Goal: Task Accomplishment & Management: Complete application form

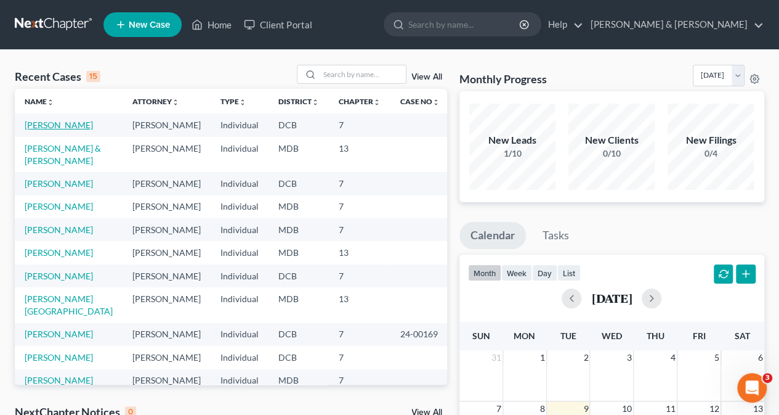
click at [58, 125] on link "[PERSON_NAME]" at bounding box center [59, 124] width 68 height 10
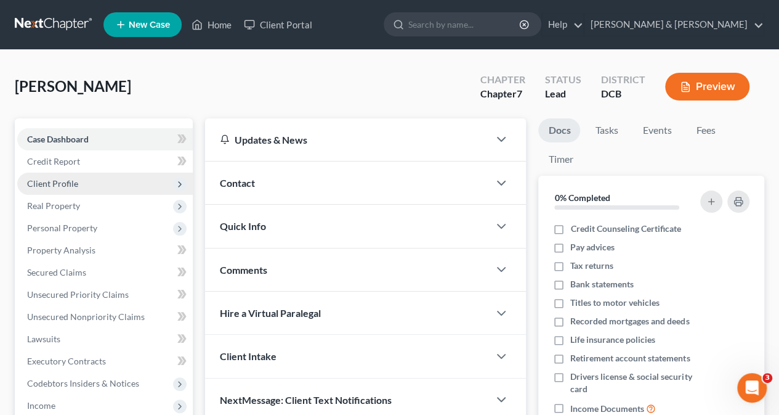
click at [69, 183] on span "Client Profile" at bounding box center [52, 183] width 51 height 10
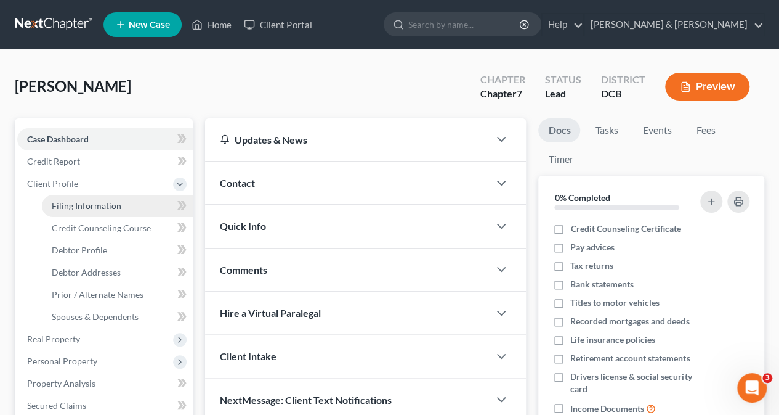
click at [82, 207] on span "Filing Information" at bounding box center [87, 205] width 70 height 10
select select "1"
select select "0"
select select "8"
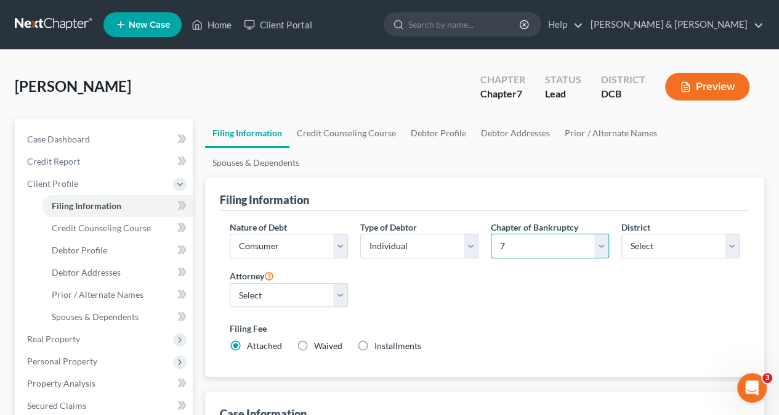
click at [605, 233] on select "Select 7 11 12 13" at bounding box center [550, 245] width 118 height 25
select select "3"
click at [491, 233] on select "Select 7 11 12 13" at bounding box center [550, 245] width 118 height 25
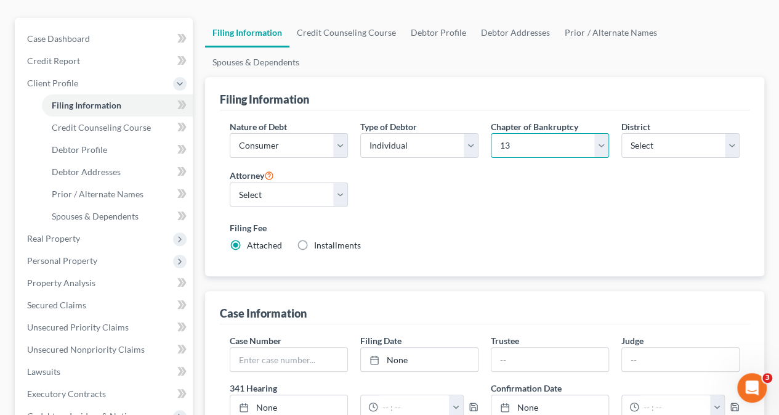
scroll to position [98, 0]
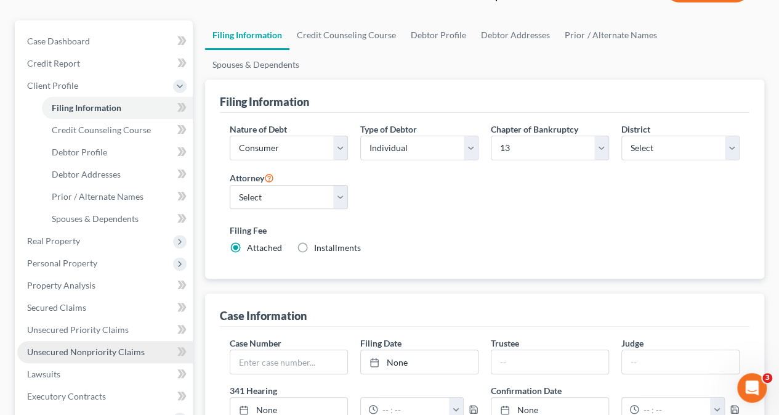
click at [119, 350] on span "Unsecured Nonpriority Claims" at bounding box center [86, 351] width 118 height 10
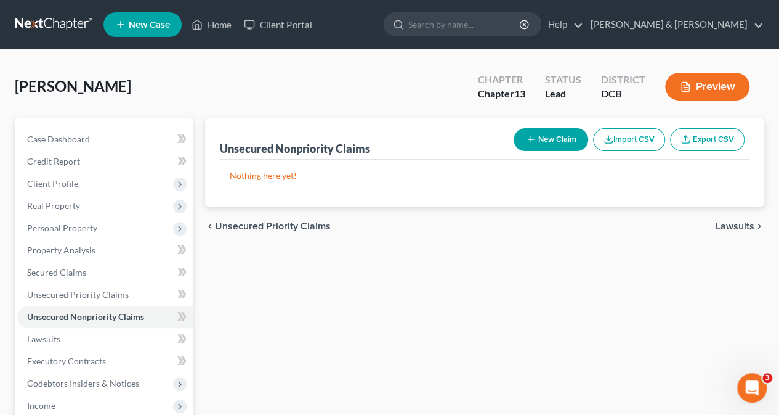
click at [547, 139] on button "New Claim" at bounding box center [551, 139] width 75 height 23
select select "0"
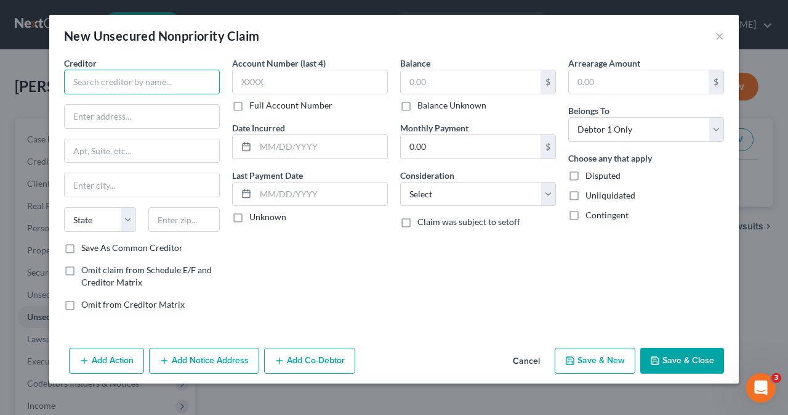
click at [103, 87] on input "text" at bounding box center [142, 82] width 156 height 25
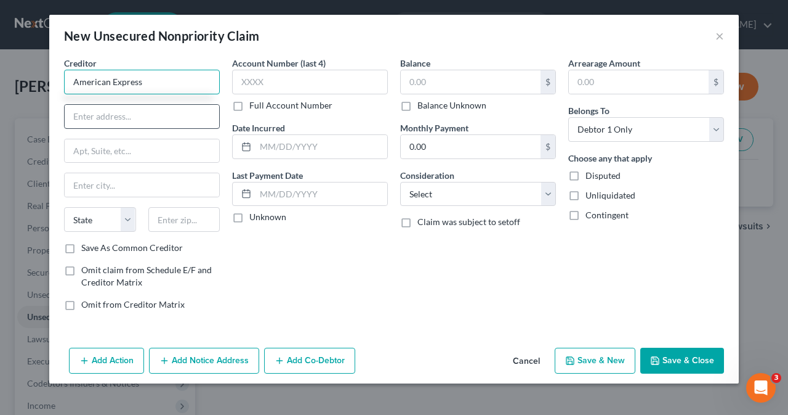
type input "American Express"
click at [95, 118] on input "text" at bounding box center [142, 116] width 155 height 23
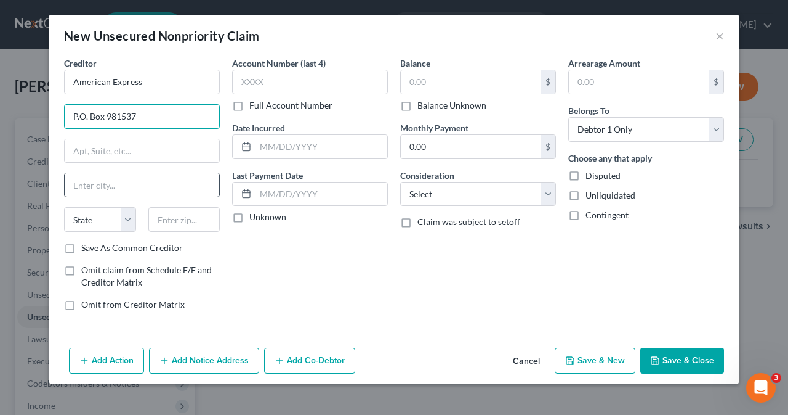
type input "P.O. Box 981537"
click at [100, 184] on input "text" at bounding box center [142, 184] width 155 height 23
type input "e"
type input "[GEOGRAPHIC_DATA]"
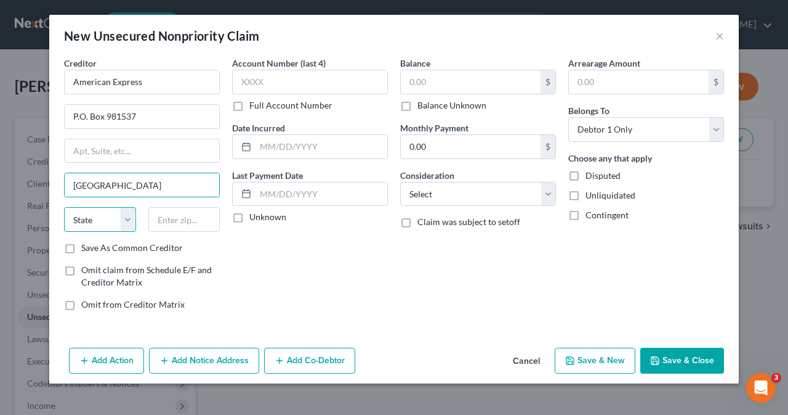
click at [126, 217] on select "State [US_STATE] AK AR AZ CA CO CT DE DC [GEOGRAPHIC_DATA] [GEOGRAPHIC_DATA] GU…" at bounding box center [100, 219] width 72 height 25
select select "45"
click at [64, 207] on select "State [US_STATE] AK AR AZ CA CO CT DE DC [GEOGRAPHIC_DATA] [GEOGRAPHIC_DATA] GU…" at bounding box center [100, 219] width 72 height 25
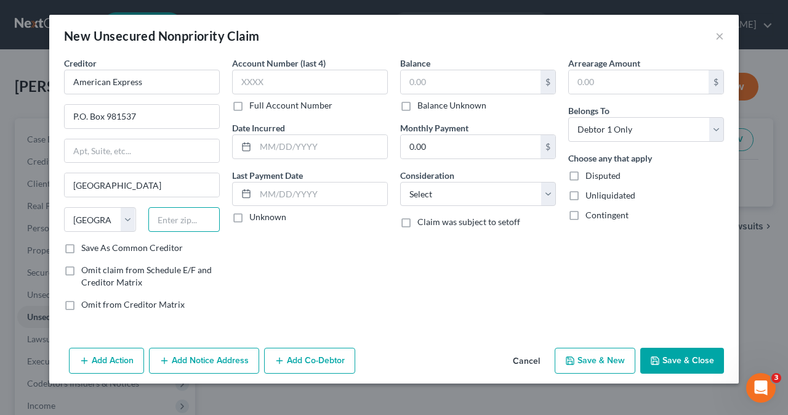
click at [168, 217] on input "text" at bounding box center [184, 219] width 72 height 25
type input "79998"
click at [418, 79] on input "text" at bounding box center [471, 81] width 140 height 23
type input "4,717"
click at [583, 362] on button "Save & New" at bounding box center [595, 360] width 81 height 26
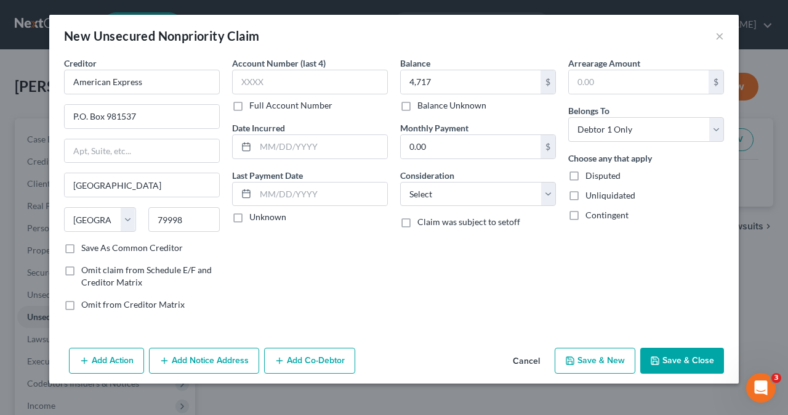
select select "0"
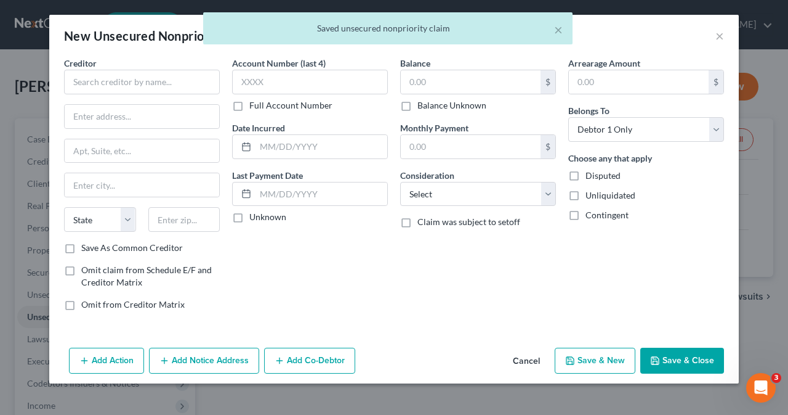
type input "4,717.00"
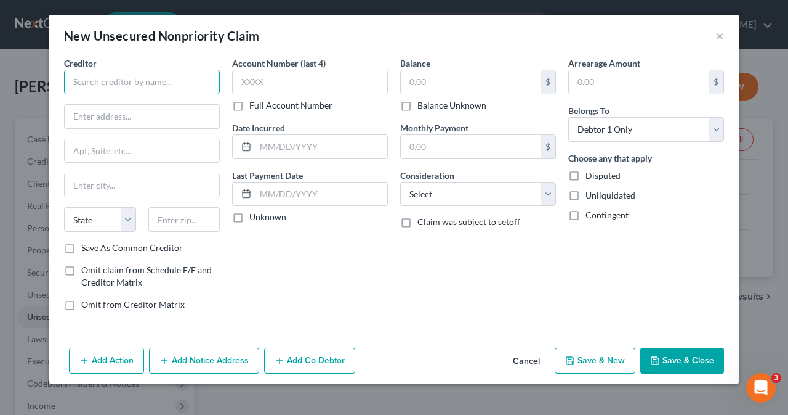
click at [123, 79] on input "text" at bounding box center [142, 82] width 156 height 25
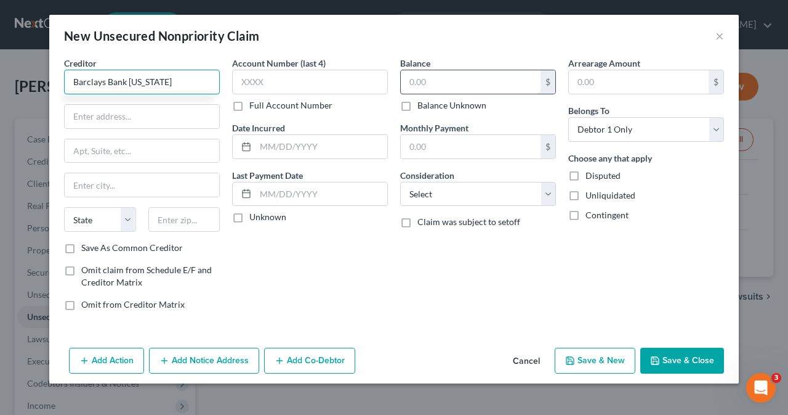
type input "Barclays Bank [US_STATE]"
click at [416, 83] on input "text" at bounding box center [471, 81] width 140 height 23
type input "7,304"
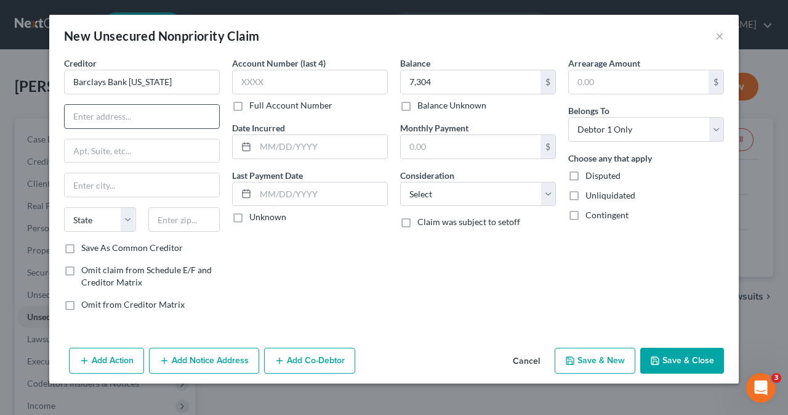
click at [118, 118] on input "text" at bounding box center [142, 116] width 155 height 23
type input "P.O. Box 8803"
click at [113, 188] on input "text" at bounding box center [142, 184] width 155 height 23
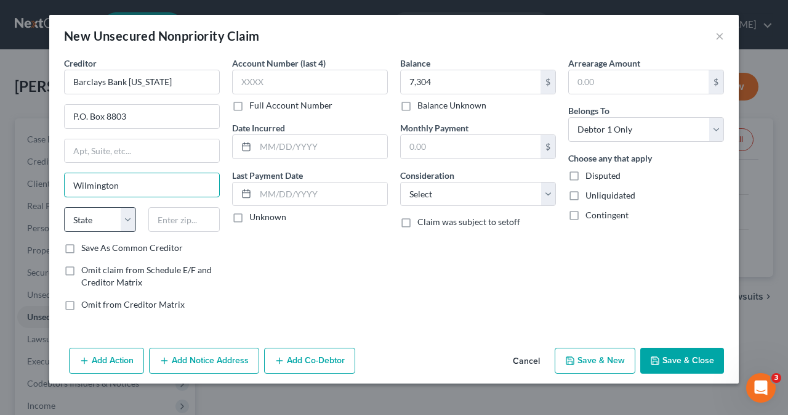
type input "Wilmington"
click at [127, 221] on select "State [US_STATE] AK AR AZ CA CO CT DE DC [GEOGRAPHIC_DATA] [GEOGRAPHIC_DATA] GU…" at bounding box center [100, 219] width 72 height 25
select select "7"
click at [64, 207] on select "State [US_STATE] AK AR AZ CA CO CT DE DC [GEOGRAPHIC_DATA] [GEOGRAPHIC_DATA] GU…" at bounding box center [100, 219] width 72 height 25
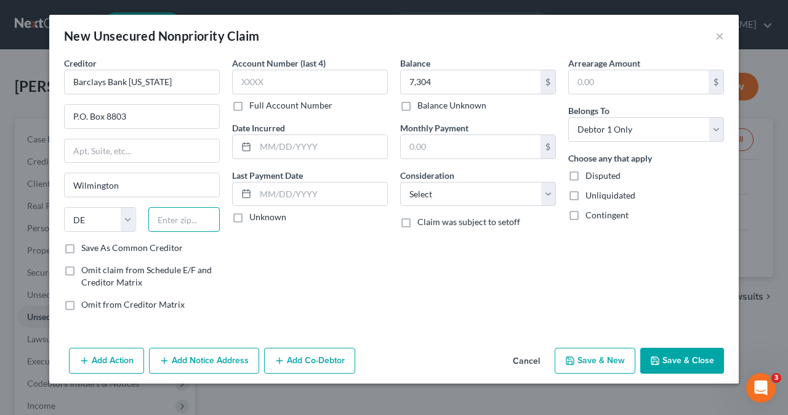
click at [195, 222] on input "text" at bounding box center [184, 219] width 72 height 25
type input "19899"
click at [606, 359] on button "Save & New" at bounding box center [595, 360] width 81 height 26
select select "0"
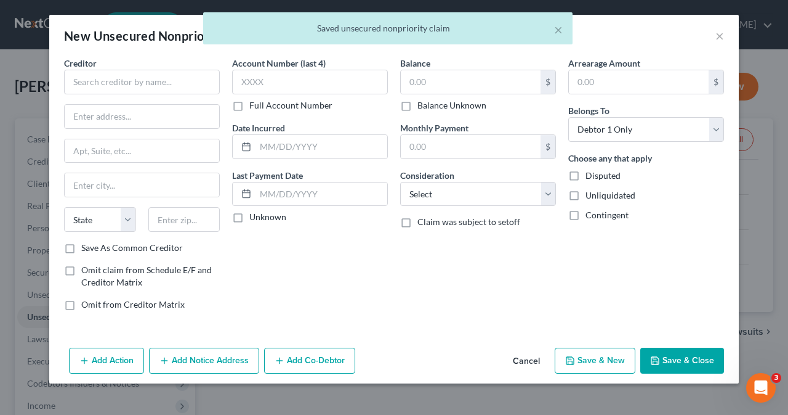
type input "7,304.00"
type input "0.00"
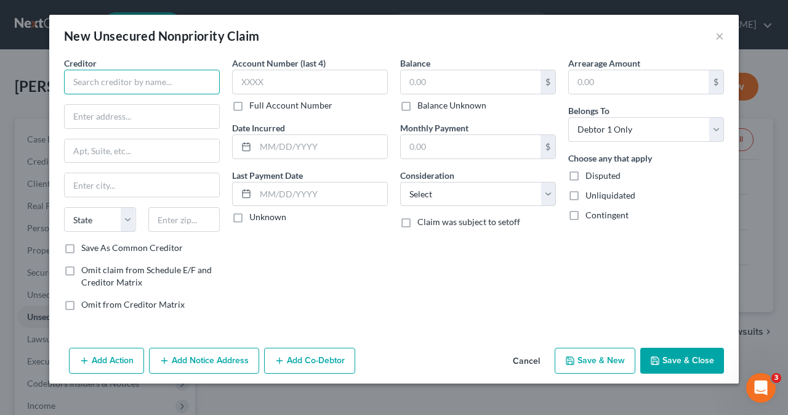
click at [131, 85] on input "text" at bounding box center [142, 82] width 156 height 25
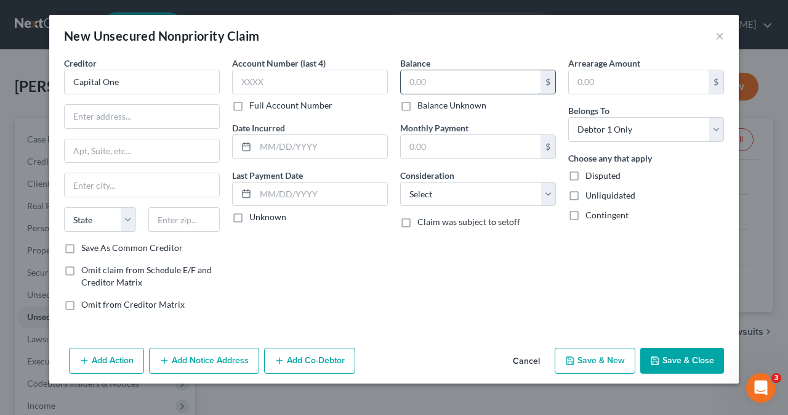
click at [420, 87] on input "text" at bounding box center [471, 81] width 140 height 23
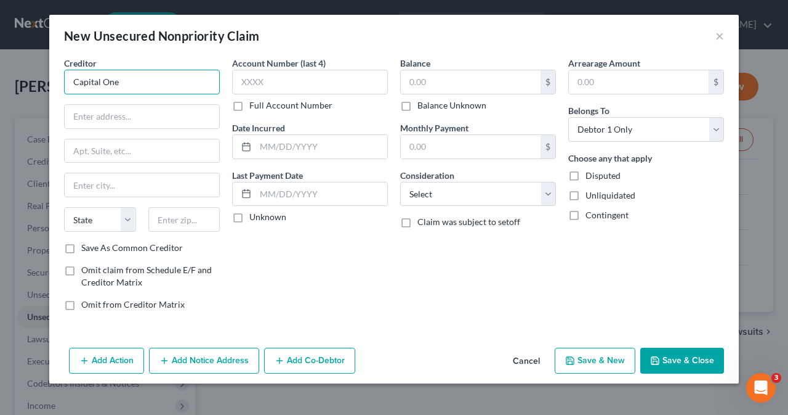
click at [128, 78] on input "Capital One" at bounding box center [142, 82] width 156 height 25
type input "C"
click at [418, 107] on label "Balance Unknown" at bounding box center [452, 105] width 69 height 12
click at [423, 107] on input "Balance Unknown" at bounding box center [427, 103] width 8 height 8
checkbox input "true"
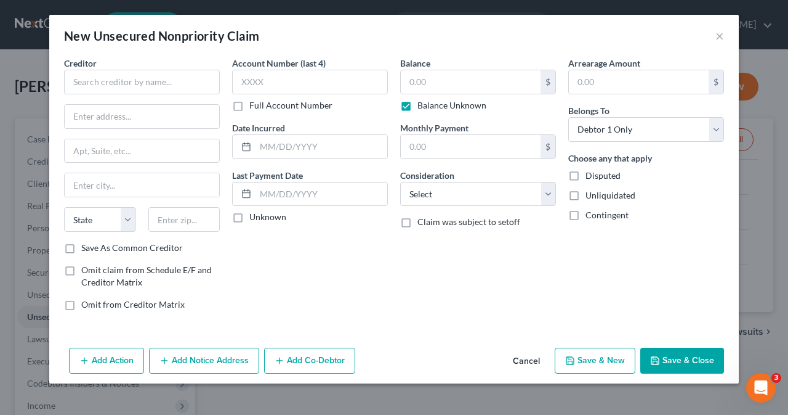
type input "0.00"
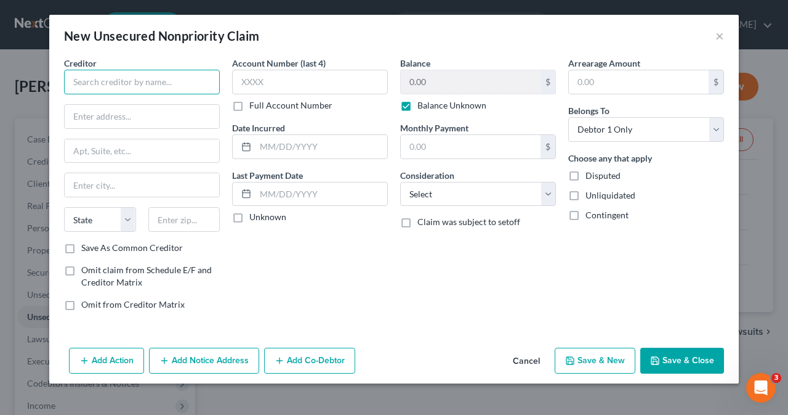
click at [163, 82] on input "text" at bounding box center [142, 82] width 156 height 25
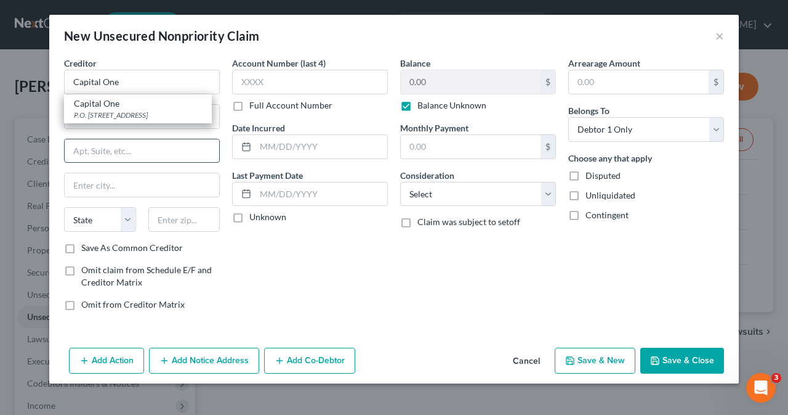
click at [130, 148] on input "text" at bounding box center [142, 150] width 155 height 23
type input "Capital One"
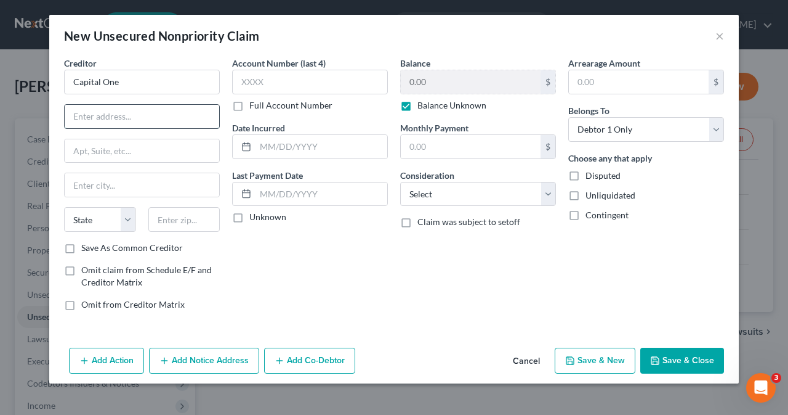
click at [89, 108] on input "text" at bounding box center [142, 116] width 155 height 23
type input "P.O. Box 31293"
click at [104, 188] on input "text" at bounding box center [142, 184] width 155 height 23
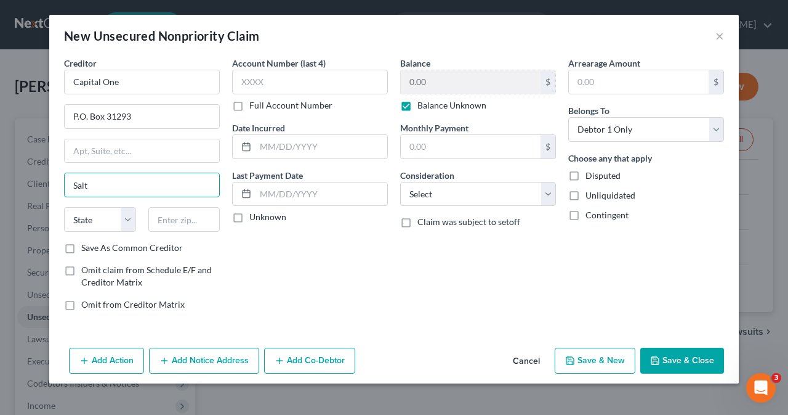
type input "[GEOGRAPHIC_DATA]"
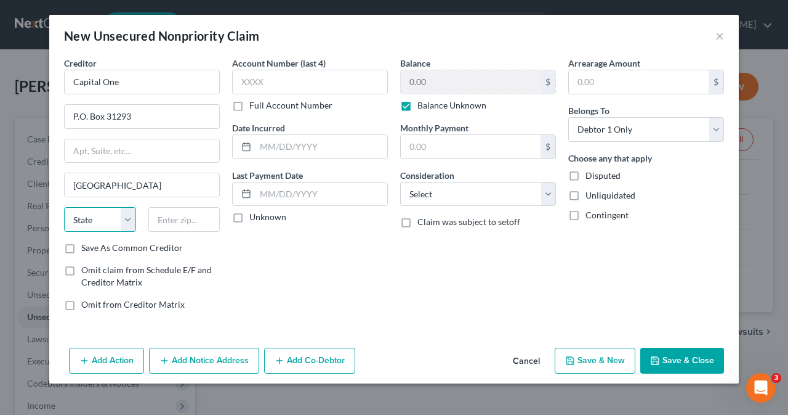
click at [126, 221] on select "State [US_STATE] AK AR AZ CA CO CT DE DC [GEOGRAPHIC_DATA] [GEOGRAPHIC_DATA] GU…" at bounding box center [100, 219] width 72 height 25
select select "46"
click at [64, 207] on select "State [US_STATE] AK AR AZ CA CO CT DE DC [GEOGRAPHIC_DATA] [GEOGRAPHIC_DATA] GU…" at bounding box center [100, 219] width 72 height 25
click at [192, 222] on input "text" at bounding box center [184, 219] width 72 height 25
type input "84131"
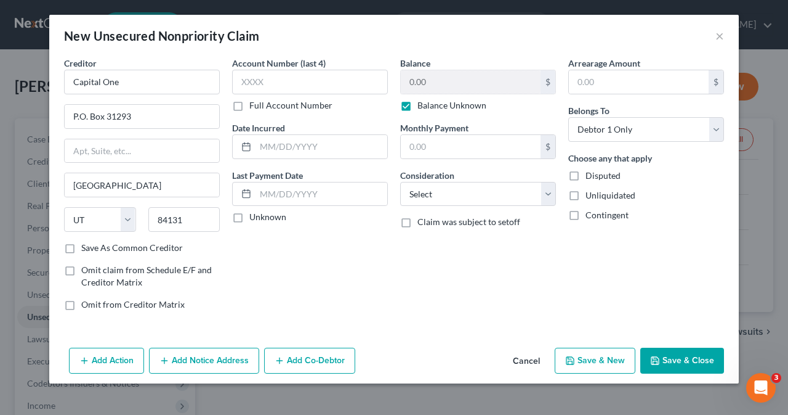
click at [615, 358] on button "Save & New" at bounding box center [595, 360] width 81 height 26
select select "0"
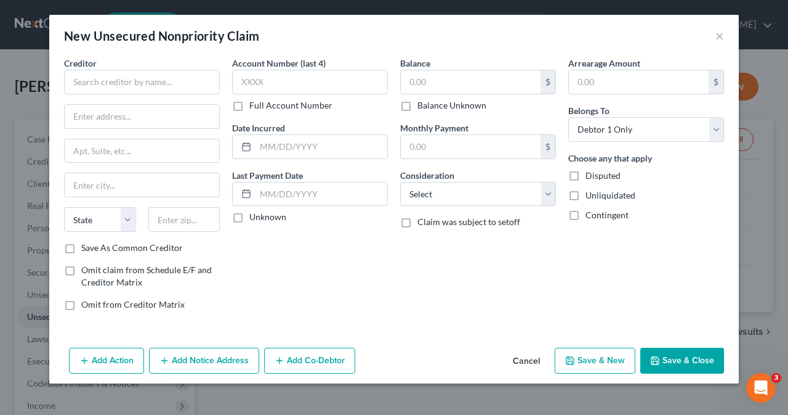
type input "0.00"
click at [718, 41] on button "×" at bounding box center [720, 35] width 9 height 15
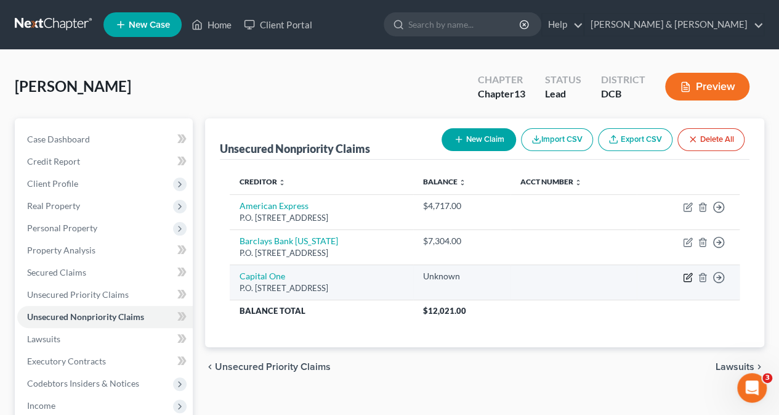
click at [686, 273] on icon "button" at bounding box center [688, 277] width 10 height 10
select select "46"
select select "0"
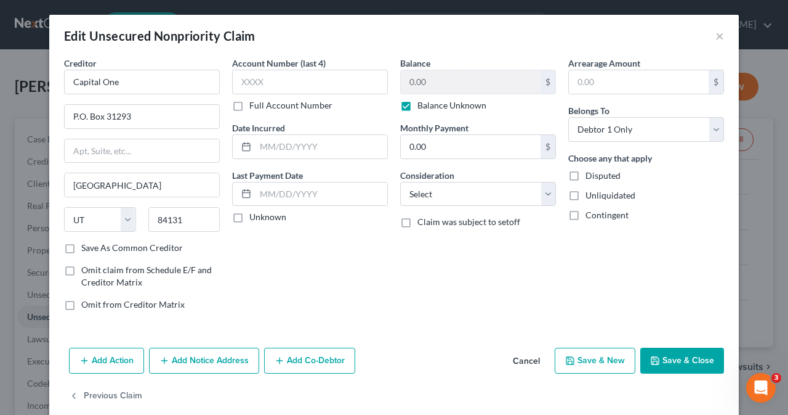
click at [418, 106] on label "Balance Unknown" at bounding box center [452, 105] width 69 height 12
click at [423, 106] on input "Balance Unknown" at bounding box center [427, 103] width 8 height 8
checkbox input "false"
click at [425, 84] on input "0.00" at bounding box center [471, 81] width 140 height 23
type input "2,690"
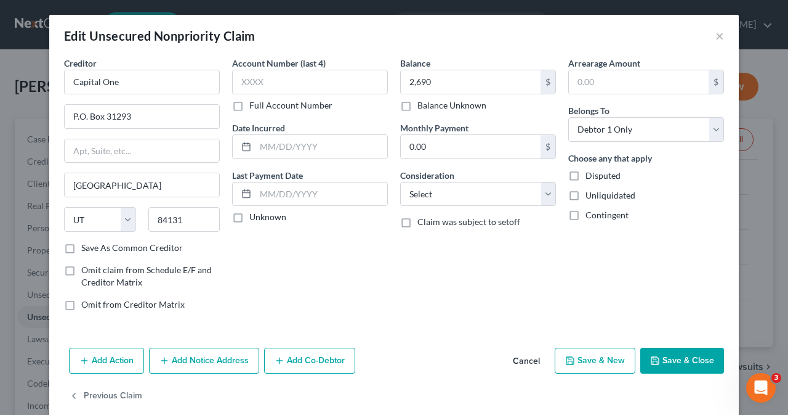
click at [593, 360] on button "Save & New" at bounding box center [595, 360] width 81 height 26
select select "0"
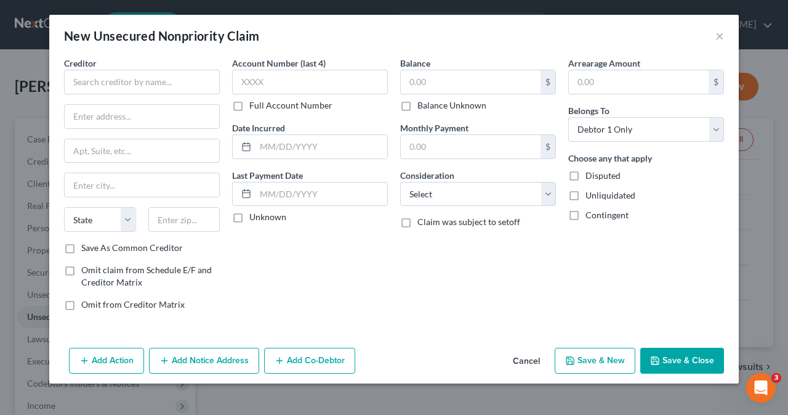
type input "2,690.00"
type input "0"
click at [95, 83] on input "text" at bounding box center [142, 82] width 156 height 25
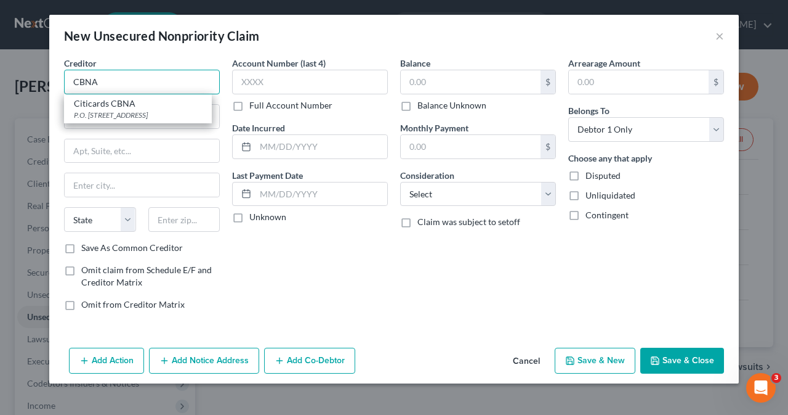
type input "CBNA"
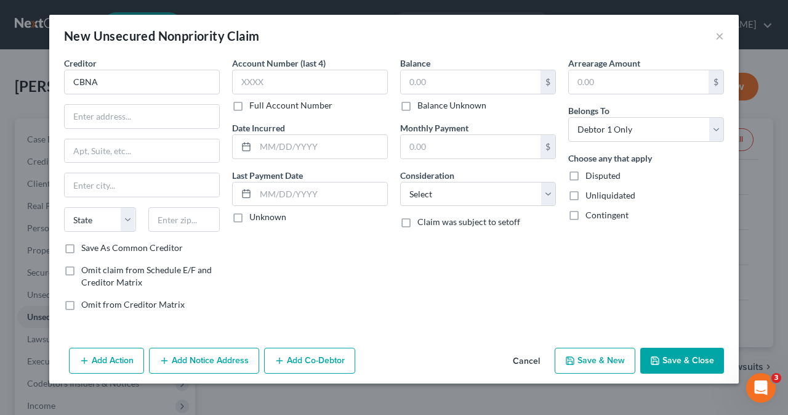
click at [418, 103] on label "Balance Unknown" at bounding box center [452, 105] width 69 height 12
click at [423, 103] on input "Balance Unknown" at bounding box center [427, 103] width 8 height 8
checkbox input "true"
type input "0.00"
click at [167, 119] on input "text" at bounding box center [142, 116] width 155 height 23
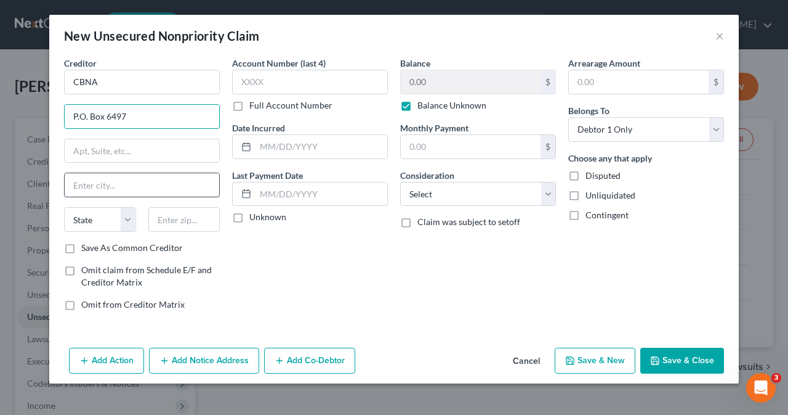
type input "P.O. Box 6497"
click at [95, 190] on input "text" at bounding box center [142, 184] width 155 height 23
type input "[GEOGRAPHIC_DATA]"
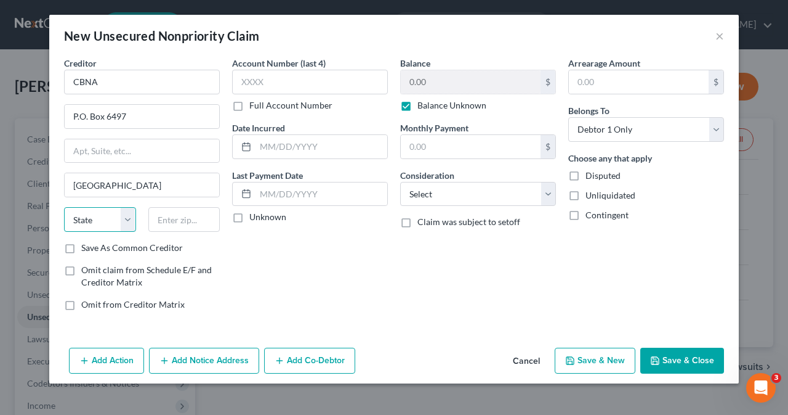
click at [128, 222] on select "State [US_STATE] AK AR AZ CA CO CT DE DC [GEOGRAPHIC_DATA] [GEOGRAPHIC_DATA] GU…" at bounding box center [100, 219] width 72 height 25
select select "43"
click at [64, 207] on select "State [US_STATE] AK AR AZ CA CO CT DE DC [GEOGRAPHIC_DATA] [GEOGRAPHIC_DATA] GU…" at bounding box center [100, 219] width 72 height 25
click at [171, 221] on input "text" at bounding box center [184, 219] width 72 height 25
type input "57117"
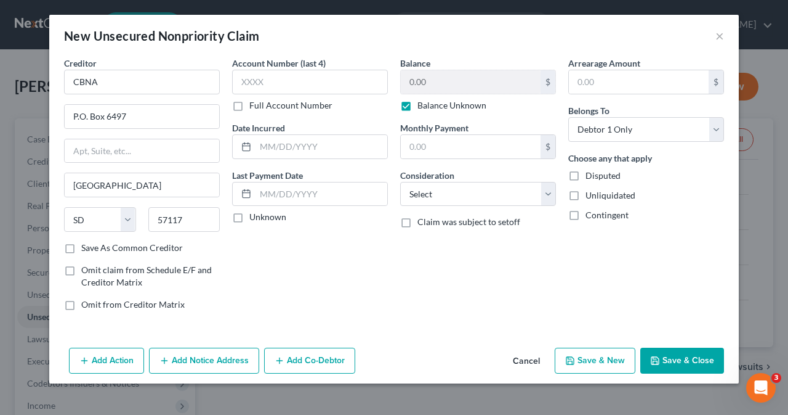
click at [601, 365] on button "Save & New" at bounding box center [595, 360] width 81 height 26
select select "0"
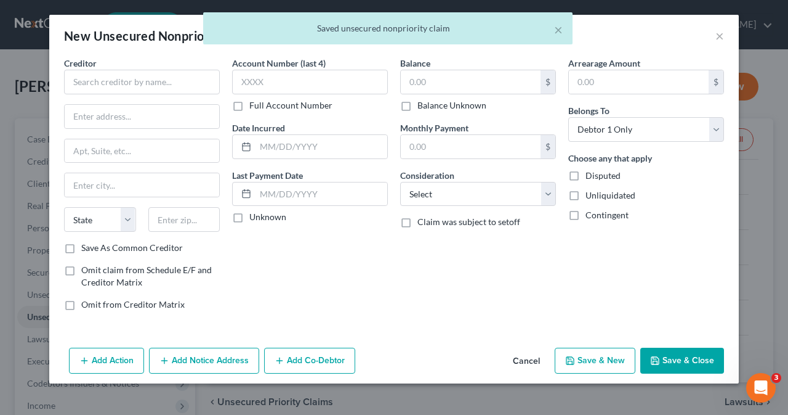
type input "0.00"
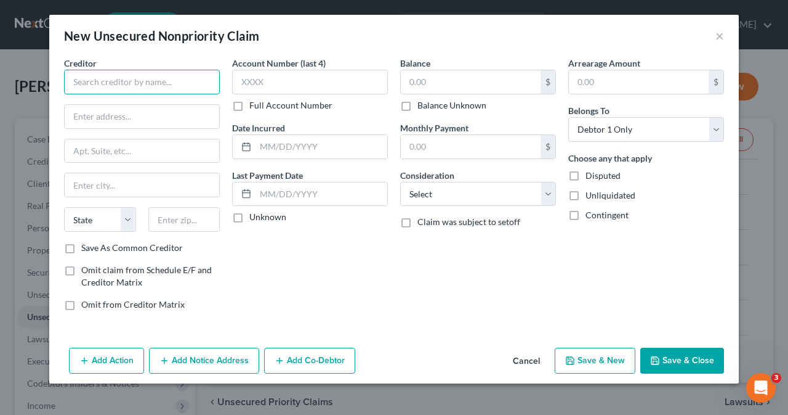
click at [95, 83] on input "text" at bounding box center [142, 82] width 156 height 25
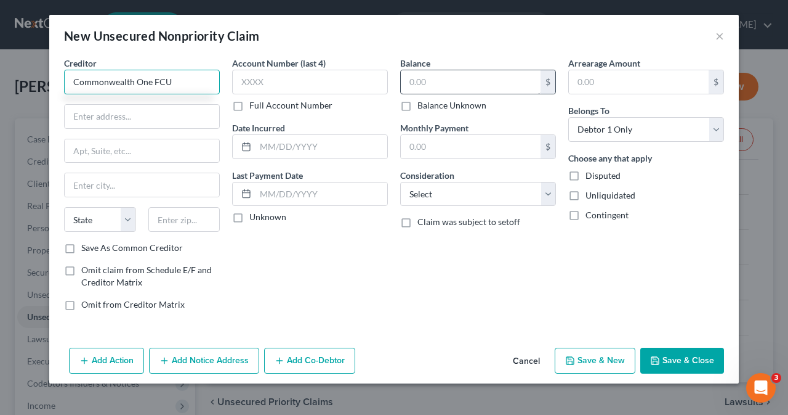
type input "Commonwealth One FCU"
click at [422, 77] on input "text" at bounding box center [471, 81] width 140 height 23
type input "4,983"
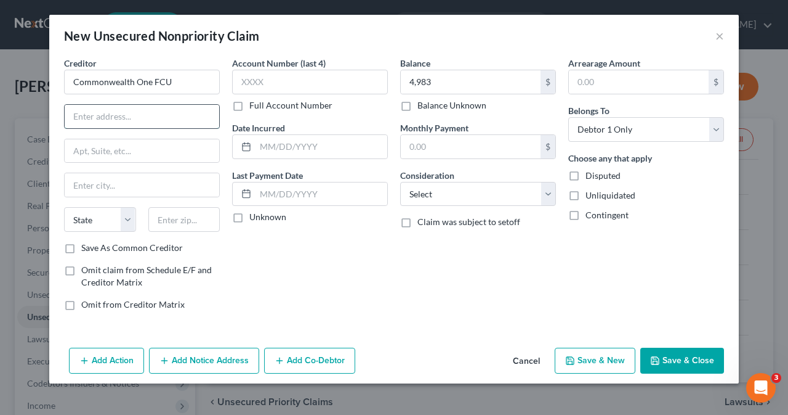
click at [118, 124] on input "text" at bounding box center [142, 116] width 155 height 23
click at [88, 118] on input "text" at bounding box center [142, 116] width 155 height 23
type input "[STREET_ADDRESS]"
click at [96, 182] on input "text" at bounding box center [142, 184] width 155 height 23
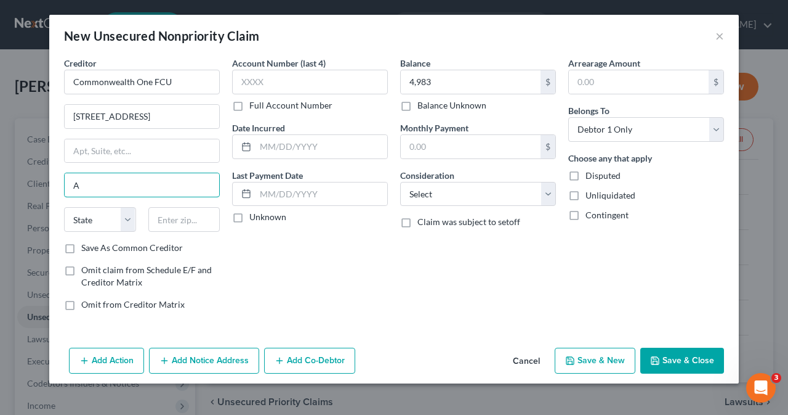
type input "[GEOGRAPHIC_DATA]"
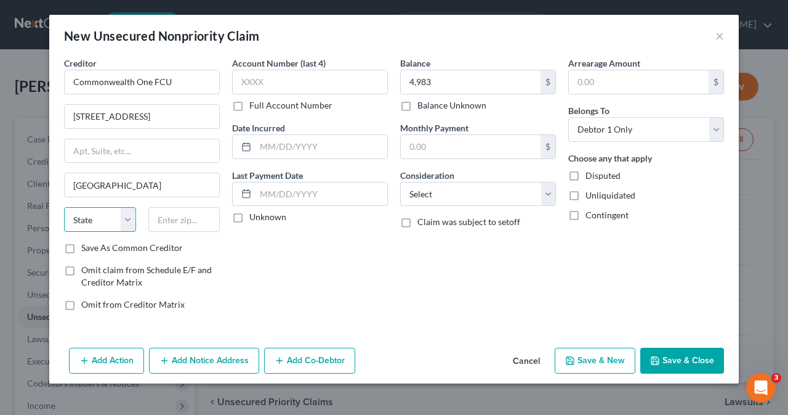
click at [127, 219] on select "State [US_STATE] AK AR AZ CA CO CT DE DC [GEOGRAPHIC_DATA] [GEOGRAPHIC_DATA] GU…" at bounding box center [100, 219] width 72 height 25
select select "48"
click at [64, 207] on select "State [US_STATE] AK AR AZ CA CO CT DE DC [GEOGRAPHIC_DATA] [GEOGRAPHIC_DATA] GU…" at bounding box center [100, 219] width 72 height 25
click at [177, 224] on input "text" at bounding box center [184, 219] width 72 height 25
type input "22304"
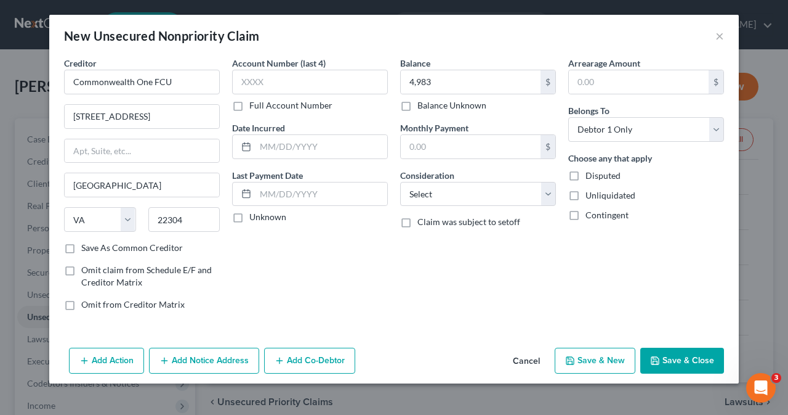
click at [604, 358] on button "Save & New" at bounding box center [595, 360] width 81 height 26
select select "0"
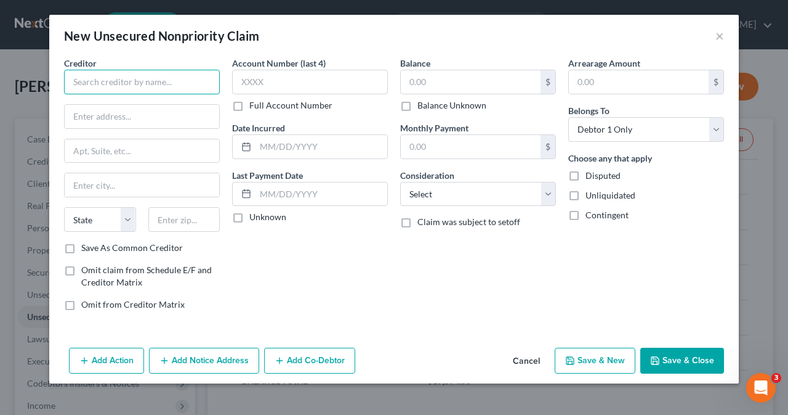
click at [123, 83] on input "text" at bounding box center [142, 82] width 156 height 25
type input "Discover Card"
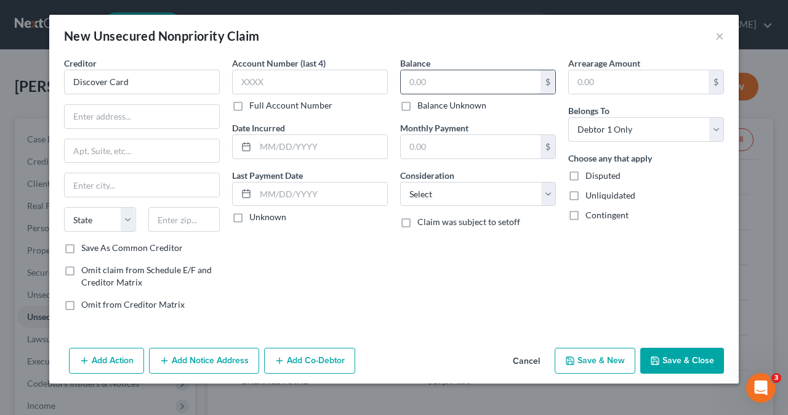
click at [468, 85] on input "text" at bounding box center [471, 81] width 140 height 23
type input "855"
click at [152, 119] on input "text" at bounding box center [142, 116] width 155 height 23
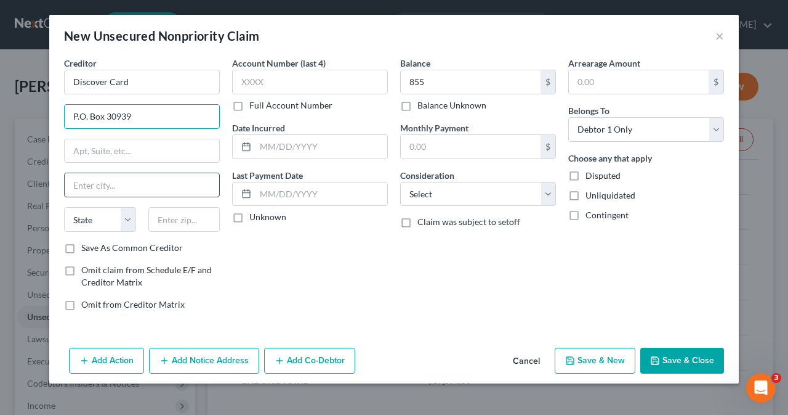
type input "P.O. Box 30939"
click at [129, 184] on input "text" at bounding box center [142, 184] width 155 height 23
type input "[GEOGRAPHIC_DATA]"
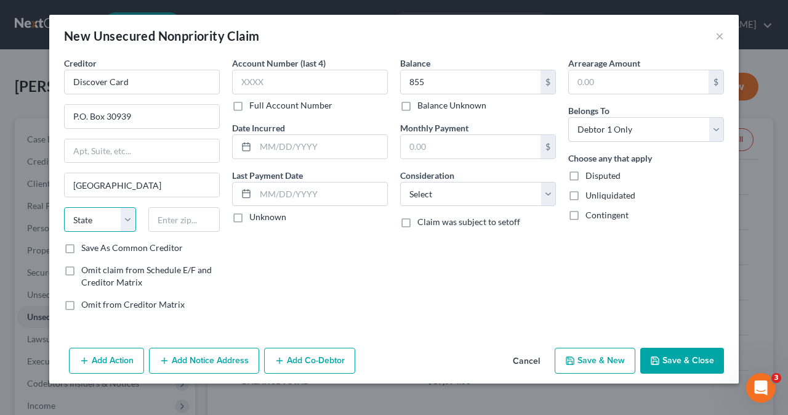
click at [126, 216] on select "State [US_STATE] AK AR AZ CA CO CT DE DC [GEOGRAPHIC_DATA] [GEOGRAPHIC_DATA] GU…" at bounding box center [100, 219] width 72 height 25
select select "46"
click at [64, 207] on select "State [US_STATE] AK AR AZ CA CO CT DE DC [GEOGRAPHIC_DATA] [GEOGRAPHIC_DATA] GU…" at bounding box center [100, 219] width 72 height 25
click at [174, 222] on input "text" at bounding box center [184, 219] width 72 height 25
type input "84130"
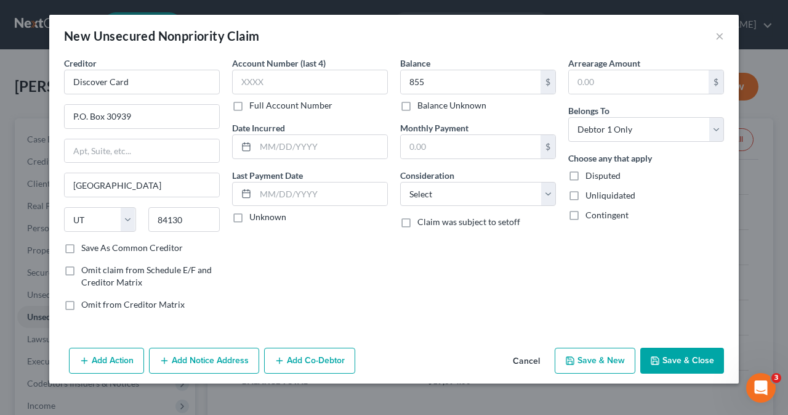
click at [595, 364] on button "Save & New" at bounding box center [595, 360] width 81 height 26
type input "855.00"
type input "0.00"
select select "0"
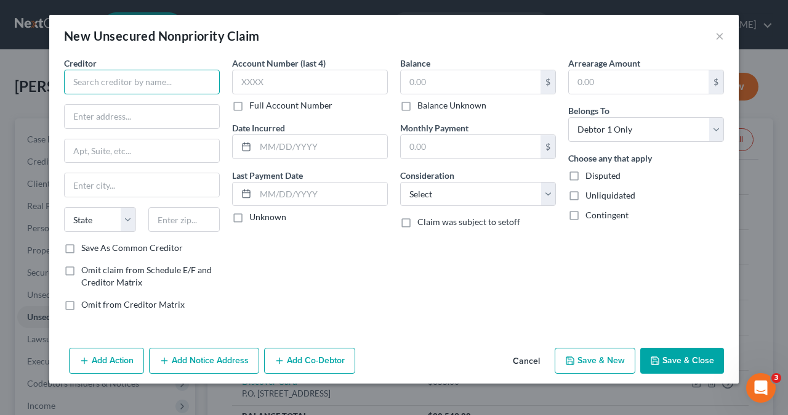
click at [103, 83] on input "text" at bounding box center [142, 82] width 156 height 25
type input "Discover Card"
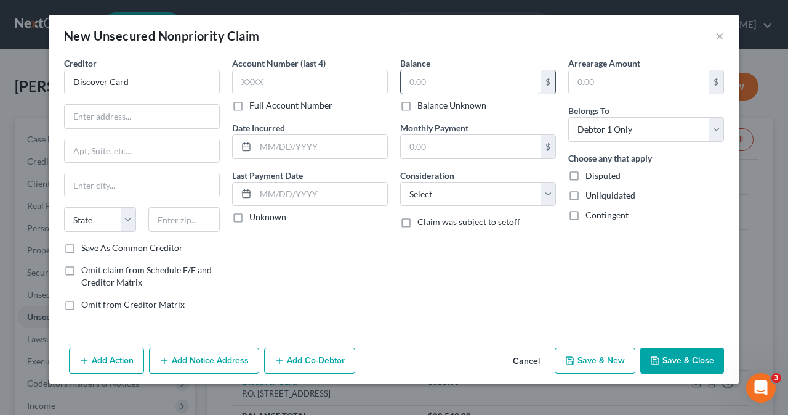
click at [421, 83] on input "text" at bounding box center [471, 81] width 140 height 23
type input "17,361"
click at [111, 120] on input "text" at bounding box center [142, 116] width 155 height 23
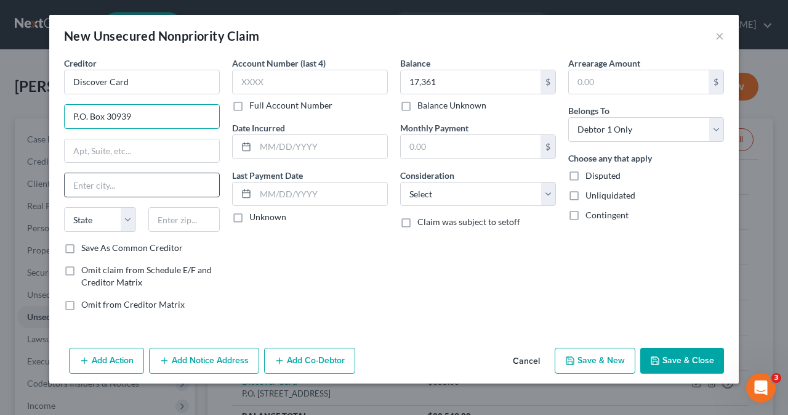
type input "P.O. Box 30939"
click at [97, 192] on input "text" at bounding box center [142, 184] width 155 height 23
type input "[GEOGRAPHIC_DATA]"
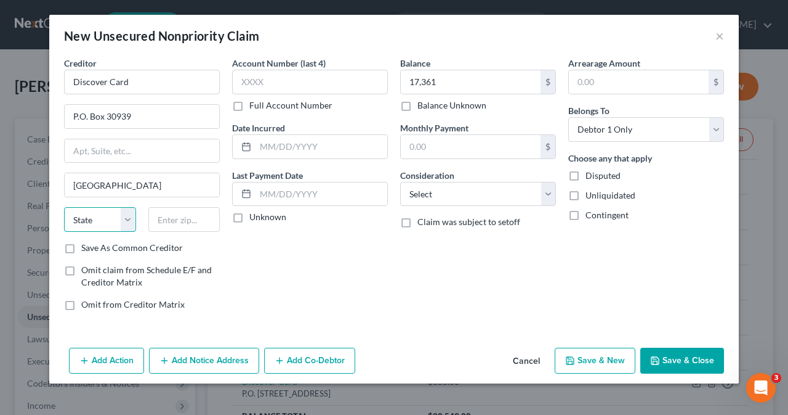
click at [127, 215] on select "State [US_STATE] AK AR AZ CA CO CT DE DC [GEOGRAPHIC_DATA] [GEOGRAPHIC_DATA] GU…" at bounding box center [100, 219] width 72 height 25
select select "46"
click at [64, 207] on select "State [US_STATE] AK AR AZ CA CO CT DE DC [GEOGRAPHIC_DATA] [GEOGRAPHIC_DATA] GU…" at bounding box center [100, 219] width 72 height 25
click at [164, 217] on input "text" at bounding box center [184, 219] width 72 height 25
type input "84130"
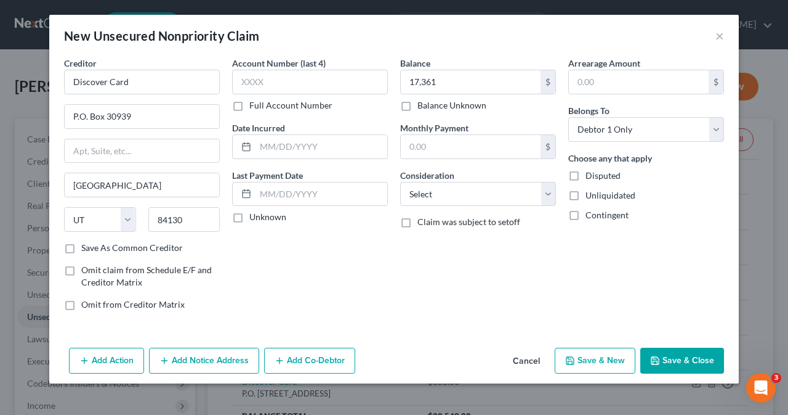
click at [602, 365] on button "Save & New" at bounding box center [595, 360] width 81 height 26
select select "0"
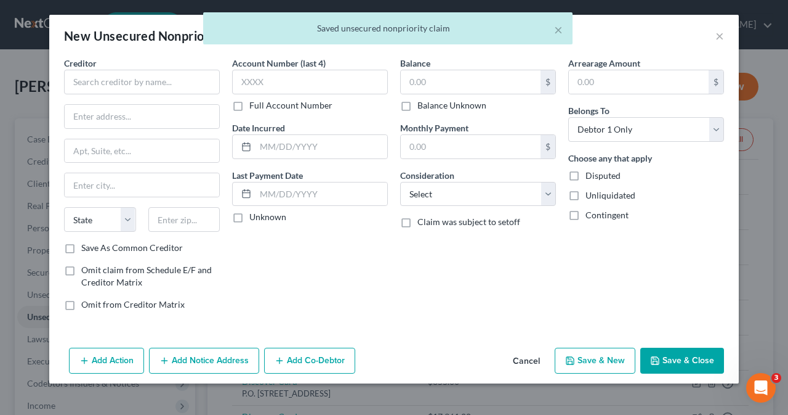
type input "17,361.00"
type input "0.00"
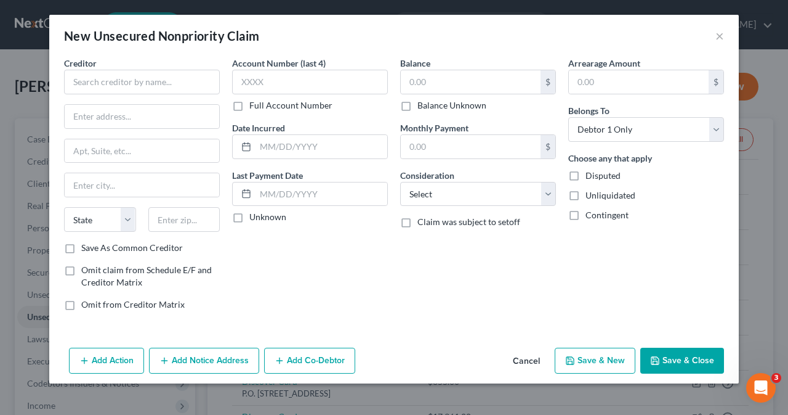
click at [726, 38] on div "New Unsecured Nonpriority Claim ×" at bounding box center [394, 36] width 690 height 42
click at [716, 37] on button "×" at bounding box center [720, 35] width 9 height 15
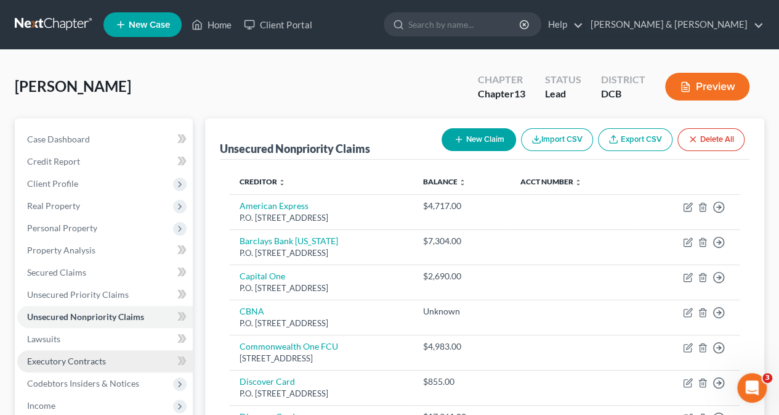
click at [99, 364] on span "Executory Contracts" at bounding box center [66, 360] width 79 height 10
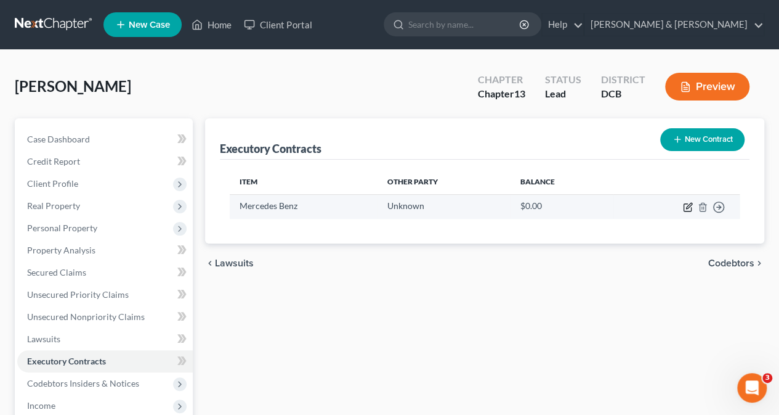
click at [685, 205] on icon "button" at bounding box center [688, 207] width 10 height 10
select select "3"
select select "0"
select select "1"
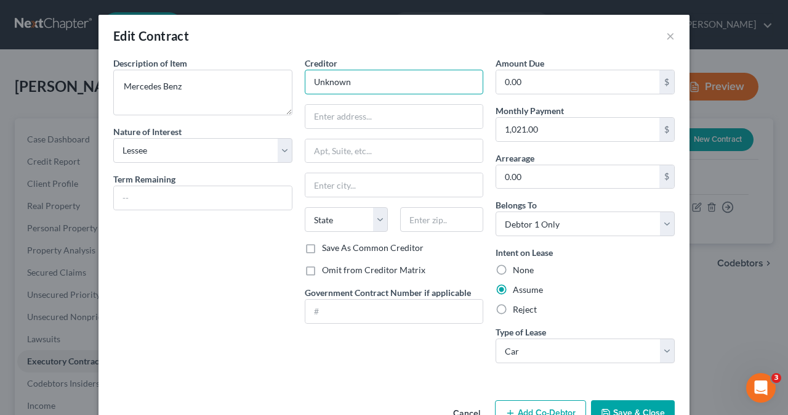
click at [369, 83] on input "Unknown" at bounding box center [394, 82] width 179 height 25
type input "U"
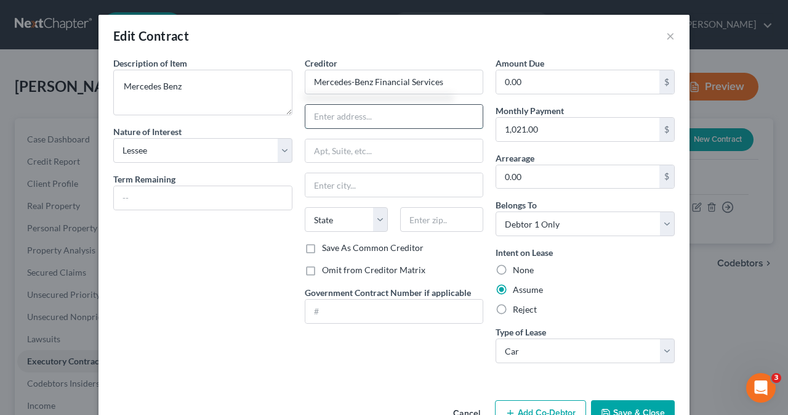
click at [352, 123] on input "text" at bounding box center [395, 116] width 178 height 23
type input "Mercedes-Benz Financial Services"
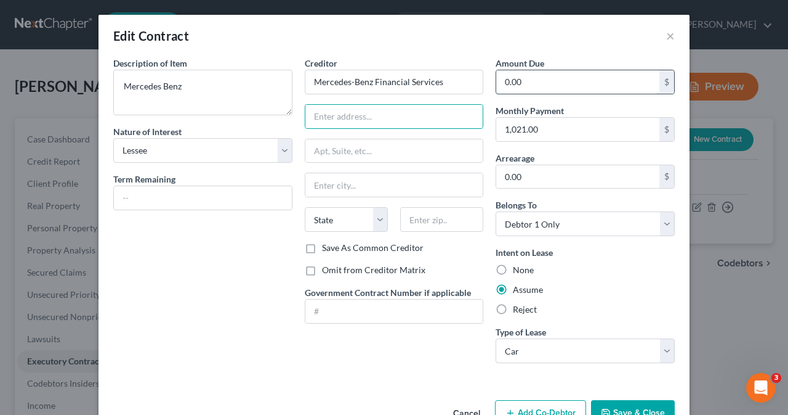
click at [528, 89] on input "0.00" at bounding box center [577, 81] width 163 height 23
type input "34,468"
click at [361, 119] on input "text" at bounding box center [395, 116] width 178 height 23
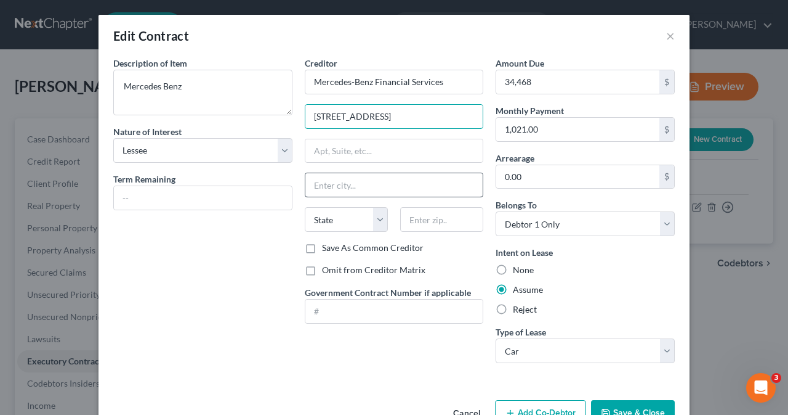
type input "[STREET_ADDRESS]"
click at [334, 184] on input "text" at bounding box center [395, 184] width 178 height 23
type input "Ft. Worth"
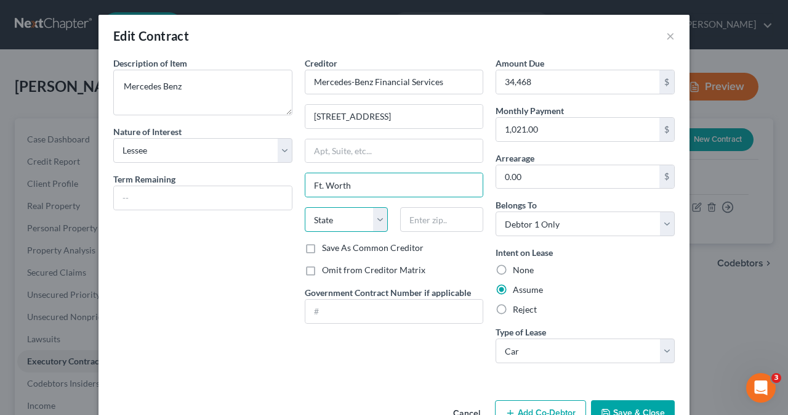
click at [373, 225] on select "State [US_STATE] AK AR AZ CA CO CT DE DC [GEOGRAPHIC_DATA] [GEOGRAPHIC_DATA] GU…" at bounding box center [346, 219] width 83 height 25
select select "45"
click at [305, 207] on select "State [US_STATE] AK AR AZ CA CO CT DE DC [GEOGRAPHIC_DATA] [GEOGRAPHIC_DATA] GU…" at bounding box center [346, 219] width 83 height 25
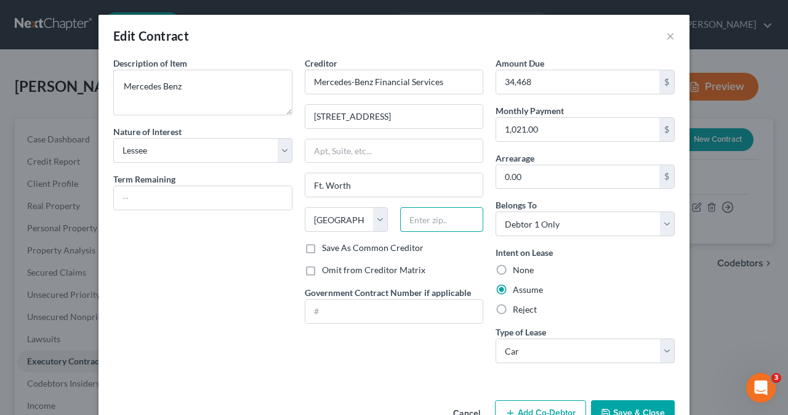
click at [436, 221] on input "text" at bounding box center [441, 219] width 83 height 25
type input "76177"
type input "[GEOGRAPHIC_DATA]"
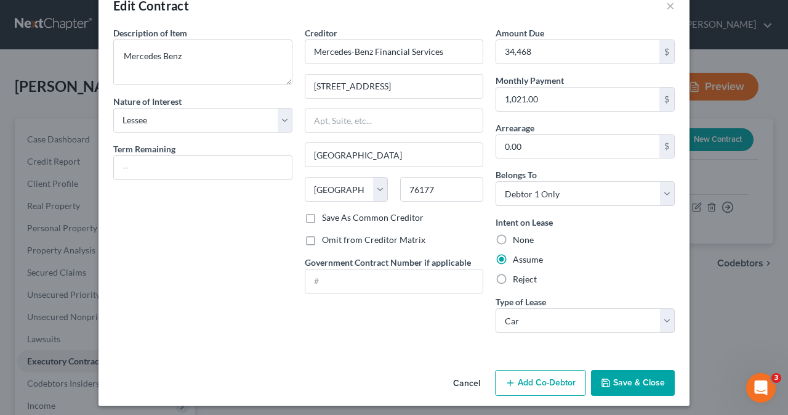
scroll to position [33, 0]
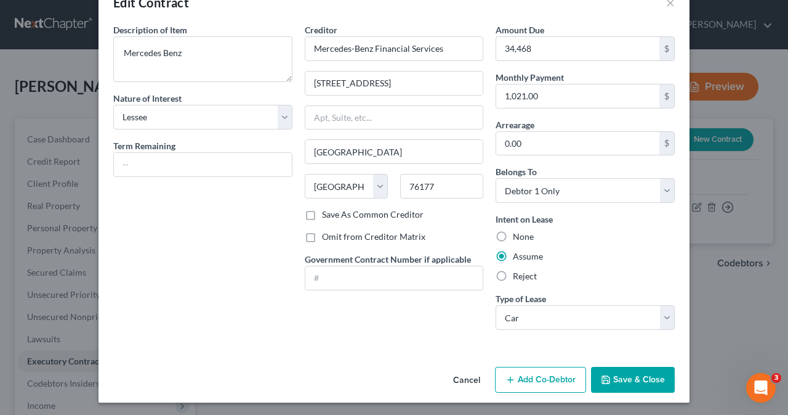
click at [623, 379] on button "Save & Close" at bounding box center [633, 379] width 84 height 26
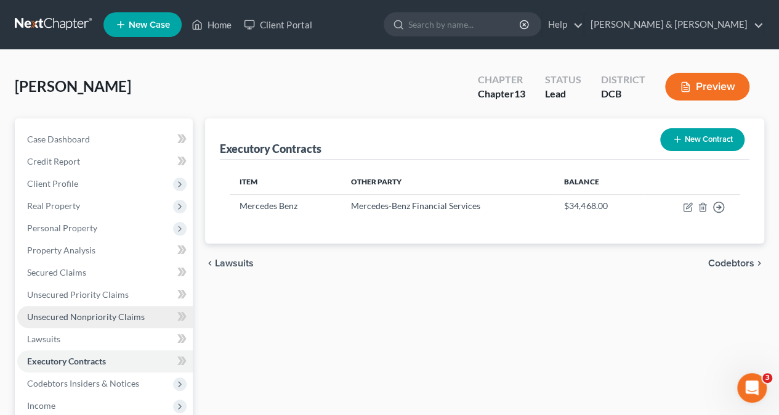
click at [79, 322] on link "Unsecured Nonpriority Claims" at bounding box center [105, 317] width 176 height 22
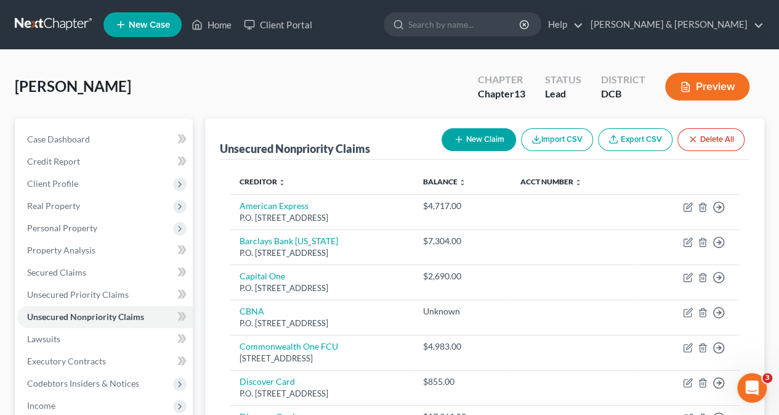
click at [478, 137] on button "New Claim" at bounding box center [479, 139] width 75 height 23
select select "0"
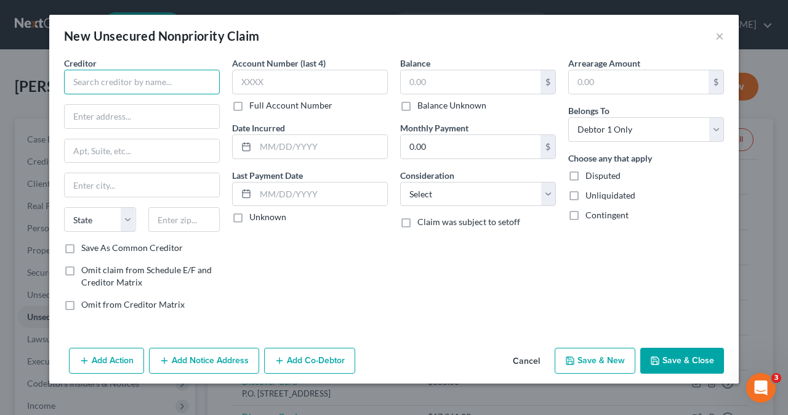
click at [103, 81] on input "text" at bounding box center [142, 82] width 156 height 25
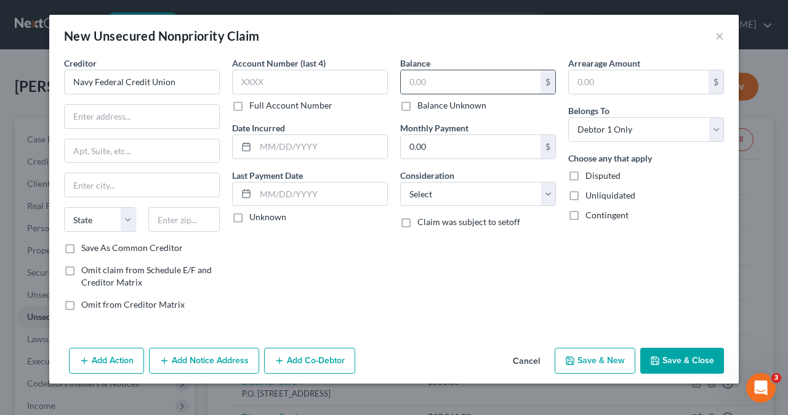
click at [416, 84] on input "text" at bounding box center [471, 81] width 140 height 23
type input "Navy Federal Credit Union"
type input "1,991"
click at [172, 118] on input "text" at bounding box center [142, 116] width 155 height 23
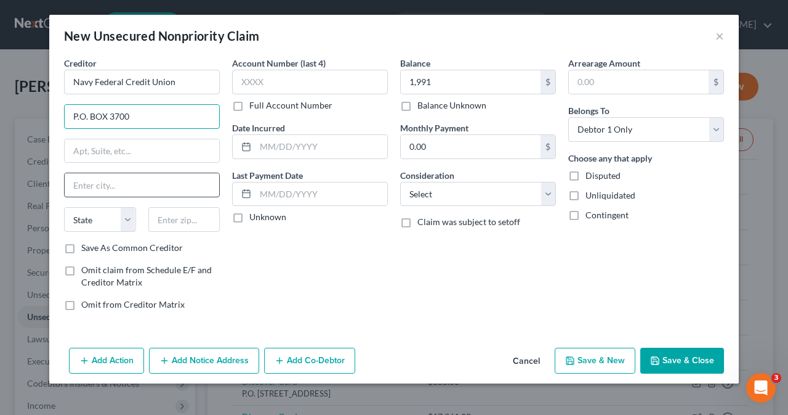
type input "P.O. BOX 3700"
click at [138, 185] on input "text" at bounding box center [142, 184] width 155 height 23
type input "[PERSON_NAME]"
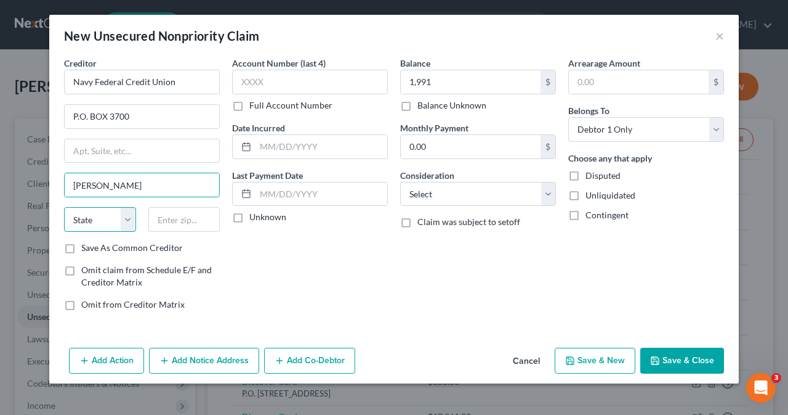
click at [129, 219] on select "State [US_STATE] AK AR AZ CA CO CT DE DC [GEOGRAPHIC_DATA] [GEOGRAPHIC_DATA] GU…" at bounding box center [100, 219] width 72 height 25
select select "48"
click at [64, 207] on select "State [US_STATE] AK AR AZ CA CO CT DE DC [GEOGRAPHIC_DATA] [GEOGRAPHIC_DATA] GU…" at bounding box center [100, 219] width 72 height 25
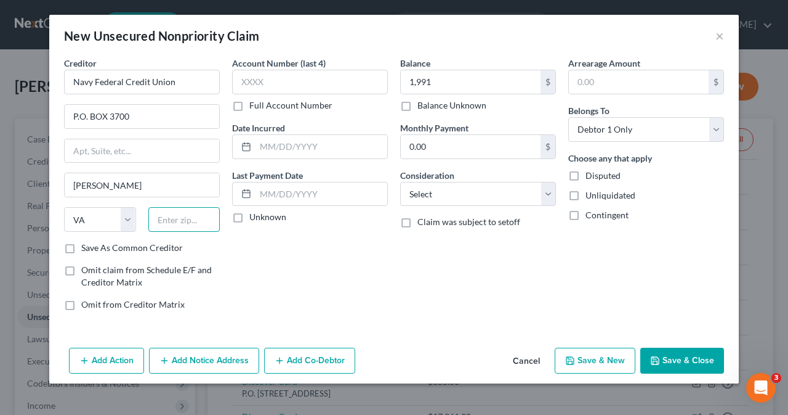
click at [170, 220] on input "text" at bounding box center [184, 219] width 72 height 25
type input "22119"
click at [605, 355] on button "Save & New" at bounding box center [595, 360] width 81 height 26
select select "0"
type input "1,991.00"
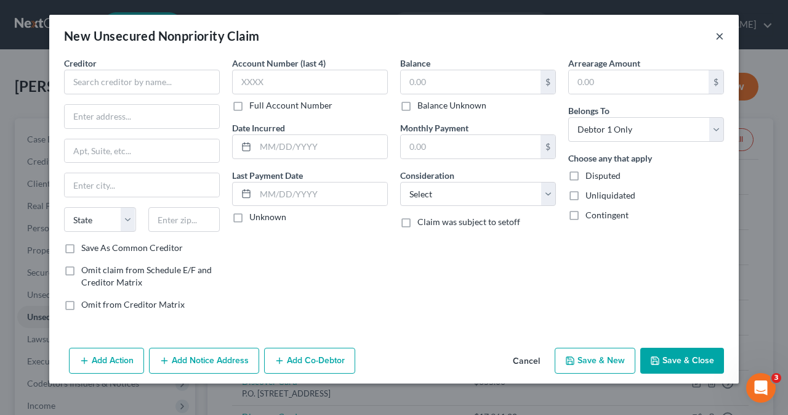
click at [716, 38] on button "×" at bounding box center [720, 35] width 9 height 15
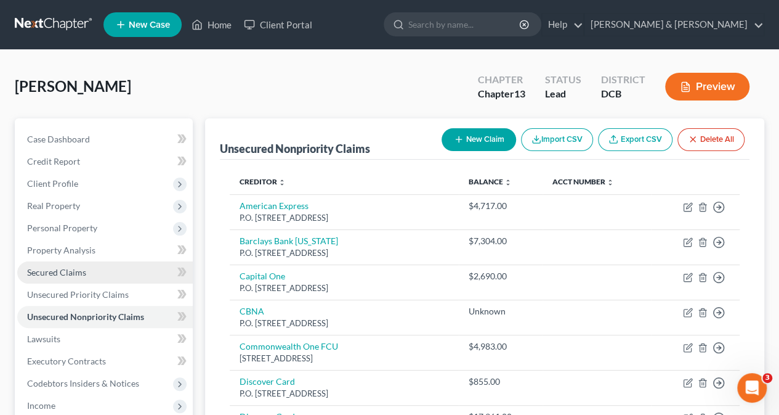
click at [76, 270] on span "Secured Claims" at bounding box center [56, 272] width 59 height 10
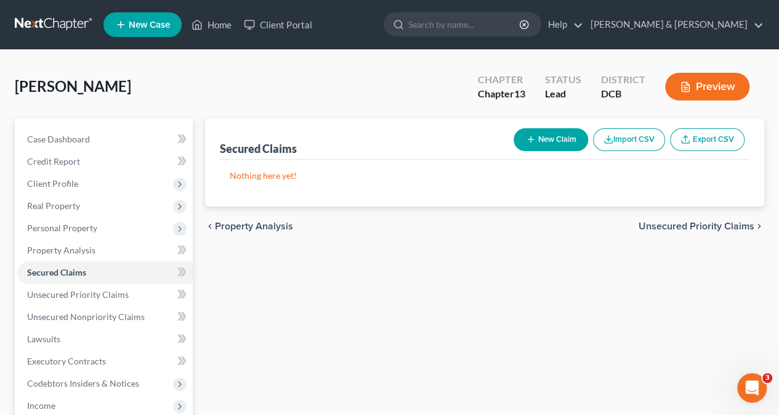
click at [554, 137] on button "New Claim" at bounding box center [551, 139] width 75 height 23
select select "0"
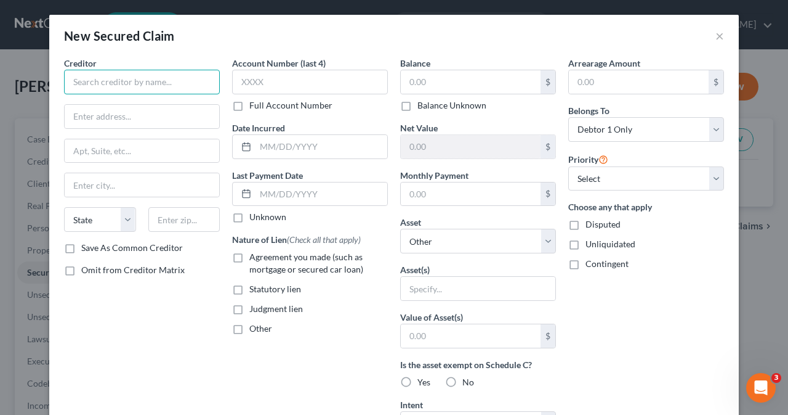
click at [160, 84] on input "text" at bounding box center [142, 82] width 156 height 25
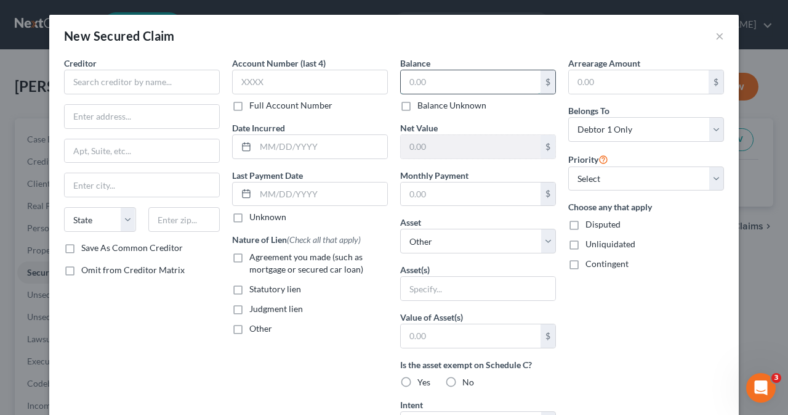
click at [416, 81] on input "text" at bounding box center [471, 81] width 140 height 23
type input "279,128"
click at [133, 82] on input "text" at bounding box center [142, 82] width 156 height 25
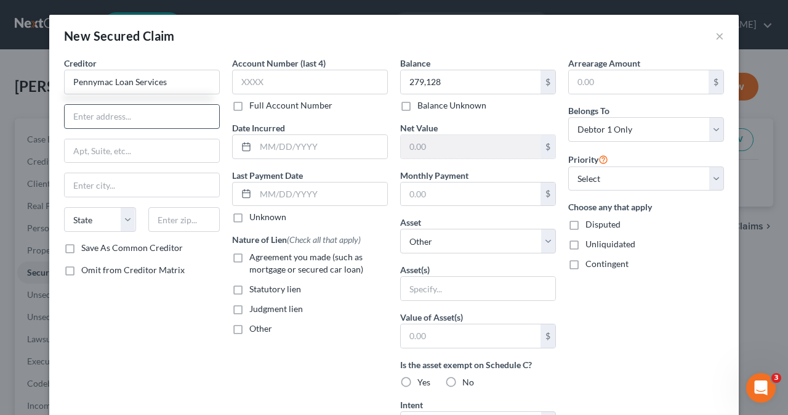
type input "Pennymac Loan Services"
click at [119, 118] on input "text" at bounding box center [142, 116] width 155 height 23
type input "P.O. Box 514387"
click at [102, 180] on input "text" at bounding box center [142, 184] width 155 height 23
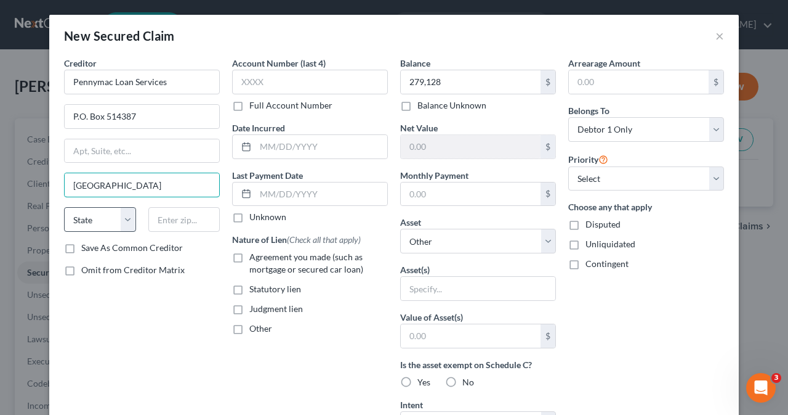
type input "[GEOGRAPHIC_DATA]"
click at [122, 221] on select "State [US_STATE] AK AR AZ CA CO CT DE DC [GEOGRAPHIC_DATA] [GEOGRAPHIC_DATA] GU…" at bounding box center [100, 219] width 72 height 25
select select "4"
click at [64, 207] on select "State [US_STATE] AK AR AZ CA CO CT DE DC [GEOGRAPHIC_DATA] [GEOGRAPHIC_DATA] GU…" at bounding box center [100, 219] width 72 height 25
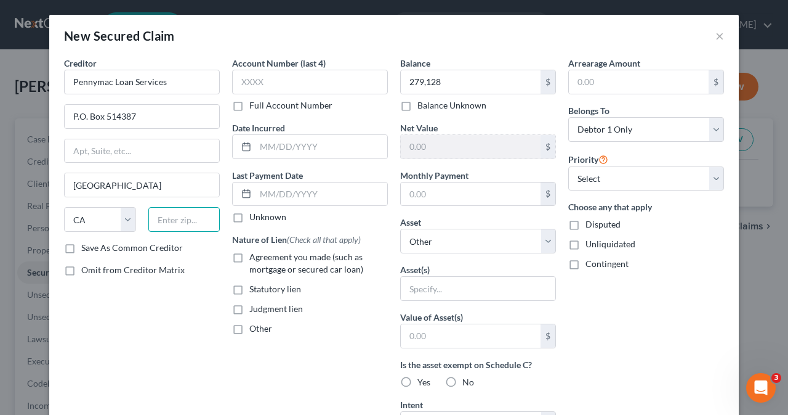
click at [176, 222] on input "text" at bounding box center [184, 219] width 72 height 25
type input "90051"
click at [249, 252] on label "Agreement you made (such as mortgage or secured car loan)" at bounding box center [318, 263] width 139 height 25
click at [254, 252] on input "Agreement you made (such as mortgage or secured car loan)" at bounding box center [258, 255] width 8 height 8
checkbox input "true"
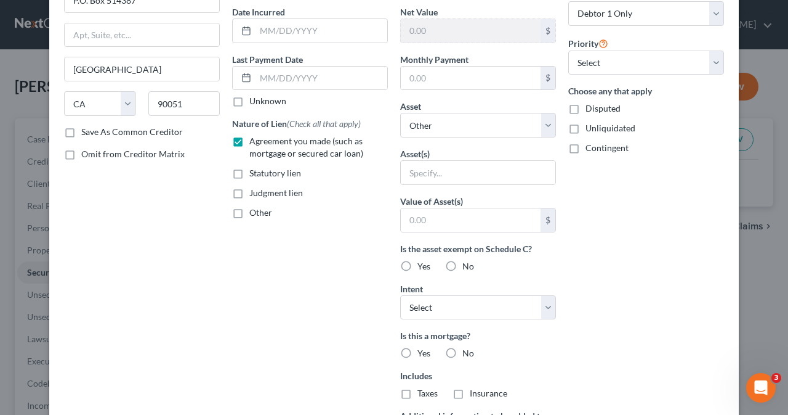
scroll to position [115, 0]
click at [541, 303] on select "Select Surrender Redeem Reaffirm Avoid Other" at bounding box center [478, 308] width 156 height 25
select select "4"
click at [400, 296] on select "Select Surrender Redeem Reaffirm Avoid Other" at bounding box center [478, 308] width 156 height 25
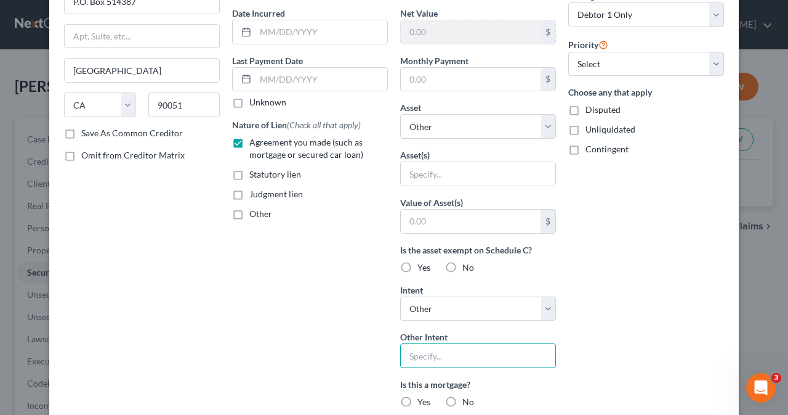
click at [448, 360] on input "text" at bounding box center [478, 355] width 156 height 25
type input "Retain and Continue to Pay"
click at [418, 398] on label "Yes" at bounding box center [424, 401] width 13 height 12
click at [423, 398] on input "Yes" at bounding box center [427, 399] width 8 height 8
radio input "true"
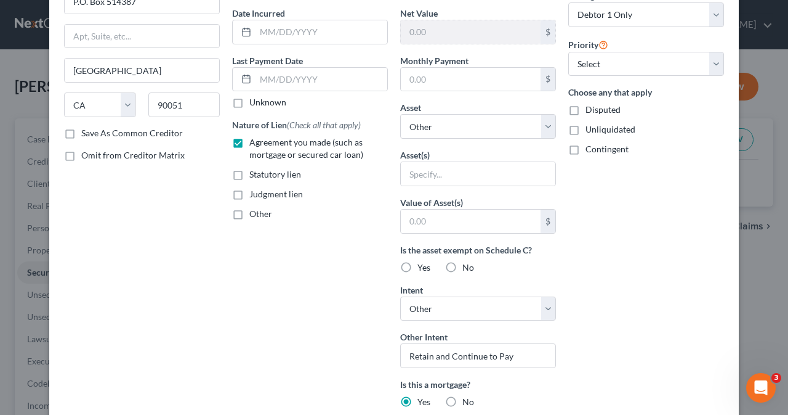
click at [463, 265] on label "No" at bounding box center [469, 267] width 12 height 12
click at [467, 265] on input "No" at bounding box center [471, 265] width 8 height 8
radio input "true"
click at [710, 66] on select "Select 1st 2nd 3rd 4th 5th 6th 7th 8th 9th 10th 11th 12th 13th 14th 15th 16th 1…" at bounding box center [647, 64] width 156 height 25
select select "0"
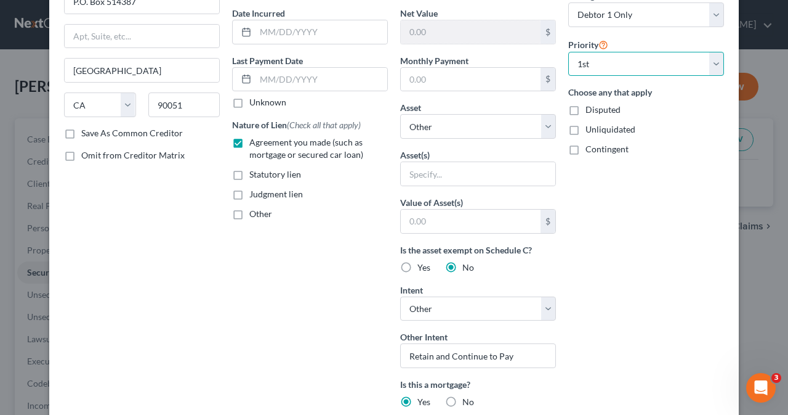
click at [569, 52] on select "Select 1st 2nd 3rd 4th 5th 6th 7th 8th 9th 10th 11th 12th 13th 14th 15th 16th 1…" at bounding box center [647, 64] width 156 height 25
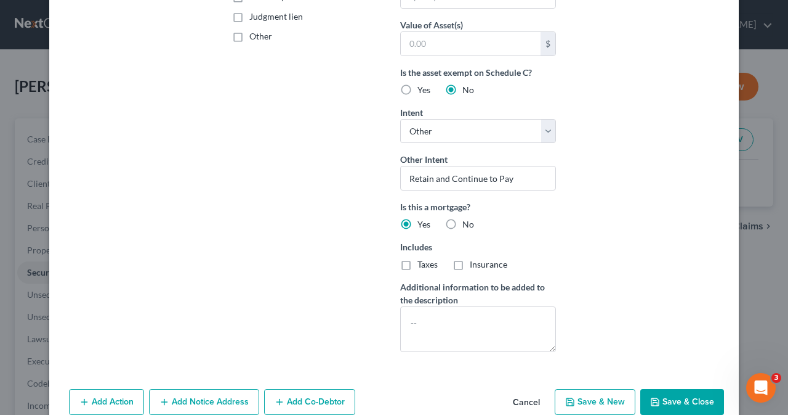
scroll to position [312, 0]
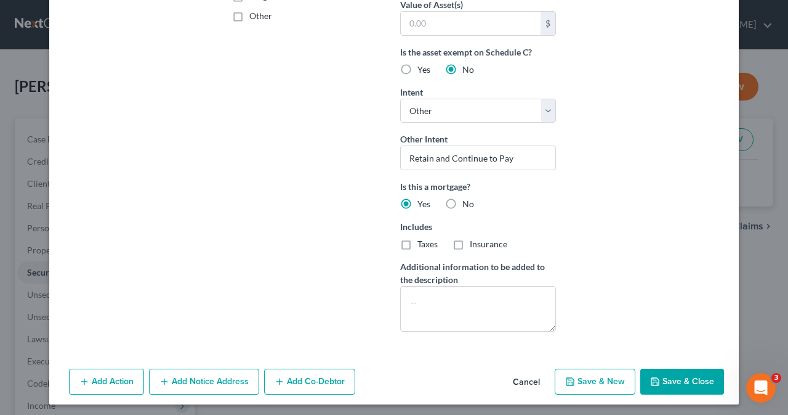
click at [666, 378] on button "Save & Close" at bounding box center [683, 381] width 84 height 26
select select
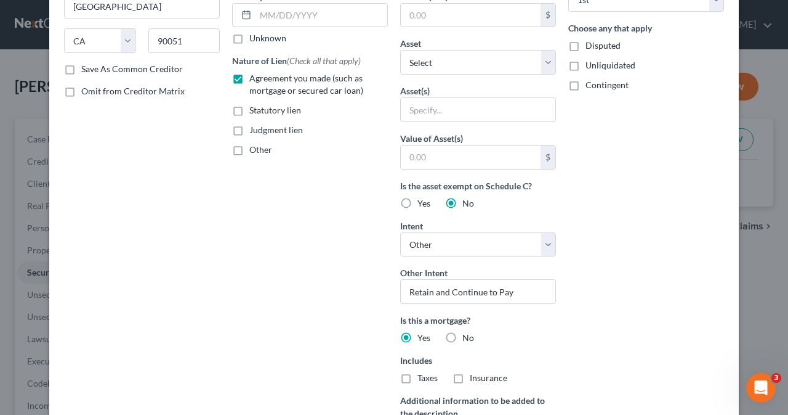
type input "279,128.00"
type input "0"
type input "0.00"
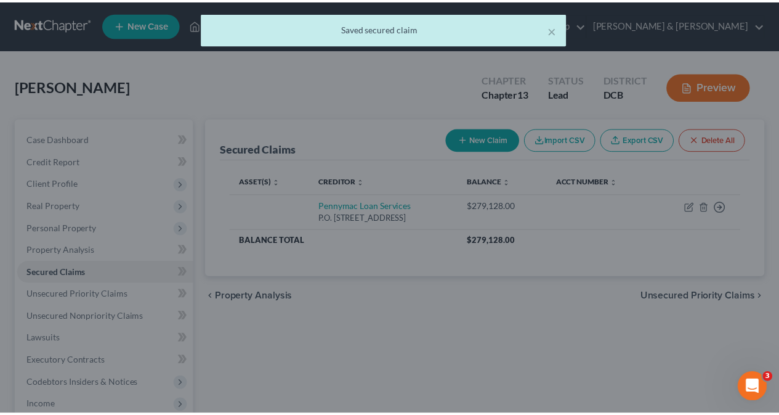
scroll to position [0, 0]
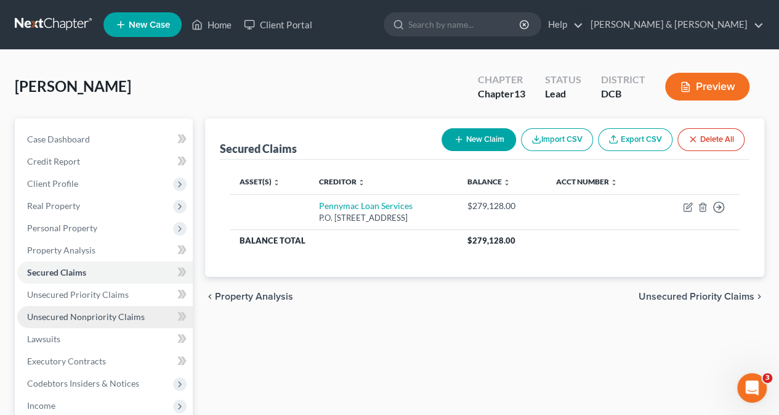
click at [46, 320] on span "Unsecured Nonpriority Claims" at bounding box center [86, 316] width 118 height 10
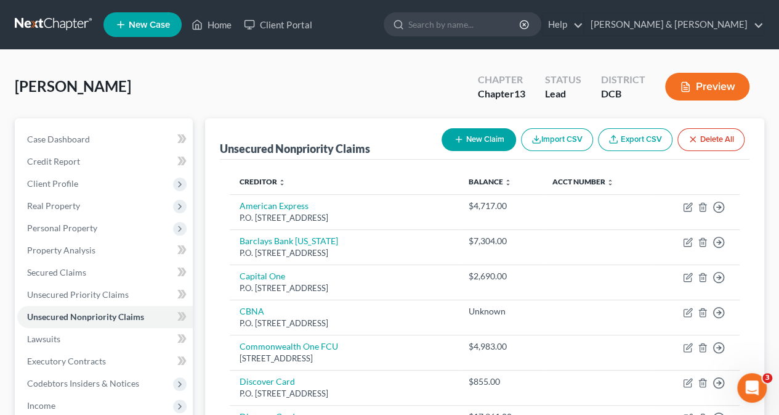
click at [477, 137] on button "New Claim" at bounding box center [479, 139] width 75 height 23
select select "0"
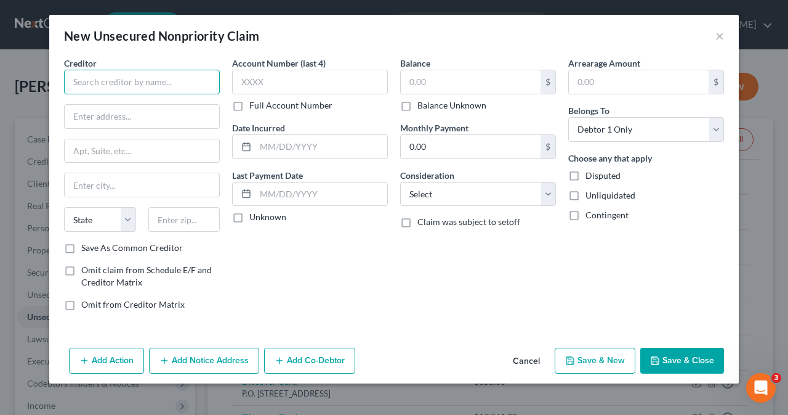
click at [94, 83] on input "text" at bounding box center [142, 82] width 156 height 25
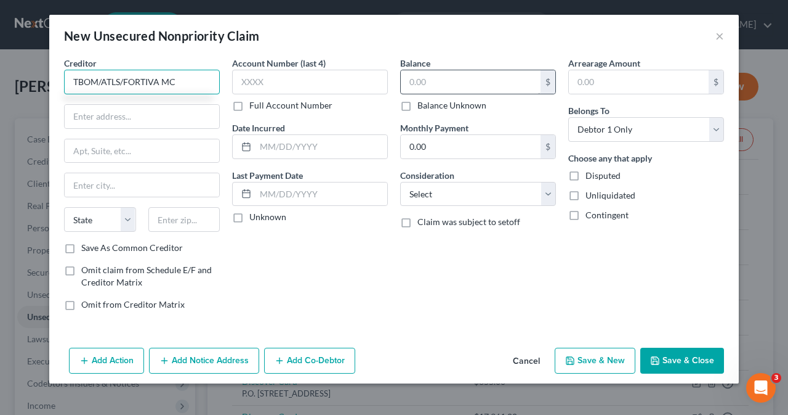
type input "TBOM/ATLS/FORTIVA MC"
click at [430, 78] on input "text" at bounding box center [471, 81] width 140 height 23
type input "1,354"
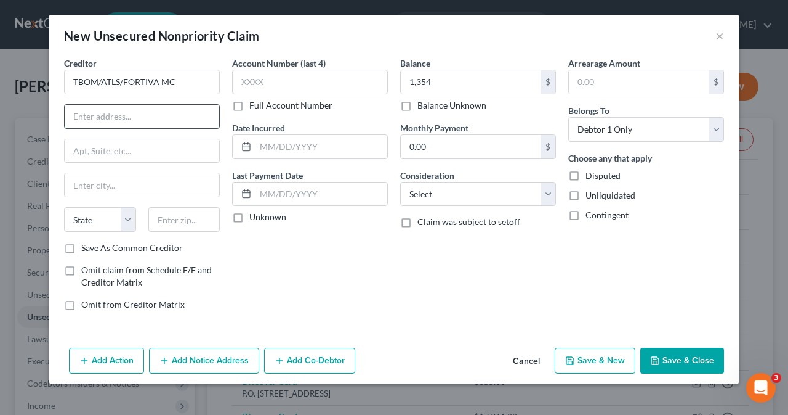
click at [122, 113] on input "text" at bounding box center [142, 116] width 155 height 23
type input "P.O. Box 105555"
click at [111, 183] on input "text" at bounding box center [142, 184] width 155 height 23
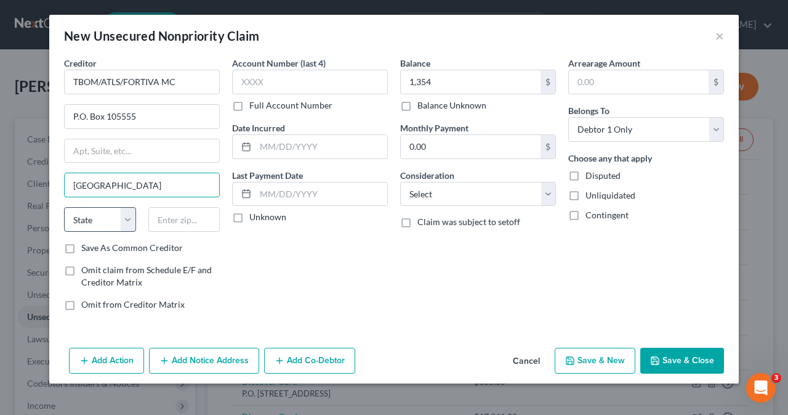
type input "[GEOGRAPHIC_DATA]"
click at [127, 217] on select "State [US_STATE] AK AR AZ CA CO CT DE DC [GEOGRAPHIC_DATA] [GEOGRAPHIC_DATA] GU…" at bounding box center [100, 219] width 72 height 25
select select "10"
click at [64, 207] on select "State [US_STATE] AK AR AZ CA CO CT DE DC [GEOGRAPHIC_DATA] [GEOGRAPHIC_DATA] GU…" at bounding box center [100, 219] width 72 height 25
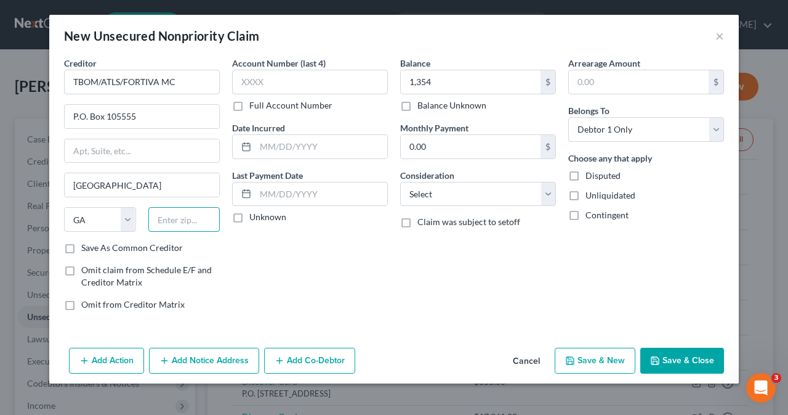
click at [181, 225] on input "text" at bounding box center [184, 219] width 72 height 25
type input "30348"
click at [588, 362] on button "Save & New" at bounding box center [595, 360] width 81 height 26
select select "0"
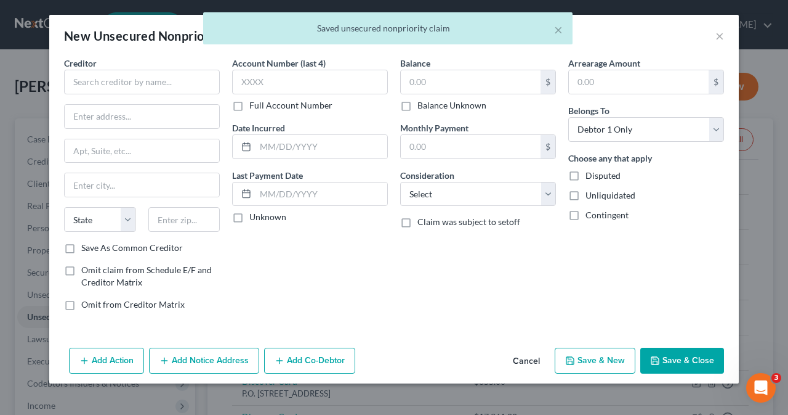
type input "1,354.00"
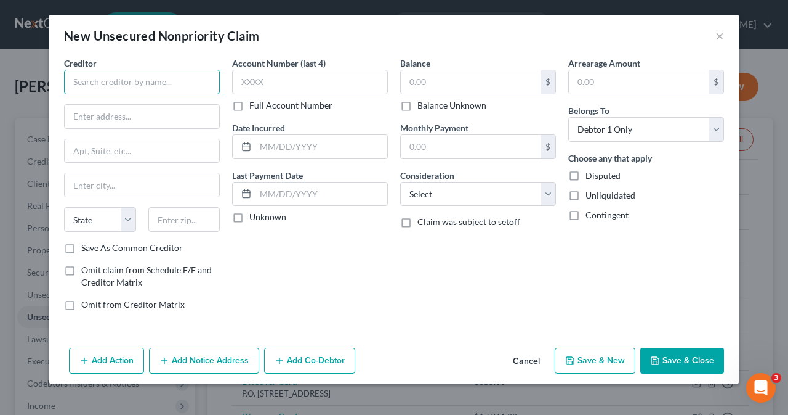
click at [140, 81] on input "text" at bounding box center [142, 82] width 156 height 25
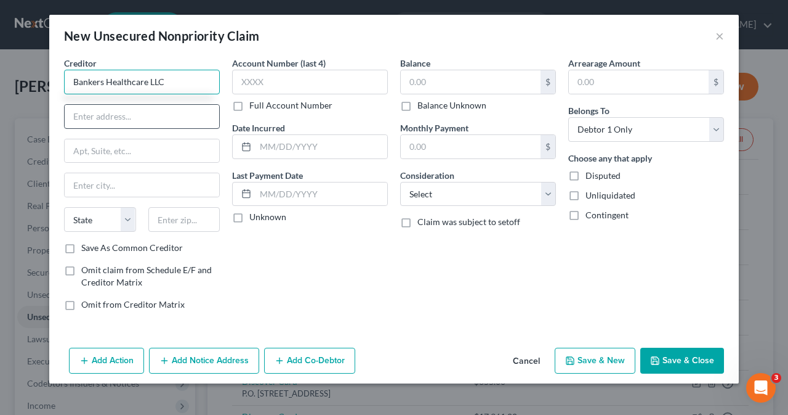
type input "Bankers Healthcare LLC"
click at [111, 119] on input "text" at bounding box center [142, 116] width 155 height 23
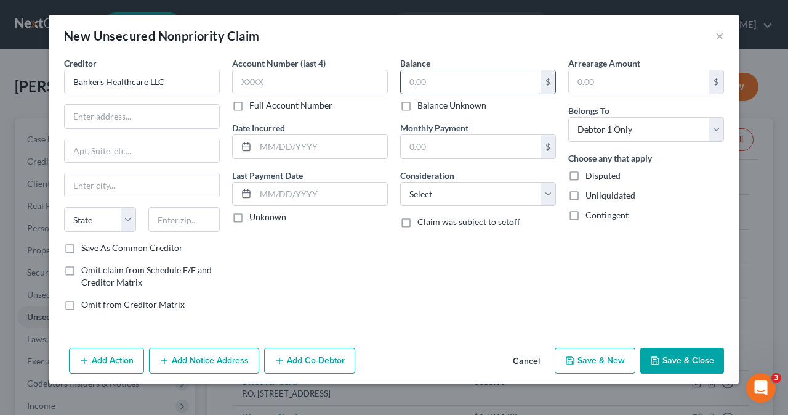
click at [421, 89] on input "text" at bounding box center [471, 81] width 140 height 23
type input "89,207"
click at [121, 115] on input "text" at bounding box center [142, 116] width 155 height 23
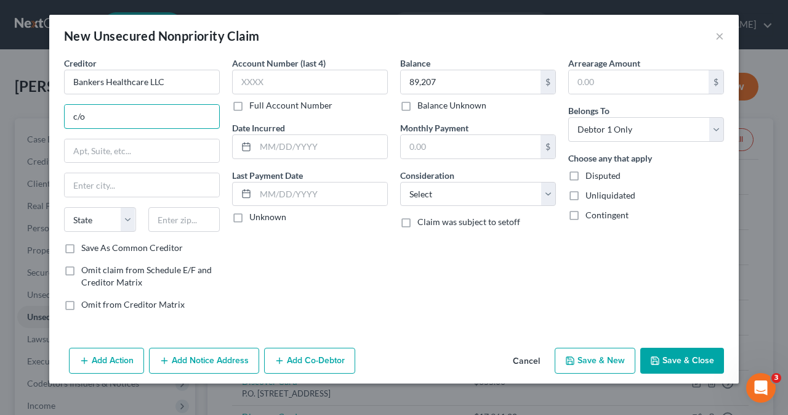
type input "c/o [PERSON_NAME], Esq."
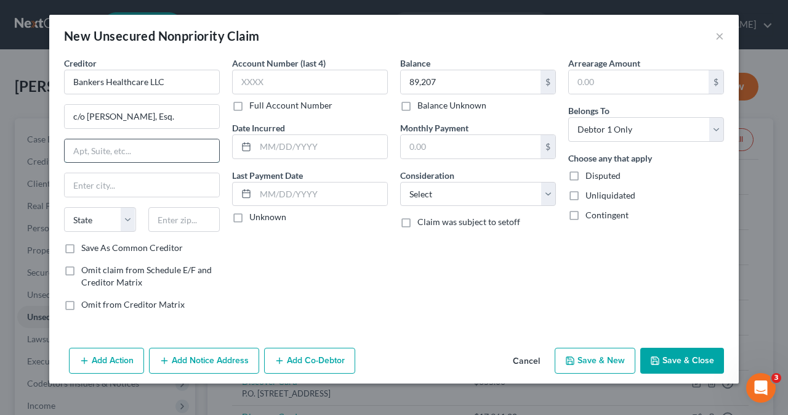
click at [111, 155] on input "text" at bounding box center [142, 150] width 155 height 23
type input "[STREET_ADDRESS]"
click at [99, 184] on input "text" at bounding box center [142, 184] width 155 height 23
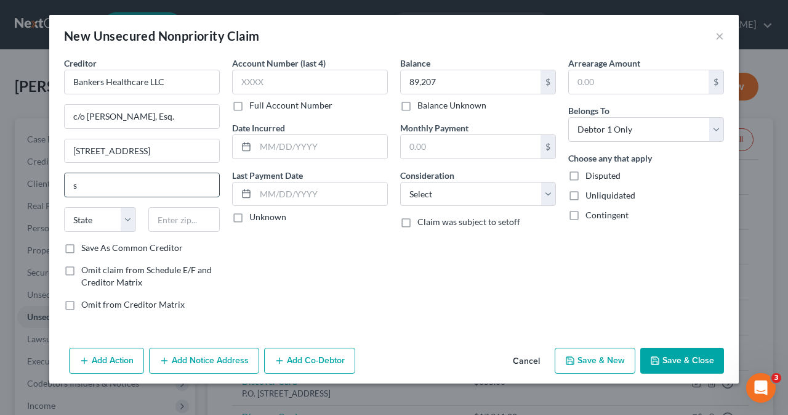
type input "[GEOGRAPHIC_DATA]"
click at [128, 219] on select "State [US_STATE] AK AR AZ CA CO CT DE DC [GEOGRAPHIC_DATA] [GEOGRAPHIC_DATA] GU…" at bounding box center [100, 219] width 72 height 25
select select "35"
click at [64, 207] on select "State [US_STATE] AK AR AZ CA CO CT DE DC [GEOGRAPHIC_DATA] [GEOGRAPHIC_DATA] GU…" at bounding box center [100, 219] width 72 height 25
click at [173, 217] on input "text" at bounding box center [184, 219] width 72 height 25
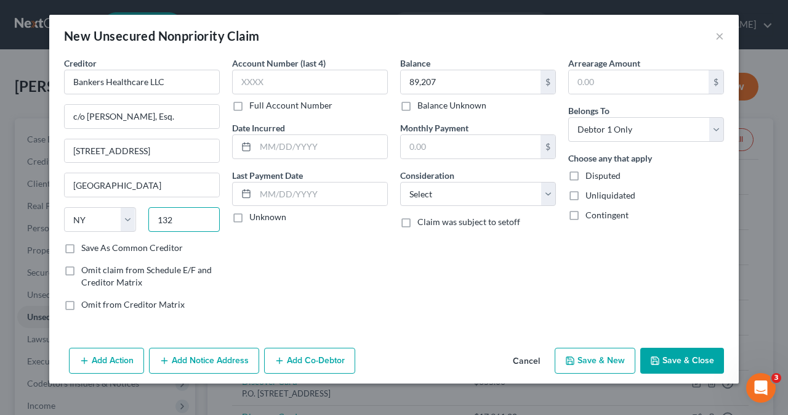
type input "13204"
click at [673, 356] on button "Save & Close" at bounding box center [683, 360] width 84 height 26
type input "89,207.00"
type input "0.00"
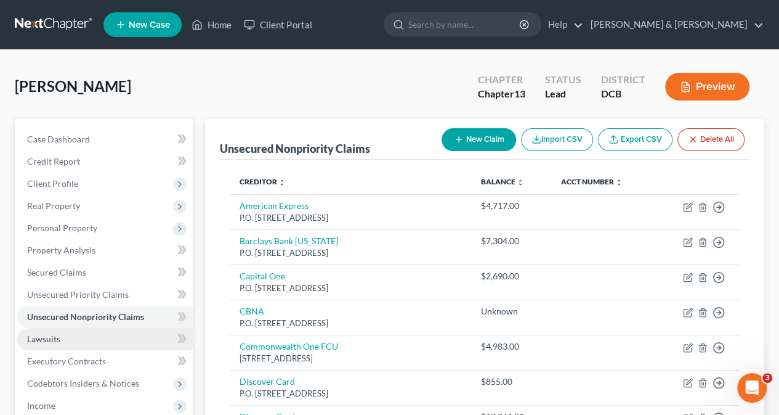
click at [49, 338] on span "Lawsuits" at bounding box center [43, 338] width 33 height 10
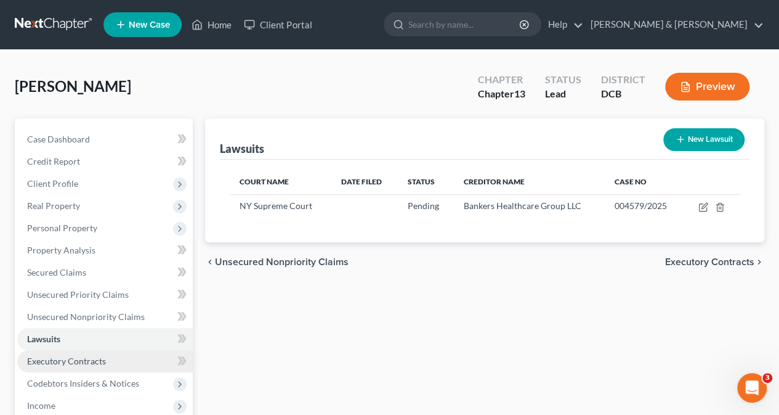
click at [63, 358] on span "Executory Contracts" at bounding box center [66, 360] width 79 height 10
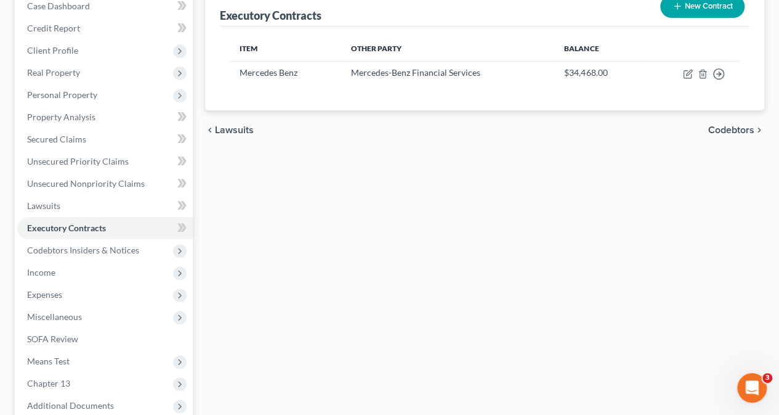
scroll to position [144, 0]
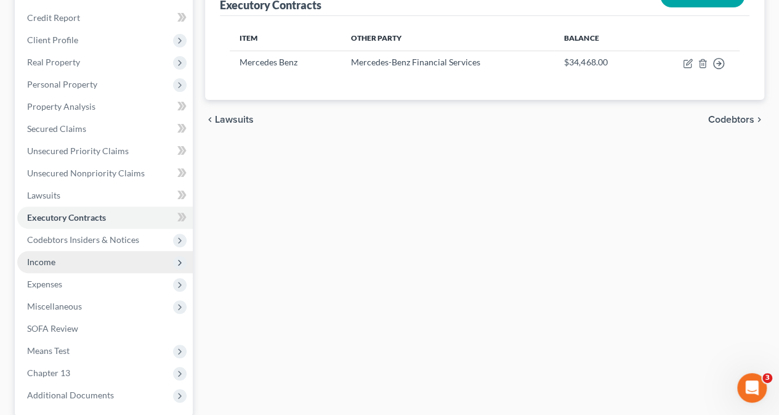
click at [73, 254] on span "Income" at bounding box center [105, 262] width 176 height 22
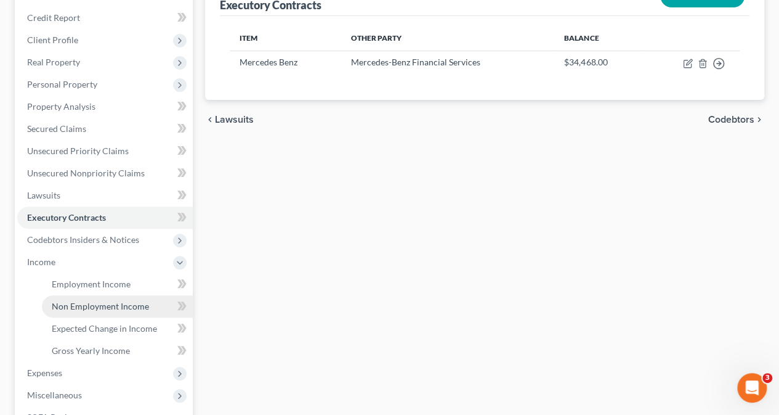
click at [107, 309] on span "Non Employment Income" at bounding box center [100, 306] width 97 height 10
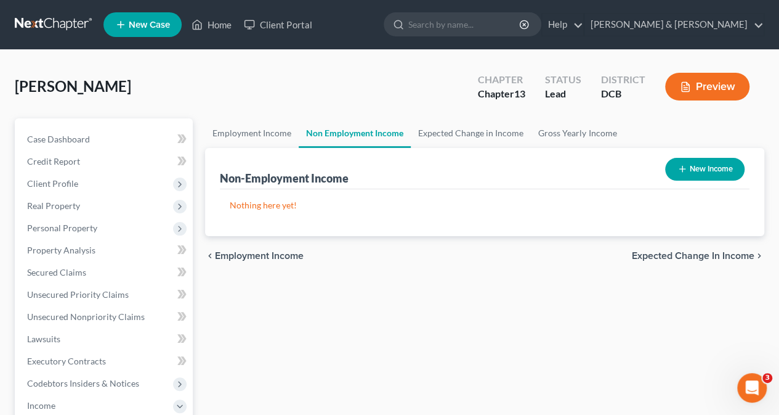
click at [697, 166] on button "New Income" at bounding box center [704, 169] width 79 height 23
select select "0"
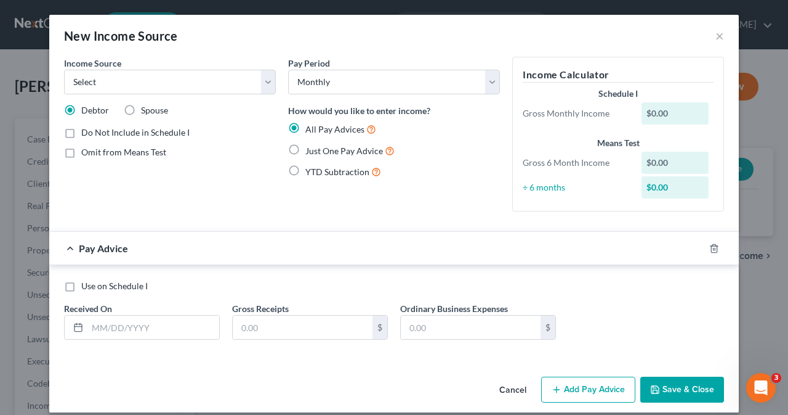
click at [141, 110] on label "Spouse" at bounding box center [154, 110] width 27 height 12
click at [146, 110] on input "Spouse" at bounding box center [150, 108] width 8 height 8
radio input "true"
click at [263, 80] on select "Select Unemployment Disability (from employer) Pension Retirement Social Securi…" at bounding box center [170, 82] width 212 height 25
select select "4"
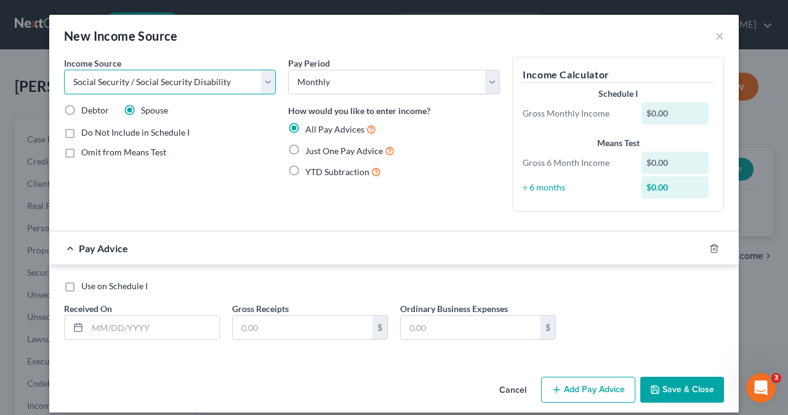
click at [64, 70] on select "Select Unemployment Disability (from employer) Pension Retirement Social Securi…" at bounding box center [170, 82] width 212 height 25
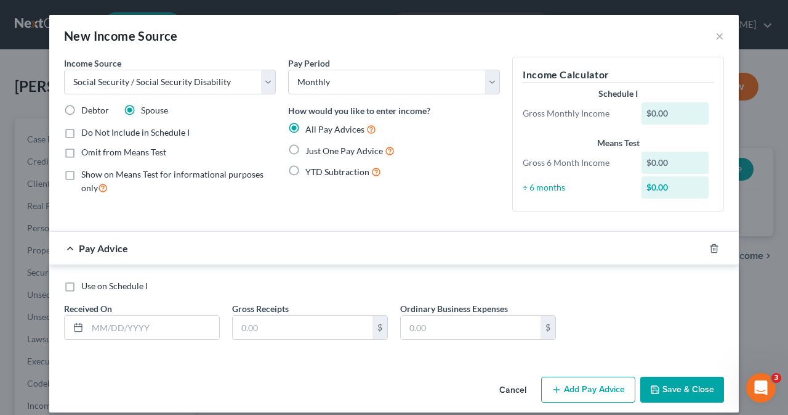
click at [306, 147] on label "Just One Pay Advice" at bounding box center [350, 151] width 89 height 14
click at [310, 147] on input "Just One Pay Advice" at bounding box center [314, 148] width 8 height 8
radio input "true"
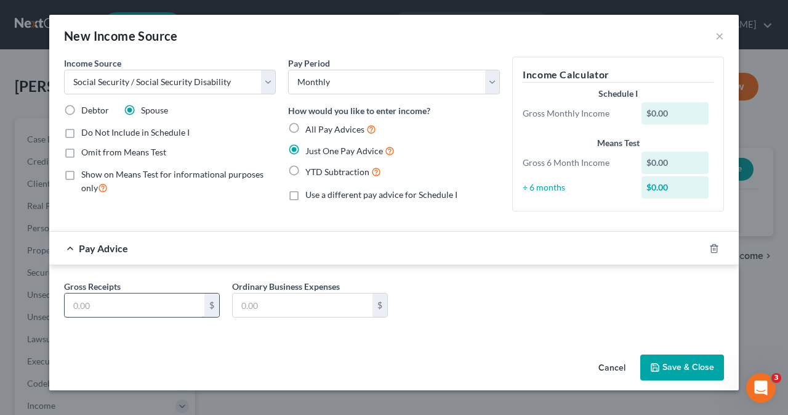
click at [129, 304] on input "text" at bounding box center [135, 304] width 140 height 23
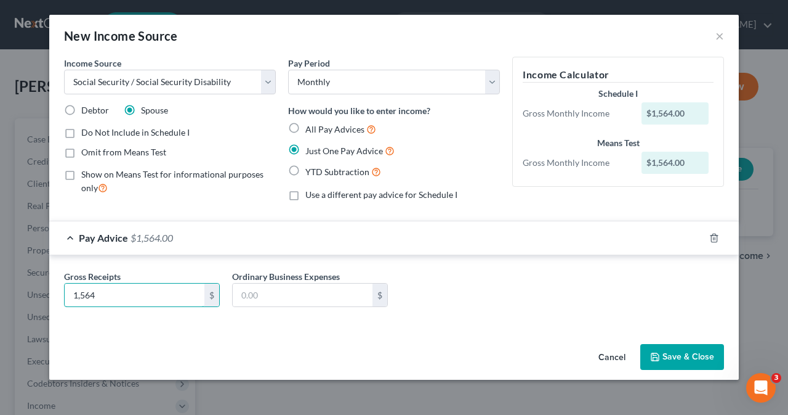
type input "1,564"
click at [681, 354] on button "Save & Close" at bounding box center [683, 357] width 84 height 26
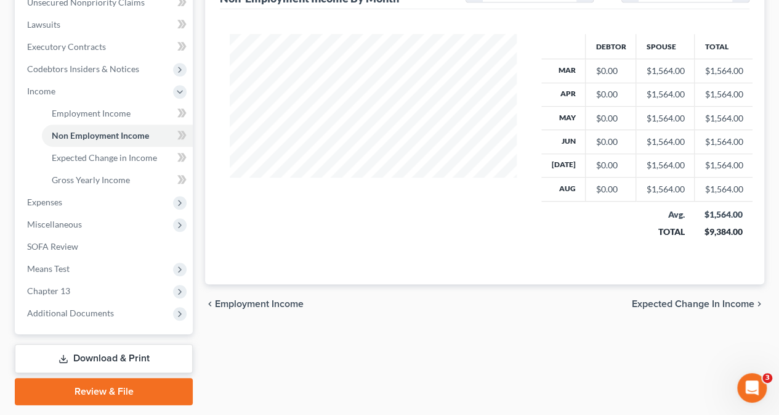
scroll to position [349, 0]
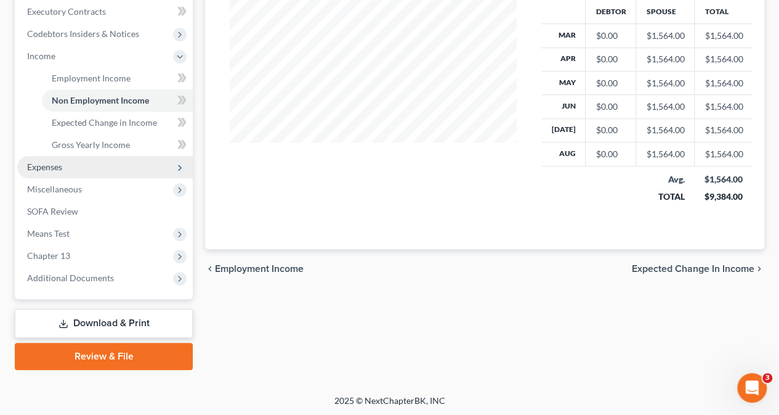
click at [52, 166] on span "Expenses" at bounding box center [44, 166] width 35 height 10
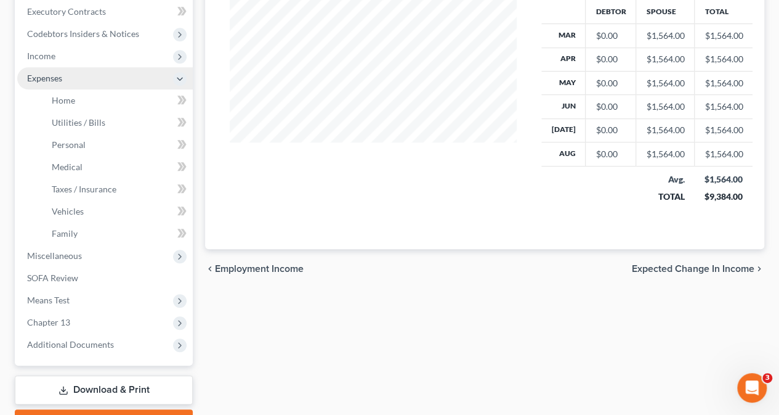
click at [56, 75] on span "Expenses" at bounding box center [44, 78] width 35 height 10
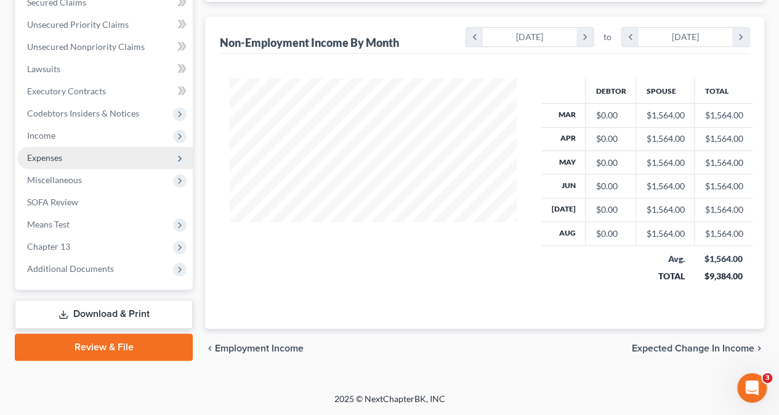
scroll to position [267, 0]
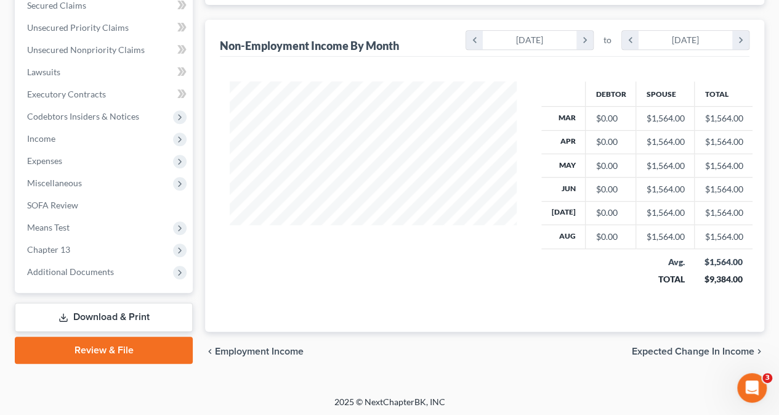
click at [697, 348] on span "Expected Change in Income" at bounding box center [693, 351] width 123 height 10
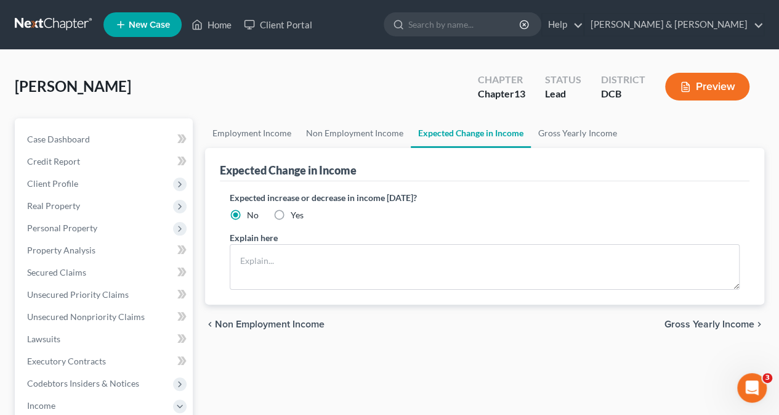
click at [697, 323] on span "Gross Yearly Income" at bounding box center [710, 324] width 90 height 10
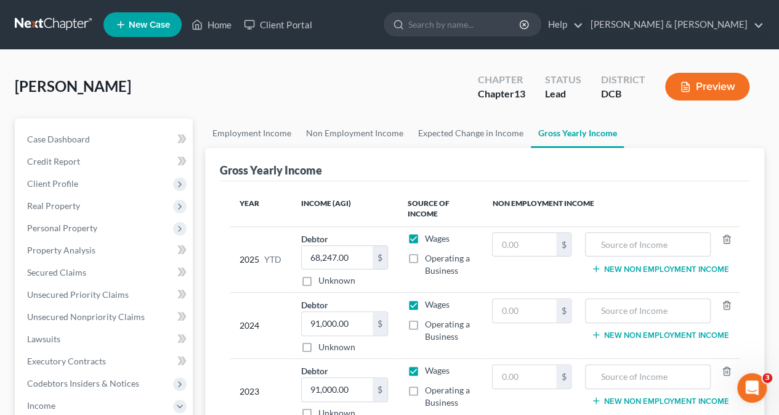
drag, startPoint x: 777, startPoint y: 164, endPoint x: 787, endPoint y: 219, distance: 55.7
click at [779, 219] on html "Home New Case Client Portal [PERSON_NAME] & [PERSON_NAME] [PERSON_NAME][EMAIL_A…" at bounding box center [389, 383] width 779 height 766
click at [722, 194] on th "Non Employment Income" at bounding box center [610, 209] width 257 height 36
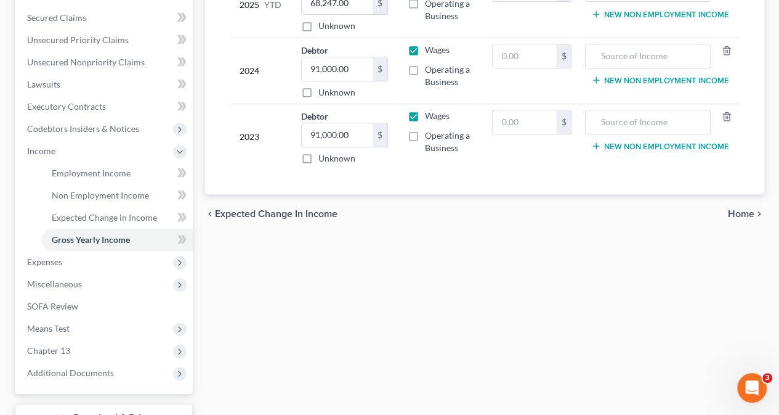
scroll to position [262, 0]
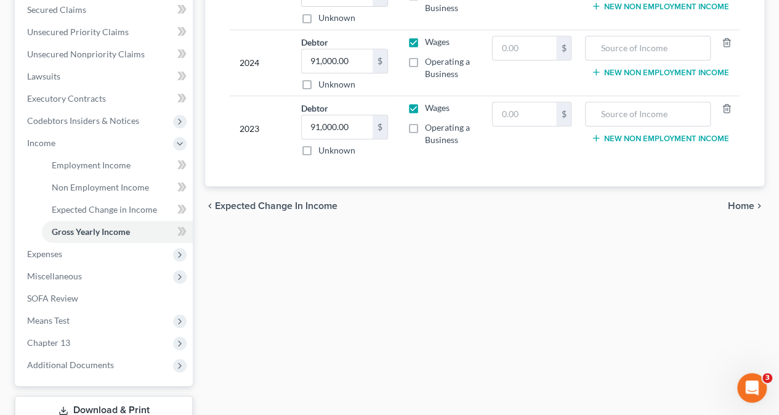
click at [741, 203] on span "Home" at bounding box center [741, 206] width 26 height 10
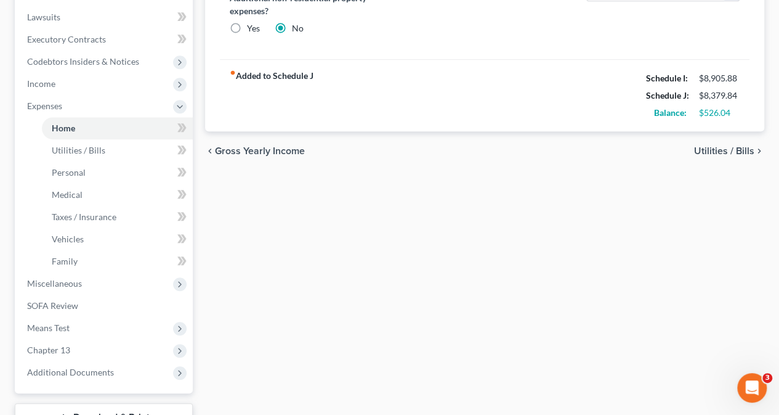
scroll to position [323, 0]
click at [743, 147] on span "Utilities / Bills" at bounding box center [724, 150] width 60 height 10
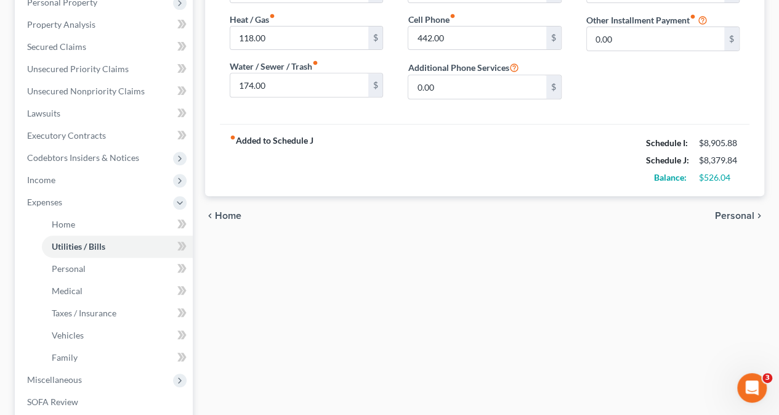
scroll to position [246, 0]
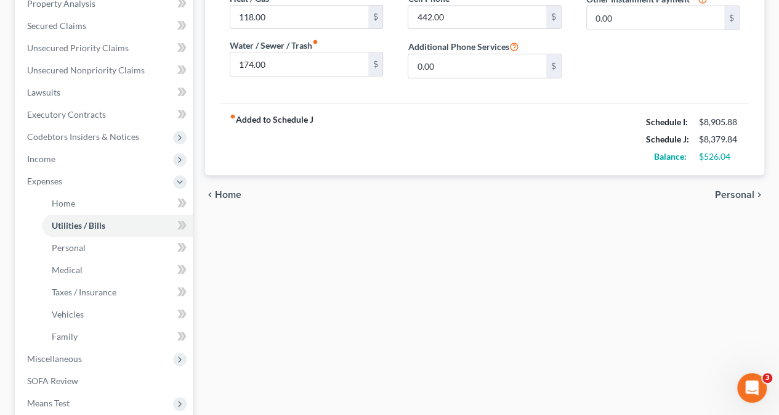
click at [734, 190] on span "Personal" at bounding box center [734, 195] width 39 height 10
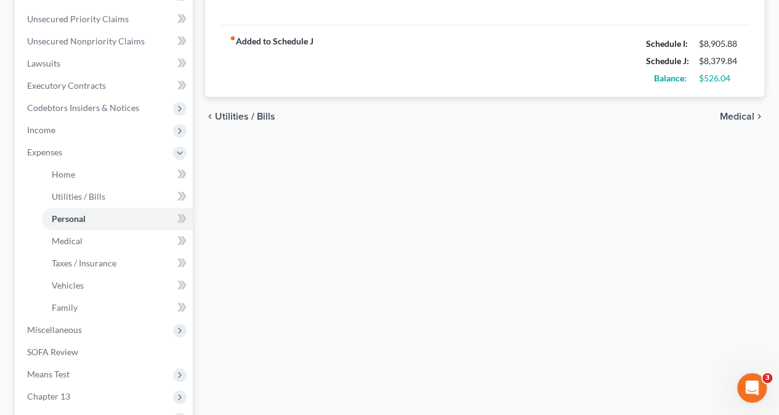
scroll to position [277, 0]
click at [742, 111] on span "Medical" at bounding box center [737, 115] width 34 height 10
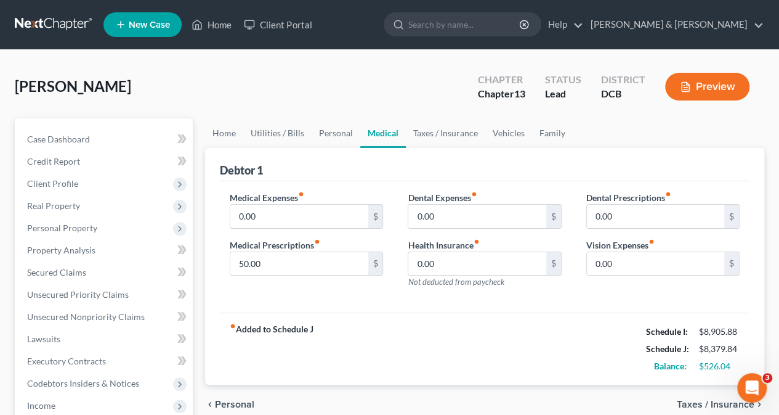
click at [717, 399] on span "Taxes / Insurance" at bounding box center [716, 404] width 78 height 10
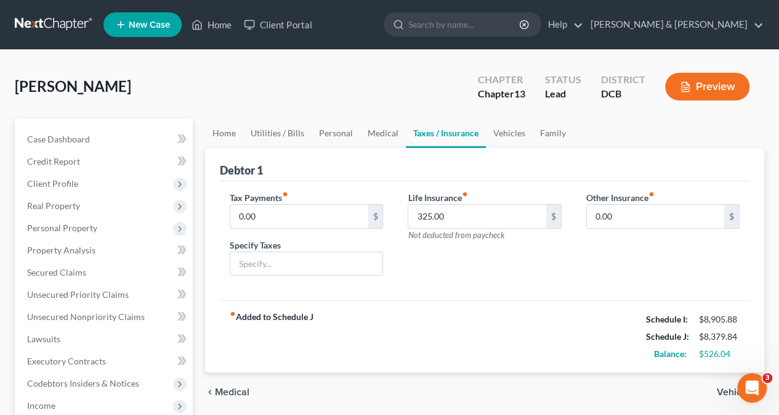
click at [724, 390] on span "Vehicles" at bounding box center [736, 392] width 38 height 10
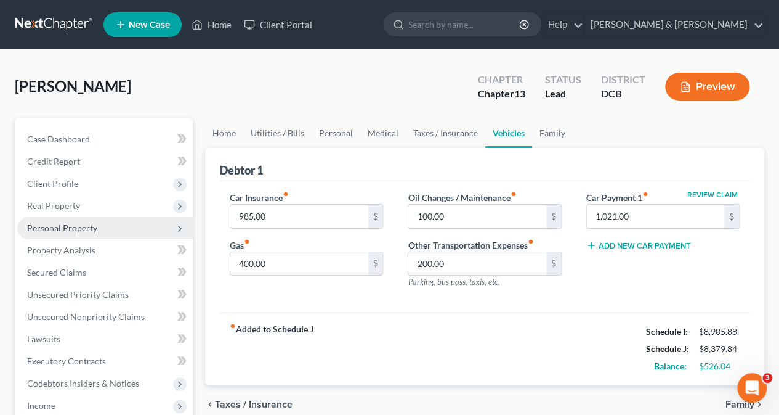
click at [85, 227] on span "Personal Property" at bounding box center [62, 227] width 70 height 10
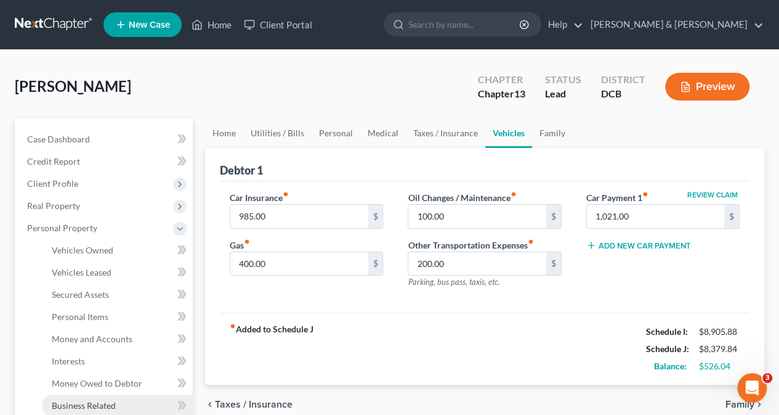
click at [87, 408] on span "Business Related" at bounding box center [84, 405] width 64 height 10
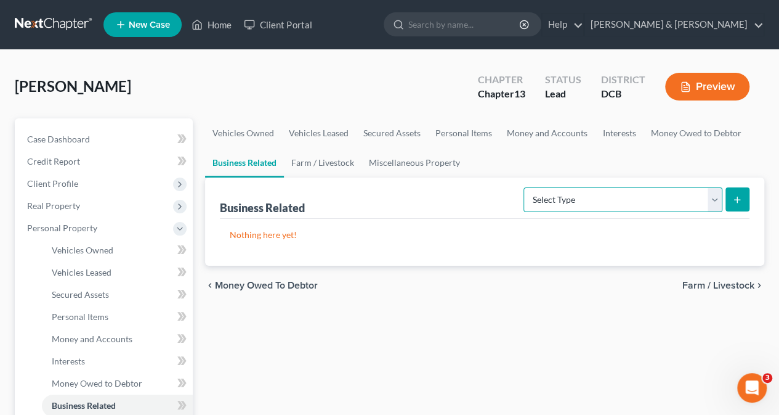
click at [713, 199] on select "Select Type Customer Lists Franchises Inventory Licenses Machinery Office Equip…" at bounding box center [623, 199] width 199 height 25
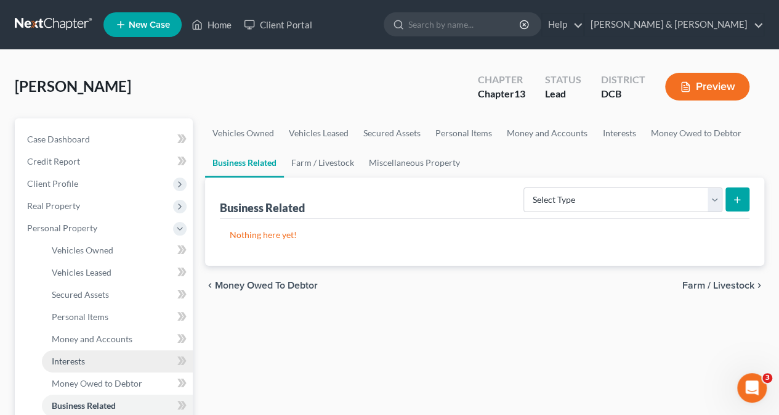
click at [97, 363] on link "Interests" at bounding box center [117, 361] width 151 height 22
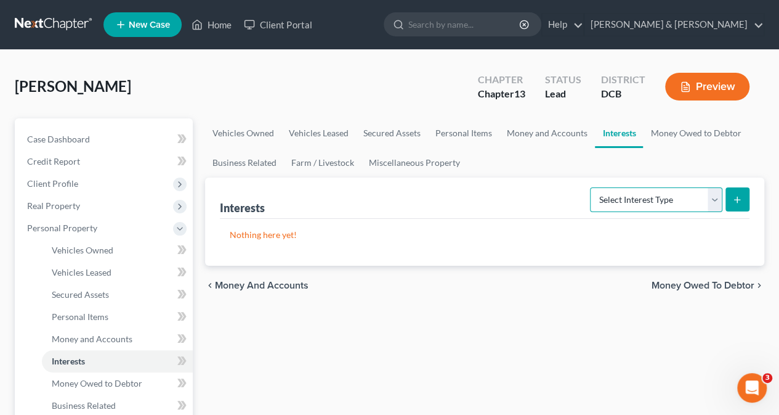
click at [713, 195] on select "Select Interest Type 401K Annuity Bond Education IRA Government Bond Government…" at bounding box center [656, 199] width 132 height 25
select select "incorporated_business"
click at [592, 187] on select "Select Interest Type 401K Annuity Bond Education IRA Government Bond Government…" at bounding box center [656, 199] width 132 height 25
click at [738, 196] on icon "submit" at bounding box center [737, 200] width 10 height 10
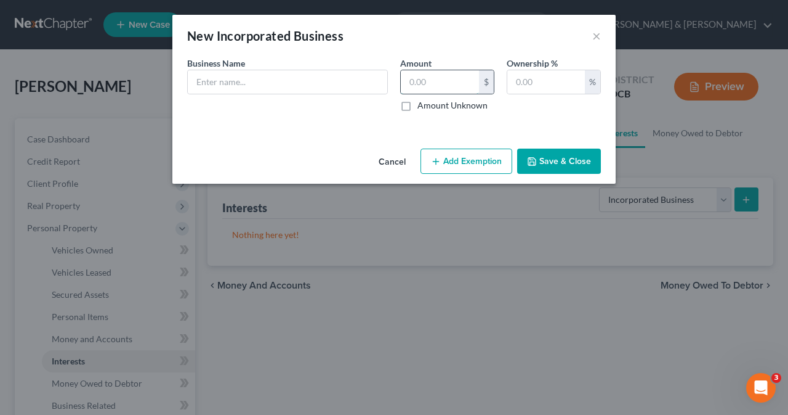
click at [444, 79] on input "text" at bounding box center [440, 81] width 78 height 23
type input "1"
type input "0.00"
click at [565, 81] on input "text" at bounding box center [547, 81] width 78 height 23
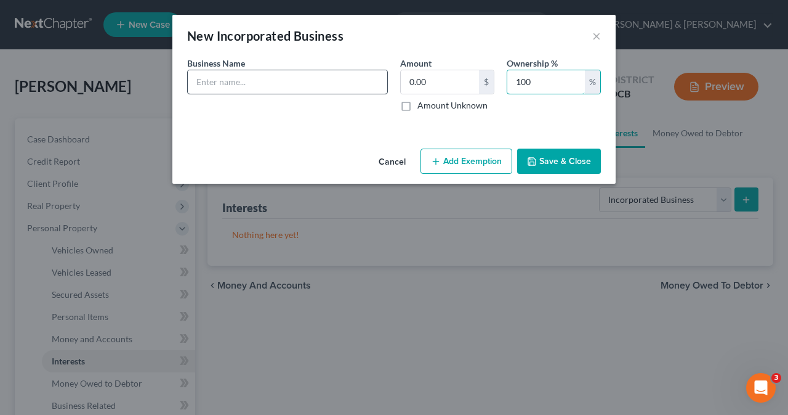
type input "100"
click at [320, 79] on input "text" at bounding box center [288, 81] width 200 height 23
type input "MJ Consulting"
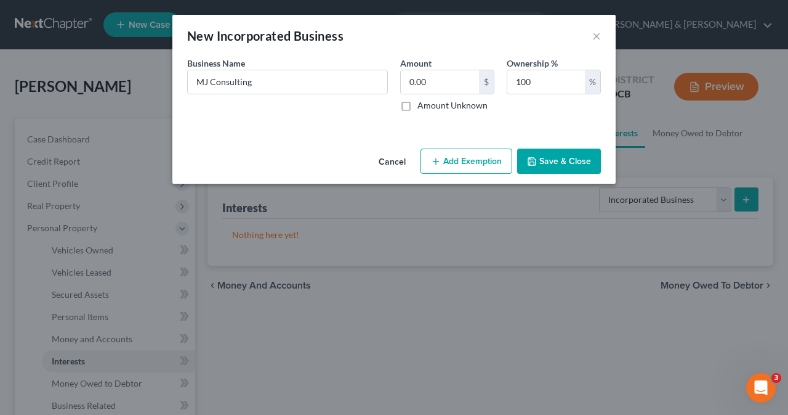
click at [554, 161] on button "Save & Close" at bounding box center [559, 161] width 84 height 26
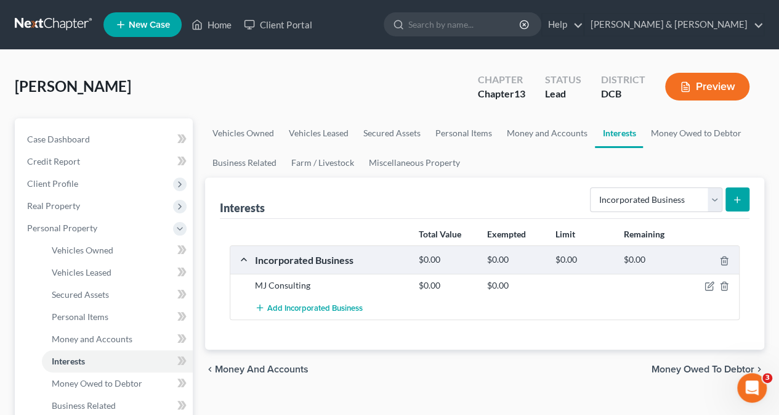
click at [741, 199] on icon "submit" at bounding box center [737, 200] width 10 height 10
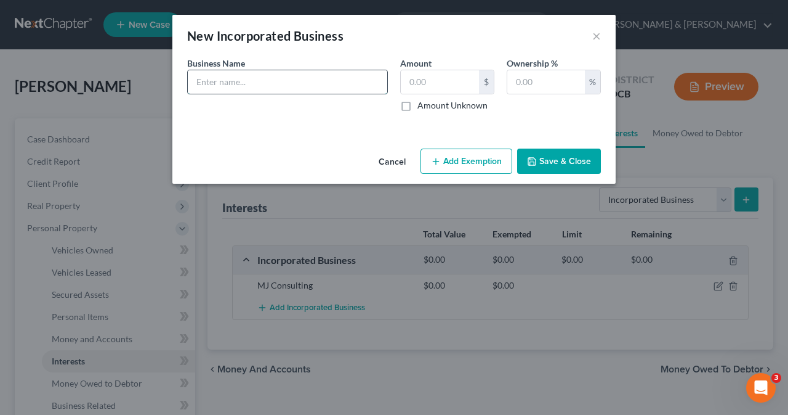
click at [277, 83] on input "text" at bounding box center [288, 81] width 200 height 23
type input "Dr. [PERSON_NAME], LLC"
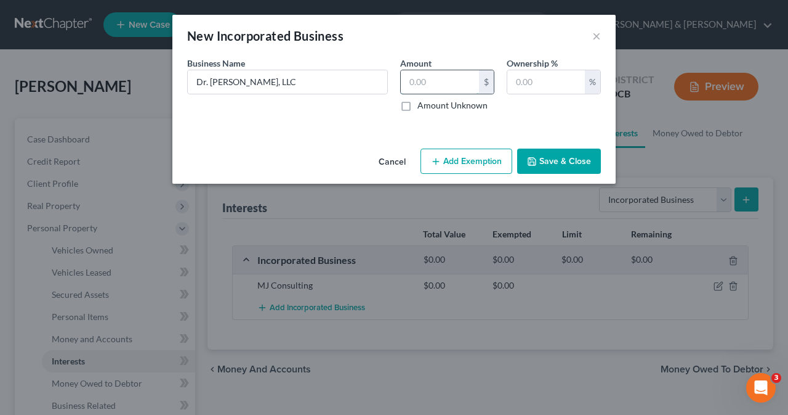
click at [443, 84] on input "text" at bounding box center [440, 81] width 78 height 23
type input "0.00"
click at [530, 83] on input "text" at bounding box center [547, 81] width 78 height 23
type input "100"
click at [556, 164] on button "Save & Close" at bounding box center [559, 161] width 84 height 26
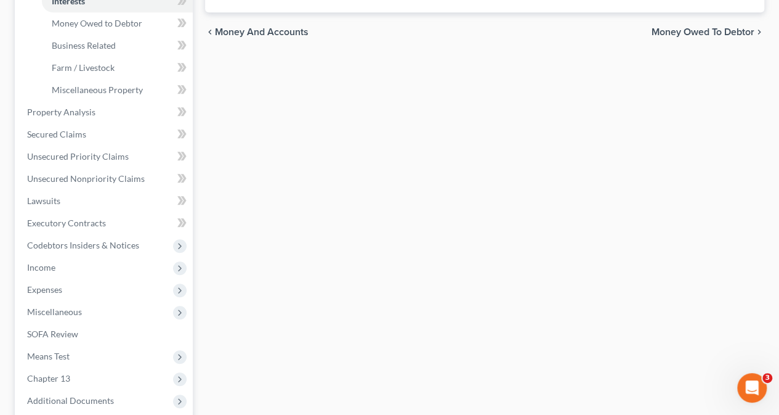
scroll to position [361, 0]
click at [62, 312] on span "Miscellaneous" at bounding box center [54, 310] width 55 height 10
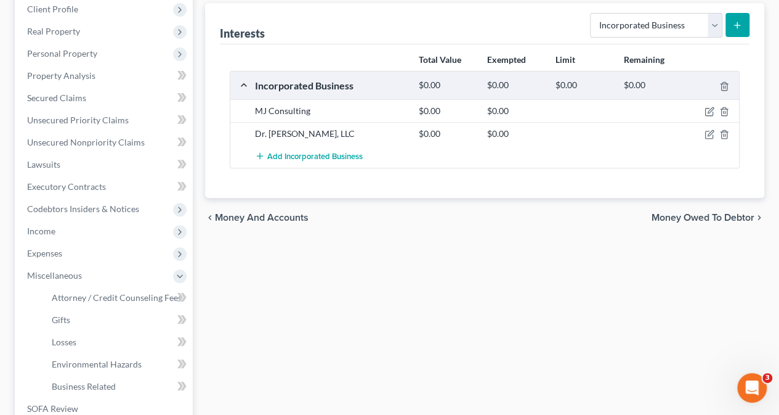
scroll to position [169, 0]
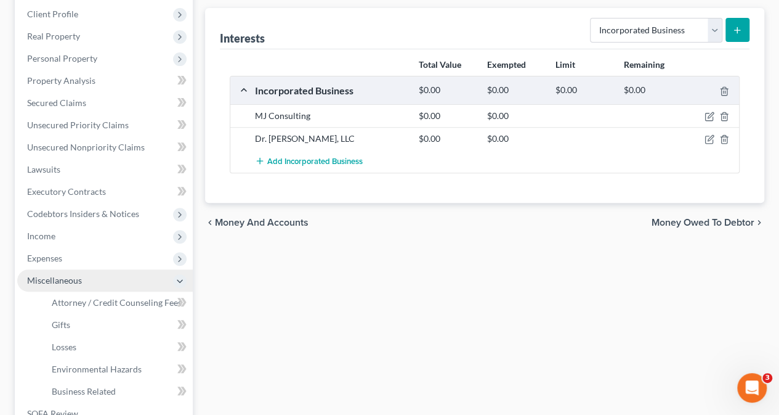
click at [57, 277] on span "Miscellaneous" at bounding box center [54, 280] width 55 height 10
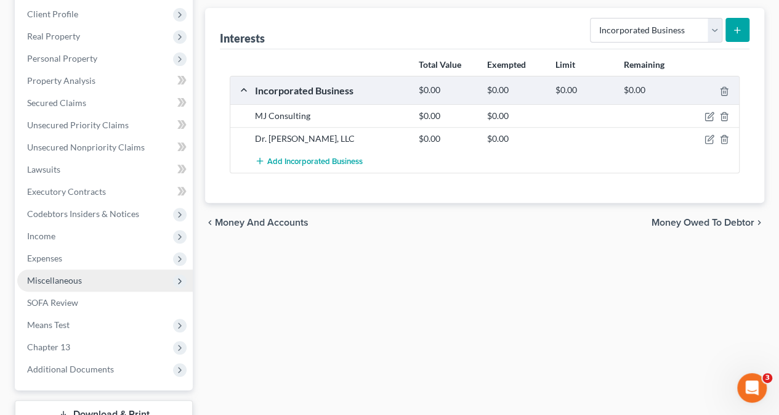
click at [57, 277] on span "Miscellaneous" at bounding box center [54, 280] width 55 height 10
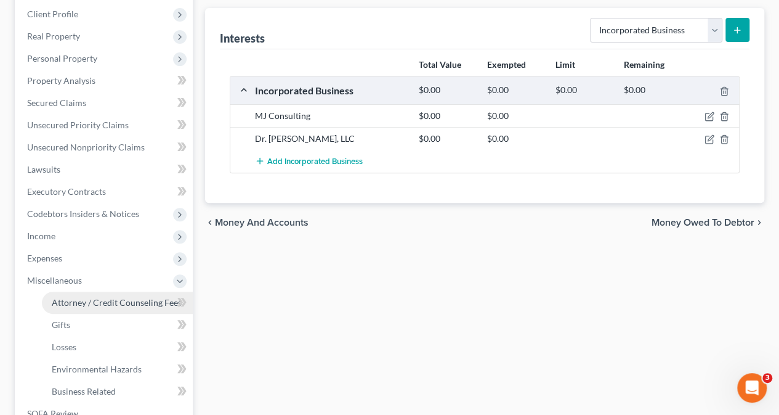
click at [65, 304] on span "Attorney / Credit Counseling Fees" at bounding box center [117, 302] width 130 height 10
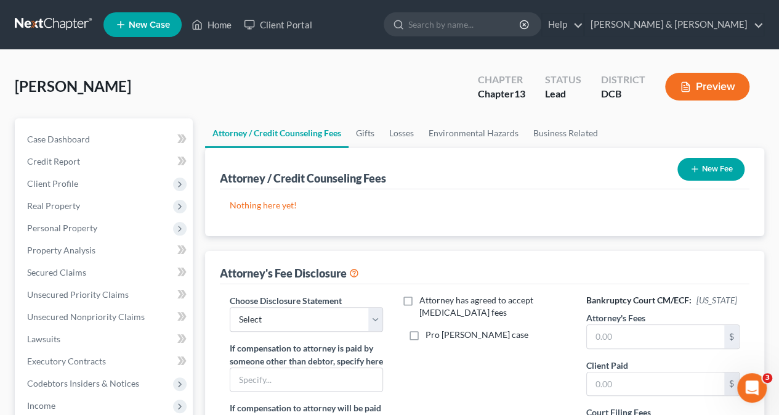
click at [716, 168] on button "New Fee" at bounding box center [711, 169] width 67 height 23
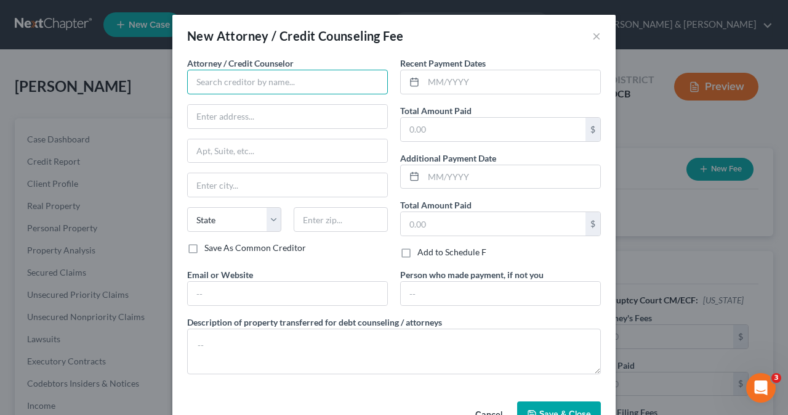
click at [275, 78] on input "text" at bounding box center [287, 82] width 201 height 25
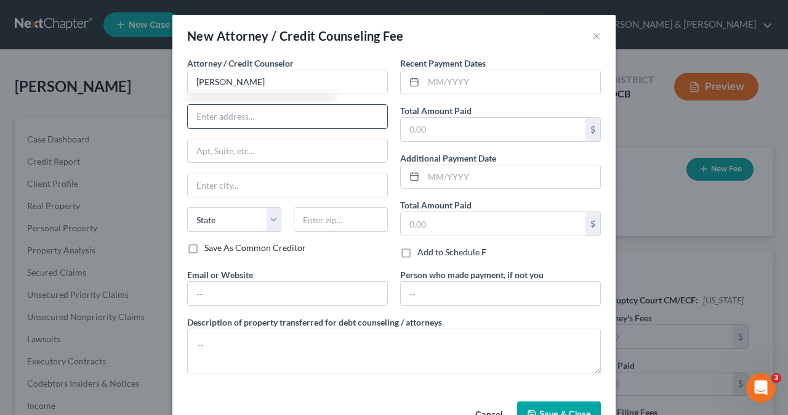
click at [241, 116] on input "text" at bounding box center [288, 116] width 200 height 23
type input "[PERSON_NAME]"
type input "[STREET_ADDRESS][US_STATE]"
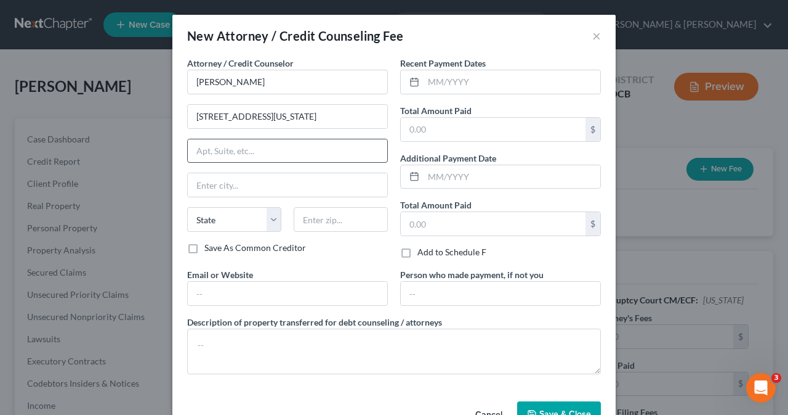
click at [223, 153] on input "text" at bounding box center [288, 150] width 200 height 23
type input "Suite 402"
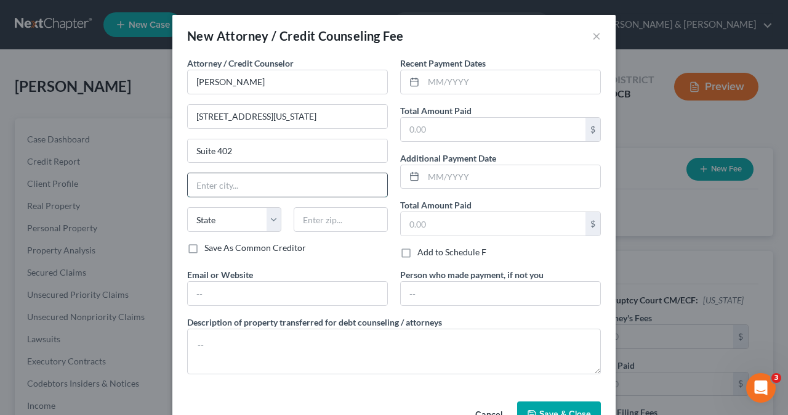
click at [239, 190] on input "text" at bounding box center [288, 184] width 200 height 23
type input "[US_STATE]"
click at [266, 220] on select "State [US_STATE] AK AR AZ CA CO CT DE DC [GEOGRAPHIC_DATA] [GEOGRAPHIC_DATA] GU…" at bounding box center [234, 219] width 94 height 25
select select "8"
click at [187, 207] on select "State [US_STATE] AK AR AZ CA CO CT DE DC [GEOGRAPHIC_DATA] [GEOGRAPHIC_DATA] GU…" at bounding box center [234, 219] width 94 height 25
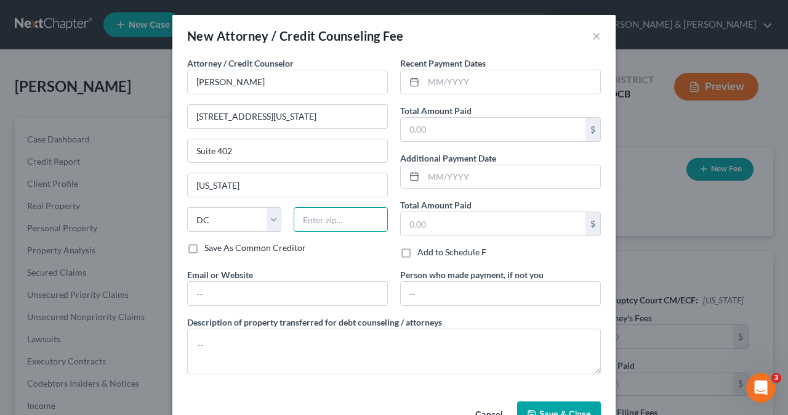
click at [329, 221] on input "text" at bounding box center [341, 219] width 94 height 25
type input "20036"
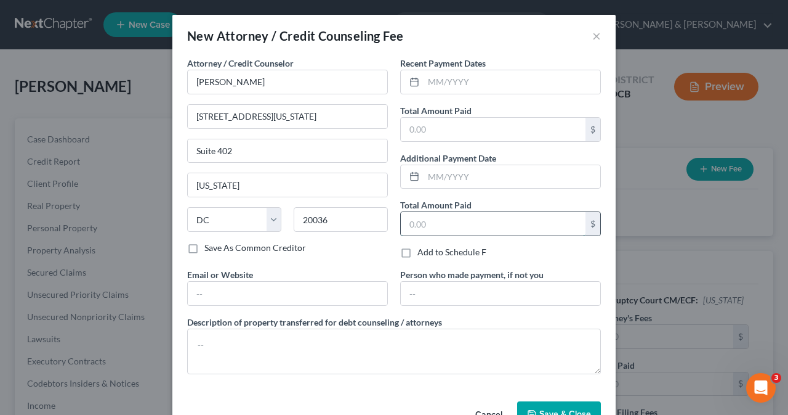
click at [467, 224] on input "text" at bounding box center [493, 223] width 185 height 23
type input "3,000"
click at [331, 296] on input "text" at bounding box center [288, 292] width 200 height 23
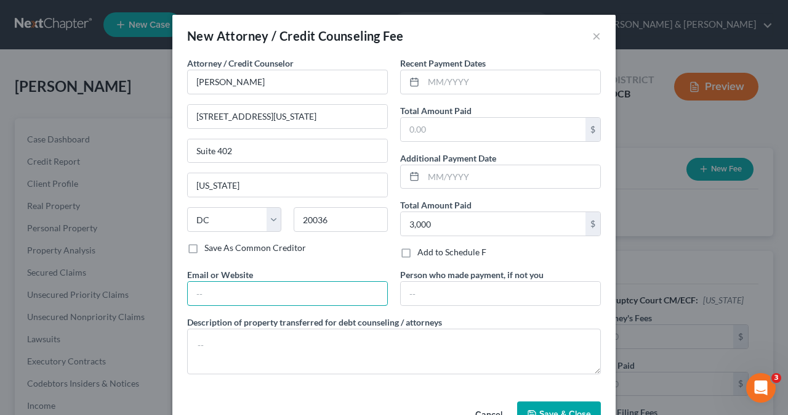
type input "[EMAIL_ADDRESS][DOMAIN_NAME]"
click at [451, 288] on input "text" at bounding box center [501, 292] width 200 height 23
click at [435, 134] on input "text" at bounding box center [493, 129] width 185 height 23
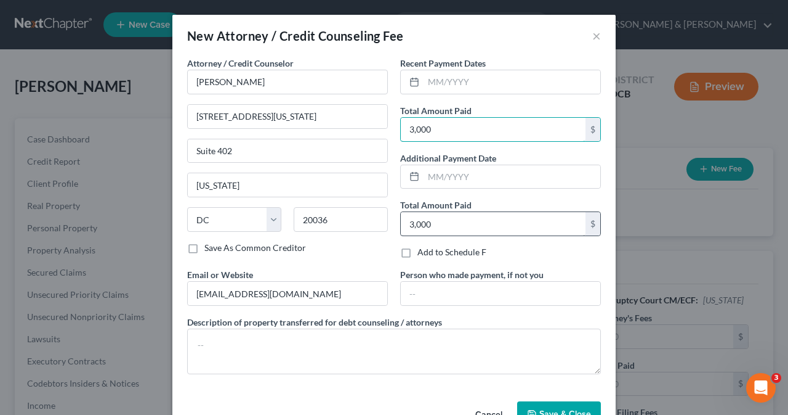
type input "3,000"
click at [449, 219] on input "3,000" at bounding box center [493, 223] width 185 height 23
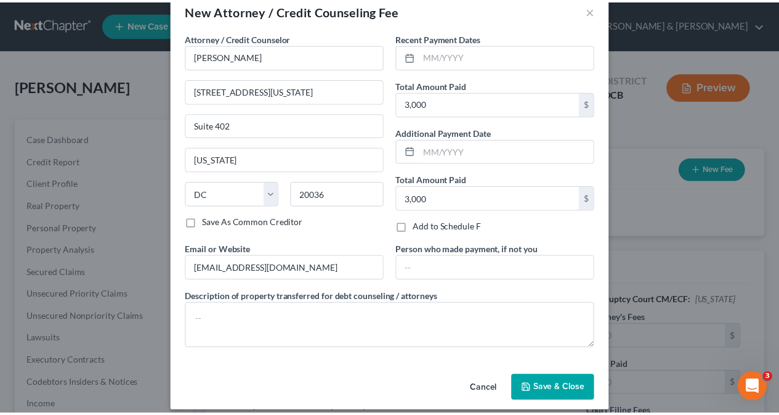
scroll to position [34, 0]
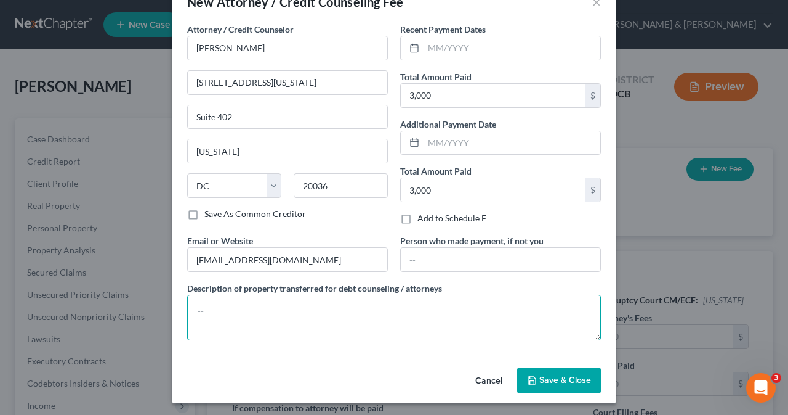
click at [218, 304] on textarea at bounding box center [394, 317] width 414 height 46
type textarea "Legal Fee"
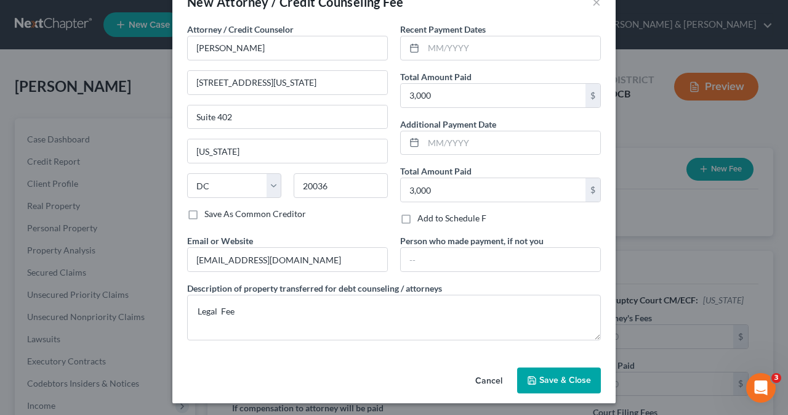
click at [557, 377] on span "Save & Close" at bounding box center [566, 379] width 52 height 10
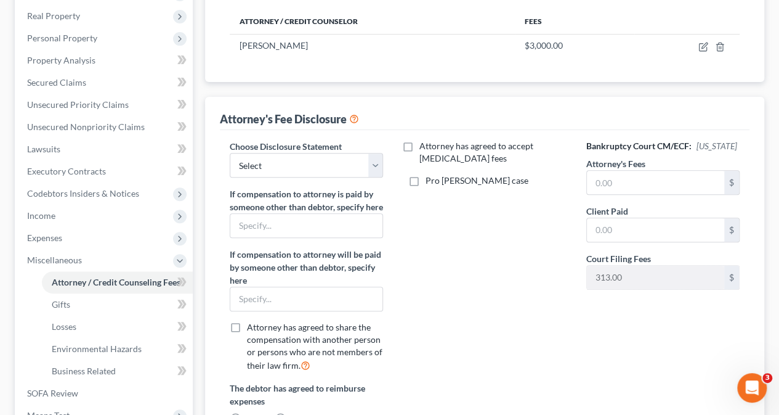
scroll to position [191, 0]
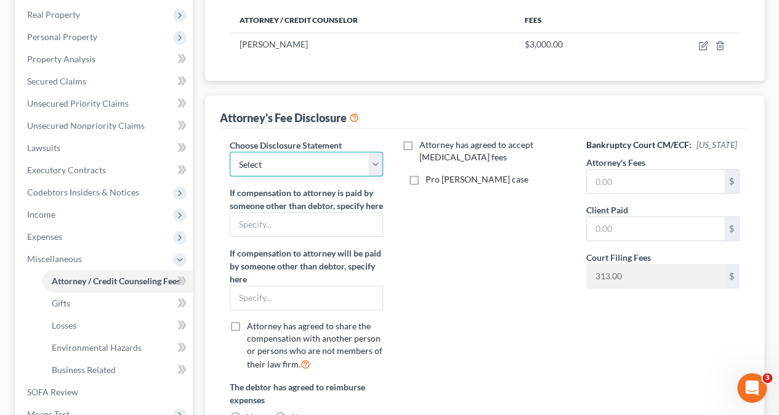
click at [370, 161] on select "Select Attorney" at bounding box center [306, 164] width 153 height 25
select select "0"
click at [230, 152] on select "Select Attorney" at bounding box center [306, 164] width 153 height 25
click at [634, 185] on input "text" at bounding box center [655, 180] width 137 height 23
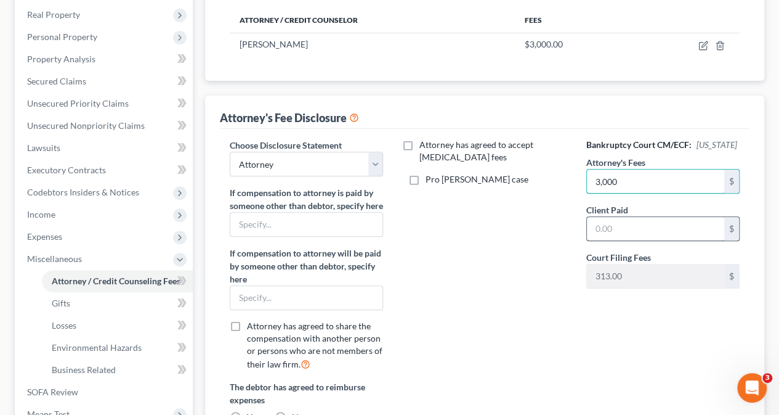
type input "3,000"
click at [618, 239] on input "text" at bounding box center [655, 228] width 137 height 23
type input "3,000"
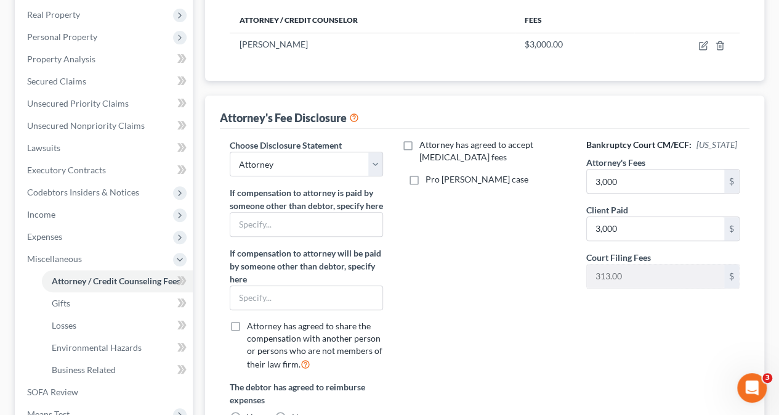
click at [514, 257] on div "Attorney has agreed to accept [MEDICAL_DATA] fees Pro [PERSON_NAME] case" at bounding box center [484, 286] width 178 height 294
click at [636, 374] on div "Bankruptcy Court CM/ECF: [US_STATE] Attorney's Fees 3,000 $ Client Paid 3,000 $…" at bounding box center [663, 286] width 178 height 294
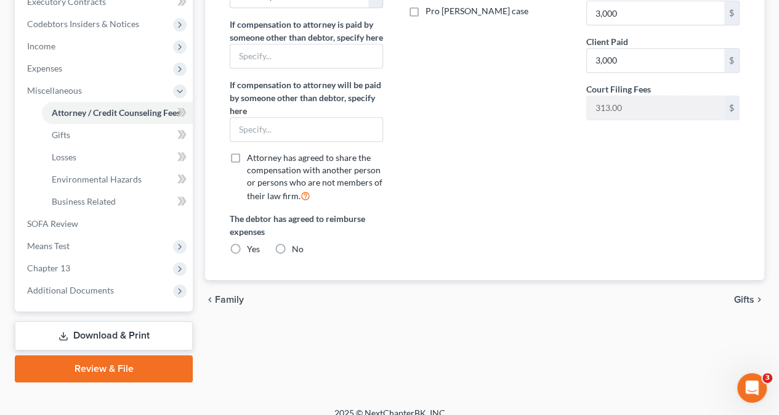
scroll to position [371, 0]
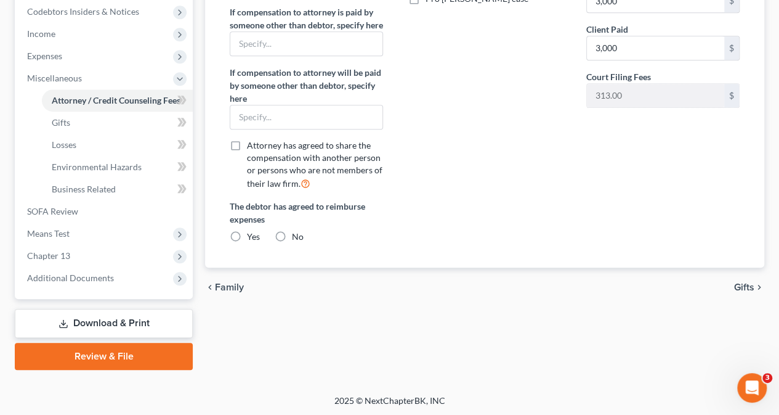
click at [754, 292] on div "chevron_left Family Gifts chevron_right" at bounding box center [484, 286] width 559 height 39
click at [739, 292] on span "Gifts" at bounding box center [744, 287] width 20 height 10
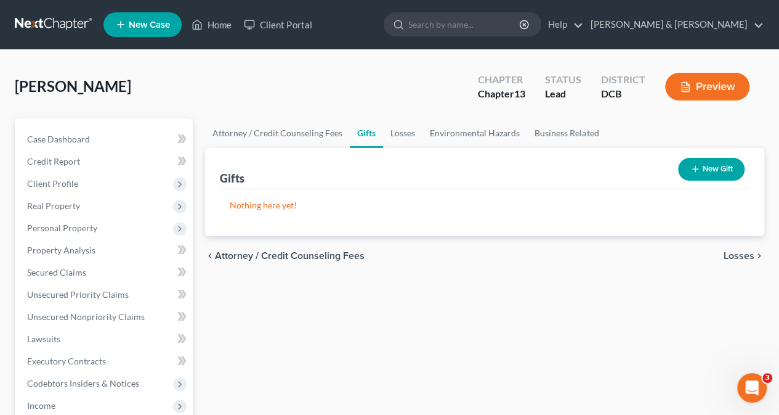
click at [742, 253] on span "Losses" at bounding box center [739, 256] width 31 height 10
click at [727, 254] on span "Environmental Hazards" at bounding box center [702, 256] width 103 height 10
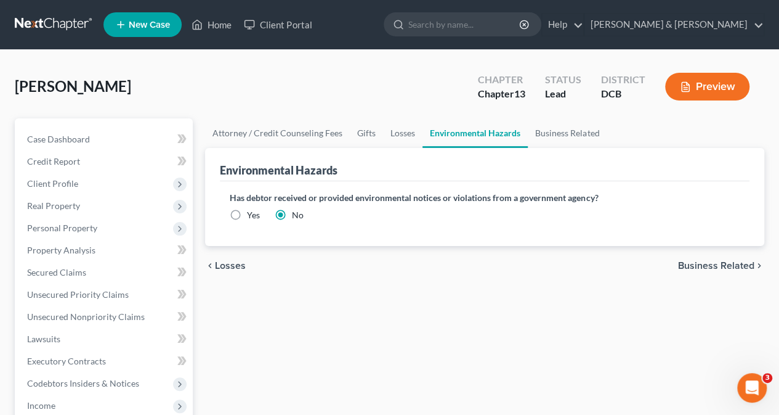
click at [724, 265] on span "Business Related" at bounding box center [716, 266] width 76 height 10
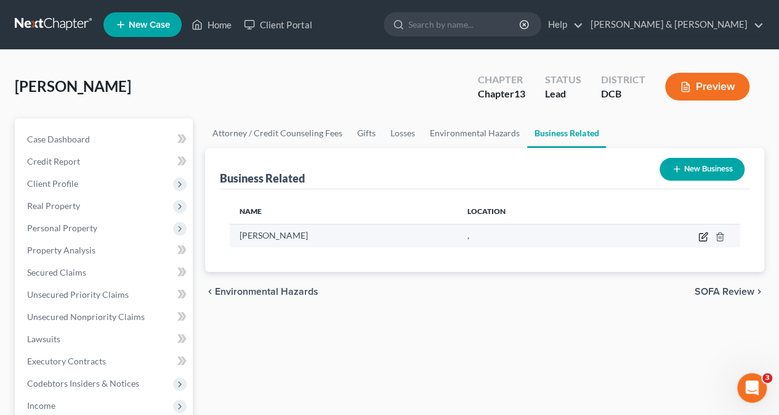
click at [706, 237] on icon "button" at bounding box center [702, 236] width 7 height 7
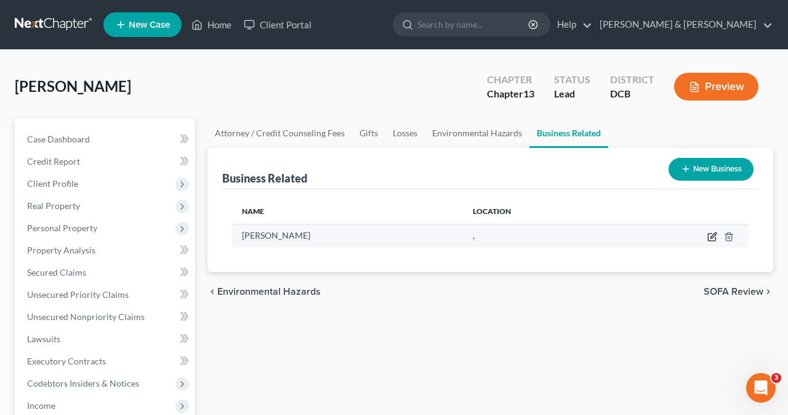
select select "sole_proprietor"
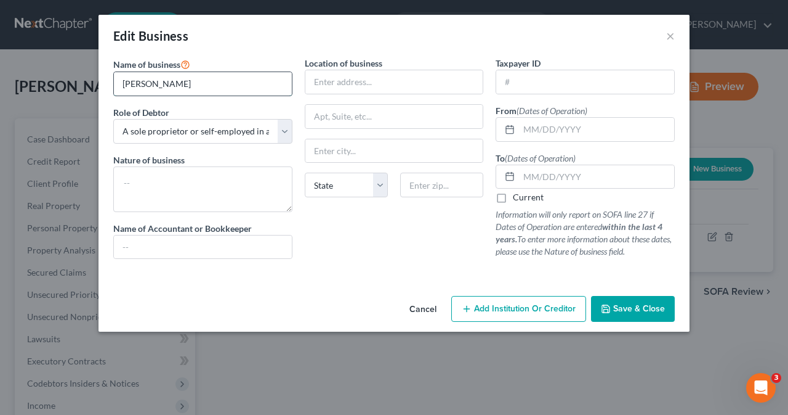
click at [190, 83] on input "[PERSON_NAME]" at bounding box center [203, 83] width 178 height 23
type input "M"
type input "Dr. [PERSON_NAME], LLC"
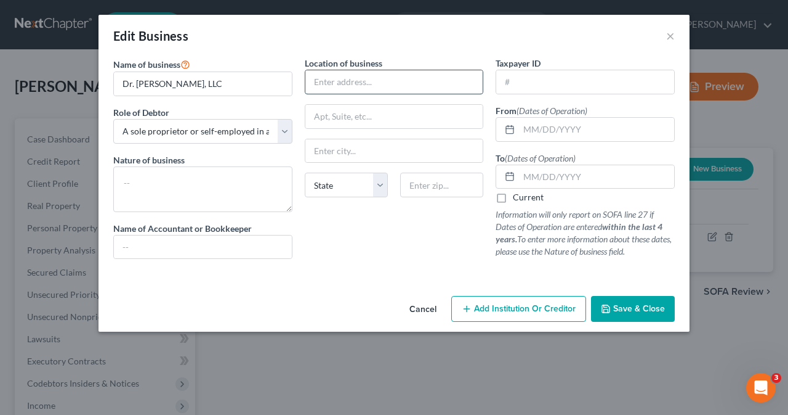
click at [371, 85] on input "text" at bounding box center [395, 81] width 178 height 23
type input "1300"
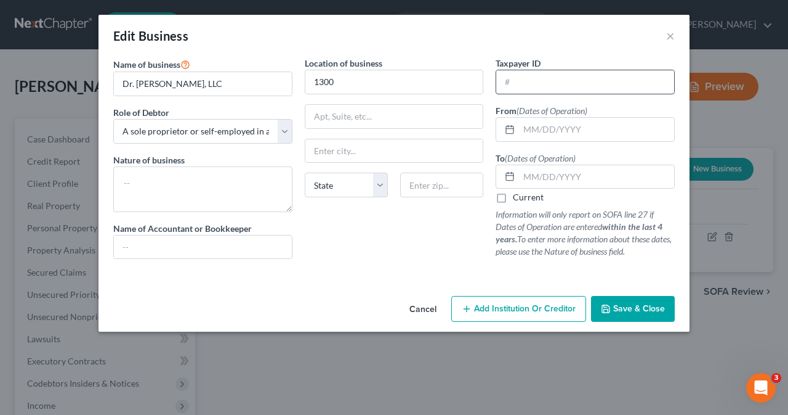
click at [528, 84] on input "text" at bounding box center [585, 81] width 178 height 23
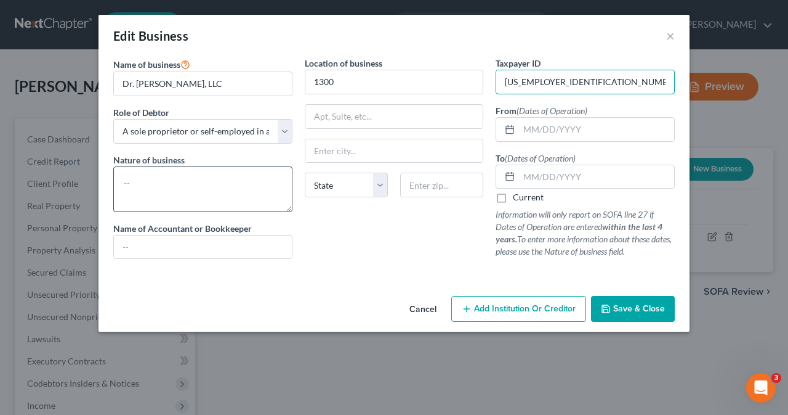
type input "[US_EMPLOYER_IDENTIFICATION_NUMBER]"
click at [172, 182] on textarea at bounding box center [202, 189] width 179 height 46
type textarea "Theraphy"
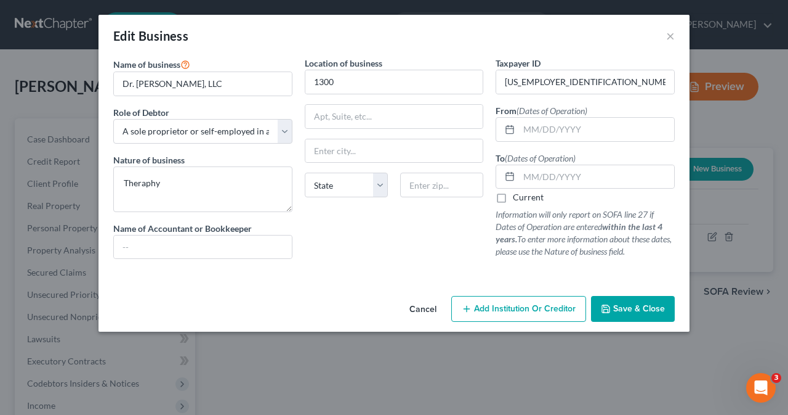
click at [625, 307] on span "Save & Close" at bounding box center [639, 308] width 52 height 10
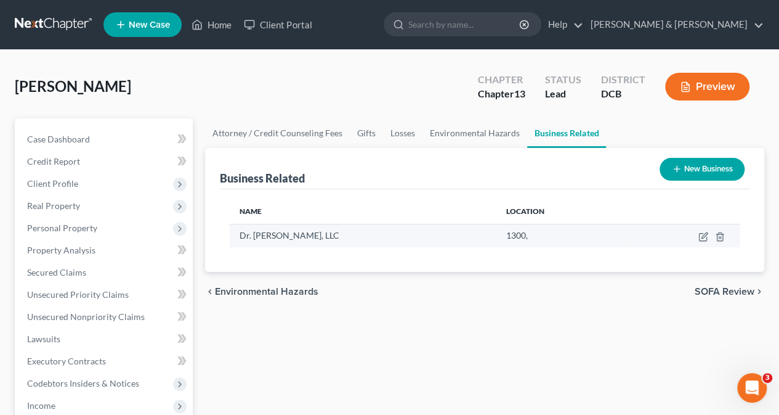
click at [530, 237] on div "1300," at bounding box center [561, 235] width 110 height 12
click at [699, 236] on icon "button" at bounding box center [702, 236] width 7 height 7
select select "sole_proprietor"
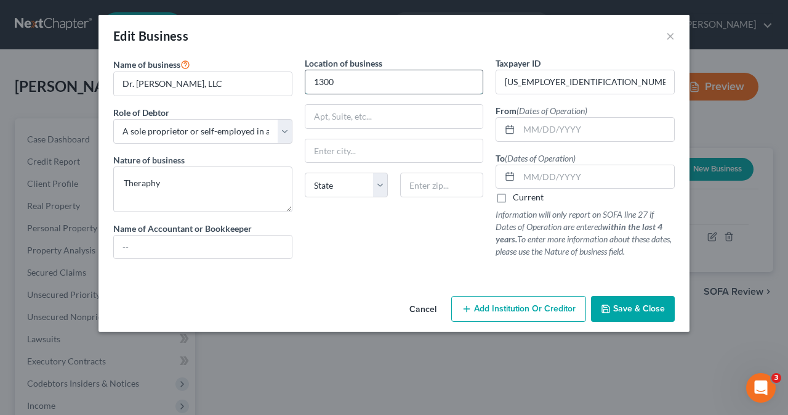
click at [355, 82] on input "1300" at bounding box center [395, 81] width 178 height 23
type input "[STREET_ADDRESS]"
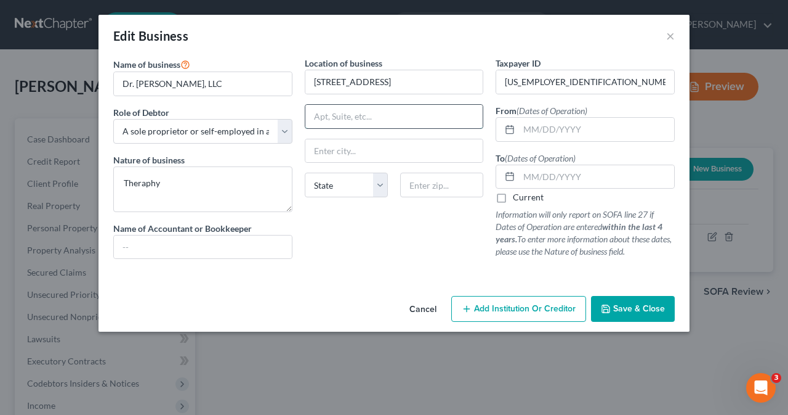
click at [342, 118] on input "text" at bounding box center [395, 116] width 178 height 23
type input "Suite 129-32"
click at [342, 152] on input "text" at bounding box center [395, 150] width 178 height 23
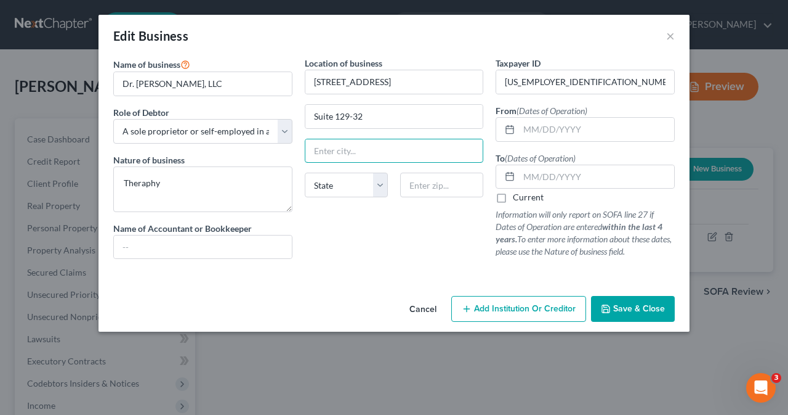
type input "Upper Marlboro"
click at [381, 185] on select "State [US_STATE] AK AR AZ CA CO CT DE DC [GEOGRAPHIC_DATA] [GEOGRAPHIC_DATA] GU…" at bounding box center [346, 184] width 83 height 25
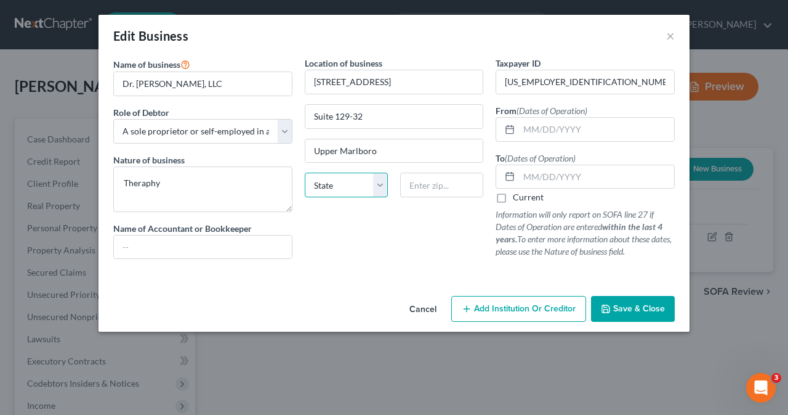
select select "21"
click at [305, 172] on select "State [US_STATE] AK AR AZ CA CO CT DE DC [GEOGRAPHIC_DATA] [GEOGRAPHIC_DATA] GU…" at bounding box center [346, 184] width 83 height 25
click at [429, 187] on input "text" at bounding box center [441, 184] width 83 height 25
type input "20774"
click at [572, 130] on input "text" at bounding box center [596, 129] width 155 height 23
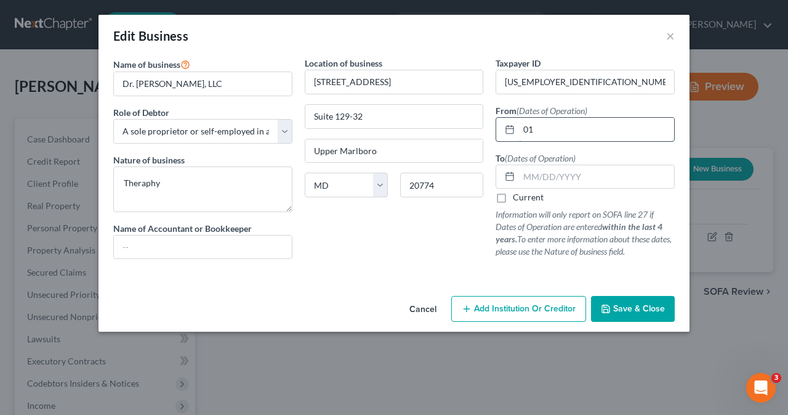
type input "0"
click at [546, 129] on input "01/03/20167" at bounding box center [596, 129] width 155 height 23
click at [579, 126] on input "01/02/20167" at bounding box center [596, 129] width 155 height 23
type input "[DATE]"
click at [541, 179] on input "text" at bounding box center [596, 176] width 155 height 23
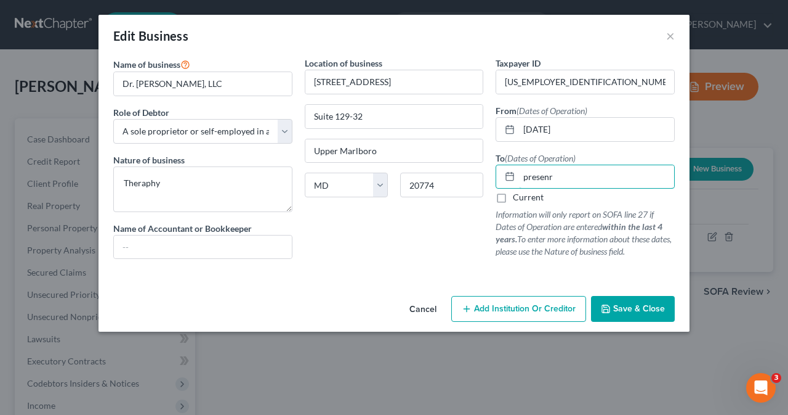
type input "presenr"
click at [513, 196] on label "Current" at bounding box center [528, 197] width 31 height 12
click at [518, 196] on input "Current" at bounding box center [522, 195] width 8 height 8
click at [513, 198] on label "Current" at bounding box center [528, 197] width 31 height 12
click at [518, 198] on input "Current" at bounding box center [522, 195] width 8 height 8
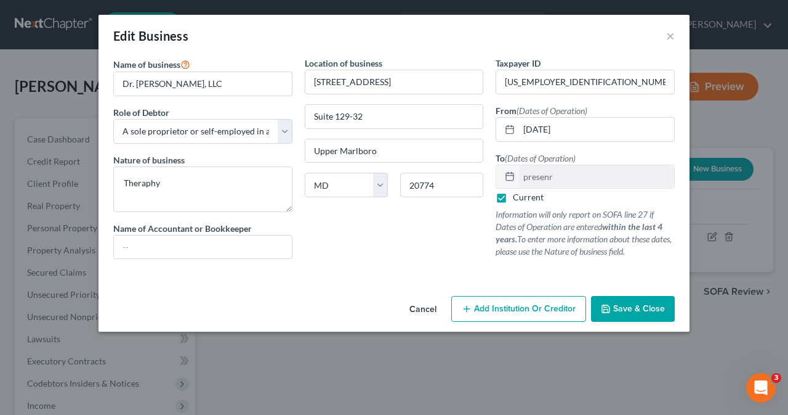
checkbox input "false"
click at [558, 177] on input "presenr" at bounding box center [596, 176] width 155 height 23
type input "p"
click at [513, 196] on label "Current" at bounding box center [528, 197] width 31 height 12
click at [518, 196] on input "Current" at bounding box center [522, 195] width 8 height 8
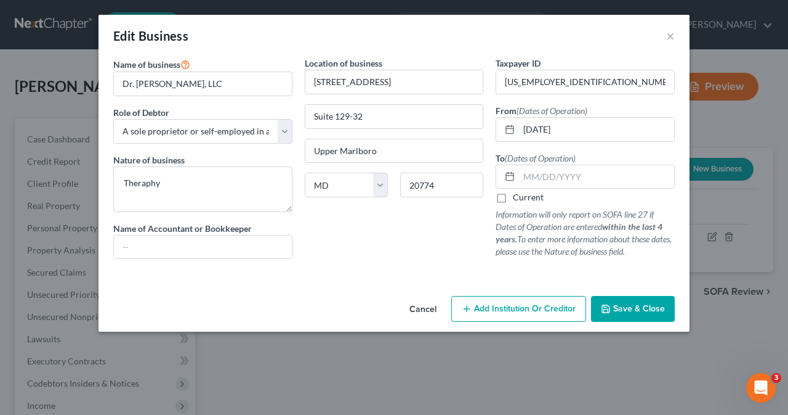
checkbox input "true"
click at [617, 304] on span "Save & Close" at bounding box center [639, 308] width 52 height 10
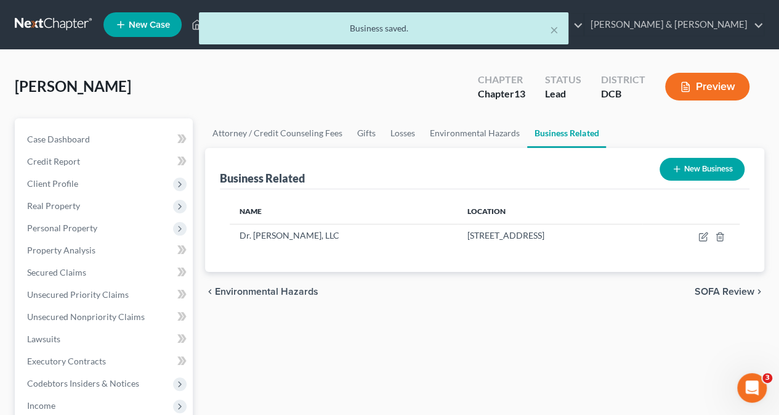
click at [705, 163] on button "New Business" at bounding box center [702, 169] width 85 height 23
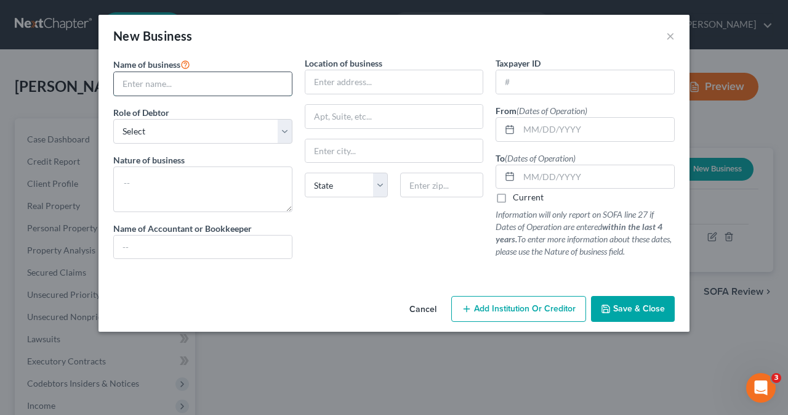
click at [182, 79] on input "text" at bounding box center [203, 83] width 178 height 23
type input "MJ Consulting"
click at [180, 133] on select "Select A member of a limited liability company (LLC) or limited liability partn…" at bounding box center [202, 131] width 179 height 25
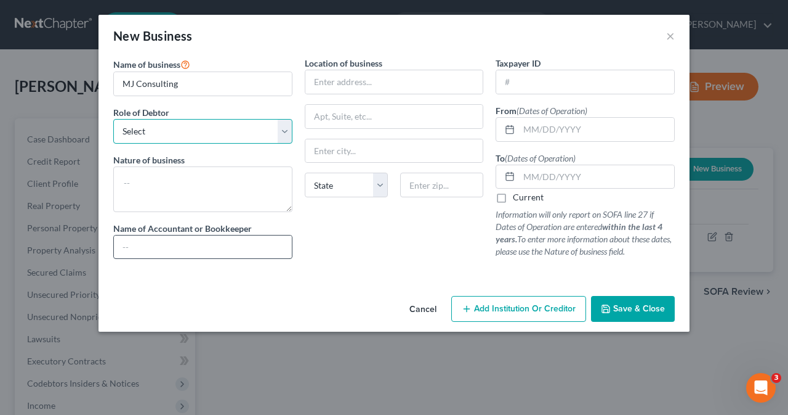
select select "sole_proprietor"
click at [113, 119] on select "Select A member of a limited liability company (LLC) or limited liability partn…" at bounding box center [202, 131] width 179 height 25
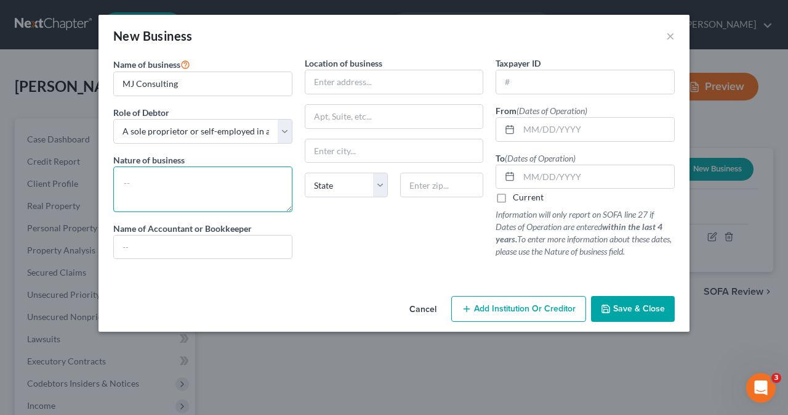
click at [147, 176] on textarea at bounding box center [202, 189] width 179 height 46
type textarea "c"
type textarea "Consulting"
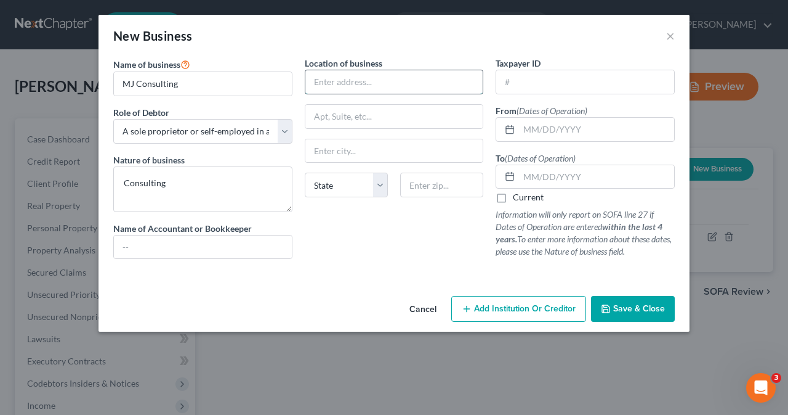
click at [371, 87] on input "text" at bounding box center [395, 81] width 178 height 23
type input "[STREET_ADDRESS]"
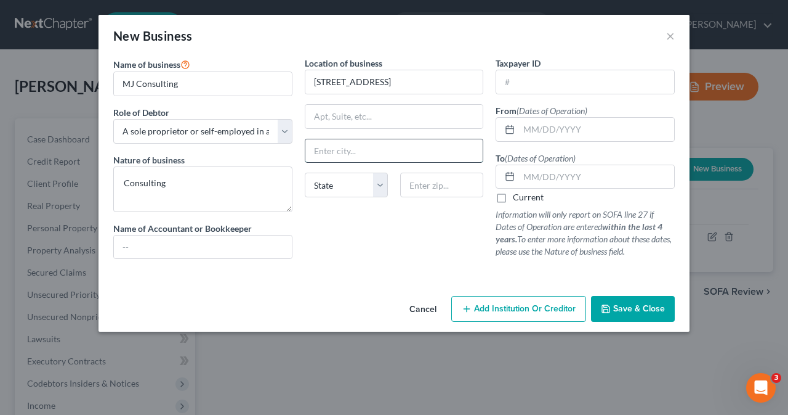
click at [360, 150] on input "text" at bounding box center [395, 150] width 178 height 23
type input "[US_STATE]"
click at [381, 186] on select "State [US_STATE] AK AR AZ CA CO CT DE DC [GEOGRAPHIC_DATA] [GEOGRAPHIC_DATA] GU…" at bounding box center [346, 184] width 83 height 25
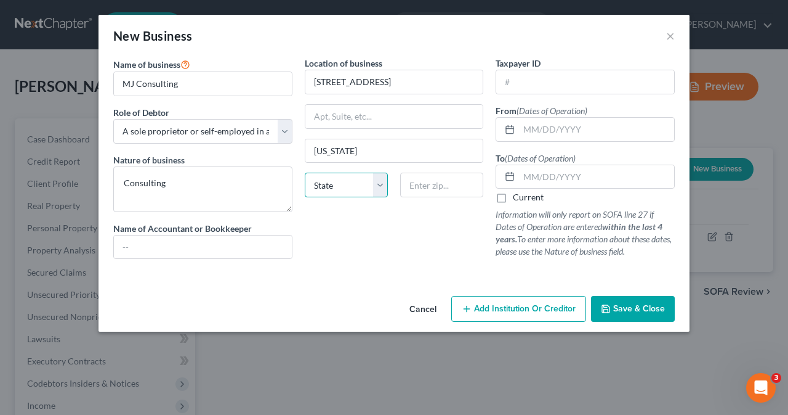
select select "8"
click at [305, 172] on select "State [US_STATE] AK AR AZ CA CO CT DE DC [GEOGRAPHIC_DATA] [GEOGRAPHIC_DATA] GU…" at bounding box center [346, 184] width 83 height 25
click at [427, 186] on input "text" at bounding box center [441, 184] width 83 height 25
type input "20019"
click at [565, 132] on input "text" at bounding box center [596, 129] width 155 height 23
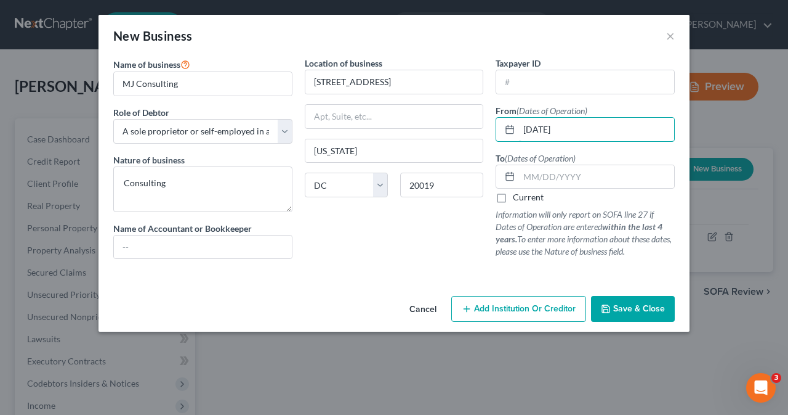
type input "[DATE]"
click at [513, 198] on label "Current" at bounding box center [528, 197] width 31 height 12
click at [518, 198] on input "Current" at bounding box center [522, 195] width 8 height 8
checkbox input "true"
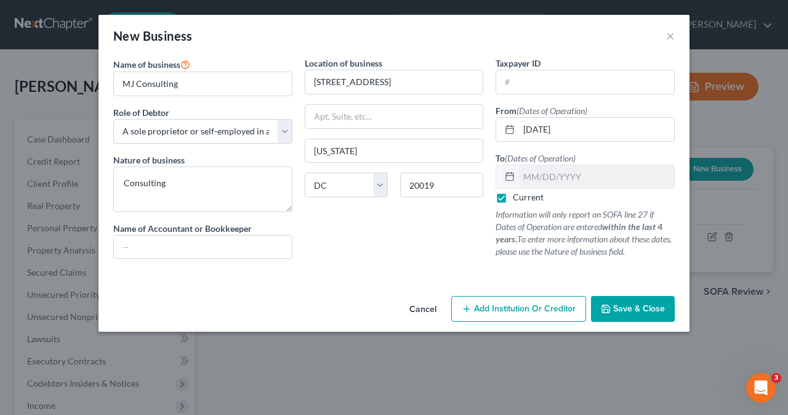
click at [637, 307] on span "Save & Close" at bounding box center [639, 308] width 52 height 10
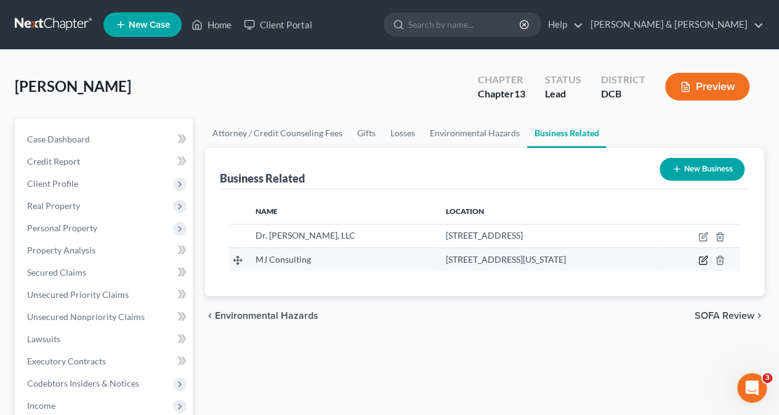
click at [703, 259] on icon "button" at bounding box center [703, 260] width 10 height 10
select select "sole_proprietor"
select select "8"
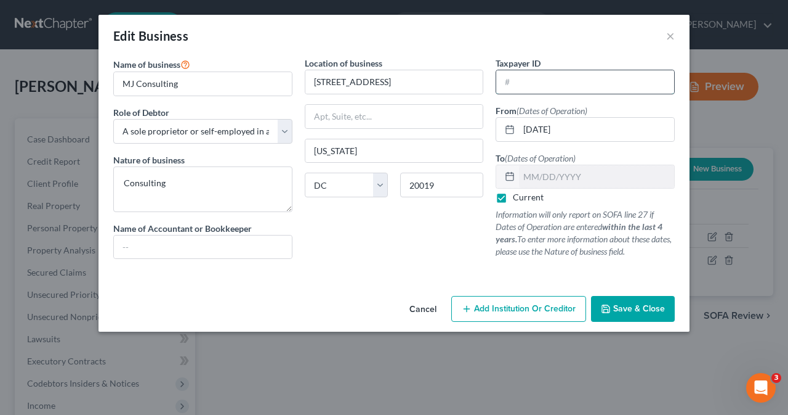
click at [526, 84] on input "text" at bounding box center [585, 81] width 178 height 23
type input "[US_EMPLOYER_IDENTIFICATION_NUMBER]"
click at [634, 307] on span "Save & Close" at bounding box center [639, 308] width 52 height 10
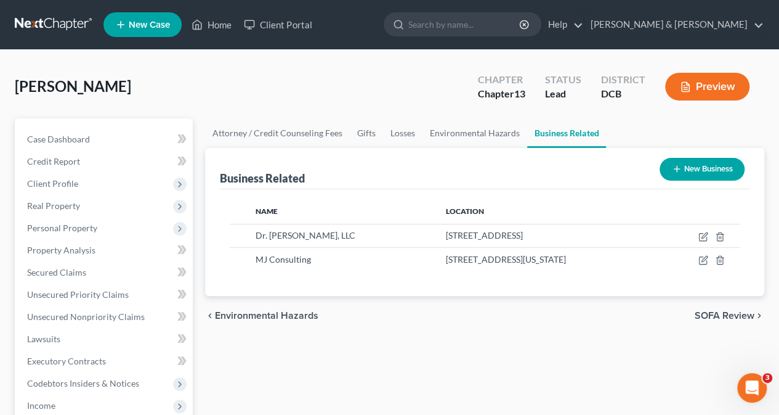
click at [731, 311] on span "SOFA Review" at bounding box center [725, 315] width 60 height 10
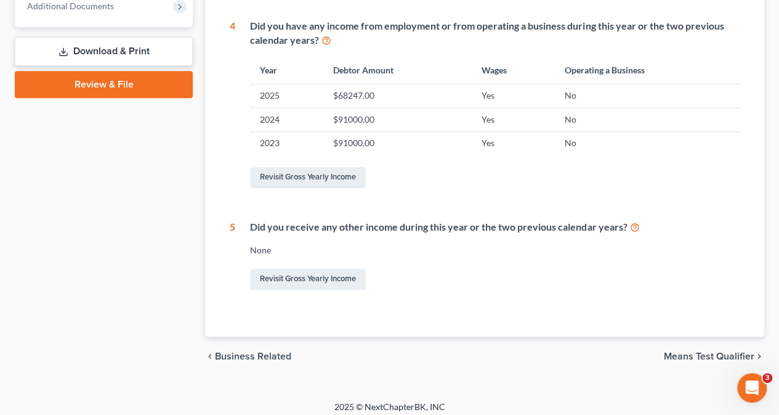
scroll to position [538, 0]
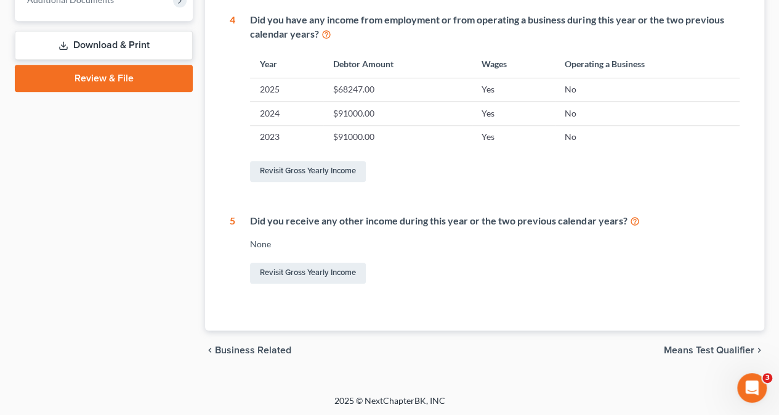
click at [723, 345] on span "Means Test Qualifier" at bounding box center [709, 350] width 91 height 10
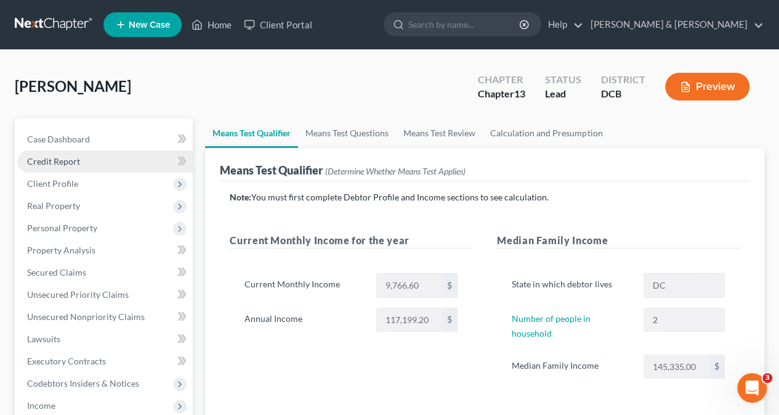
click at [81, 160] on link "Credit Report" at bounding box center [105, 161] width 176 height 22
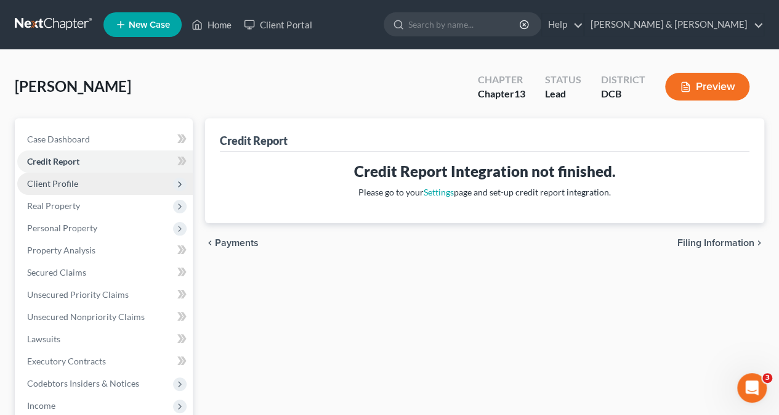
click at [71, 189] on span "Client Profile" at bounding box center [105, 183] width 176 height 22
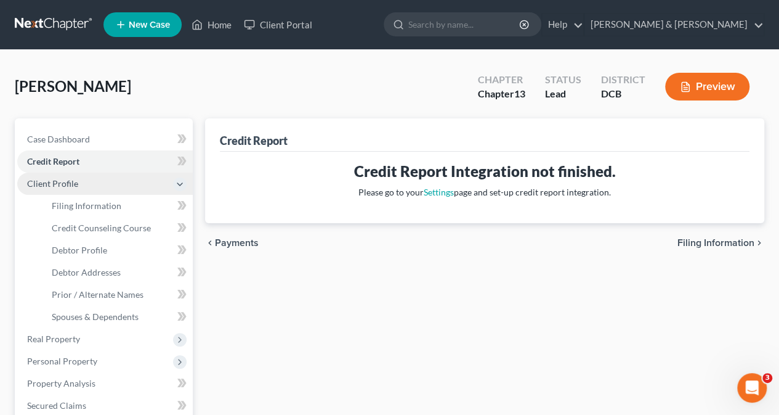
click at [106, 184] on span "Client Profile" at bounding box center [105, 183] width 176 height 22
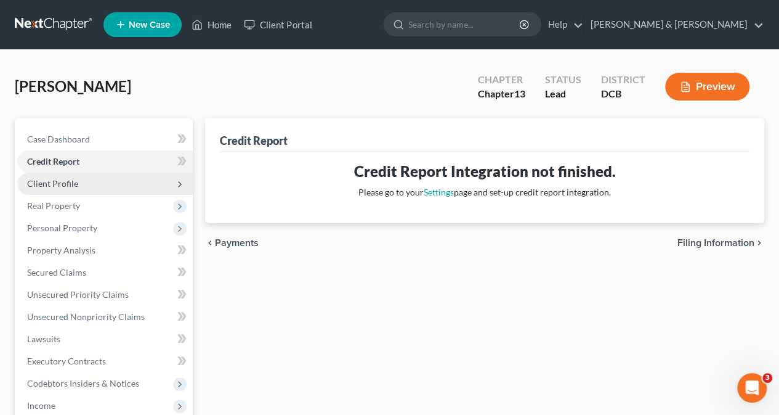
click at [75, 183] on span "Client Profile" at bounding box center [52, 183] width 51 height 10
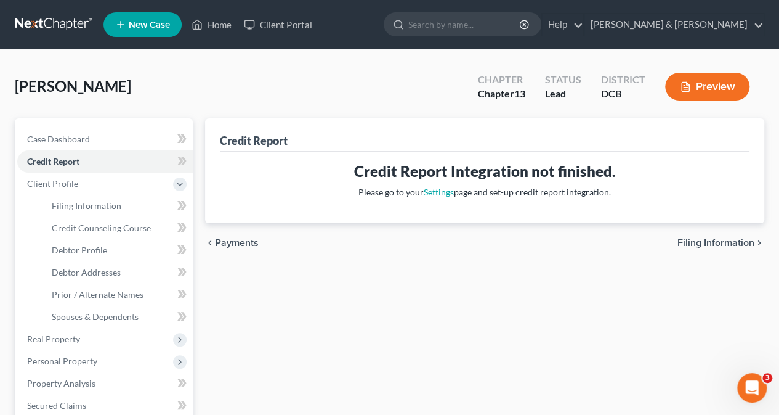
click at [702, 242] on span "Filing Information" at bounding box center [716, 243] width 77 height 10
select select "1"
select select "0"
select select "3"
select select "14"
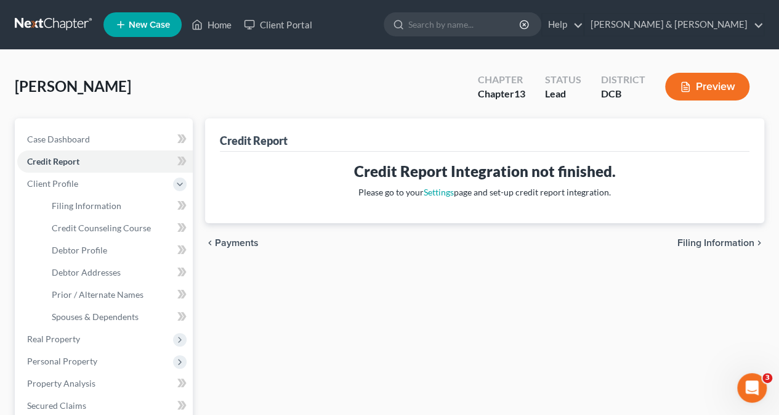
select select "0"
select select "8"
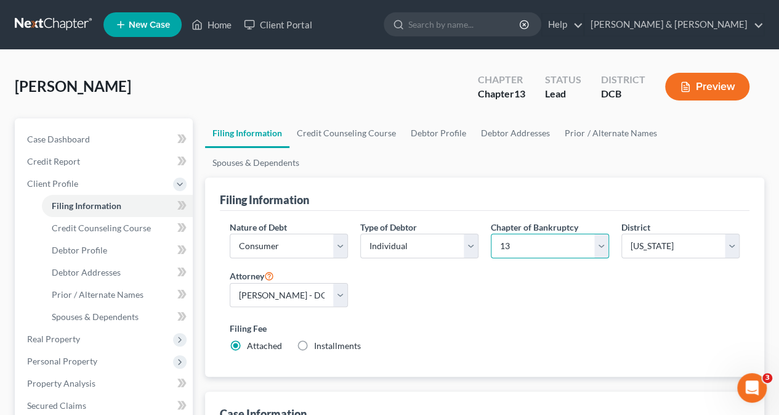
click at [604, 233] on select "Select 7 11 12 13" at bounding box center [550, 245] width 118 height 25
select select "0"
click at [491, 233] on select "Select 7 11 12 13" at bounding box center [550, 245] width 118 height 25
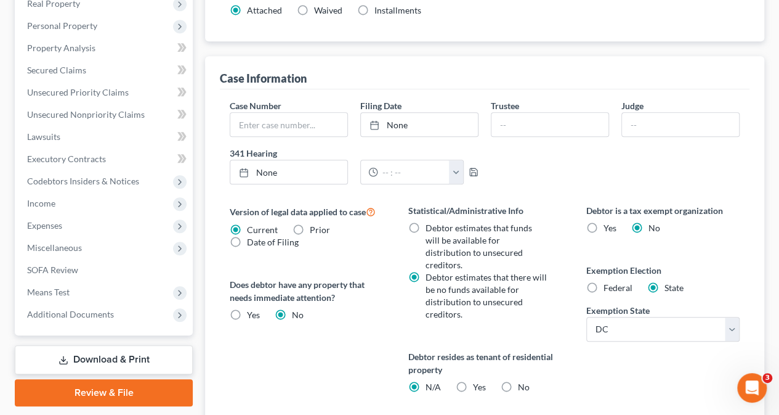
scroll to position [456, 0]
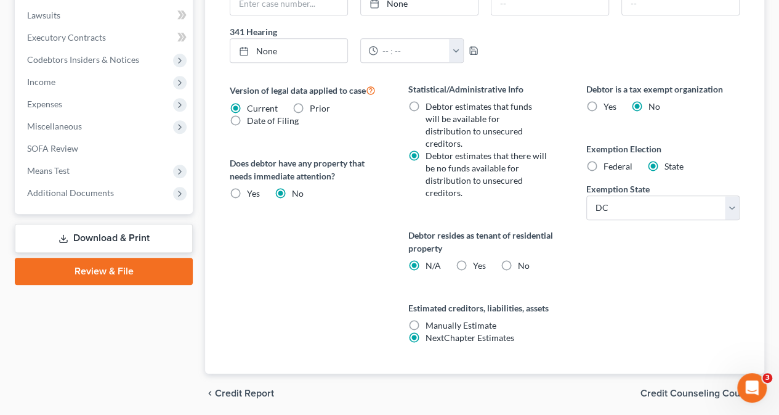
click at [680, 388] on span "Credit Counseling Course" at bounding box center [698, 393] width 114 height 10
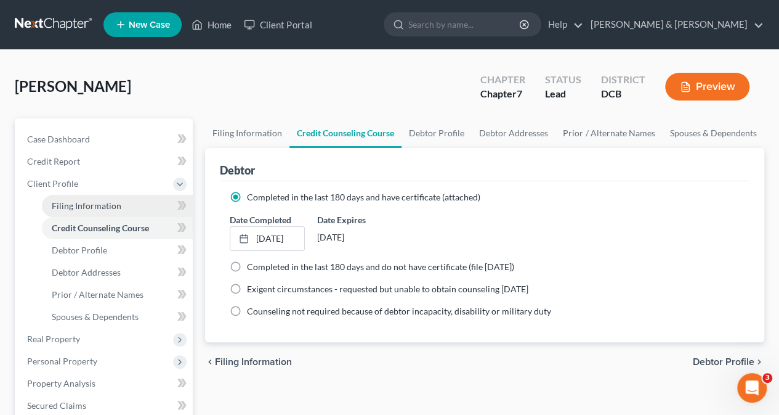
click at [106, 205] on span "Filing Information" at bounding box center [87, 205] width 70 height 10
select select "1"
select select "0"
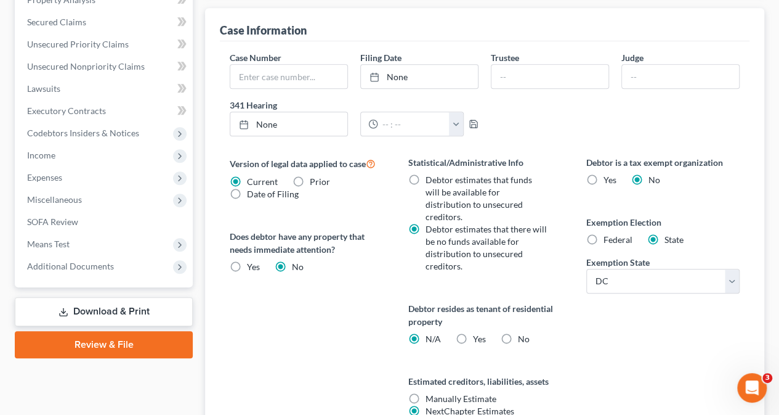
scroll to position [399, 0]
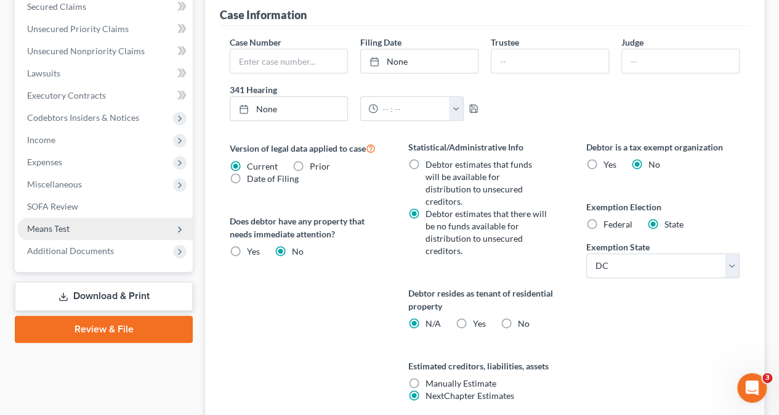
click at [75, 223] on span "Means Test" at bounding box center [105, 228] width 176 height 22
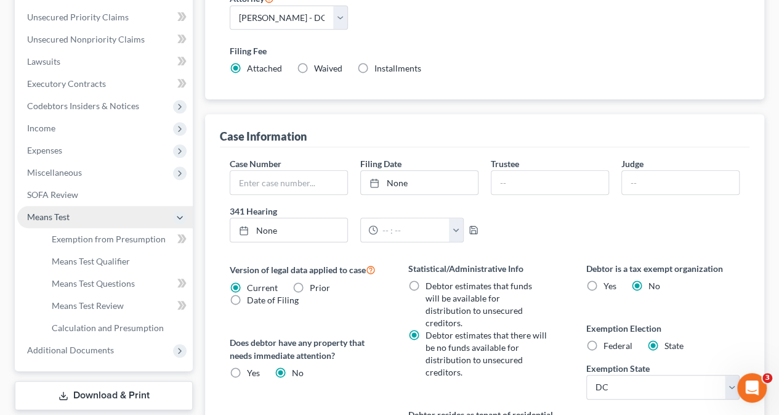
scroll to position [265, 0]
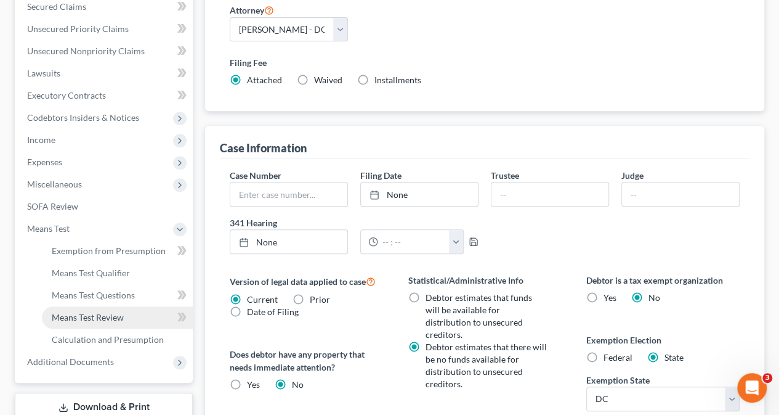
click at [119, 315] on span "Means Test Review" at bounding box center [88, 317] width 72 height 10
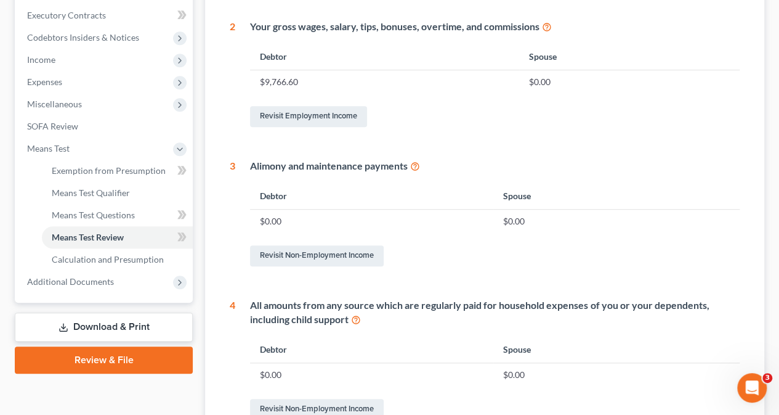
scroll to position [356, 0]
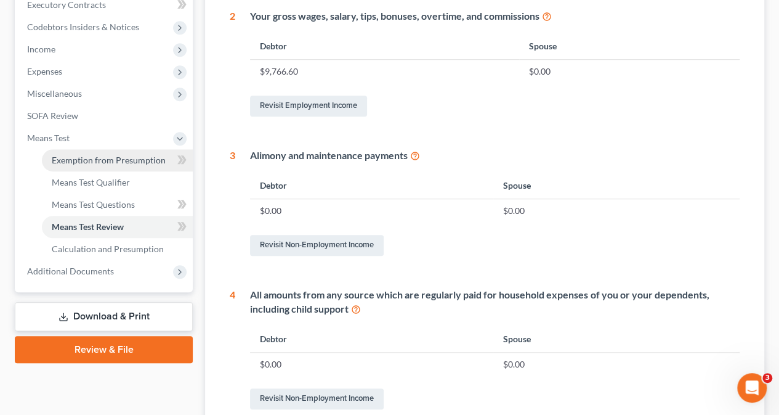
click at [107, 160] on span "Exemption from Presumption" at bounding box center [109, 160] width 114 height 10
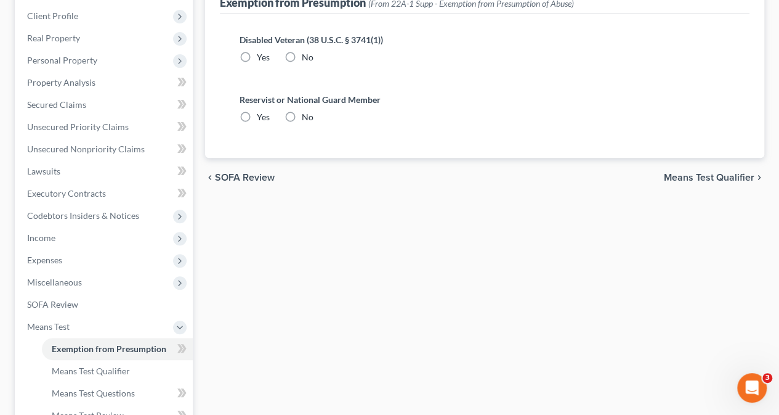
scroll to position [163, 0]
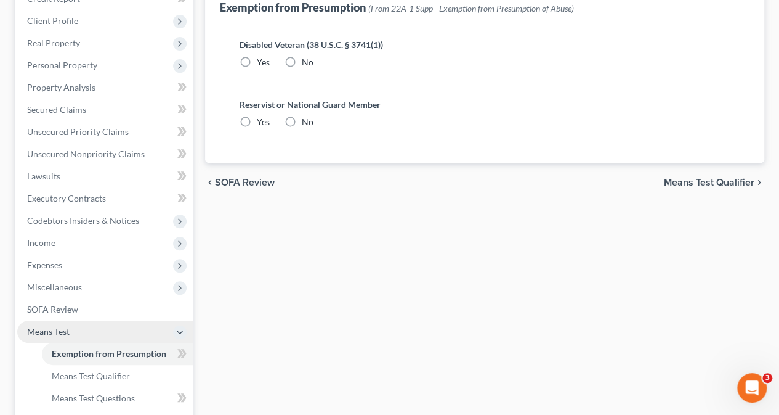
click at [75, 332] on span "Means Test" at bounding box center [105, 331] width 176 height 22
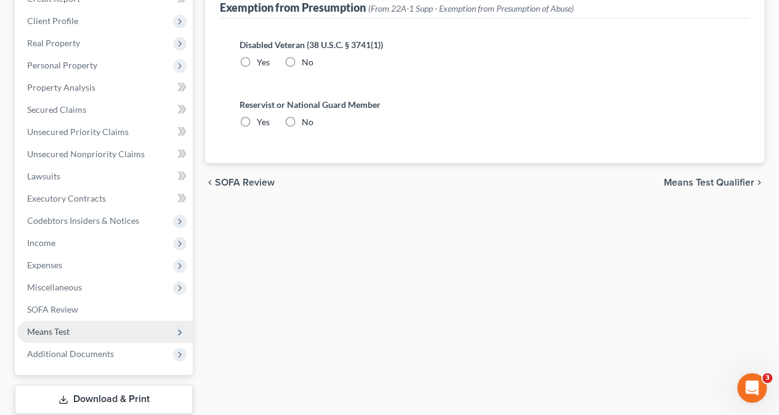
click at [77, 334] on span "Means Test" at bounding box center [105, 331] width 176 height 22
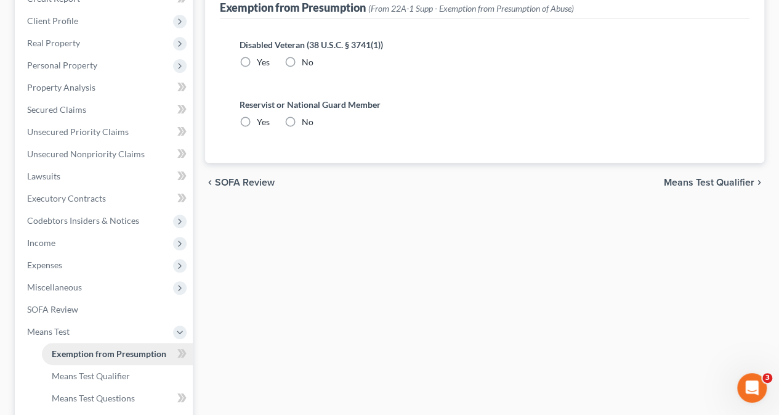
click at [88, 355] on span "Exemption from Presumption" at bounding box center [109, 353] width 115 height 10
click at [302, 59] on label "No" at bounding box center [308, 62] width 12 height 12
click at [307, 59] on input "No" at bounding box center [311, 60] width 8 height 8
click at [302, 118] on label "No" at bounding box center [308, 122] width 12 height 12
click at [307, 118] on input "No" at bounding box center [311, 120] width 8 height 8
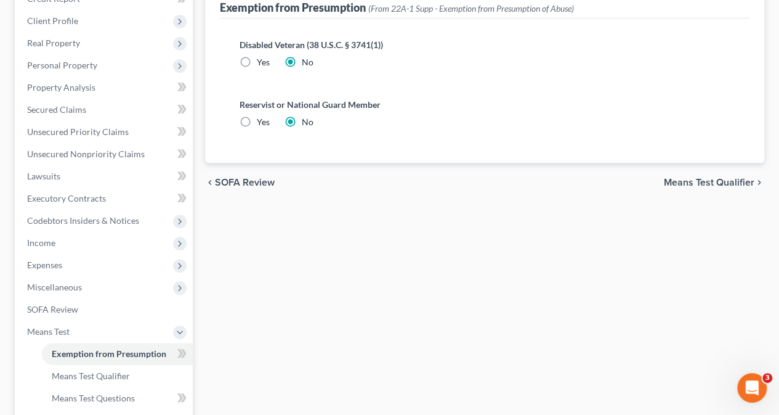
click at [702, 185] on span "Means Test Qualifier" at bounding box center [709, 182] width 91 height 10
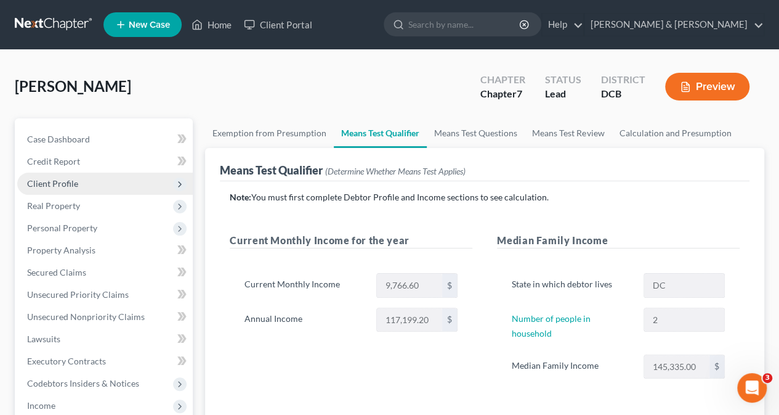
click at [58, 179] on span "Client Profile" at bounding box center [52, 183] width 51 height 10
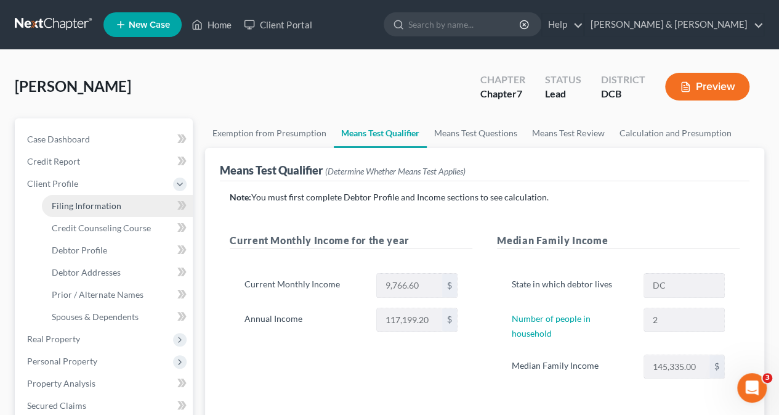
click at [92, 203] on span "Filing Information" at bounding box center [87, 205] width 70 height 10
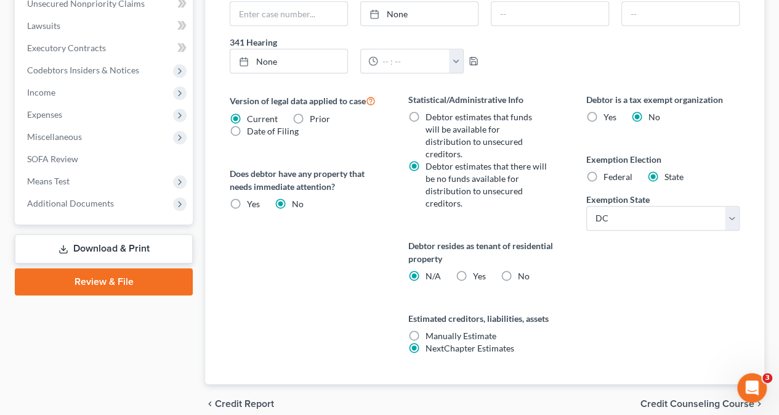
scroll to position [456, 0]
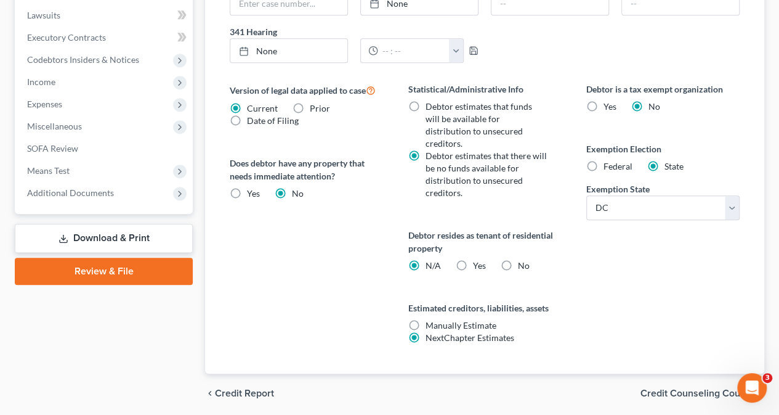
click at [699, 388] on span "Credit Counseling Course" at bounding box center [698, 393] width 114 height 10
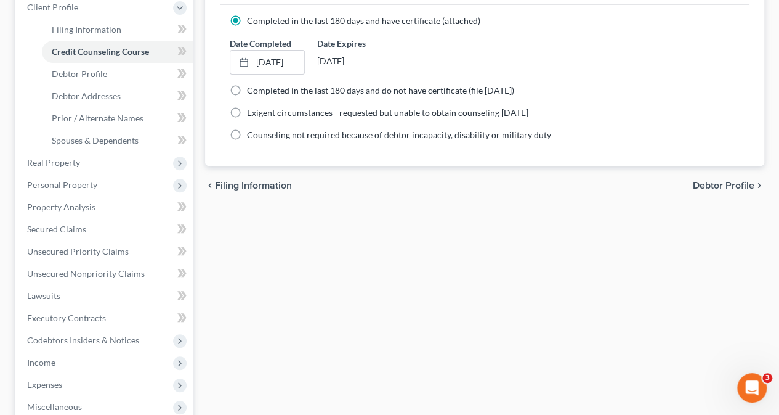
scroll to position [177, 0]
click at [730, 185] on span "Debtor Profile" at bounding box center [724, 185] width 62 height 10
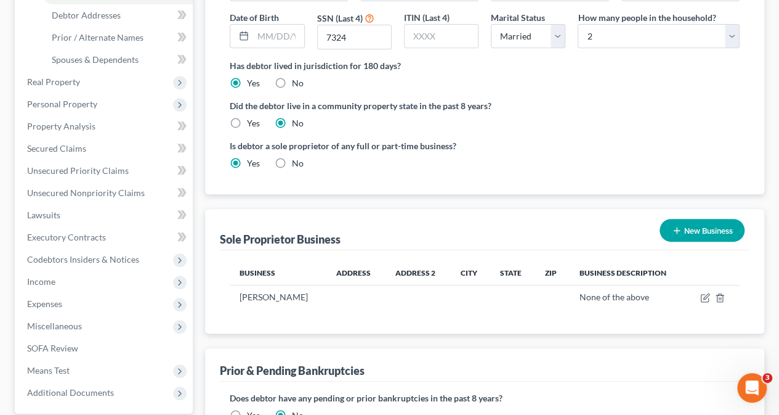
scroll to position [249, 0]
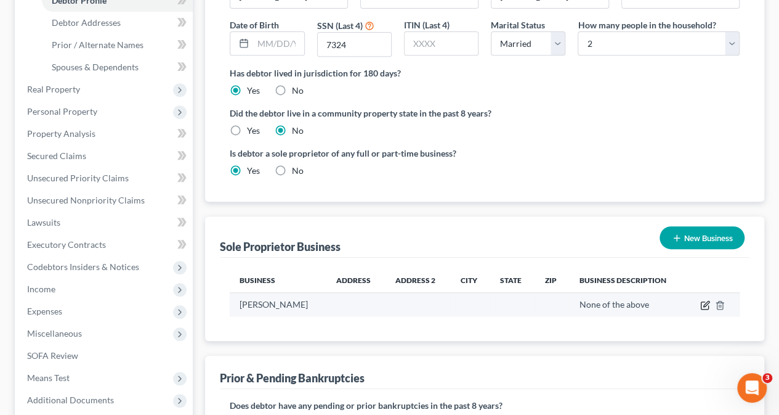
click at [705, 300] on icon "button" at bounding box center [705, 305] width 10 height 10
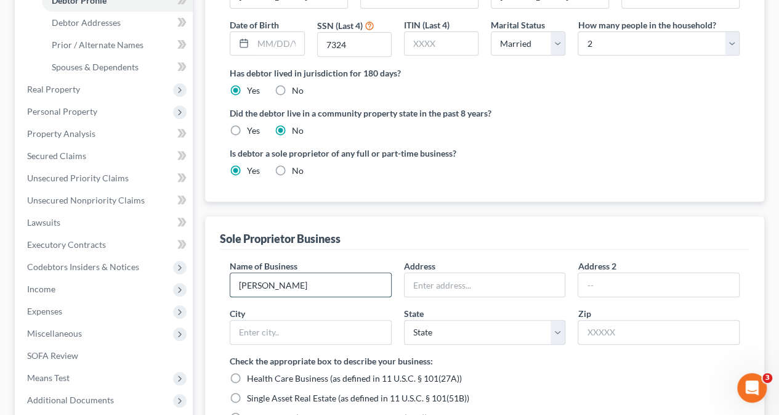
click at [240, 273] on input "[PERSON_NAME]" at bounding box center [310, 284] width 161 height 23
click at [322, 273] on input "Dr. [PERSON_NAME]" at bounding box center [310, 284] width 161 height 23
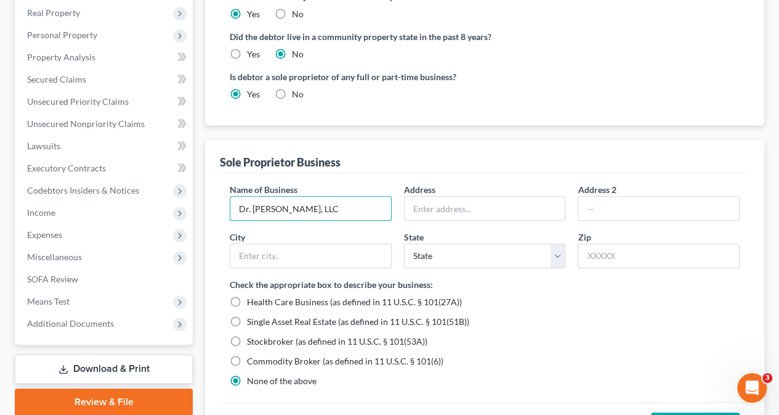
scroll to position [326, 0]
click at [448, 196] on input "text" at bounding box center [485, 207] width 161 height 23
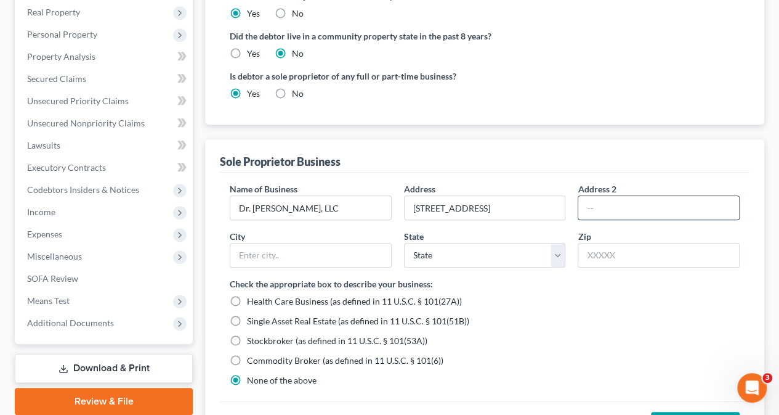
click at [591, 196] on input "text" at bounding box center [658, 207] width 161 height 23
click at [327, 243] on input "text" at bounding box center [310, 254] width 161 height 23
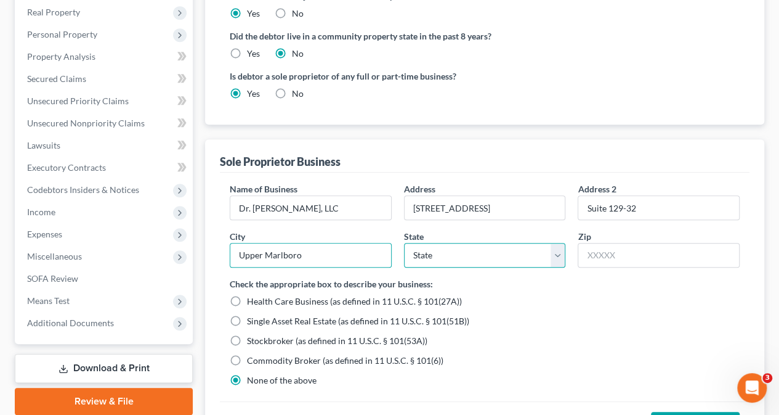
click at [553, 243] on select "State [US_STATE] AK AR AZ CA CO CT DE DC [GEOGRAPHIC_DATA] [GEOGRAPHIC_DATA] GU…" at bounding box center [485, 255] width 162 height 25
click at [404, 243] on select "State [US_STATE] AK AR AZ CA CO CT DE DC [GEOGRAPHIC_DATA] [GEOGRAPHIC_DATA] GU…" at bounding box center [485, 255] width 162 height 25
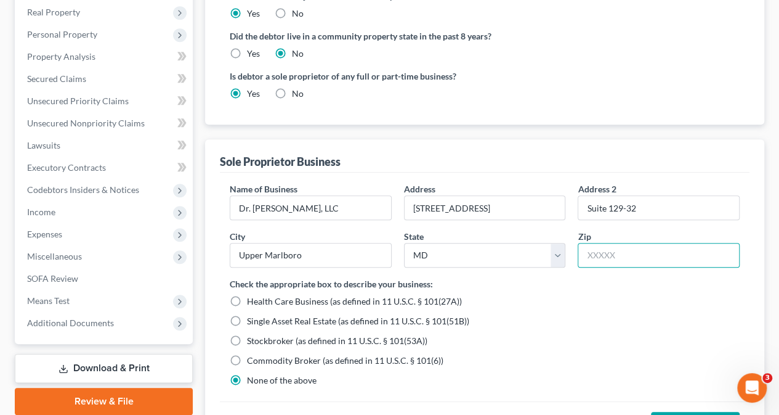
click at [594, 243] on input "text" at bounding box center [659, 255] width 162 height 25
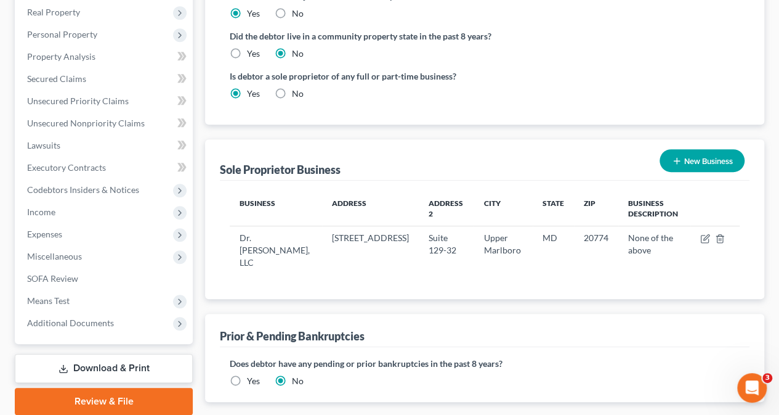
click at [702, 149] on button "New Business" at bounding box center [702, 160] width 85 height 23
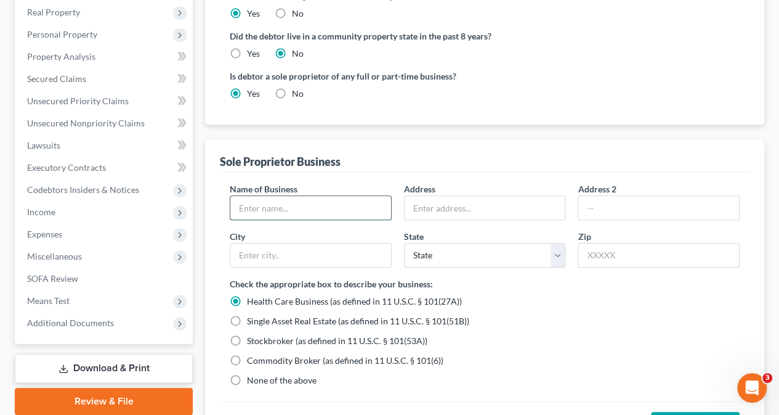
click at [273, 196] on input "text" at bounding box center [310, 207] width 161 height 23
click at [437, 196] on input "text" at bounding box center [485, 207] width 161 height 23
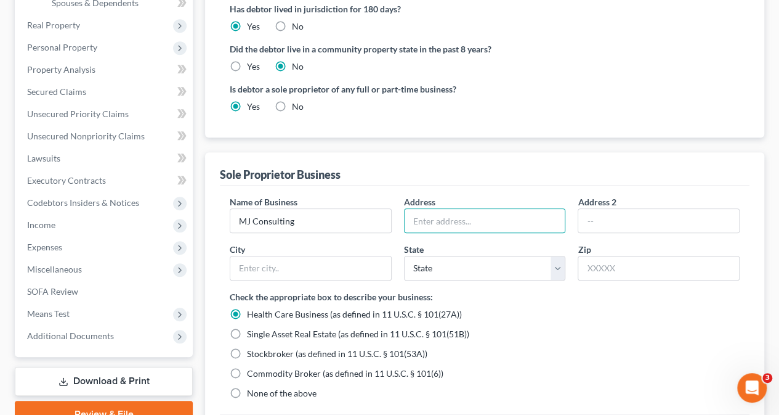
scroll to position [315, 0]
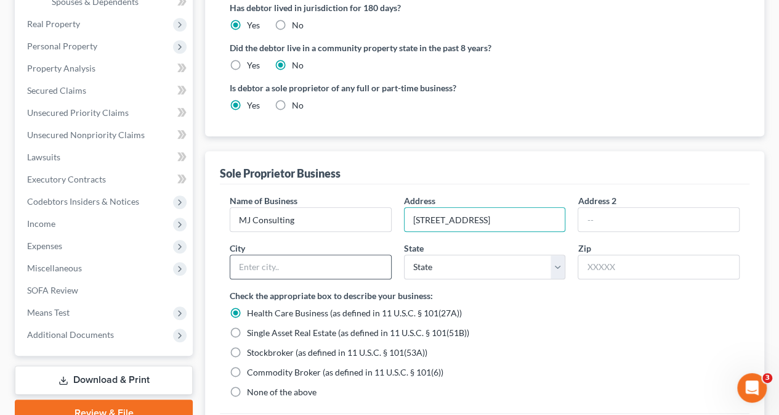
click at [381, 254] on div at bounding box center [311, 266] width 162 height 25
click at [326, 255] on input "text" at bounding box center [310, 266] width 161 height 23
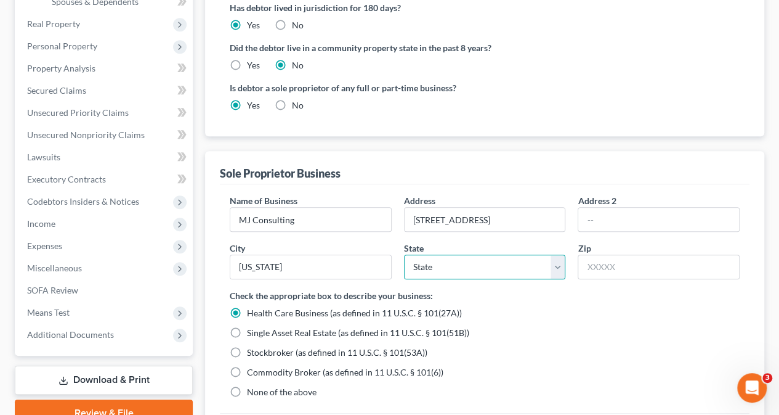
click at [555, 254] on select "State [US_STATE] AK AR AZ CA CO CT DE DC [GEOGRAPHIC_DATA] [GEOGRAPHIC_DATA] GU…" at bounding box center [485, 266] width 162 height 25
click at [404, 254] on select "State [US_STATE] AK AR AZ CA CO CT DE DC [GEOGRAPHIC_DATA] [GEOGRAPHIC_DATA] GU…" at bounding box center [485, 266] width 162 height 25
click at [556, 254] on select "State [US_STATE] AK AR AZ CA CO CT DE DC [GEOGRAPHIC_DATA] [GEOGRAPHIC_DATA] GU…" at bounding box center [485, 266] width 162 height 25
click at [404, 254] on select "State [US_STATE] AK AR AZ CA CO CT DE DC [GEOGRAPHIC_DATA] [GEOGRAPHIC_DATA] GU…" at bounding box center [485, 266] width 162 height 25
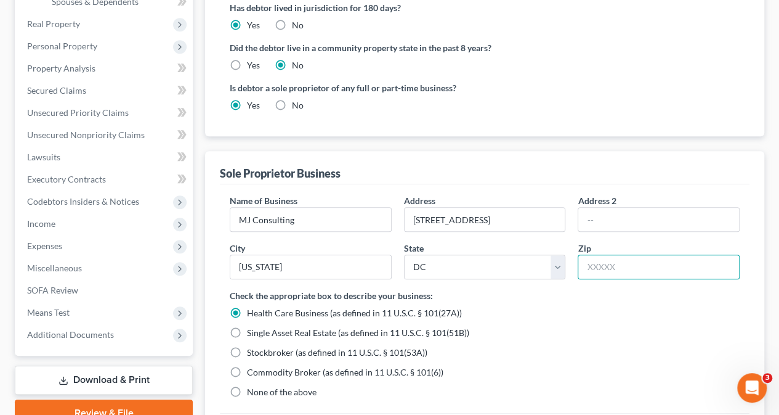
click at [634, 254] on input "text" at bounding box center [659, 266] width 162 height 25
click at [247, 307] on label "Health Care Business (as defined in 11 U.S.C. § 101(27A))" at bounding box center [354, 313] width 215 height 12
click at [252, 307] on input "Health Care Business (as defined in 11 U.S.C. § 101(27A))" at bounding box center [256, 311] width 8 height 8
click at [247, 386] on label "None of the above" at bounding box center [282, 392] width 70 height 12
click at [252, 386] on input "None of the above" at bounding box center [256, 390] width 8 height 8
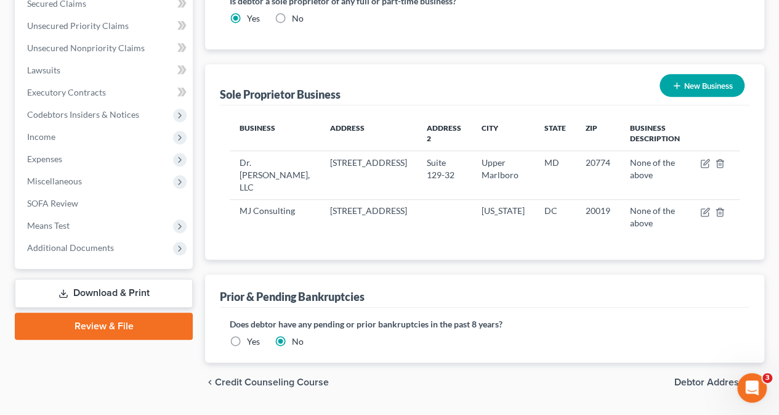
scroll to position [403, 0]
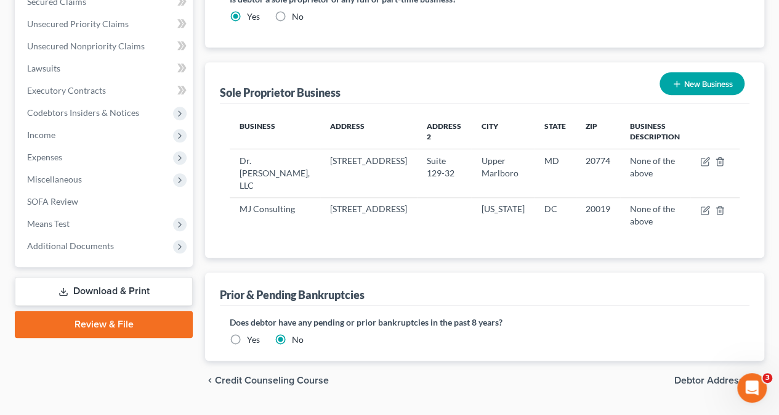
click at [695, 375] on span "Debtor Addresses" at bounding box center [714, 380] width 80 height 10
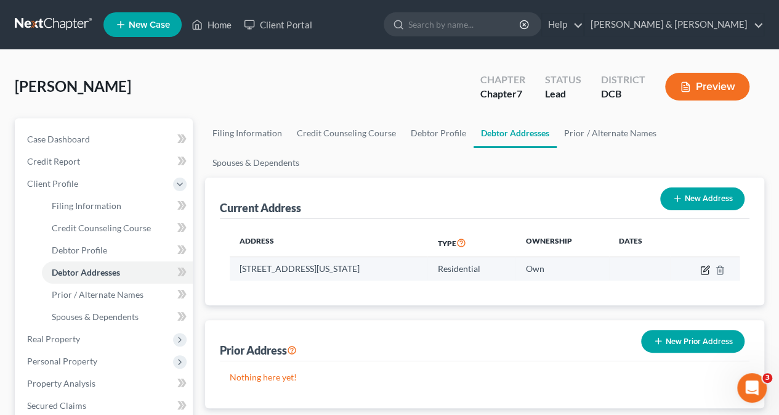
click at [702, 265] on icon "button" at bounding box center [705, 270] width 10 height 10
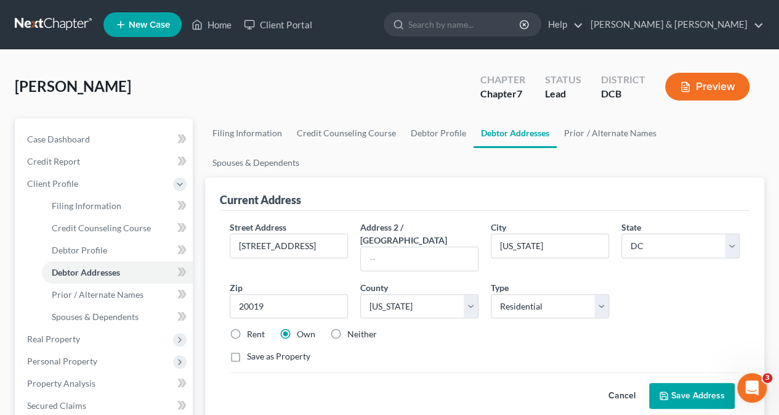
click at [347, 328] on label "Neither" at bounding box center [362, 334] width 30 height 12
click at [352, 328] on input "Neither" at bounding box center [356, 332] width 8 height 8
click at [674, 382] on button "Save Address" at bounding box center [692, 395] width 86 height 26
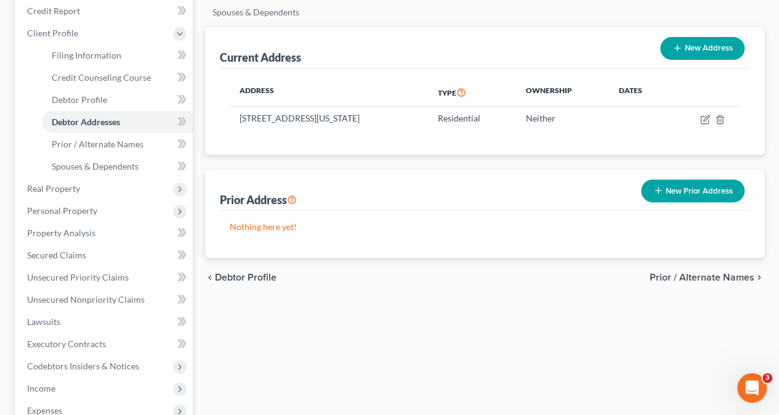
scroll to position [147, 0]
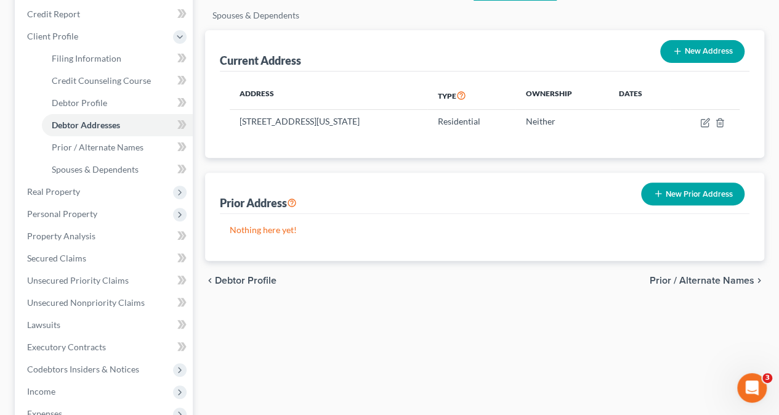
click at [714, 275] on span "Prior / Alternate Names" at bounding box center [702, 280] width 105 height 10
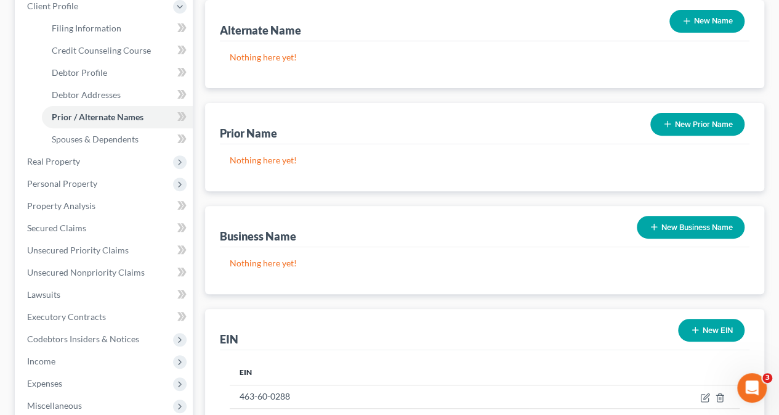
scroll to position [191, 0]
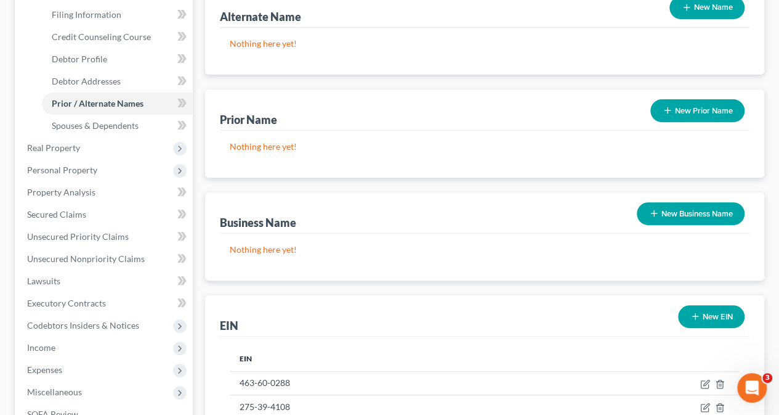
click at [674, 202] on button "New Business Name" at bounding box center [691, 213] width 108 height 23
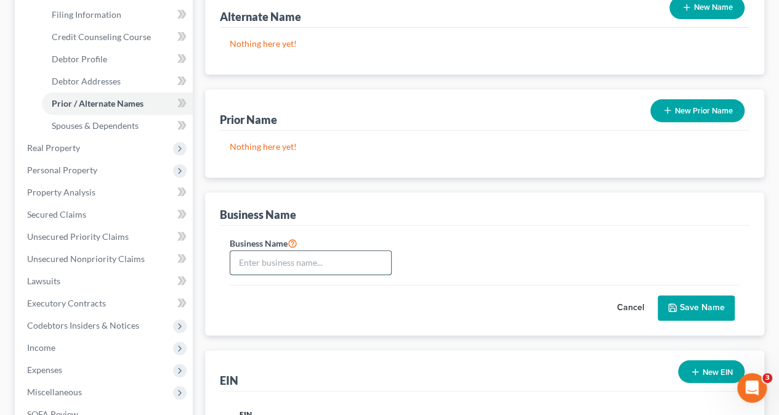
click at [257, 251] on input "text" at bounding box center [310, 262] width 161 height 23
click at [701, 295] on button "Save Name" at bounding box center [696, 308] width 77 height 26
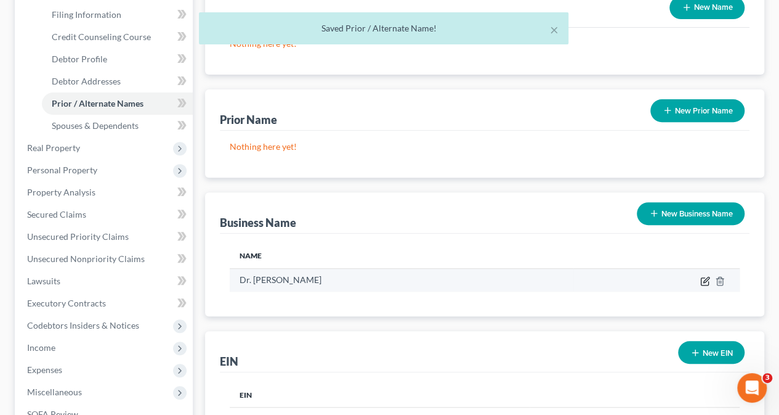
click at [701, 278] on icon "button" at bounding box center [704, 281] width 7 height 7
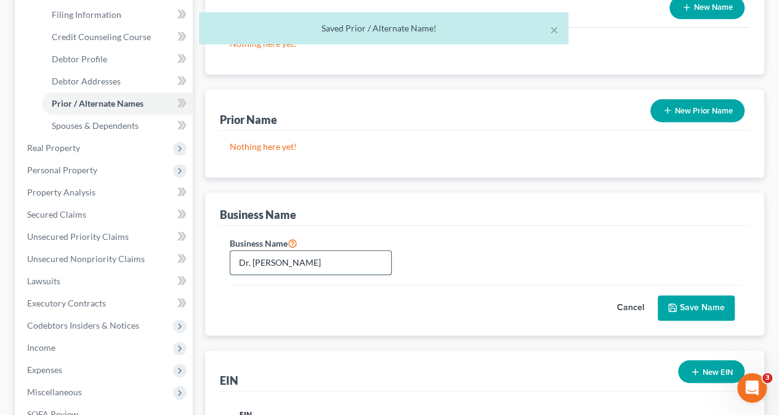
click at [319, 251] on input "Dr. [PERSON_NAME]" at bounding box center [310, 262] width 161 height 23
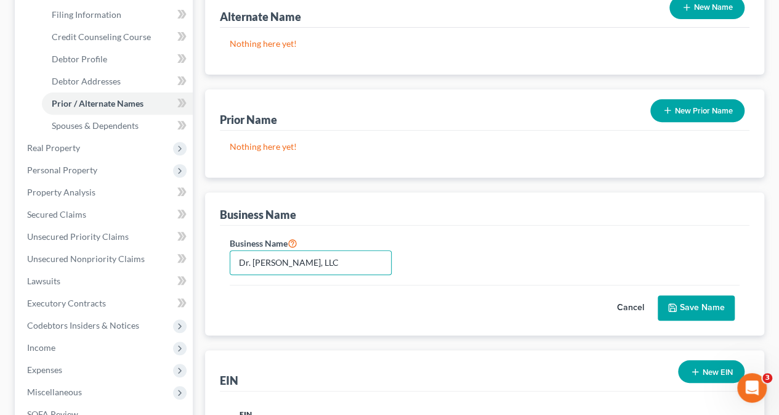
click at [690, 295] on button "Save Name" at bounding box center [696, 308] width 77 height 26
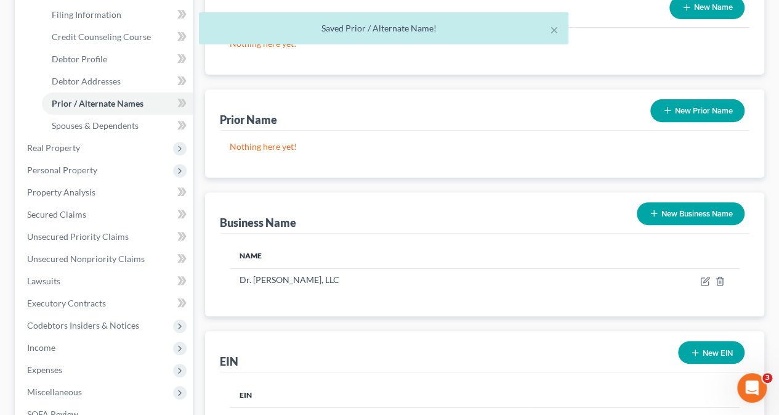
click at [670, 202] on button "New Business Name" at bounding box center [691, 213] width 108 height 23
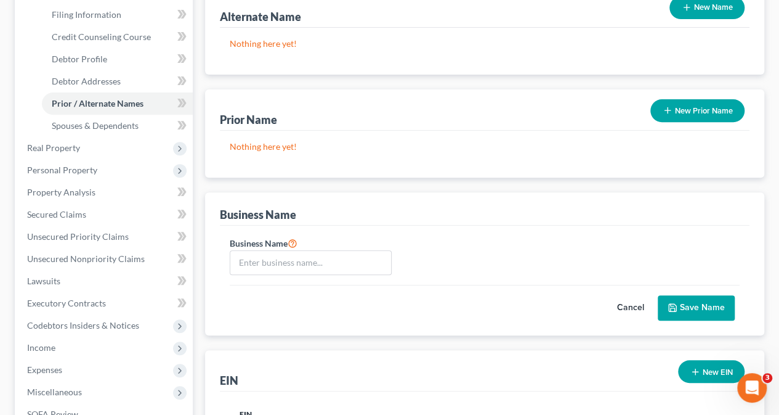
scroll to position [371, 0]
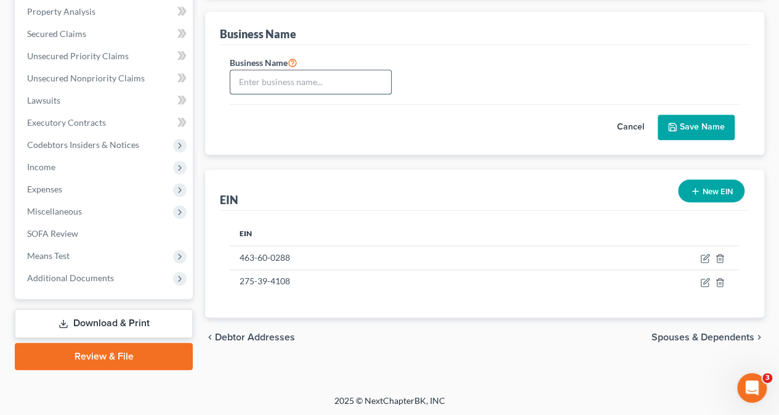
click at [299, 70] on input "text" at bounding box center [310, 81] width 161 height 23
click at [714, 115] on button "Save Name" at bounding box center [696, 128] width 77 height 26
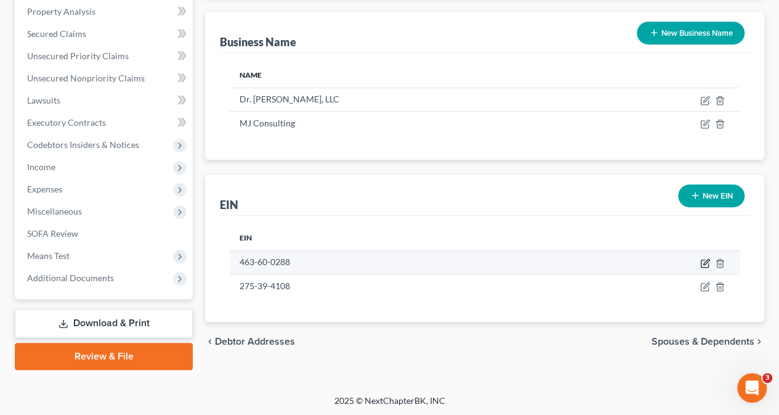
click at [703, 259] on icon "button" at bounding box center [706, 262] width 6 height 6
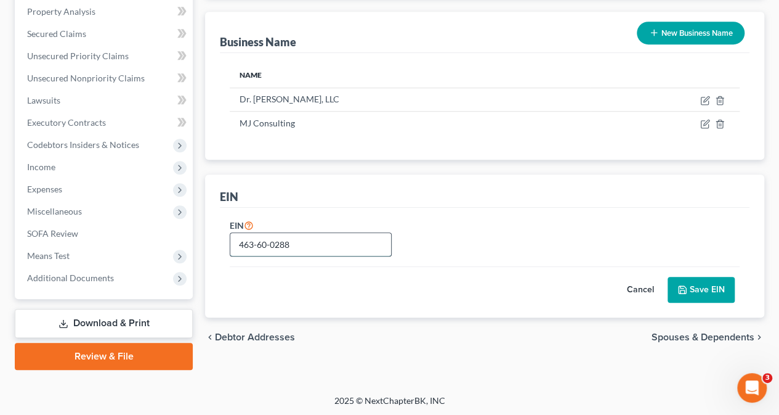
click at [299, 233] on input "463-60-0288" at bounding box center [310, 244] width 161 height 23
click at [694, 277] on button "Save EIN" at bounding box center [701, 290] width 67 height 26
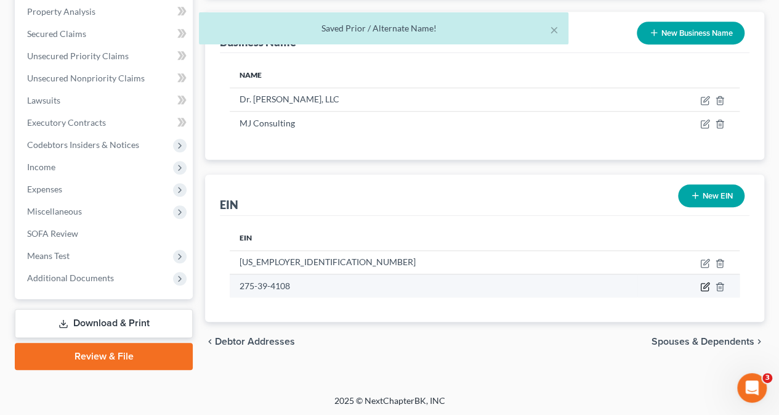
click at [702, 281] on icon "button" at bounding box center [705, 286] width 10 height 10
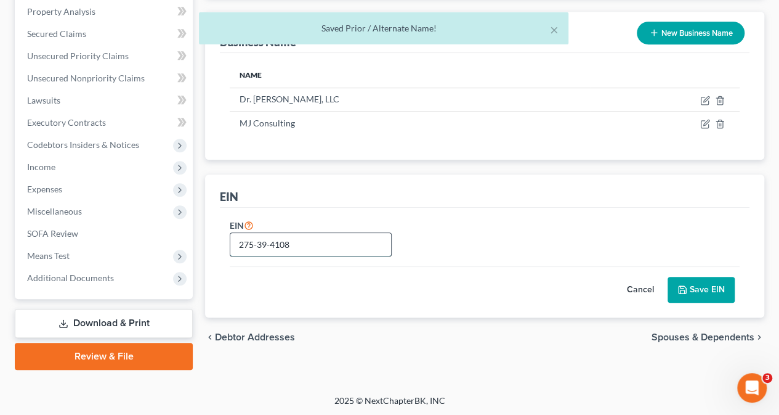
click at [308, 233] on input "275-39-4108" at bounding box center [310, 244] width 161 height 23
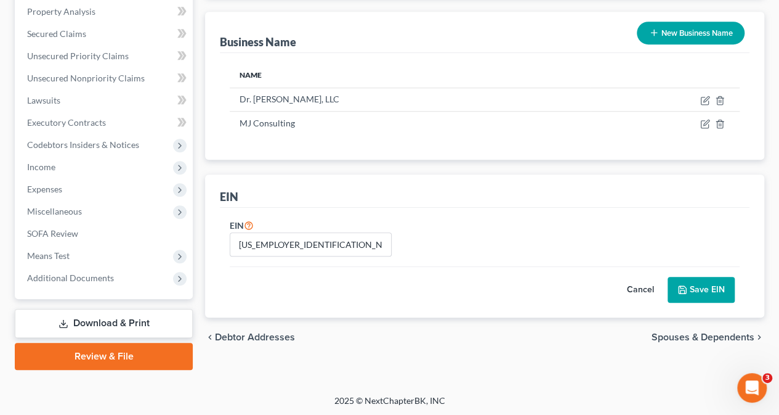
click at [700, 277] on button "Save EIN" at bounding box center [701, 290] width 67 height 26
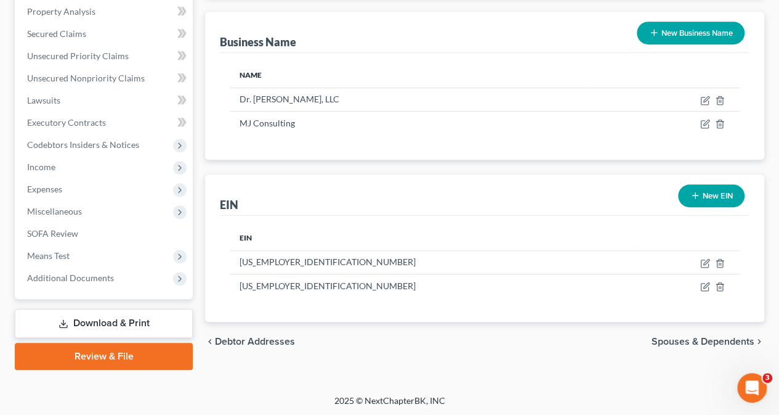
click at [728, 336] on span "Spouses & Dependents" at bounding box center [703, 341] width 103 height 10
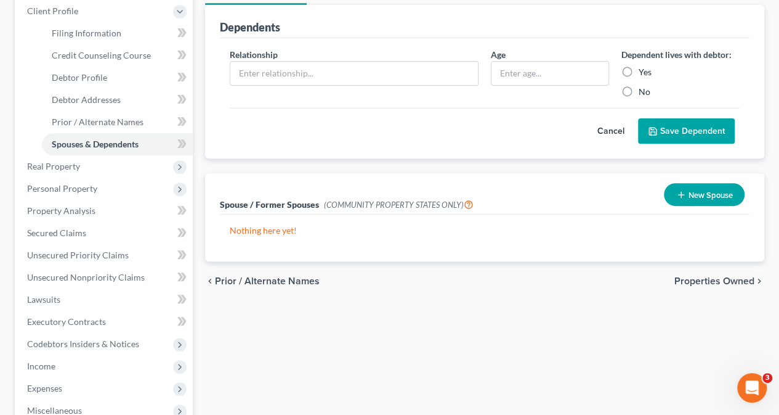
scroll to position [169, 0]
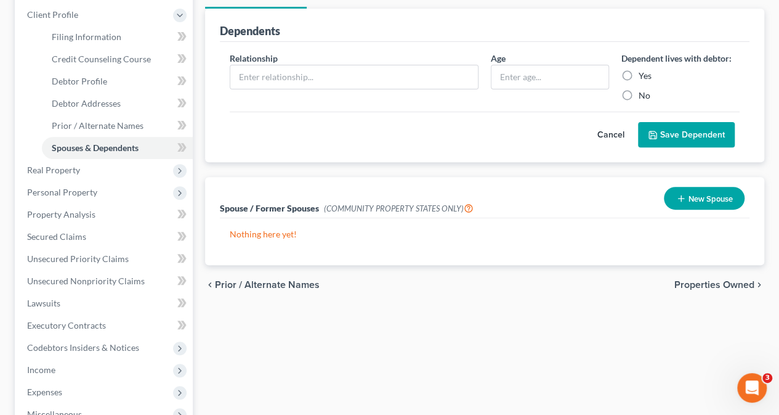
click at [712, 280] on span "Properties Owned" at bounding box center [714, 285] width 80 height 10
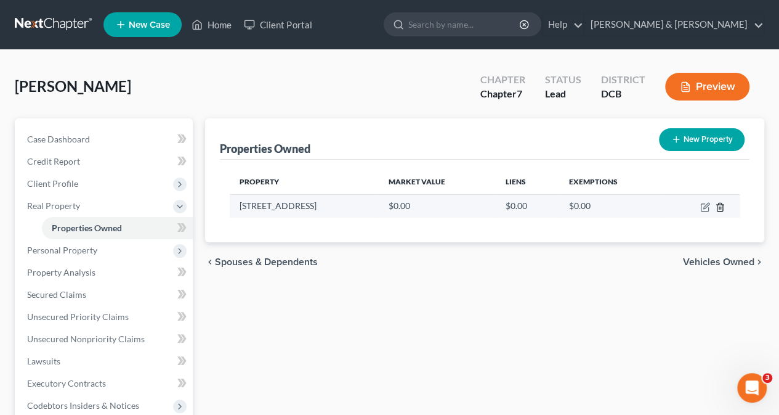
click at [722, 207] on icon "button" at bounding box center [720, 207] width 6 height 8
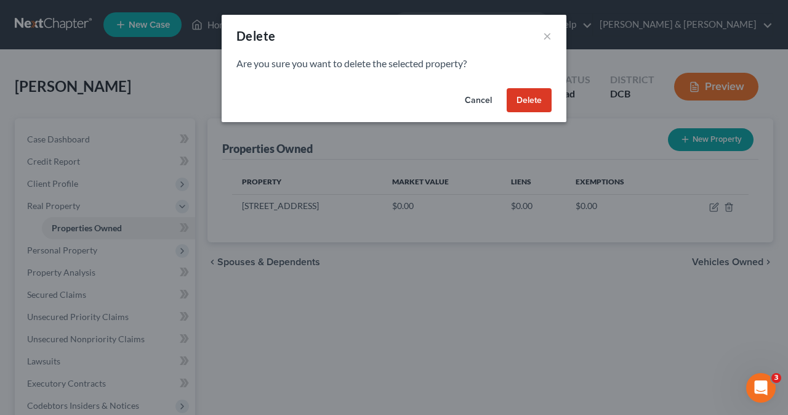
click at [532, 100] on button "Delete" at bounding box center [529, 100] width 45 height 25
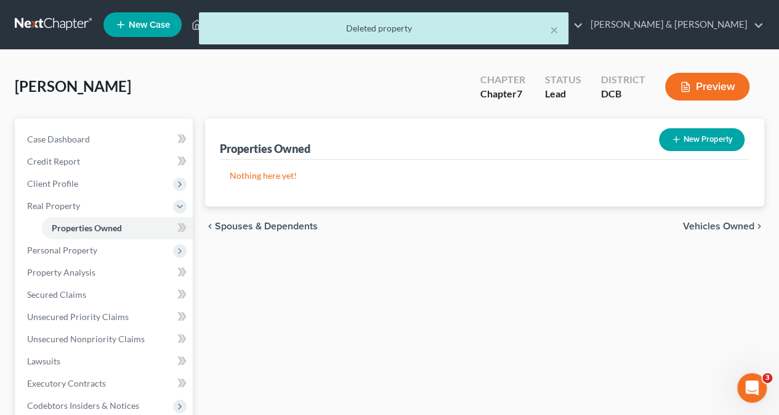
click at [747, 225] on span "Vehicles Owned" at bounding box center [718, 226] width 71 height 10
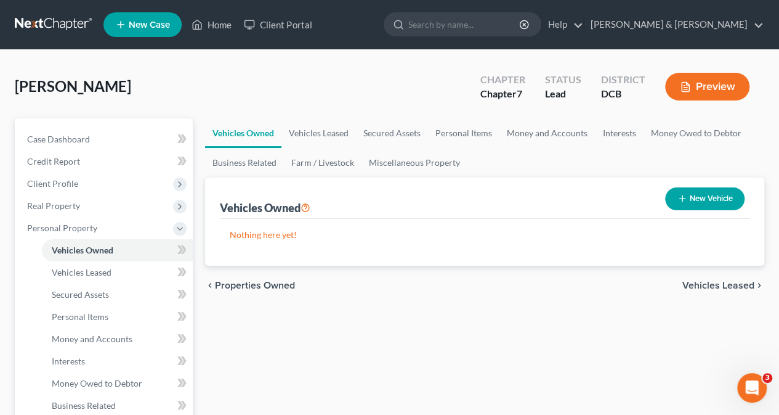
click at [743, 291] on div "chevron_left Properties Owned Vehicles Leased chevron_right" at bounding box center [484, 284] width 559 height 39
click at [735, 281] on span "Vehicles Leased" at bounding box center [718, 285] width 72 height 10
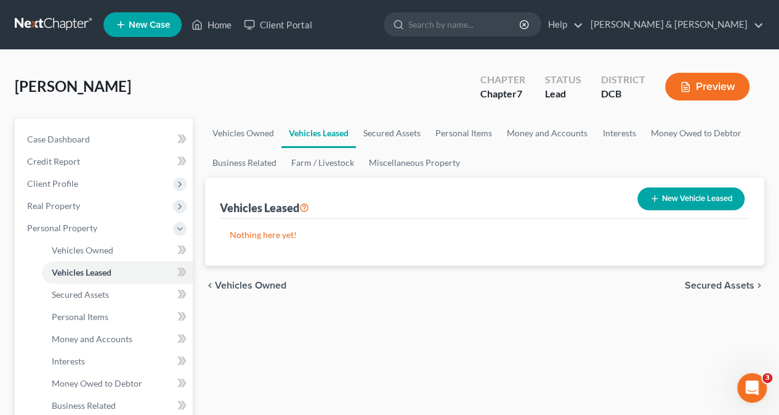
click at [238, 283] on span "Vehicles Owned" at bounding box center [250, 285] width 71 height 10
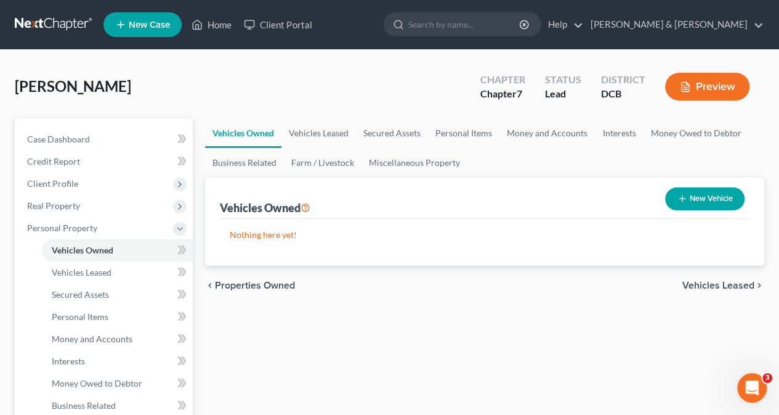
click at [695, 284] on span "Vehicles Leased" at bounding box center [718, 285] width 72 height 10
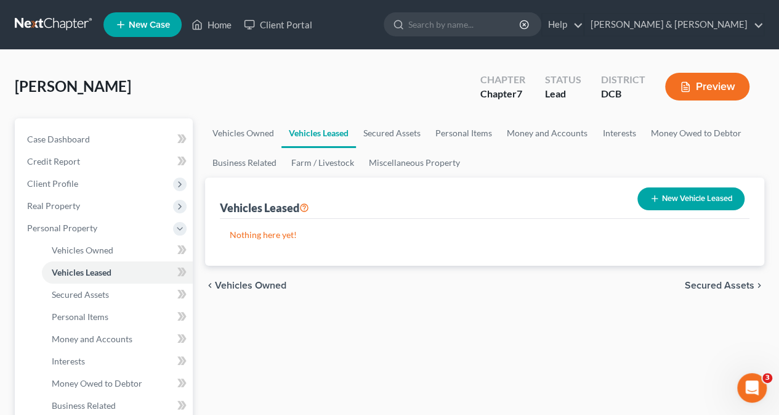
click at [689, 197] on button "New Vehicle Leased" at bounding box center [690, 198] width 107 height 23
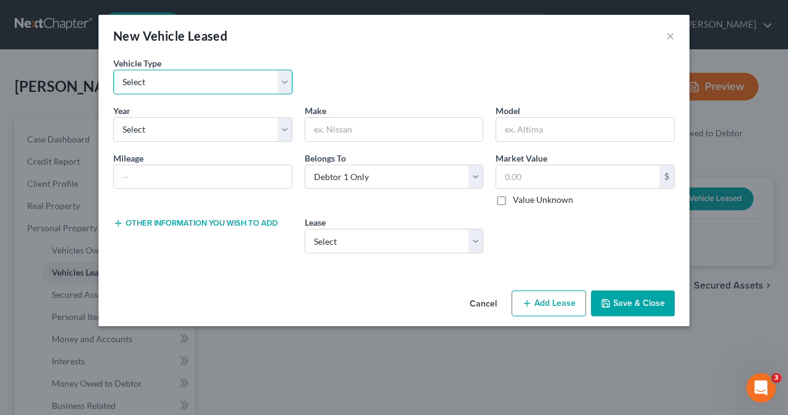
click at [281, 79] on select "Select Automobile Truck Trailer Watercraft Aircraft Motor Home Atv Other Vehicle" at bounding box center [202, 82] width 179 height 25
click at [113, 70] on select "Select Automobile Truck Trailer Watercraft Aircraft Motor Home Atv Other Vehicle" at bounding box center [202, 82] width 179 height 25
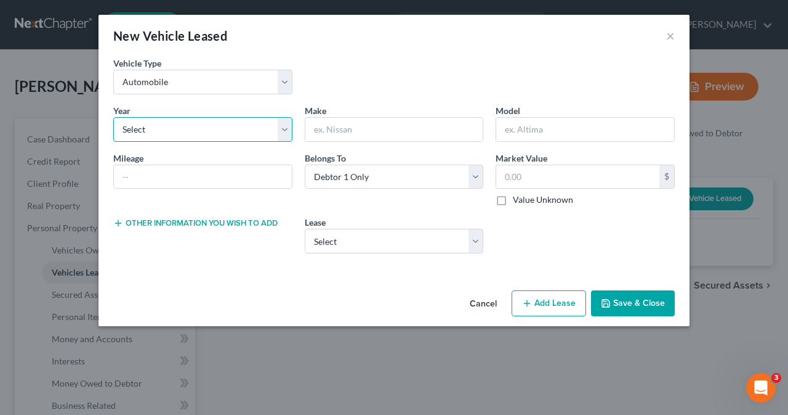
click at [283, 129] on select "Select 2026 2025 2024 2023 2022 2021 2020 2019 2018 2017 2016 2015 2014 2013 20…" at bounding box center [202, 129] width 179 height 25
click at [113, 117] on select "Select 2026 2025 2024 2023 2022 2021 2020 2019 2018 2017 2016 2015 2014 2013 20…" at bounding box center [202, 129] width 179 height 25
click at [198, 177] on input "text" at bounding box center [203, 176] width 178 height 23
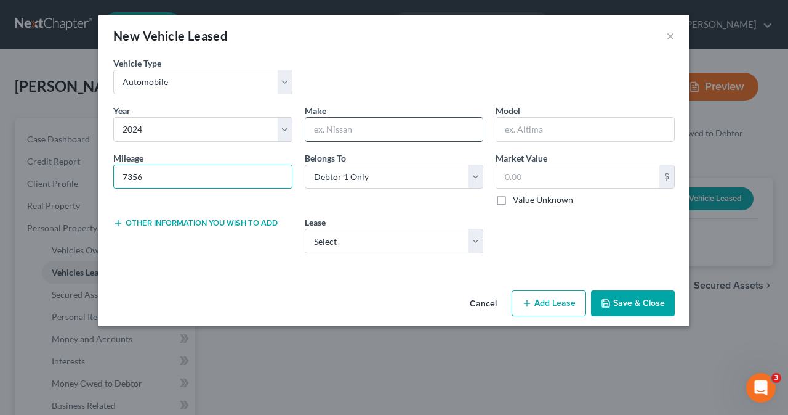
click at [399, 134] on input "text" at bounding box center [395, 129] width 178 height 23
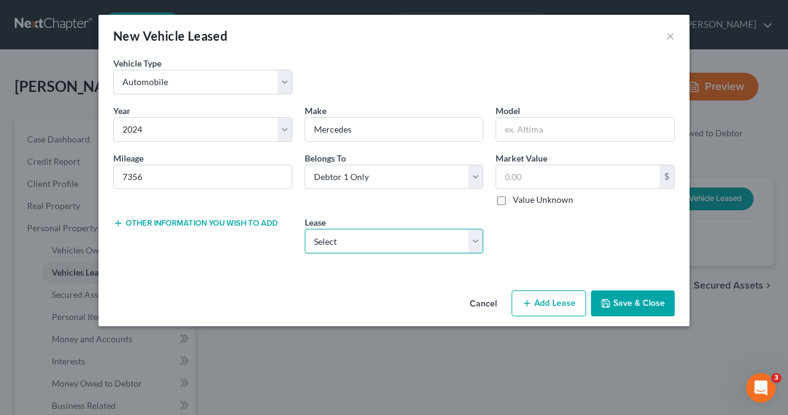
click at [474, 240] on select "Select Mercedes Benz" at bounding box center [394, 241] width 179 height 25
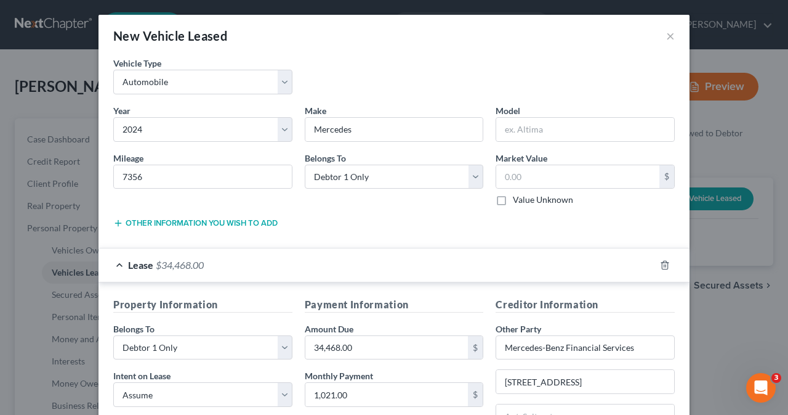
click at [513, 200] on label "Value Unknown" at bounding box center [543, 199] width 60 height 12
click at [518, 200] on input "Value Unknown" at bounding box center [522, 197] width 8 height 8
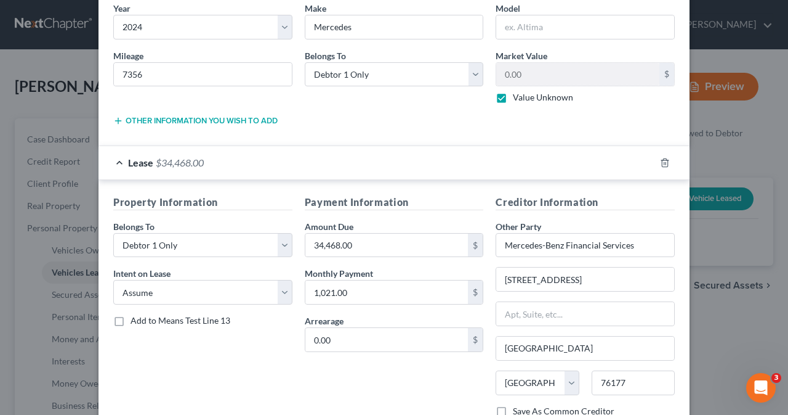
scroll to position [187, 0]
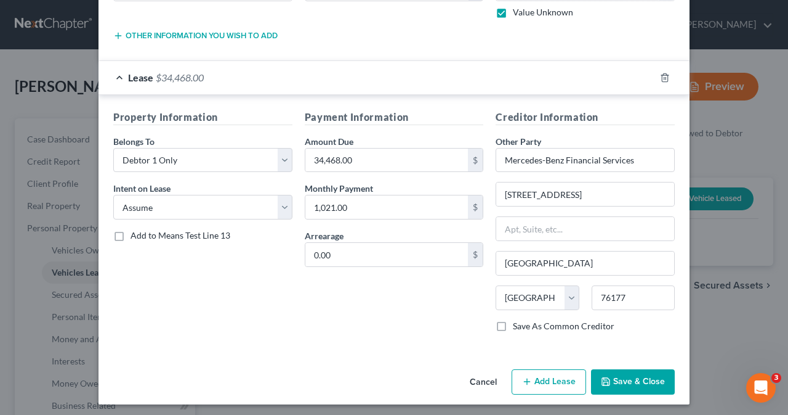
click at [623, 375] on button "Save & Close" at bounding box center [633, 382] width 84 height 26
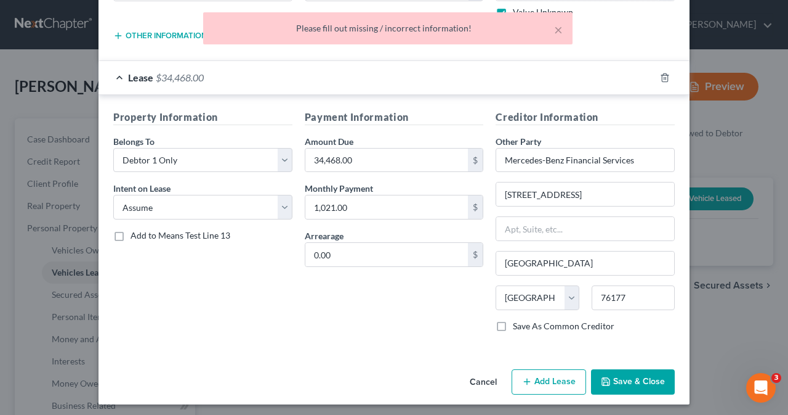
click at [623, 35] on div "× Please fill out missing / incorrect information!" at bounding box center [388, 31] width 788 height 38
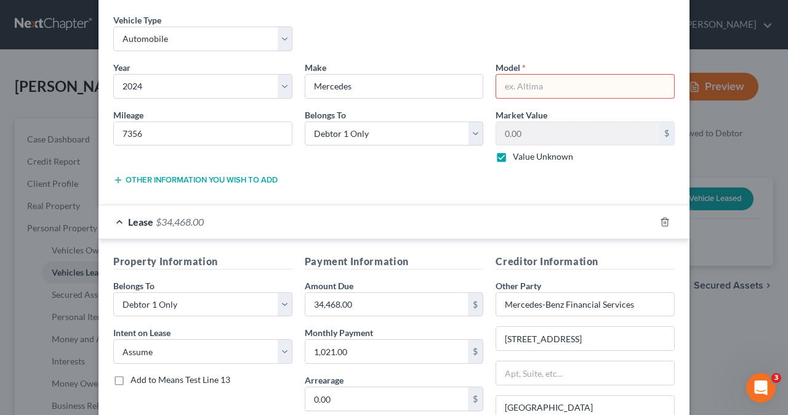
scroll to position [39, 0]
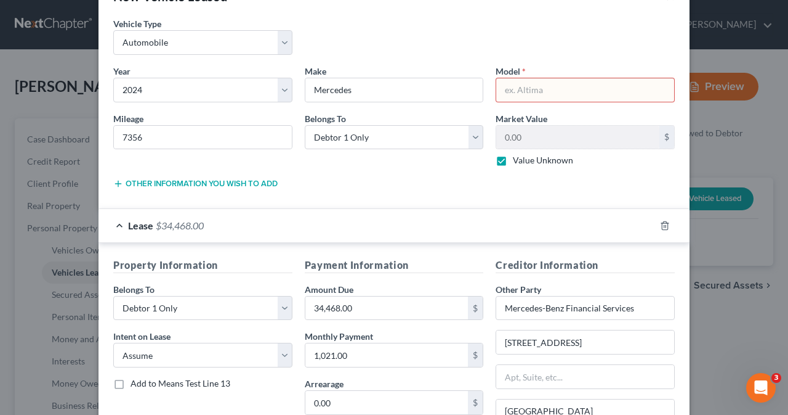
click at [548, 89] on input "text" at bounding box center [585, 89] width 178 height 23
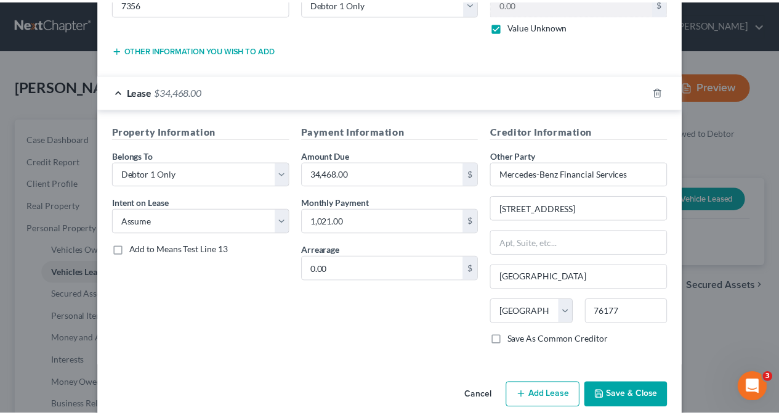
scroll to position [187, 0]
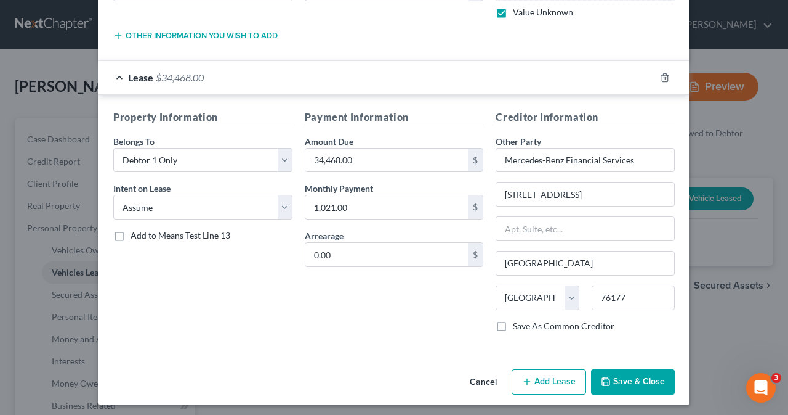
click at [612, 382] on button "Save & Close" at bounding box center [633, 382] width 84 height 26
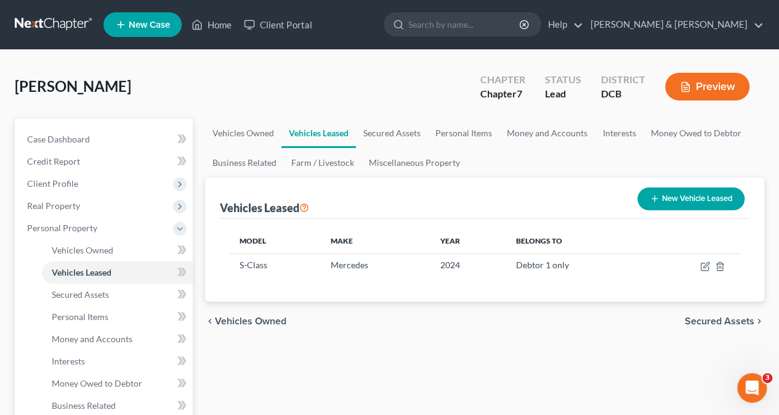
click at [713, 318] on span "Secured Assets" at bounding box center [720, 321] width 70 height 10
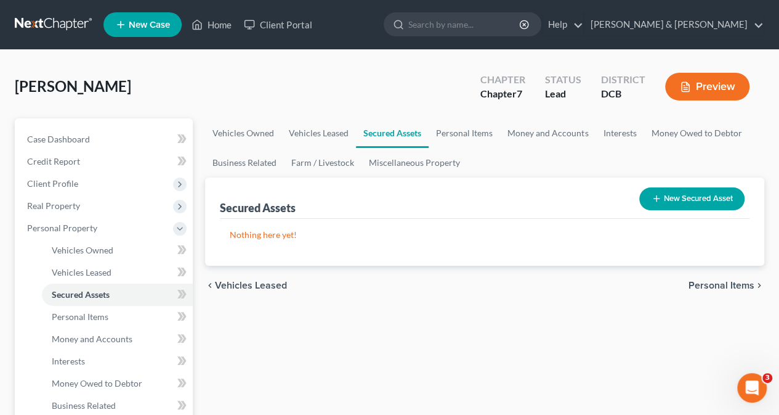
click at [708, 283] on span "Personal Items" at bounding box center [722, 285] width 66 height 10
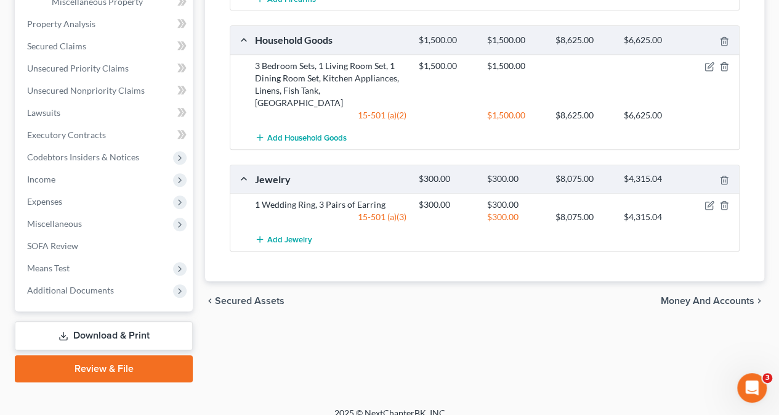
scroll to position [460, 0]
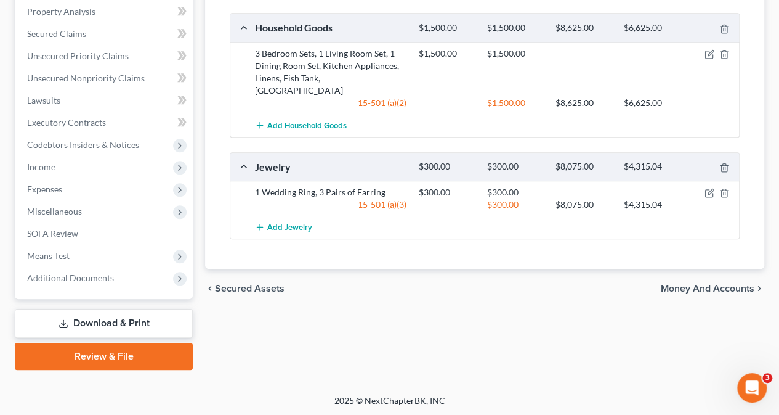
click at [695, 283] on span "Money and Accounts" at bounding box center [708, 288] width 94 height 10
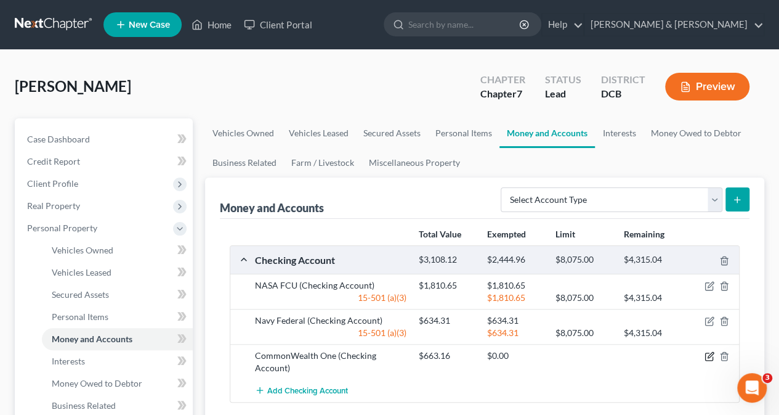
click at [707, 353] on icon "button" at bounding box center [710, 356] width 10 height 10
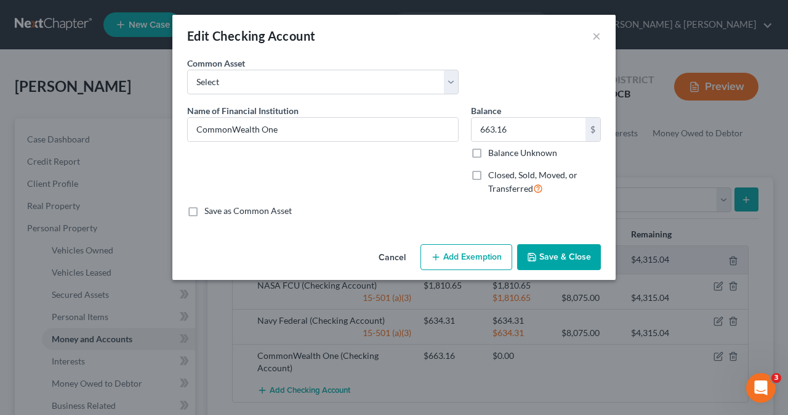
click at [466, 256] on button "Add Exemption" at bounding box center [467, 257] width 92 height 26
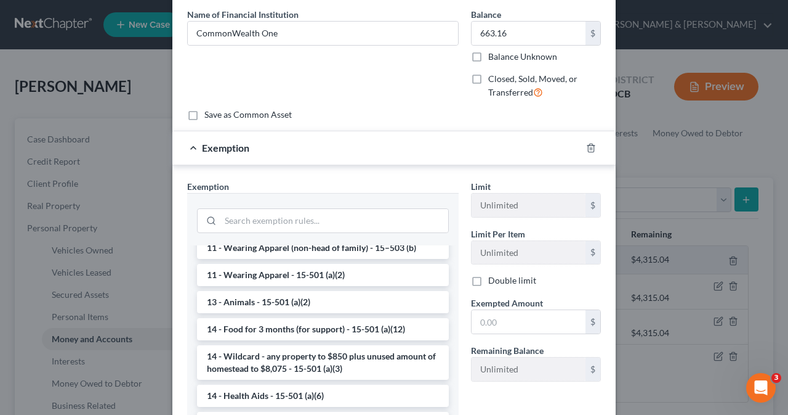
scroll to position [117, 0]
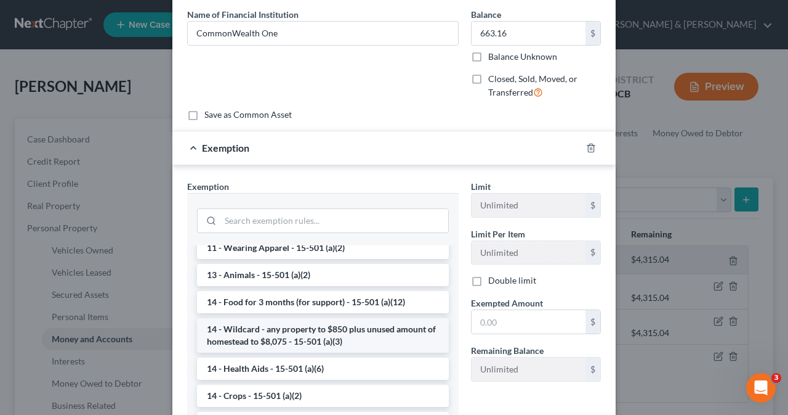
click at [335, 335] on li "14 - Wildcard - any property to $850 plus unused amount of homestead to $8,075 …" at bounding box center [323, 335] width 252 height 34
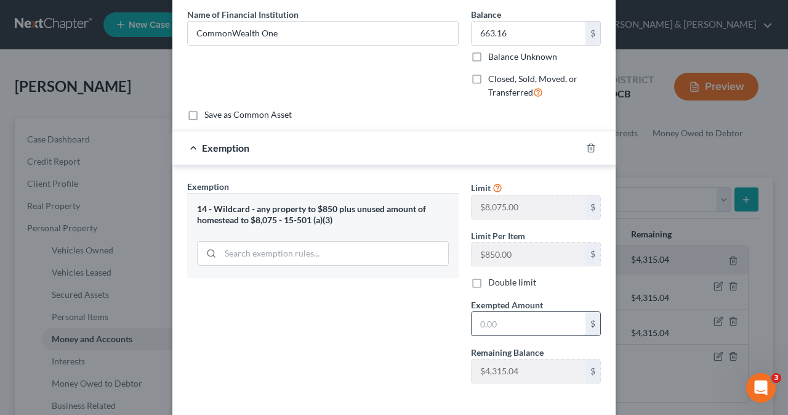
click at [499, 317] on input "text" at bounding box center [529, 323] width 114 height 23
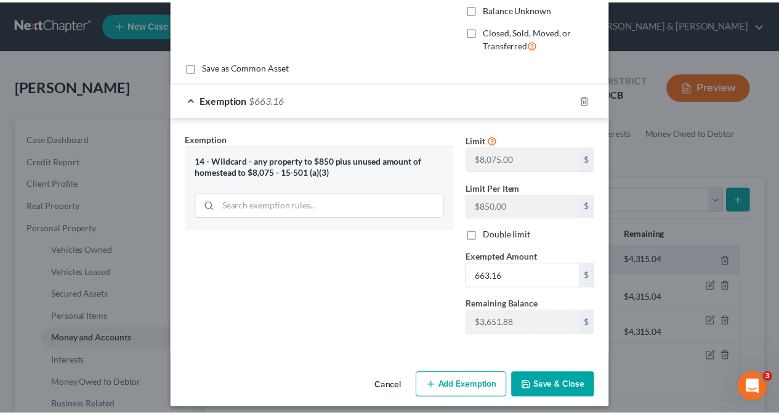
scroll to position [149, 0]
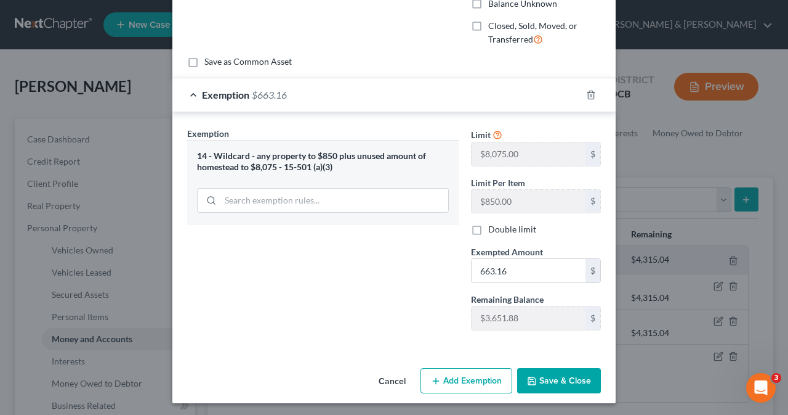
click at [540, 378] on button "Save & Close" at bounding box center [559, 381] width 84 height 26
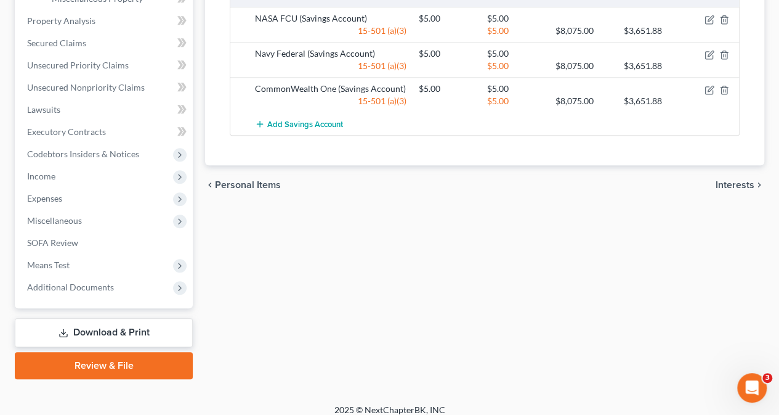
scroll to position [455, 0]
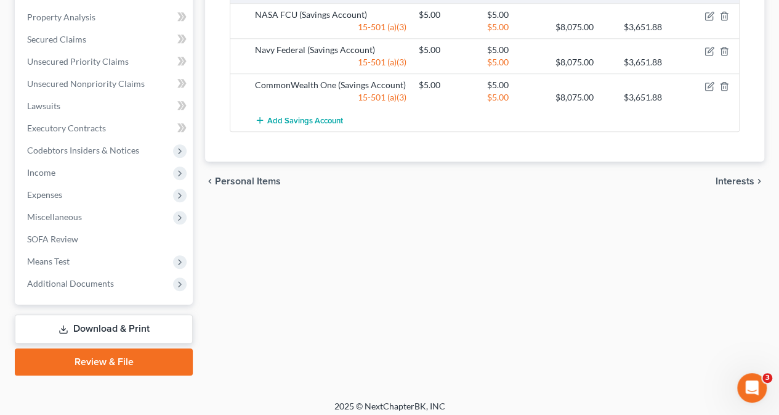
click at [730, 177] on span "Interests" at bounding box center [735, 181] width 39 height 10
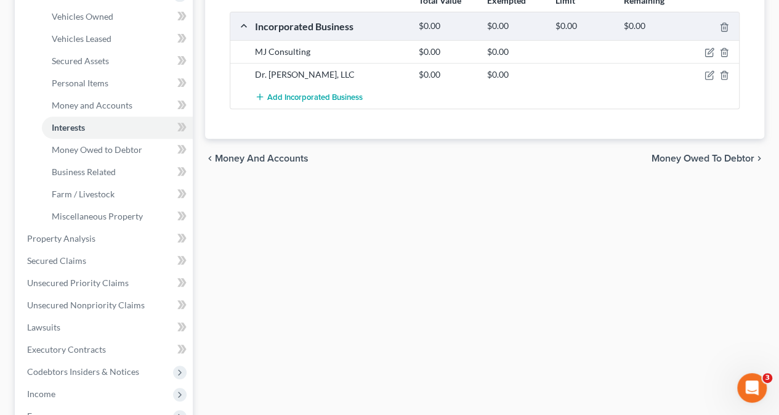
scroll to position [223, 0]
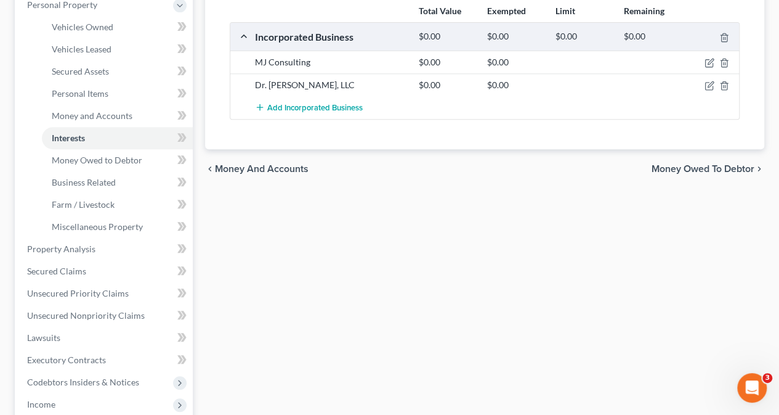
click at [713, 166] on span "Money Owed to Debtor" at bounding box center [703, 169] width 103 height 10
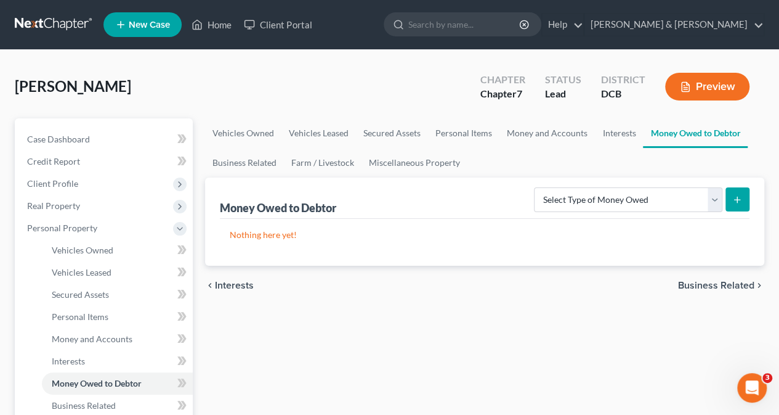
click at [715, 290] on div "chevron_left Interests Business Related chevron_right" at bounding box center [484, 284] width 559 height 39
click at [707, 286] on span "Business Related" at bounding box center [716, 285] width 76 height 10
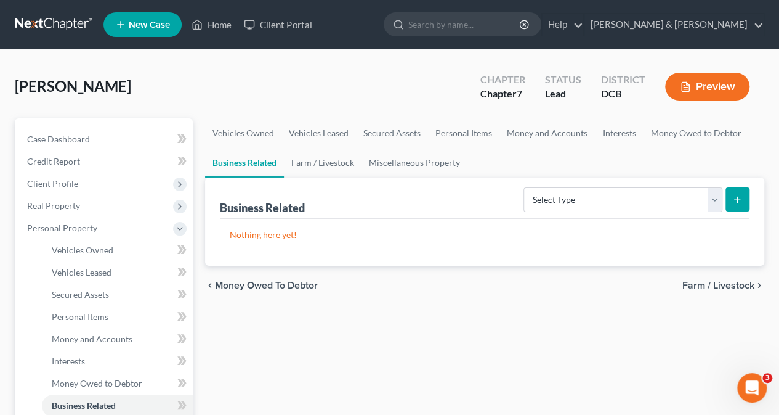
click at [706, 284] on span "Farm / Livestock" at bounding box center [718, 285] width 72 height 10
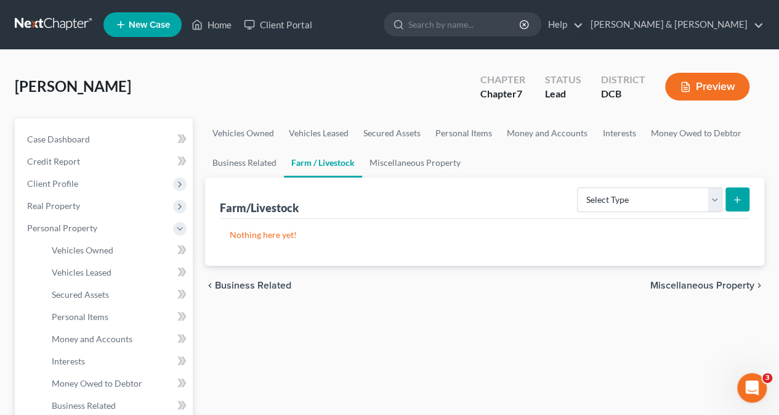
click at [706, 284] on span "Miscellaneous Property" at bounding box center [702, 285] width 104 height 10
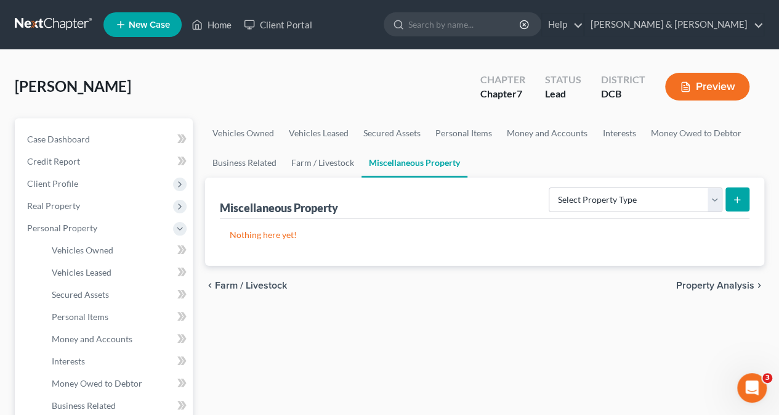
click at [706, 284] on span "Property Analysis" at bounding box center [715, 285] width 78 height 10
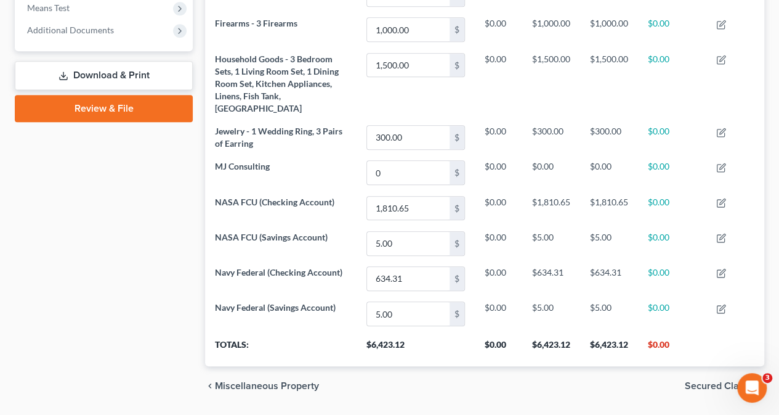
scroll to position [508, 0]
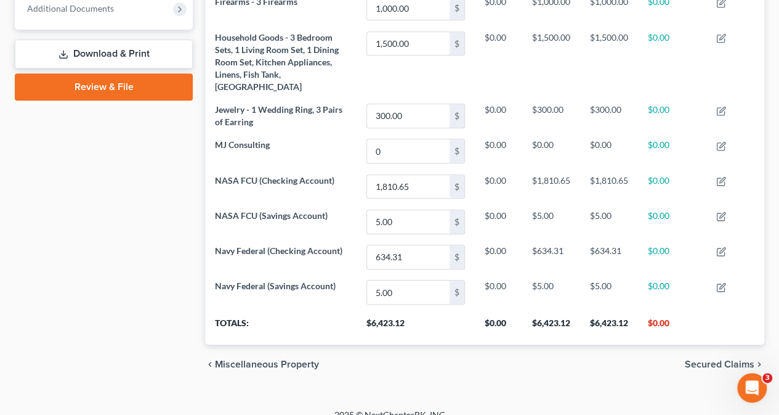
click at [718, 359] on span "Secured Claims" at bounding box center [720, 364] width 70 height 10
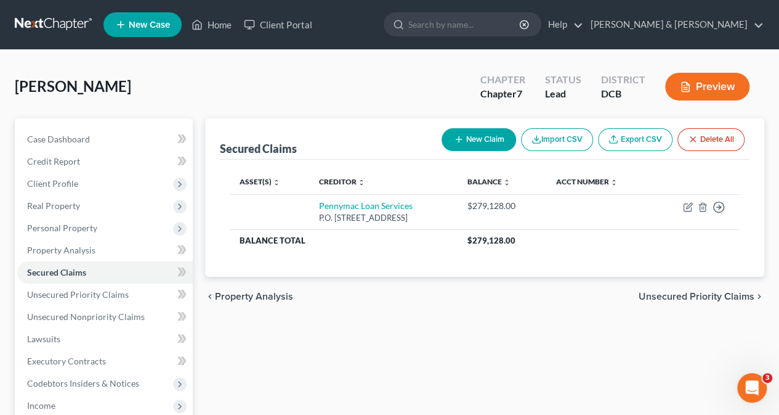
click at [711, 295] on span "Unsecured Priority Claims" at bounding box center [697, 296] width 116 height 10
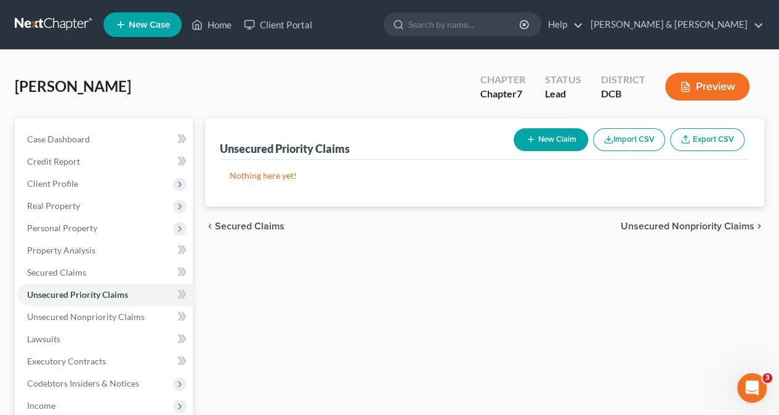
click at [700, 227] on span "Unsecured Nonpriority Claims" at bounding box center [688, 226] width 134 height 10
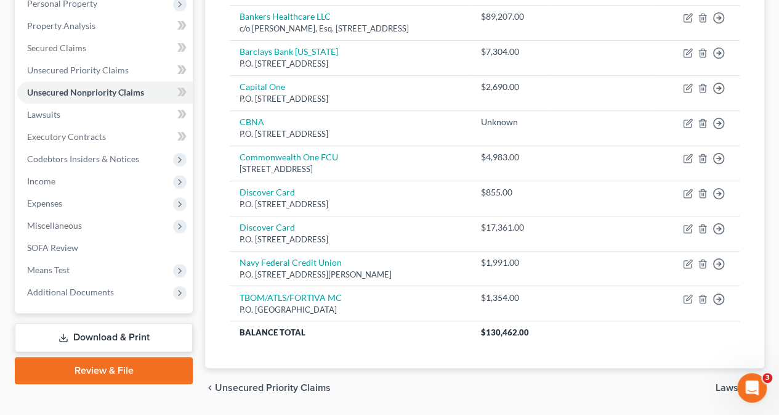
scroll to position [261, 0]
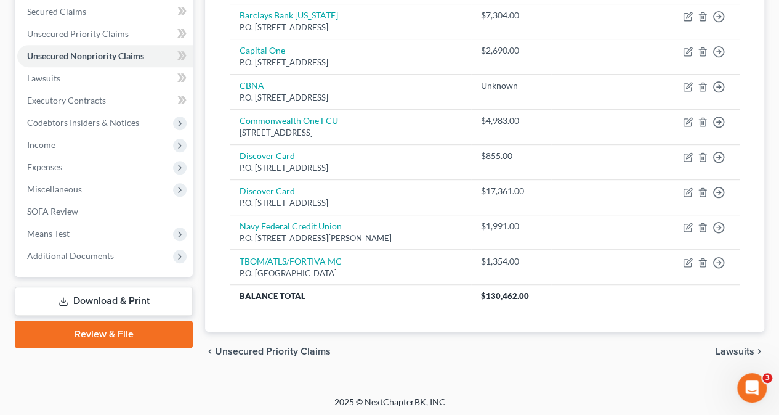
click at [734, 347] on span "Lawsuits" at bounding box center [735, 351] width 39 height 10
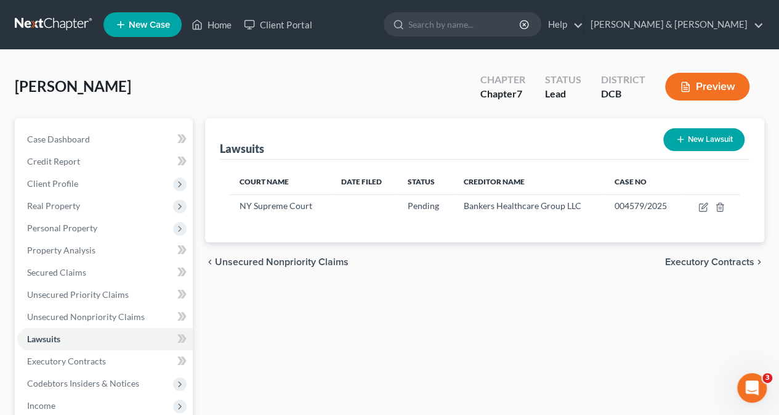
click at [718, 257] on span "Executory Contracts" at bounding box center [709, 262] width 89 height 10
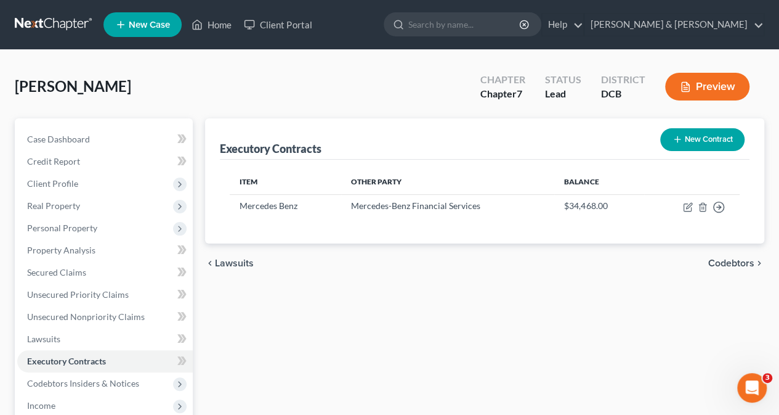
click at [732, 262] on span "Codebtors" at bounding box center [731, 263] width 46 height 10
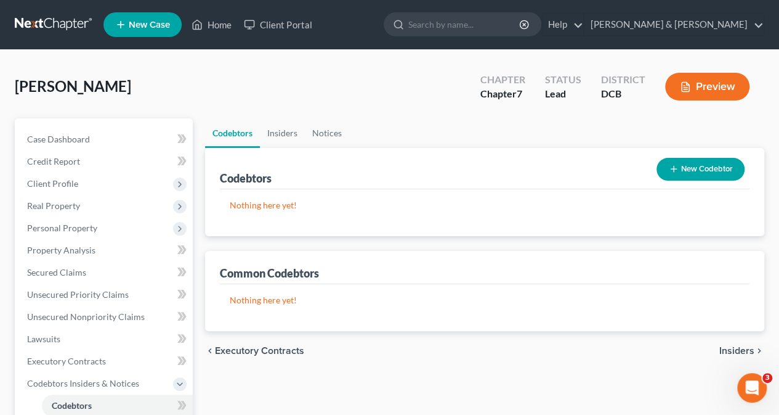
click at [737, 350] on span "Insiders" at bounding box center [736, 351] width 35 height 10
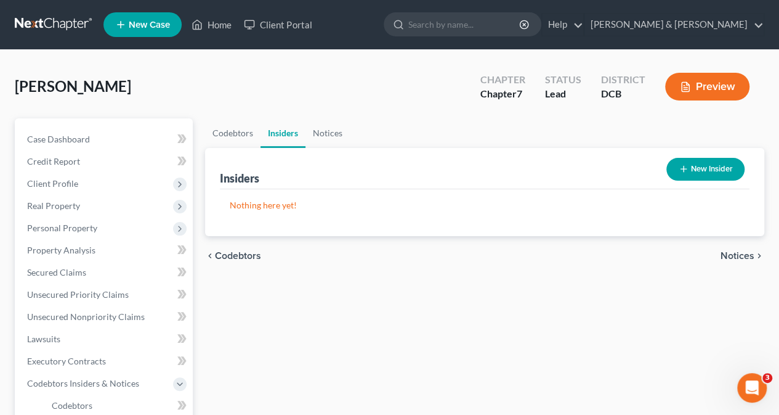
click at [728, 253] on span "Notices" at bounding box center [738, 256] width 34 height 10
click at [728, 253] on span "Employment Income" at bounding box center [710, 256] width 89 height 10
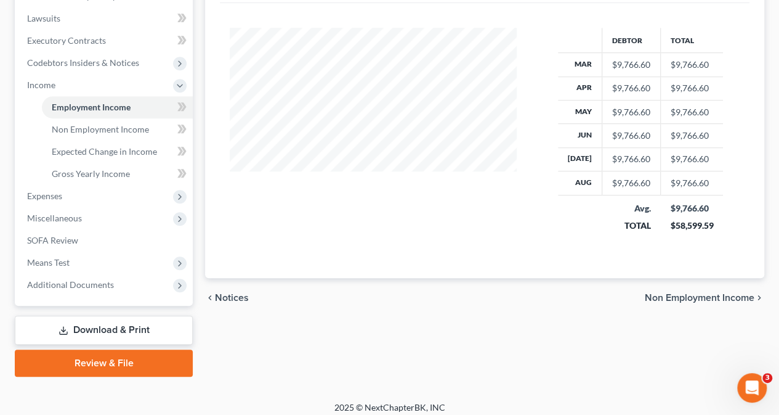
scroll to position [327, 0]
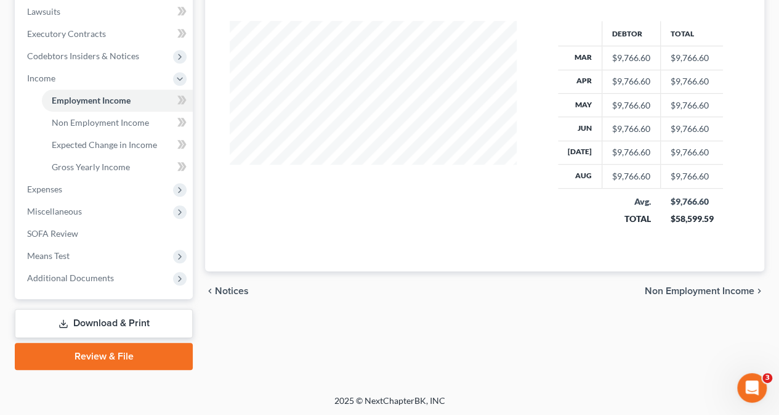
click at [687, 286] on span "Non Employment Income" at bounding box center [700, 291] width 110 height 10
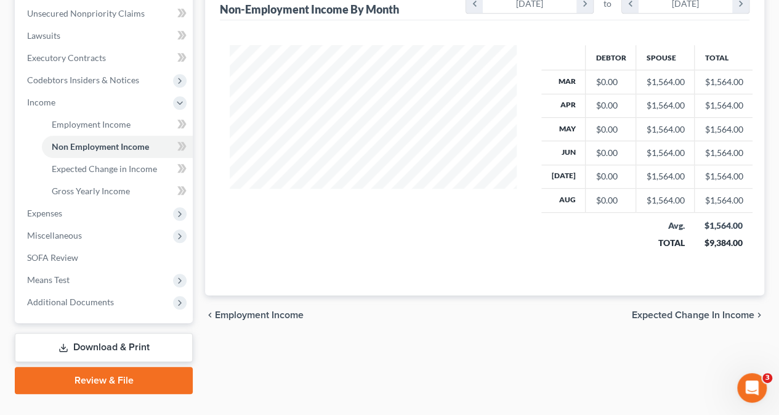
scroll to position [327, 0]
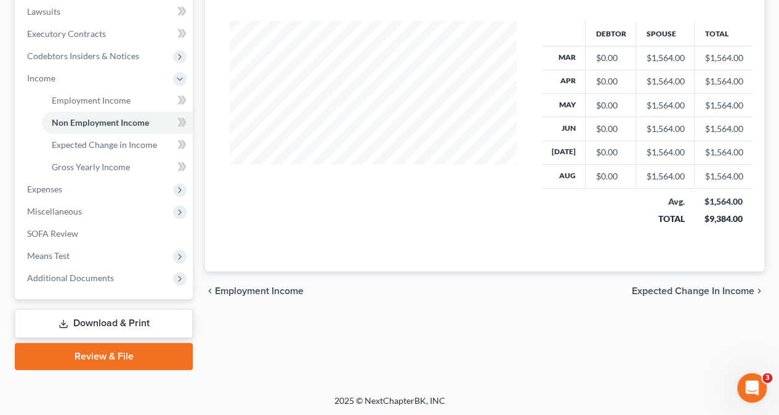
click at [689, 288] on span "Expected Change in Income" at bounding box center [693, 291] width 123 height 10
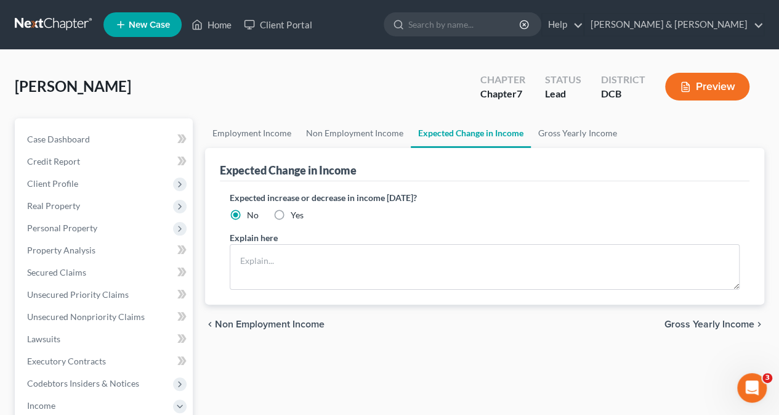
click at [714, 322] on span "Gross Yearly Income" at bounding box center [710, 324] width 90 height 10
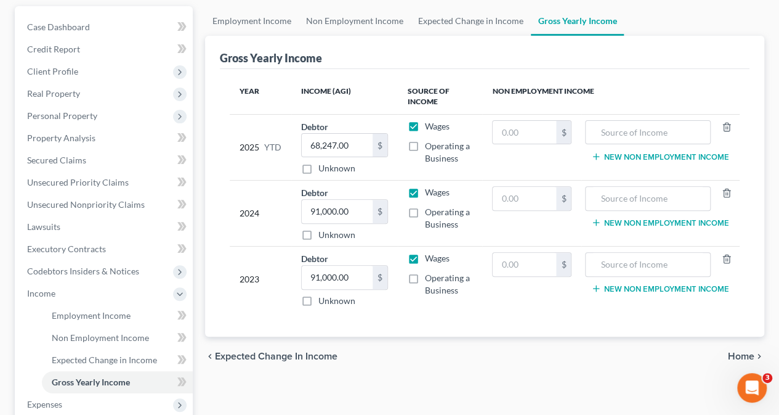
scroll to position [131, 0]
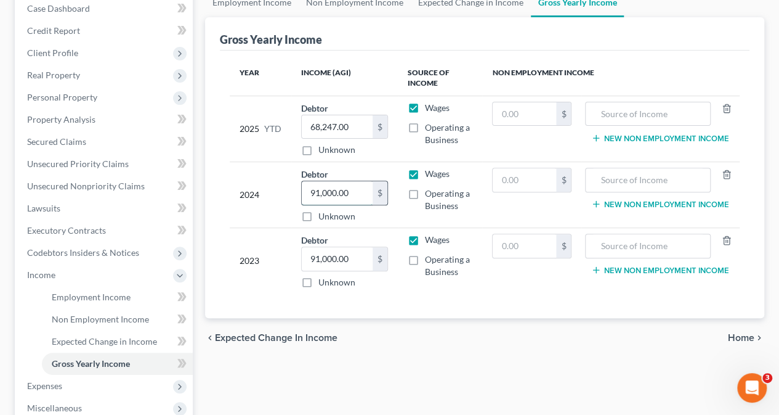
click at [354, 192] on input "91,000.00" at bounding box center [337, 192] width 70 height 23
click at [357, 126] on input "68,247.00" at bounding box center [337, 126] width 70 height 23
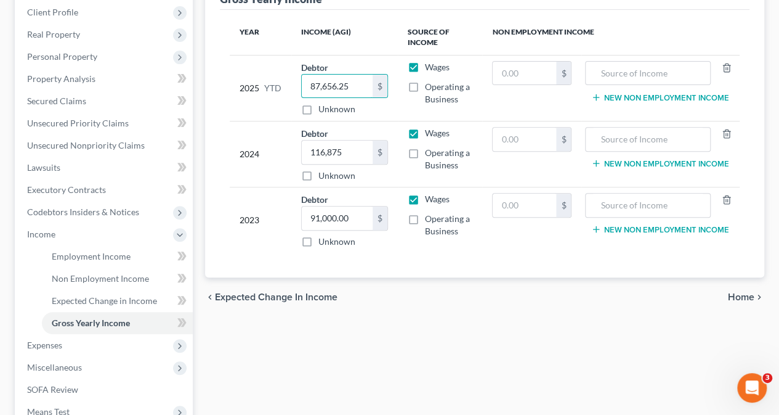
scroll to position [174, 0]
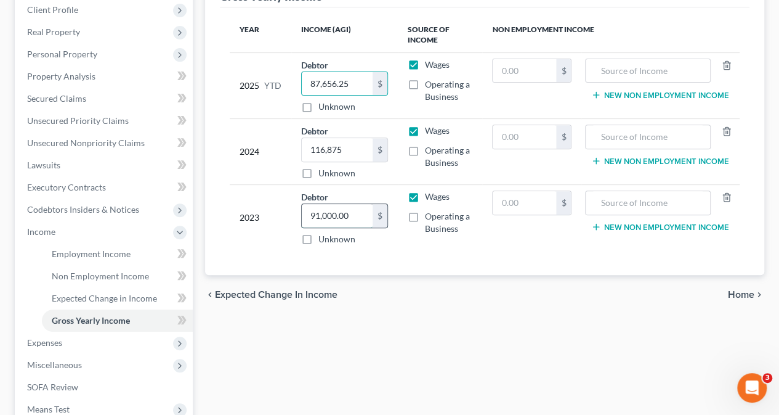
click at [352, 213] on input "91,000.00" at bounding box center [337, 215] width 70 height 23
click at [376, 254] on div "Year Income (AGI) Source of Income Non Employment Income 2025 YTD Debtor 87,656…" at bounding box center [485, 141] width 530 height 268
click at [360, 211] on input "91,000.00" at bounding box center [337, 215] width 70 height 23
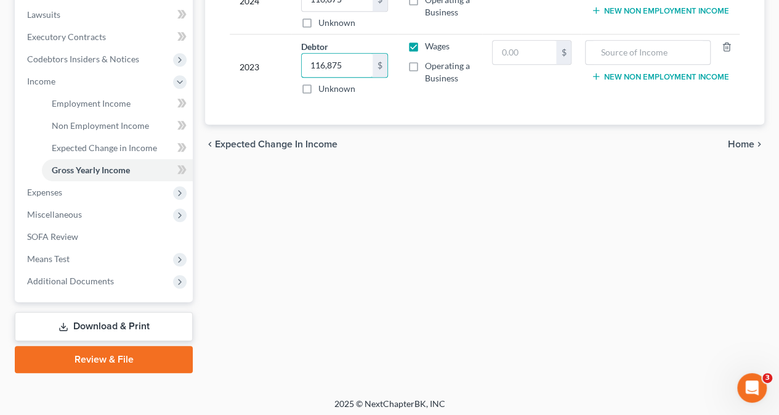
scroll to position [327, 0]
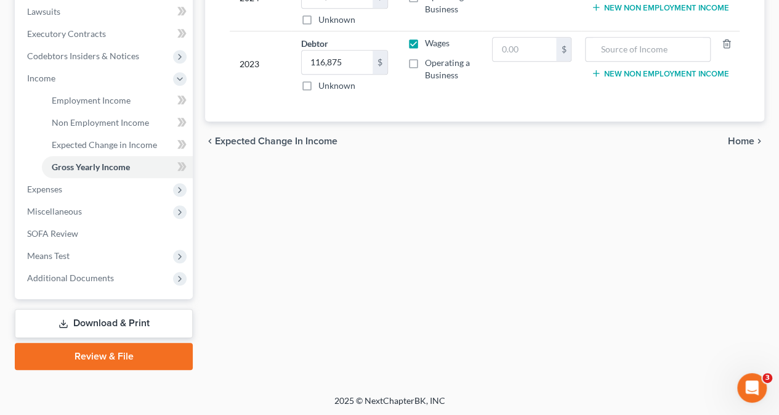
click at [737, 136] on span "Home" at bounding box center [741, 141] width 26 height 10
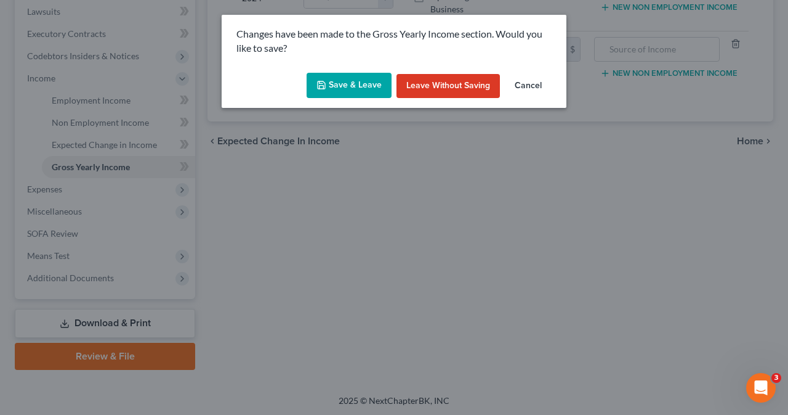
click at [342, 84] on button "Save & Leave" at bounding box center [349, 86] width 85 height 26
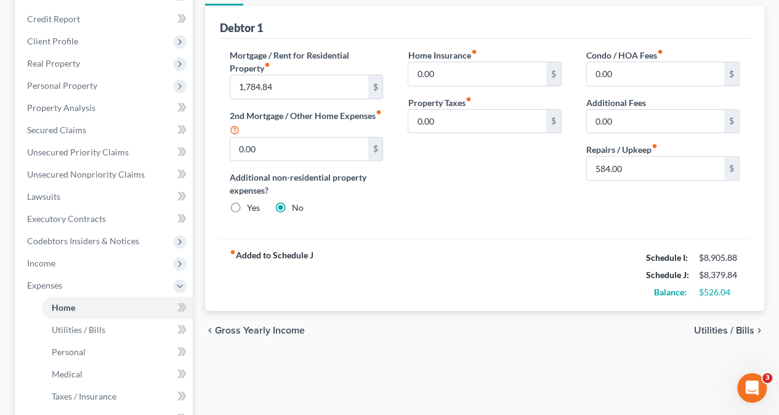
scroll to position [147, 0]
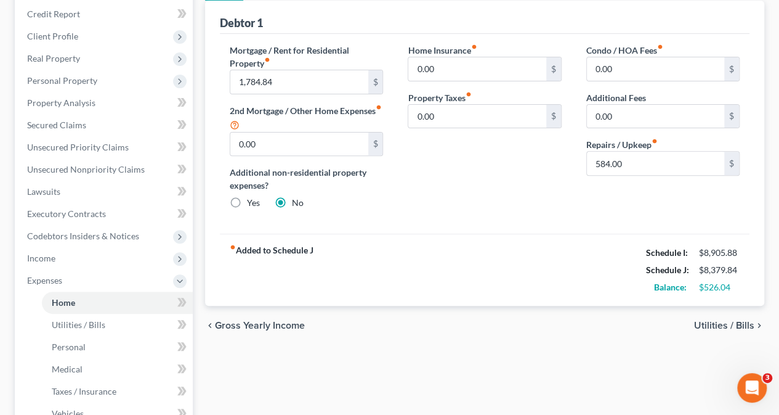
click at [719, 326] on span "Utilities / Bills" at bounding box center [724, 325] width 60 height 10
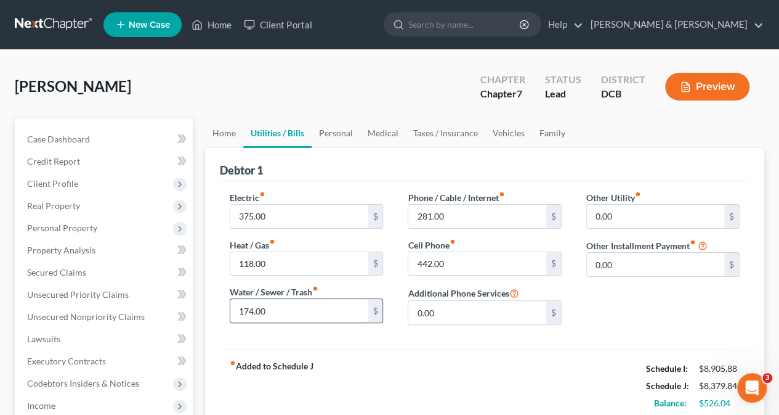
click at [246, 310] on input "174.00" at bounding box center [298, 310] width 137 height 23
click at [279, 313] on input "174.00" at bounding box center [298, 310] width 137 height 23
click at [299, 260] on input "118.00" at bounding box center [298, 263] width 137 height 23
click at [313, 221] on input "375.00" at bounding box center [298, 215] width 137 height 23
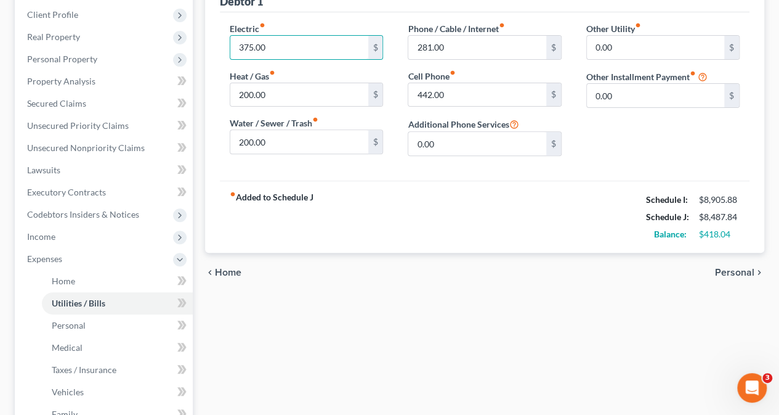
scroll to position [164, 0]
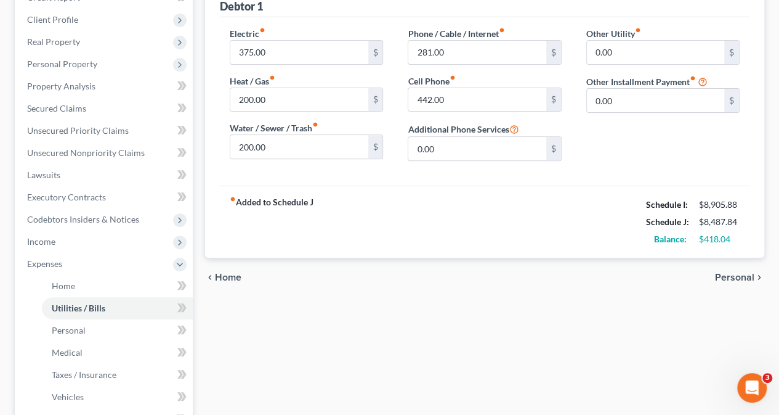
click at [721, 273] on span "Personal" at bounding box center [734, 277] width 39 height 10
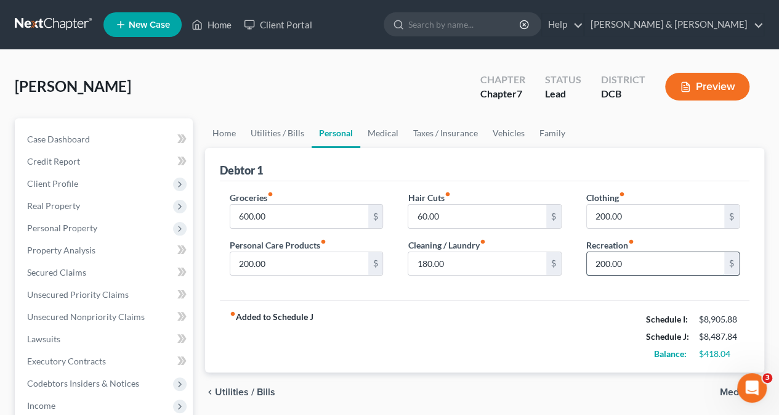
click at [600, 261] on input "200.00" at bounding box center [655, 263] width 137 height 23
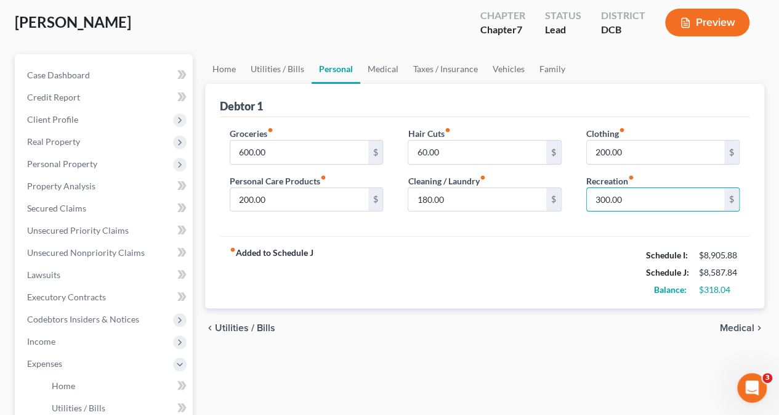
scroll to position [62, 0]
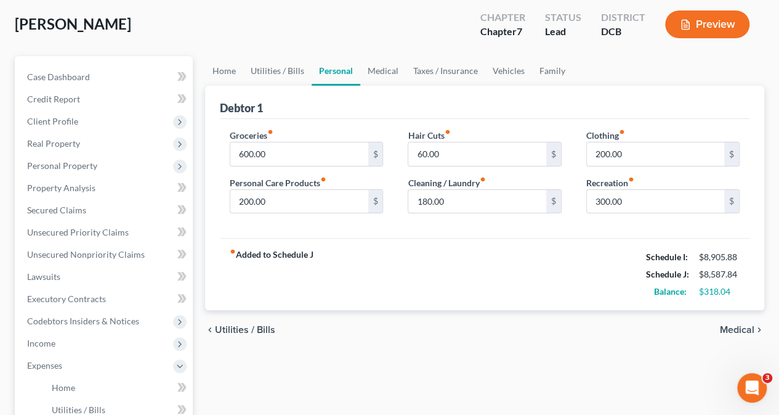
click at [737, 326] on span "Medical" at bounding box center [737, 330] width 34 height 10
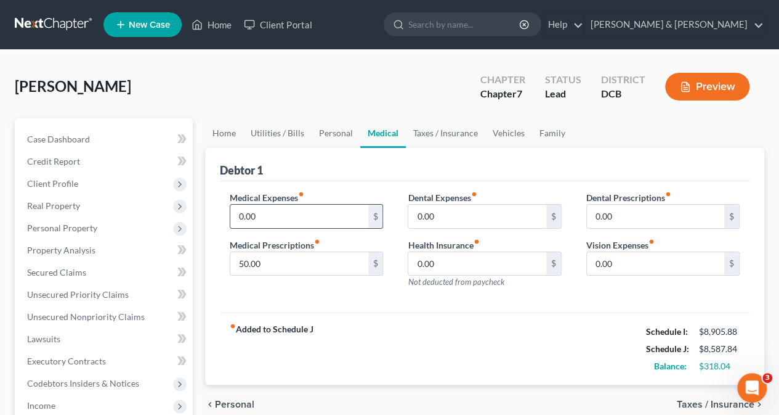
click at [271, 215] on input "0.00" at bounding box center [298, 215] width 137 height 23
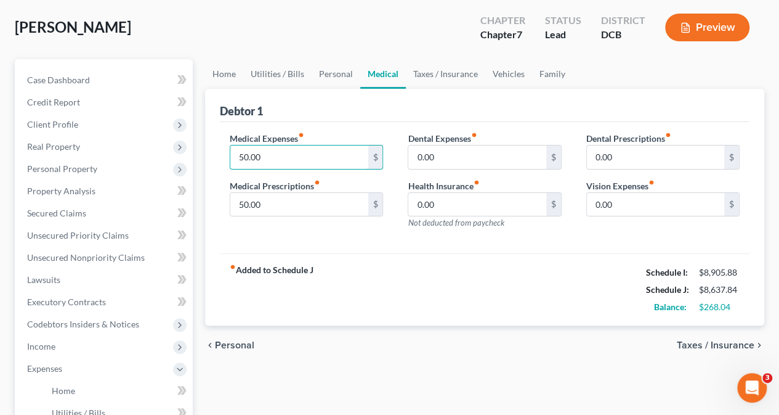
scroll to position [56, 0]
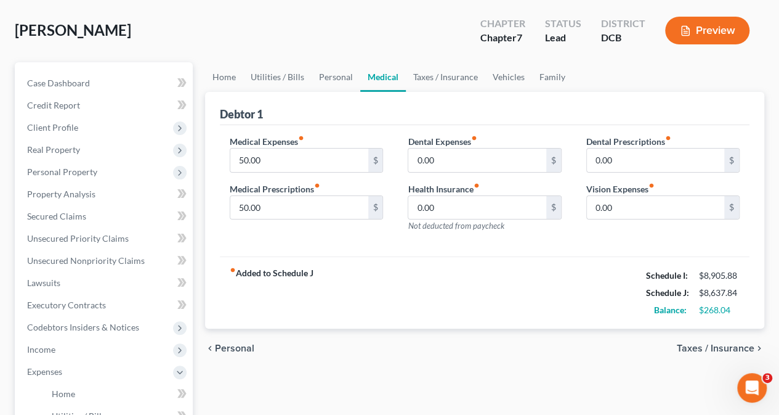
click at [724, 344] on span "Taxes / Insurance" at bounding box center [716, 348] width 78 height 10
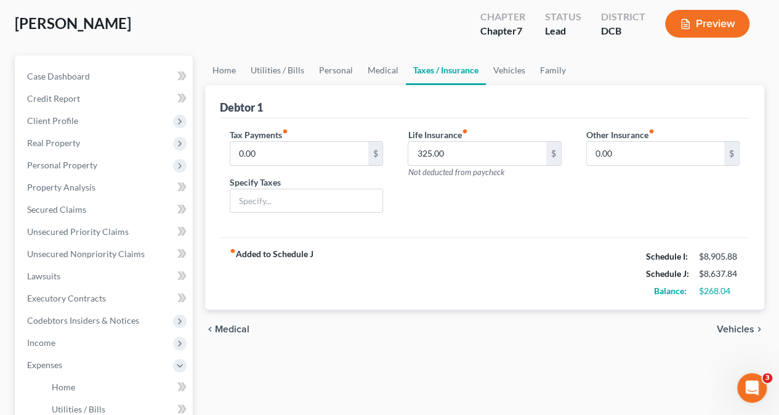
scroll to position [64, 0]
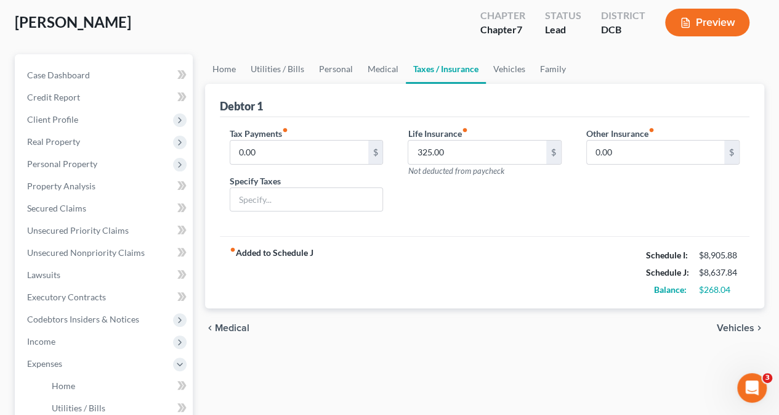
click at [726, 326] on span "Vehicles" at bounding box center [736, 328] width 38 height 10
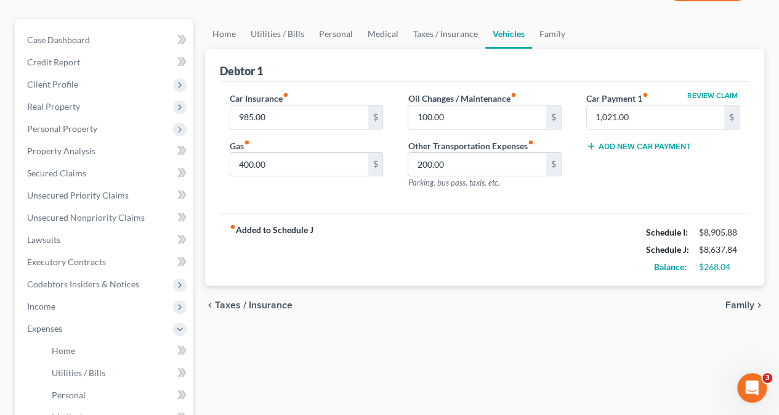
scroll to position [94, 0]
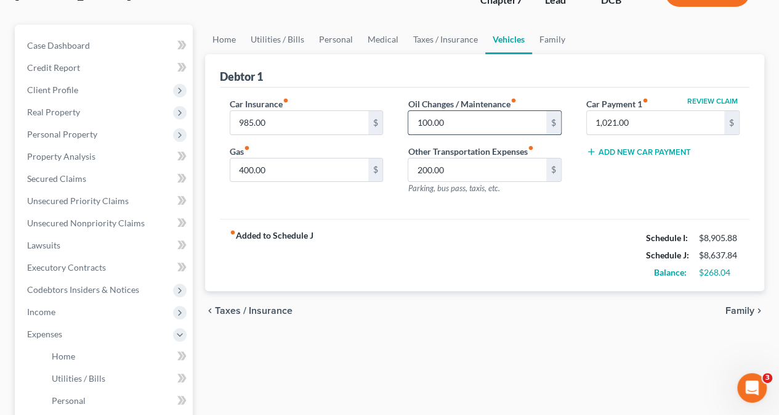
click at [421, 116] on input "100.00" at bounding box center [476, 122] width 137 height 23
click at [737, 309] on span "Family" at bounding box center [740, 311] width 29 height 10
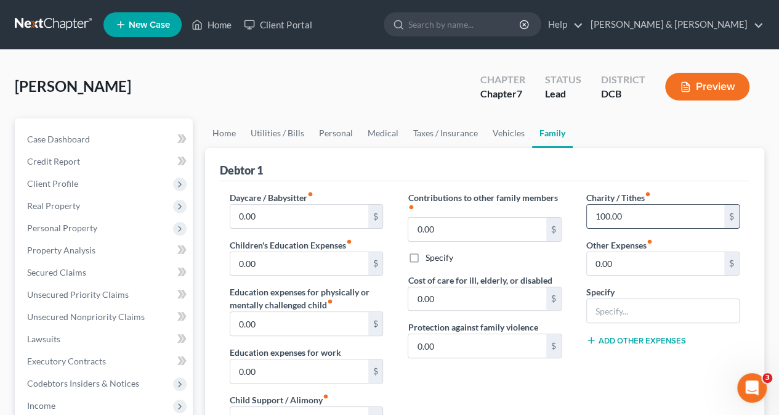
click at [600, 214] on input "100.00" at bounding box center [655, 215] width 137 height 23
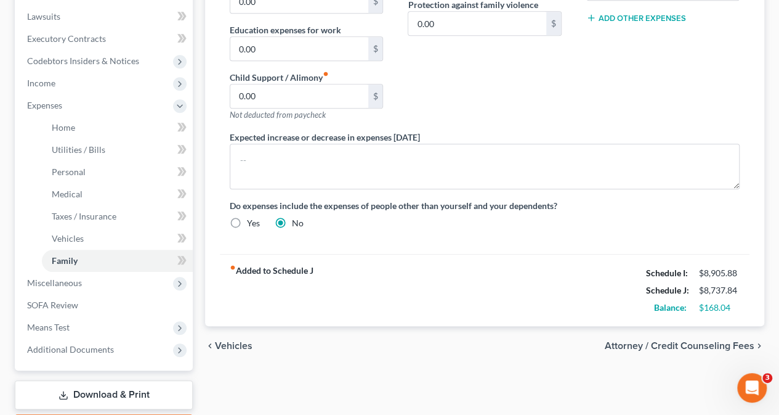
scroll to position [327, 0]
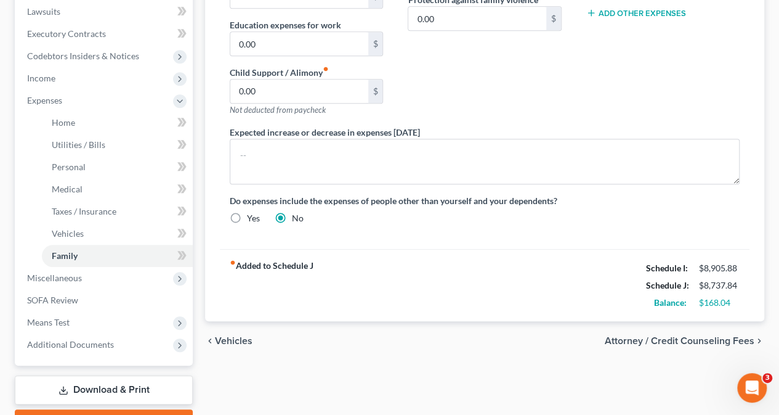
click at [224, 336] on span "Vehicles" at bounding box center [234, 341] width 38 height 10
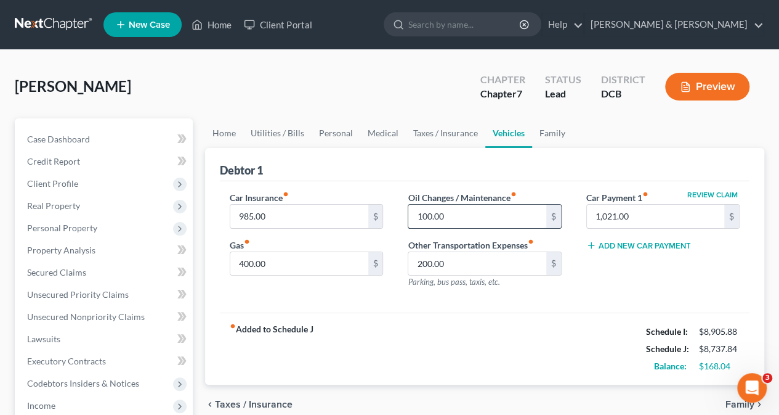
click at [422, 216] on input "100.00" at bounding box center [476, 215] width 137 height 23
click at [419, 216] on input "100.00" at bounding box center [476, 215] width 137 height 23
click at [453, 217] on input "100.00" at bounding box center [476, 215] width 137 height 23
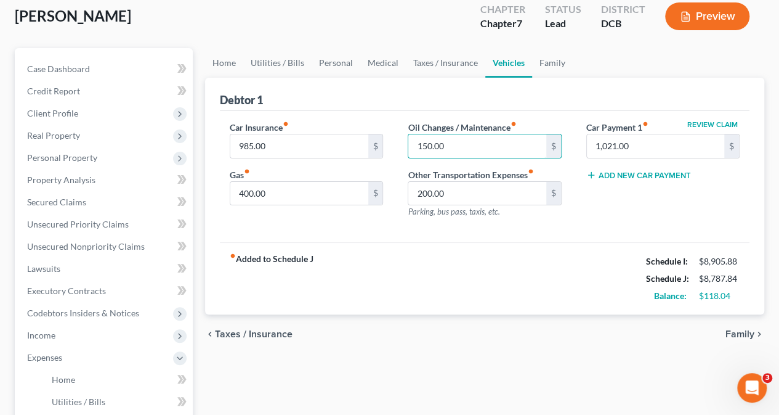
scroll to position [73, 0]
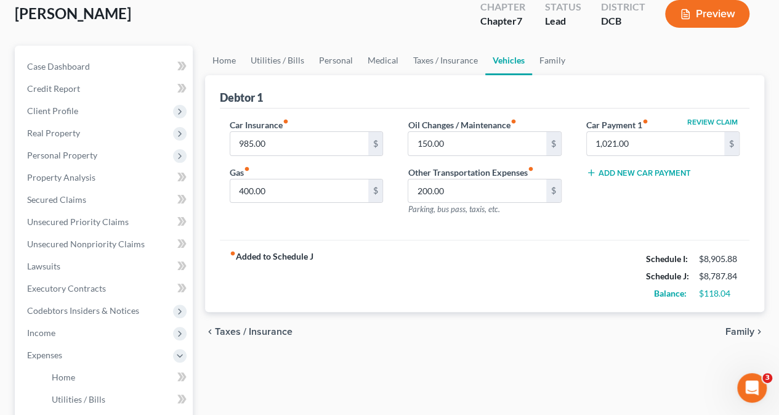
click at [228, 326] on span "Taxes / Insurance" at bounding box center [254, 331] width 78 height 10
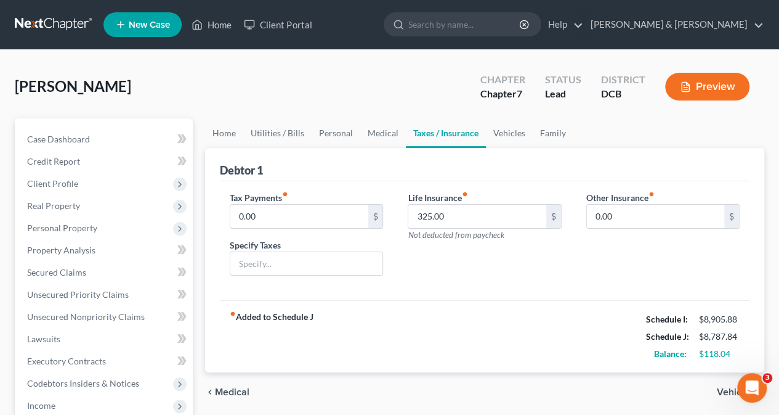
click at [228, 326] on div "fiber_manual_record Added to Schedule J Schedule I: $8,905.88 Schedule J: $8,78…" at bounding box center [485, 336] width 530 height 72
click at [218, 390] on span "Medical" at bounding box center [232, 392] width 34 height 10
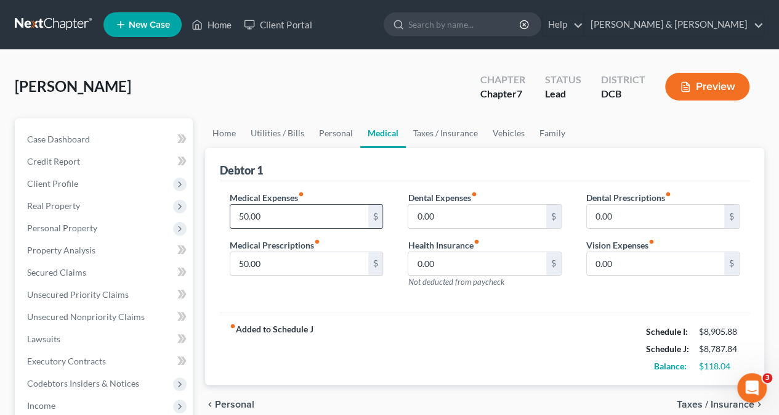
click at [265, 221] on input "50.00" at bounding box center [298, 215] width 137 height 23
click at [268, 293] on div "Medical Expenses fiber_manual_record 100.00 $ Medical Prescriptions fiber_manua…" at bounding box center [306, 244] width 178 height 107
click at [220, 402] on span "Personal" at bounding box center [234, 404] width 39 height 10
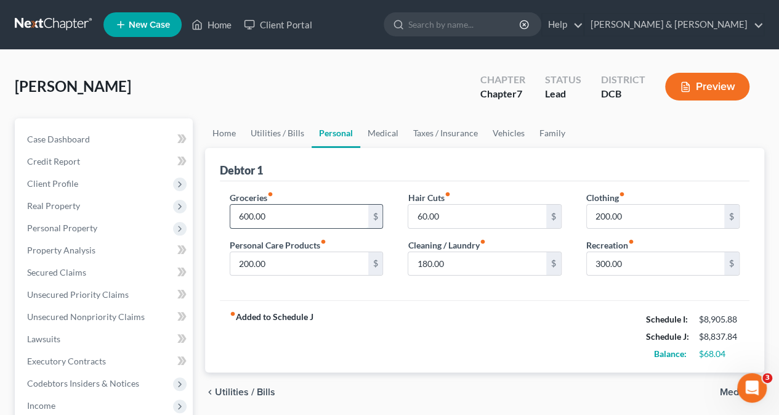
click at [286, 216] on input "600.00" at bounding box center [298, 215] width 137 height 23
click at [293, 265] on input "200.00" at bounding box center [298, 263] width 137 height 23
click at [628, 263] on input "300.00" at bounding box center [655, 263] width 137 height 23
click at [644, 214] on input "200.00" at bounding box center [655, 215] width 137 height 23
click at [631, 259] on input "250" at bounding box center [655, 263] width 137 height 23
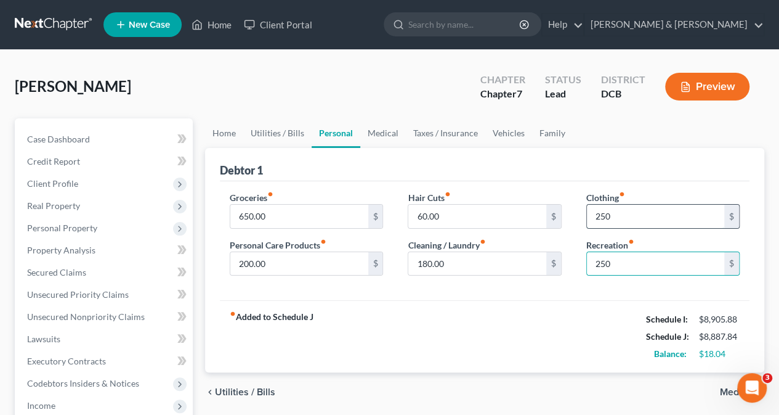
click at [639, 214] on input "250" at bounding box center [655, 215] width 137 height 23
click at [214, 390] on icon "chevron_left" at bounding box center [210, 392] width 10 height 10
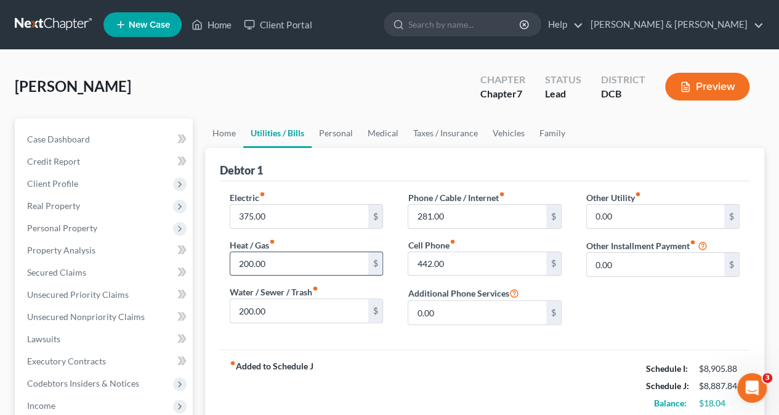
click at [277, 265] on input "200.00" at bounding box center [298, 263] width 137 height 23
click at [291, 310] on input "200.00" at bounding box center [298, 310] width 137 height 23
click at [290, 259] on input "220" at bounding box center [298, 263] width 137 height 23
click at [290, 264] on input "220" at bounding box center [298, 263] width 137 height 23
click at [296, 317] on input "200.00" at bounding box center [298, 310] width 137 height 23
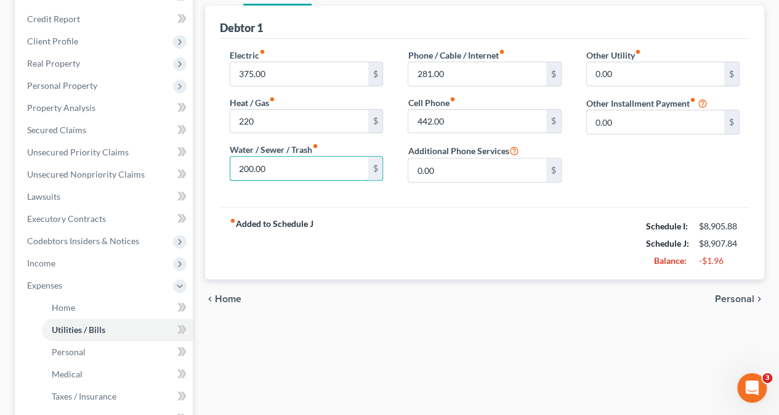
scroll to position [140, 0]
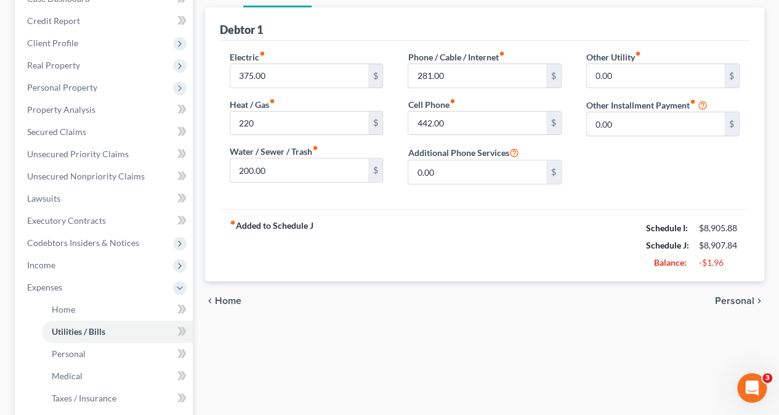
click at [734, 297] on span "Personal" at bounding box center [734, 301] width 39 height 10
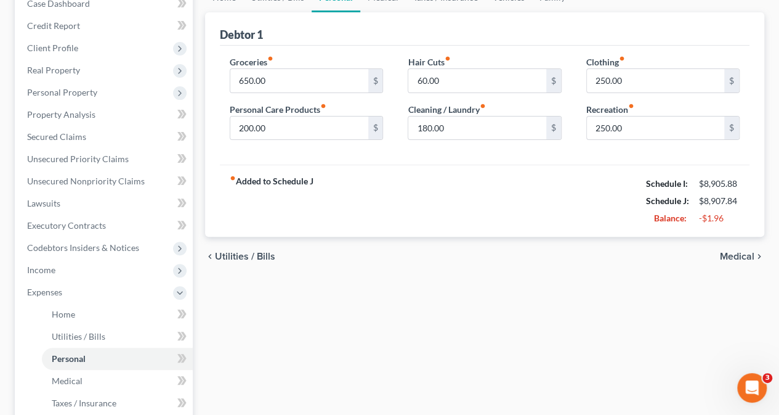
scroll to position [136, 0]
click at [737, 253] on span "Medical" at bounding box center [737, 256] width 34 height 10
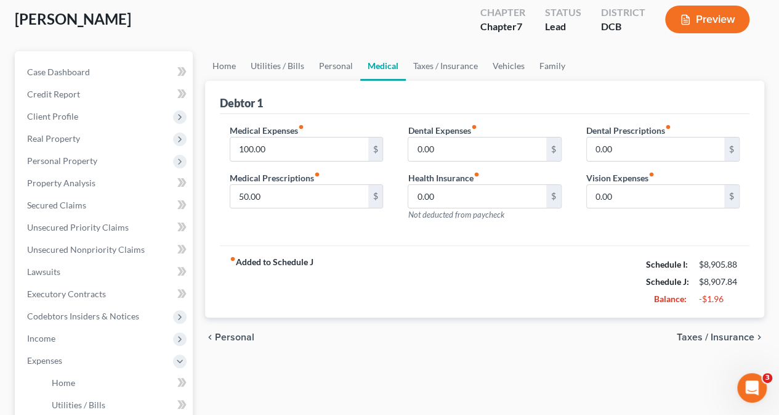
scroll to position [69, 0]
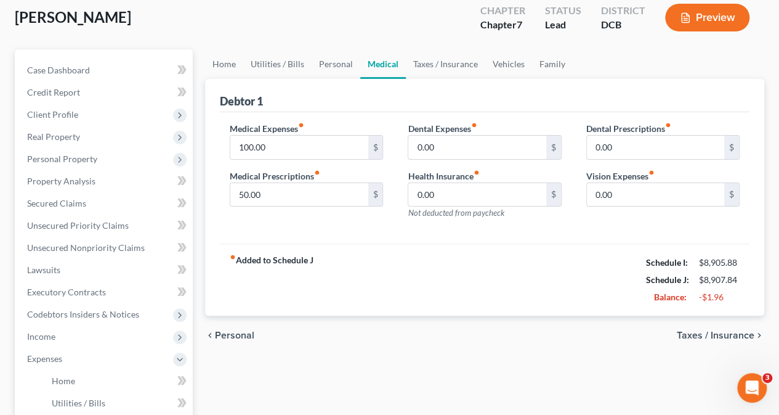
click at [721, 332] on span "Taxes / Insurance" at bounding box center [716, 335] width 78 height 10
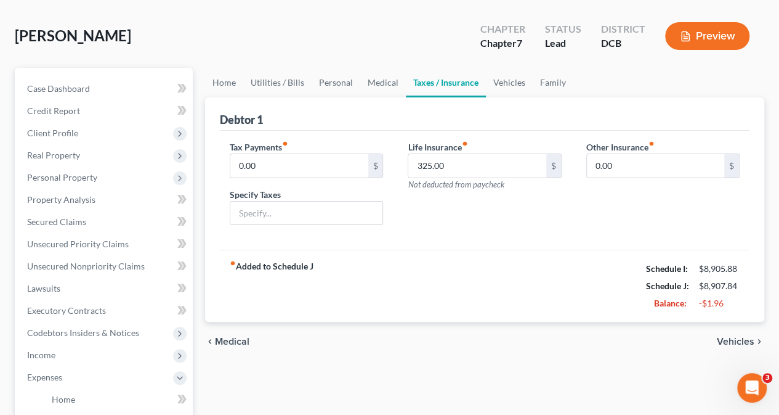
scroll to position [62, 0]
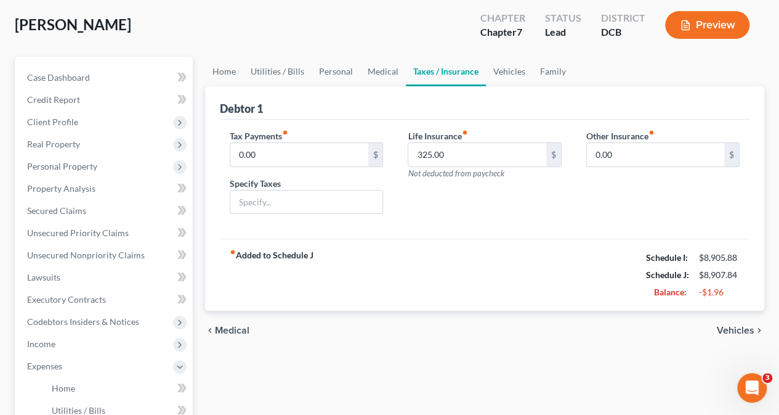
click at [722, 329] on span "Vehicles" at bounding box center [736, 330] width 38 height 10
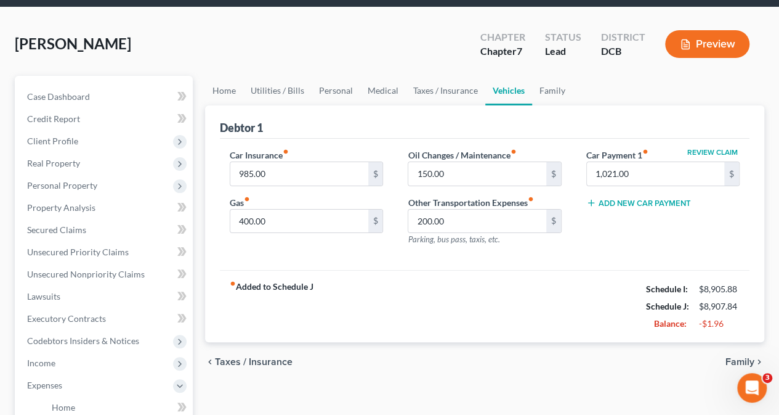
scroll to position [48, 0]
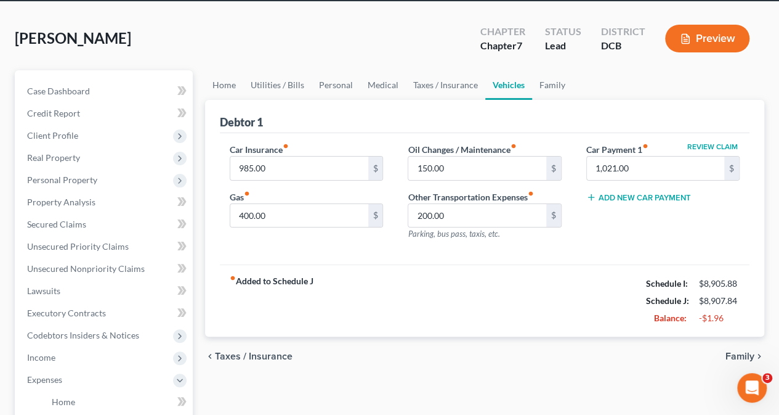
click at [742, 355] on span "Family" at bounding box center [740, 356] width 29 height 10
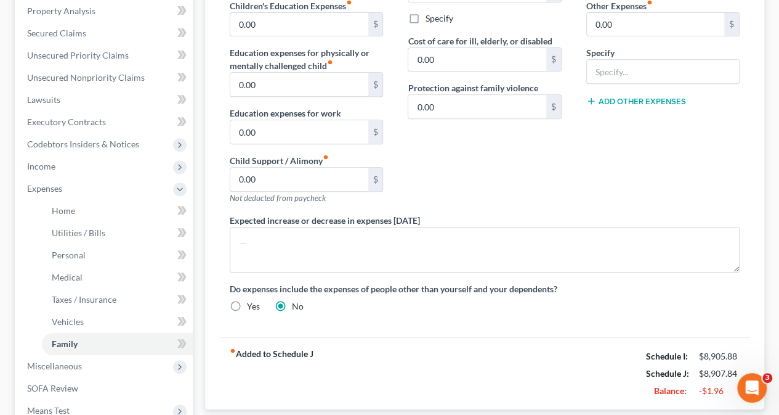
scroll to position [238, 0]
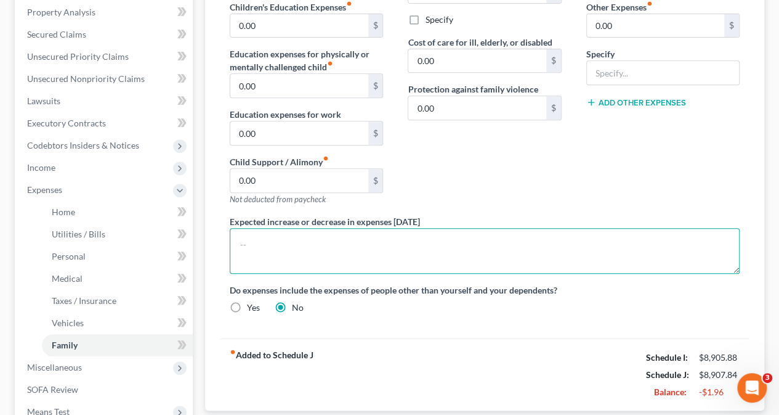
click at [384, 248] on textarea at bounding box center [485, 251] width 510 height 46
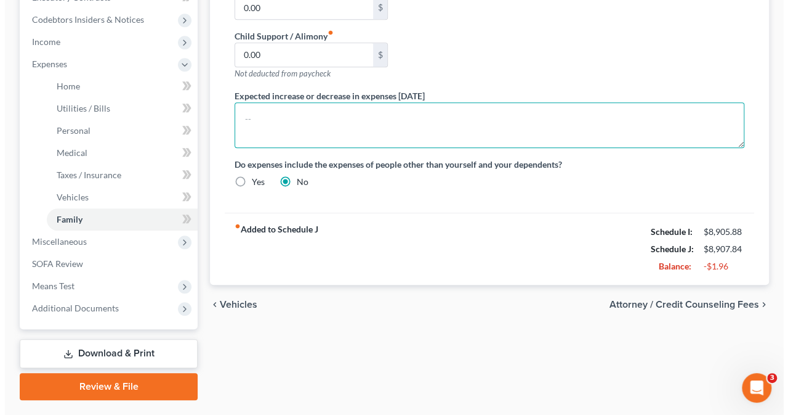
scroll to position [394, 0]
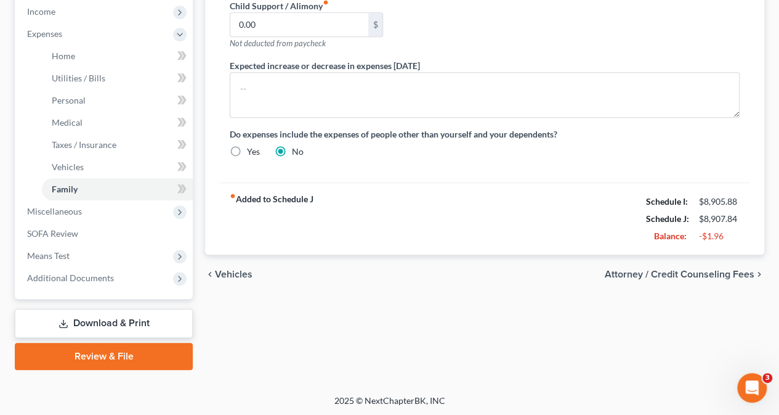
click at [665, 269] on span "Attorney / Credit Counseling Fees" at bounding box center [680, 274] width 150 height 10
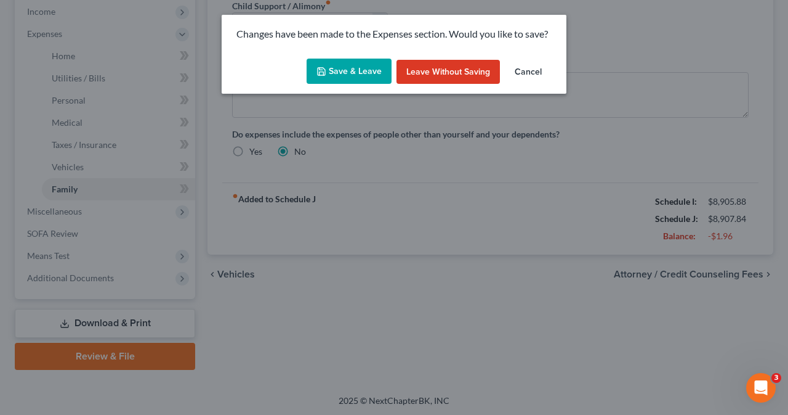
click at [353, 66] on button "Save & Leave" at bounding box center [349, 72] width 85 height 26
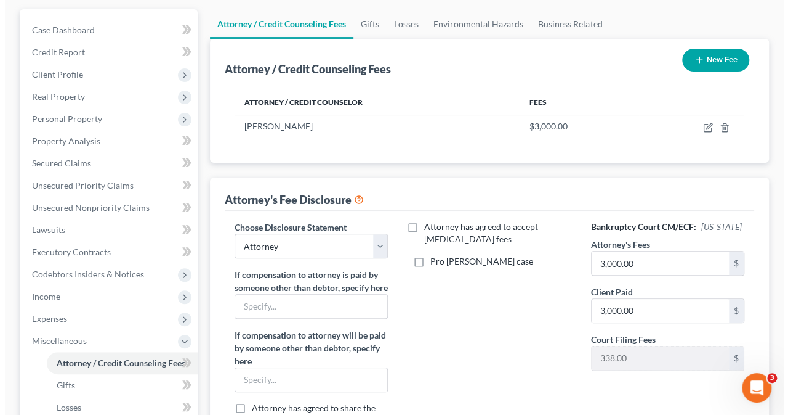
scroll to position [110, 0]
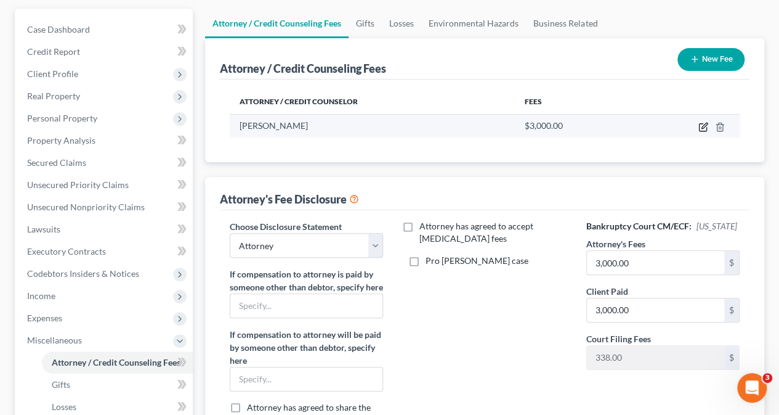
click at [701, 126] on icon "button" at bounding box center [703, 127] width 10 height 10
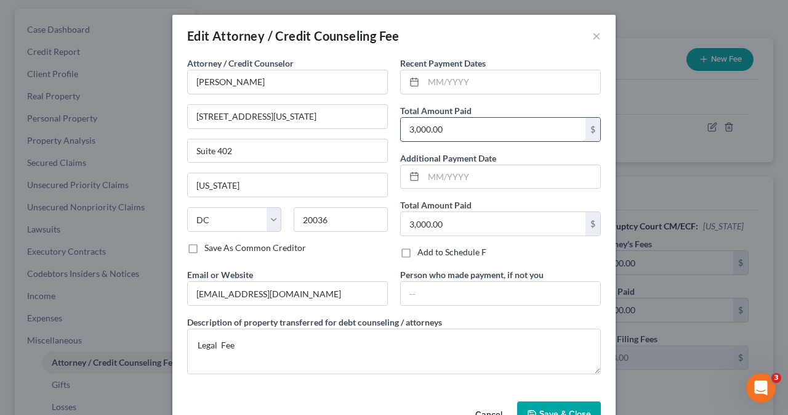
click at [409, 130] on input "3,000.00" at bounding box center [493, 129] width 185 height 23
click at [407, 130] on input "3,000.00" at bounding box center [493, 129] width 185 height 23
click at [442, 229] on input "3,000.00" at bounding box center [493, 223] width 185 height 23
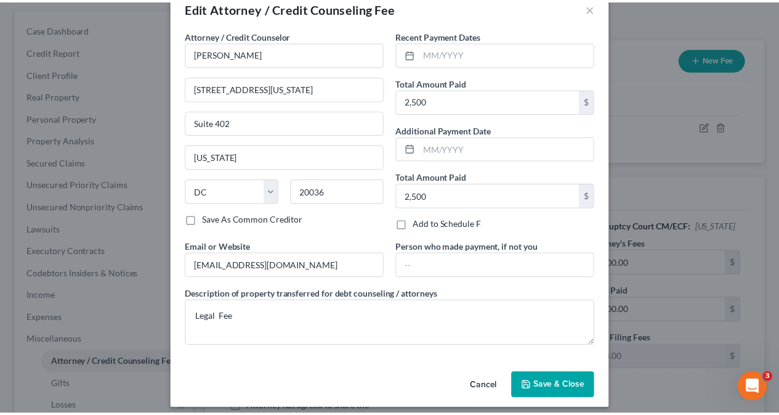
scroll to position [34, 0]
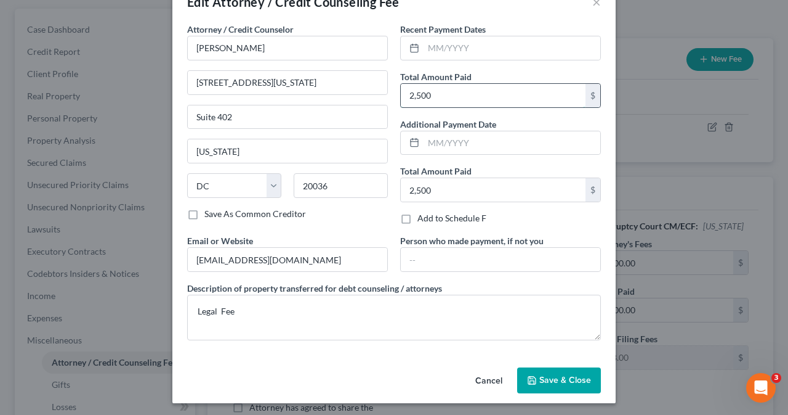
click at [440, 97] on input "2,500" at bounding box center [493, 95] width 185 height 23
click at [439, 95] on input "2,500" at bounding box center [493, 95] width 185 height 23
click at [437, 187] on input "2,500" at bounding box center [493, 189] width 185 height 23
click at [451, 100] on input "2,500" at bounding box center [493, 95] width 185 height 23
click at [471, 183] on input "2,500" at bounding box center [493, 189] width 185 height 23
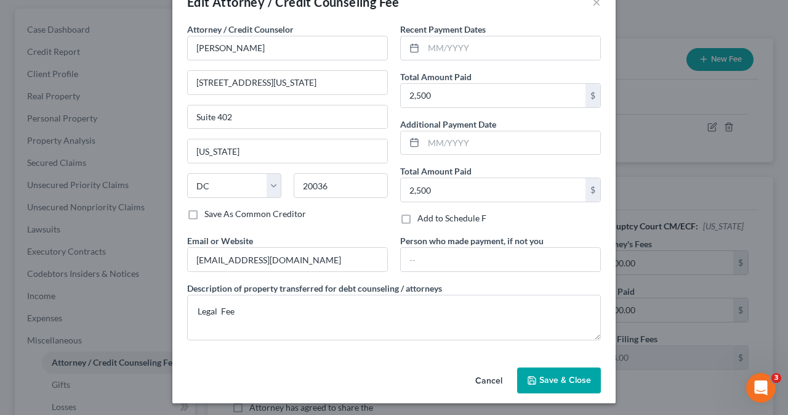
click at [548, 374] on span "Save & Close" at bounding box center [566, 379] width 52 height 10
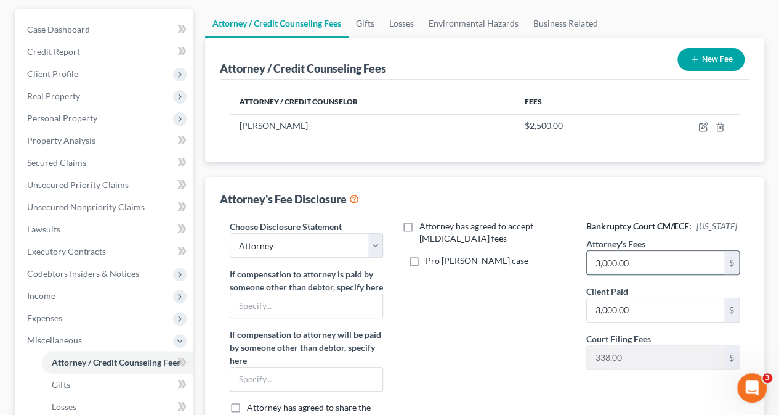
click at [663, 274] on input "3,000.00" at bounding box center [655, 262] width 137 height 23
click at [650, 318] on input "3,000.00" at bounding box center [655, 309] width 137 height 23
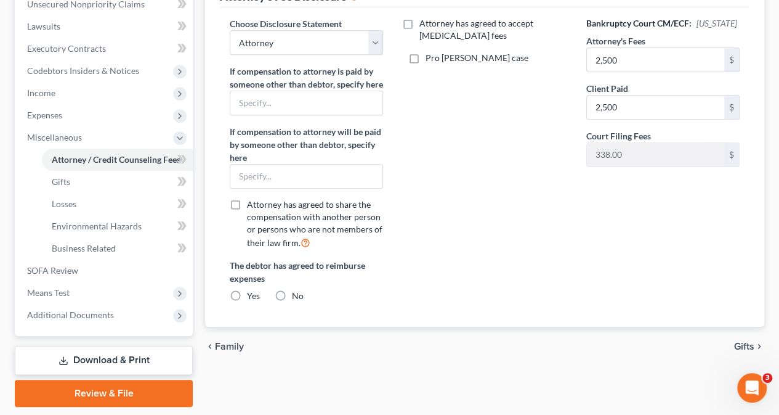
scroll to position [349, 0]
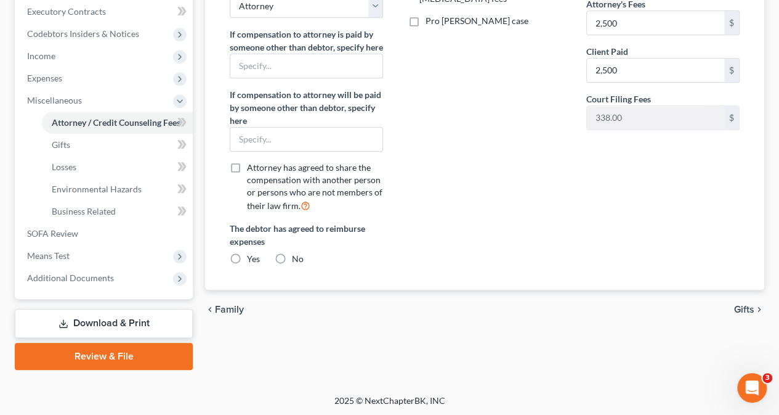
click at [742, 314] on span "Gifts" at bounding box center [744, 309] width 20 height 10
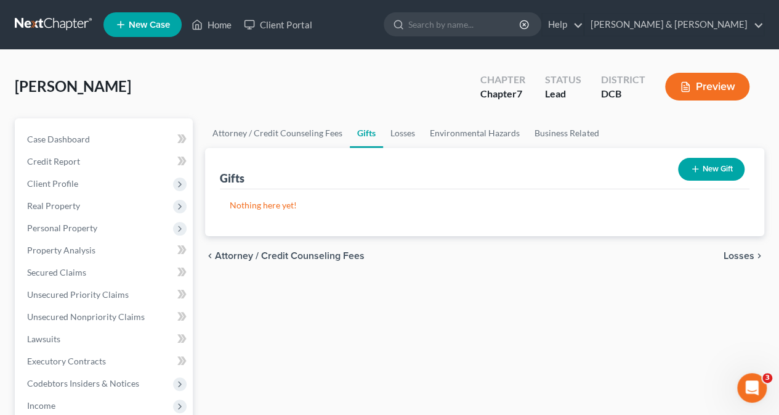
click at [735, 253] on span "Losses" at bounding box center [739, 256] width 31 height 10
click at [735, 253] on span "Environmental Hazards" at bounding box center [702, 256] width 103 height 10
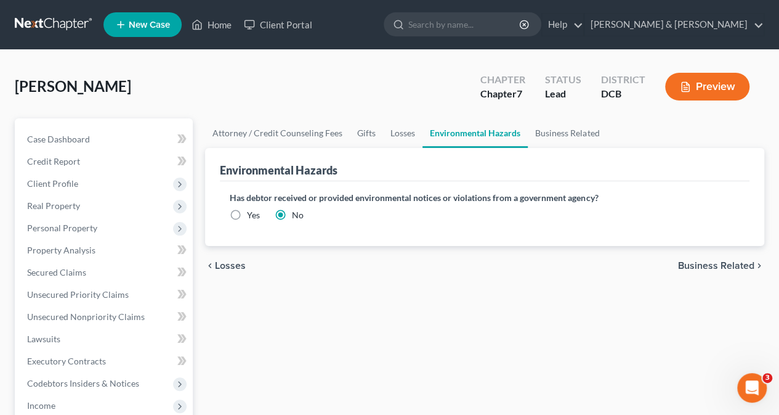
click at [735, 265] on span "Business Related" at bounding box center [716, 266] width 76 height 10
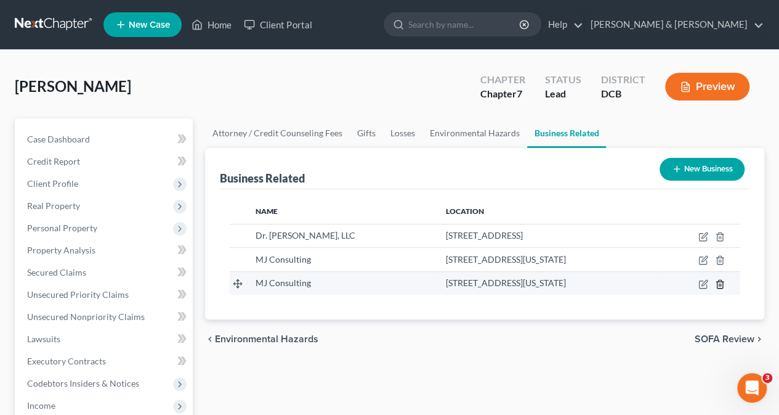
click at [719, 281] on polyline "button" at bounding box center [719, 281] width 7 height 0
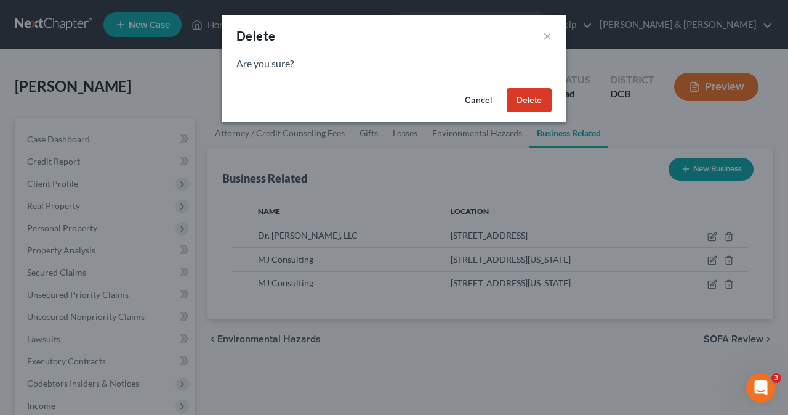
click at [525, 95] on button "Delete" at bounding box center [529, 100] width 45 height 25
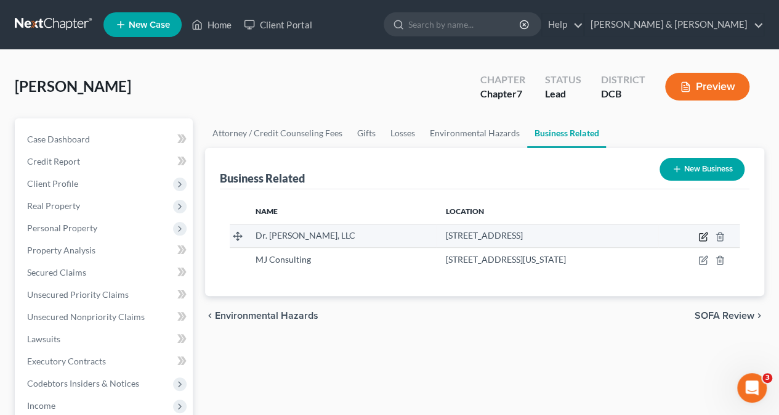
click at [702, 236] on icon "button" at bounding box center [705, 235] width 6 height 6
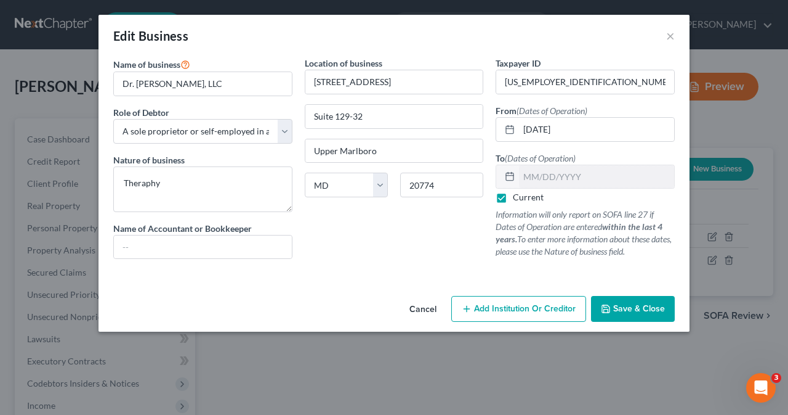
click at [612, 311] on button "Save & Close" at bounding box center [633, 309] width 84 height 26
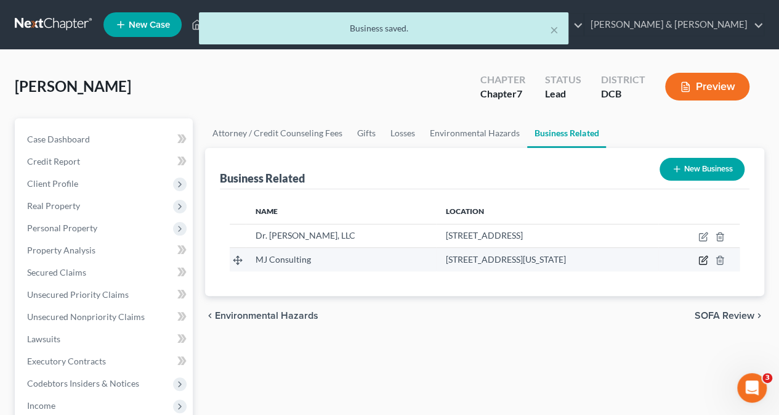
click at [703, 261] on icon "button" at bounding box center [705, 259] width 6 height 6
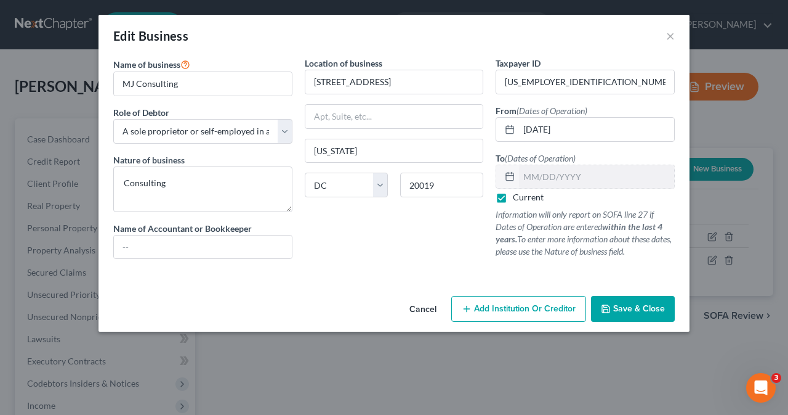
click at [615, 307] on span "Save & Close" at bounding box center [639, 308] width 52 height 10
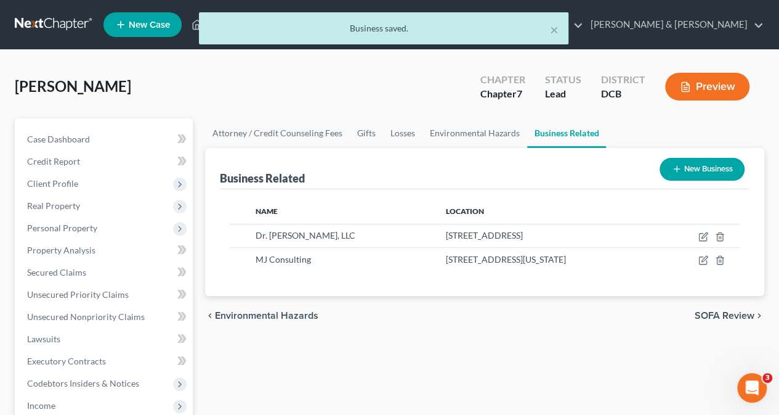
click at [713, 317] on span "SOFA Review" at bounding box center [725, 315] width 60 height 10
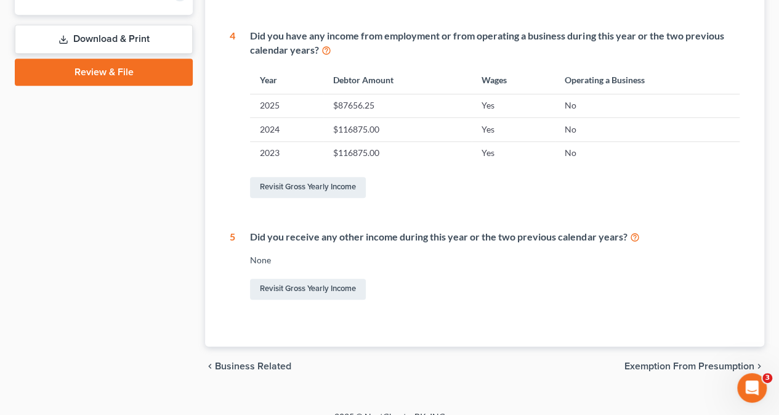
scroll to position [538, 0]
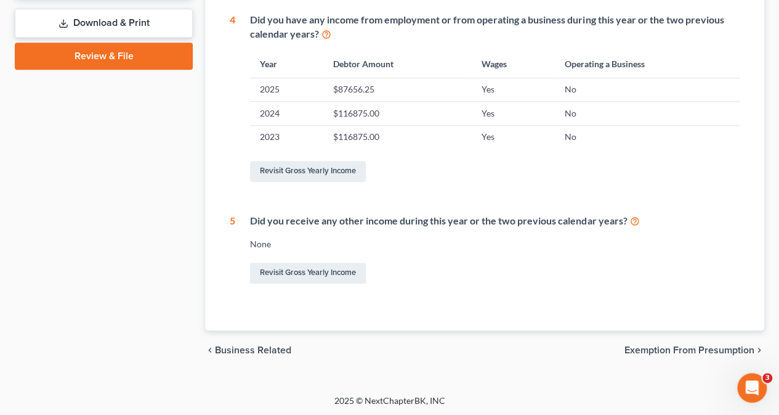
click at [697, 347] on span "Exemption from Presumption" at bounding box center [690, 350] width 130 height 10
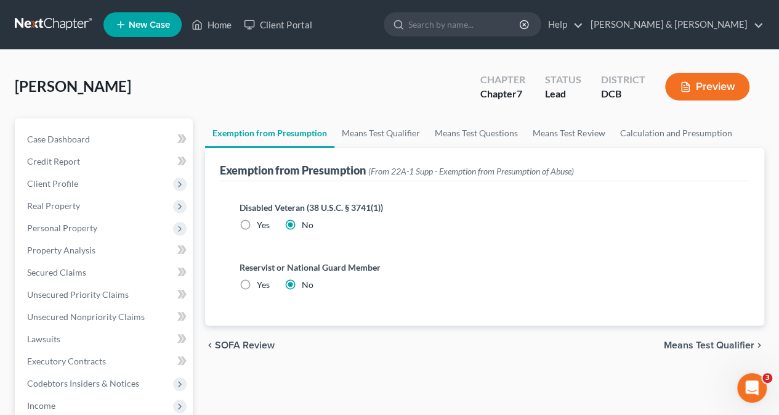
click at [696, 344] on span "Means Test Qualifier" at bounding box center [709, 345] width 91 height 10
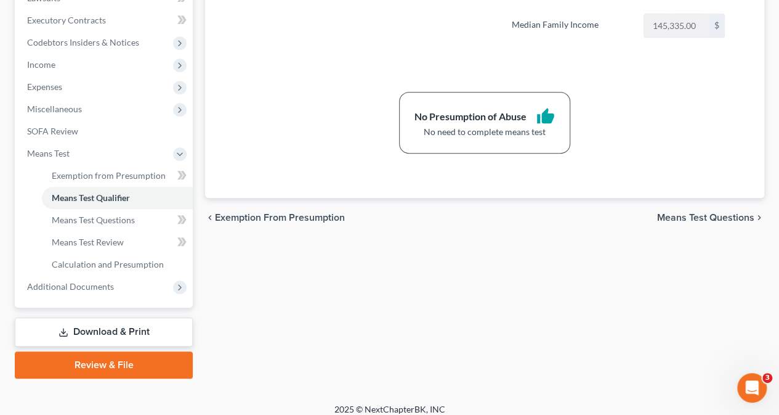
scroll to position [349, 0]
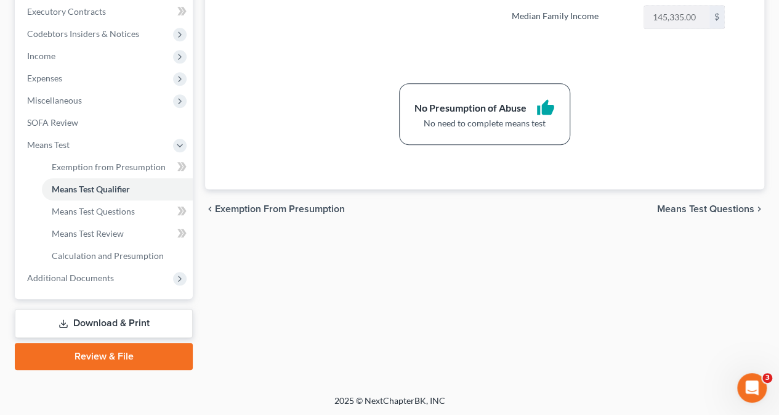
click at [123, 322] on link "Download & Print" at bounding box center [104, 323] width 178 height 29
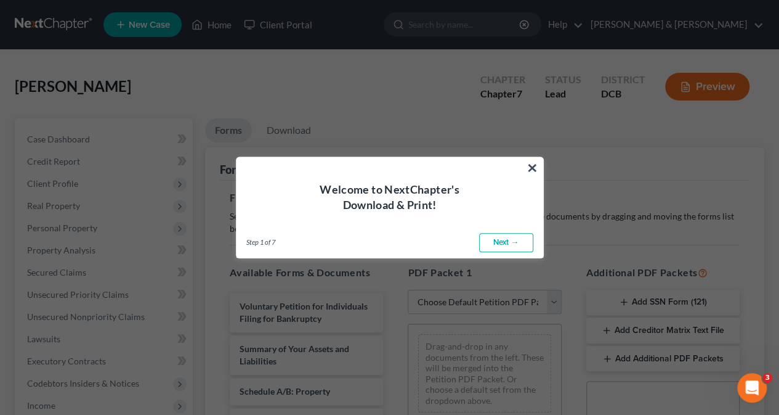
click at [525, 239] on link "Next →" at bounding box center [506, 243] width 54 height 20
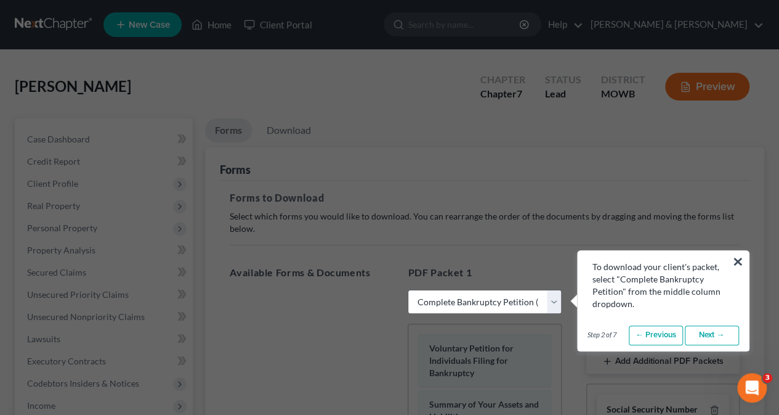
click at [723, 333] on link "Next →" at bounding box center [712, 335] width 54 height 20
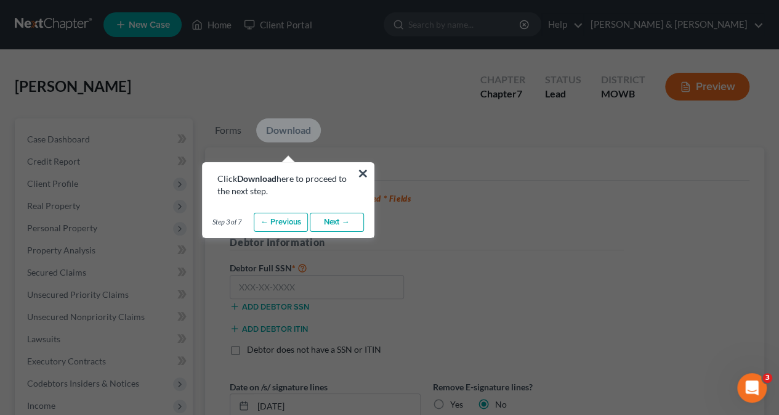
click at [340, 221] on link "Next →" at bounding box center [337, 222] width 54 height 20
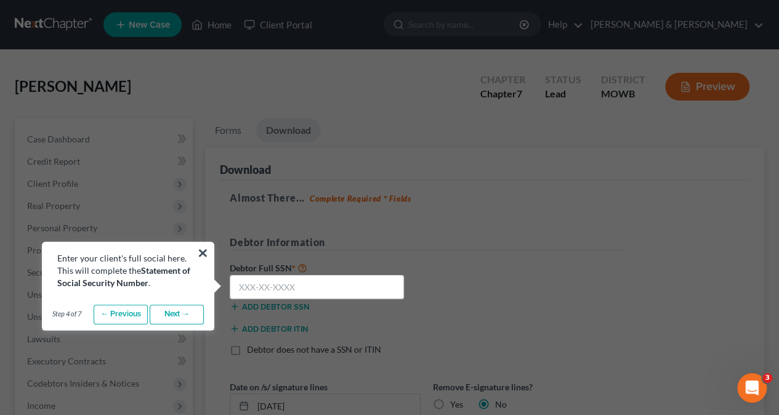
click at [176, 310] on link "Next →" at bounding box center [177, 314] width 54 height 20
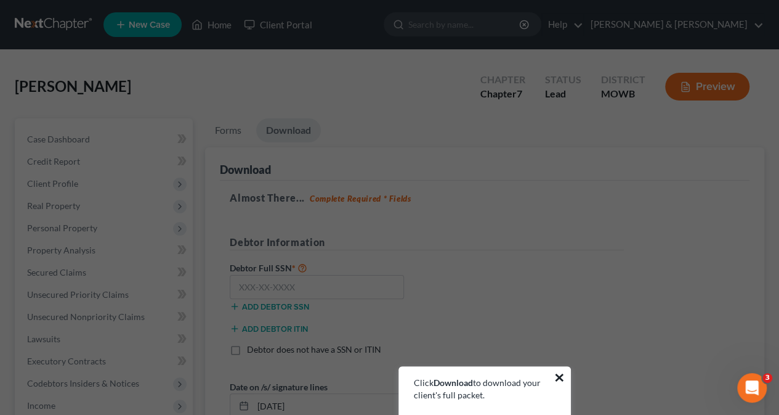
click at [559, 377] on button "×" at bounding box center [560, 377] width 12 height 20
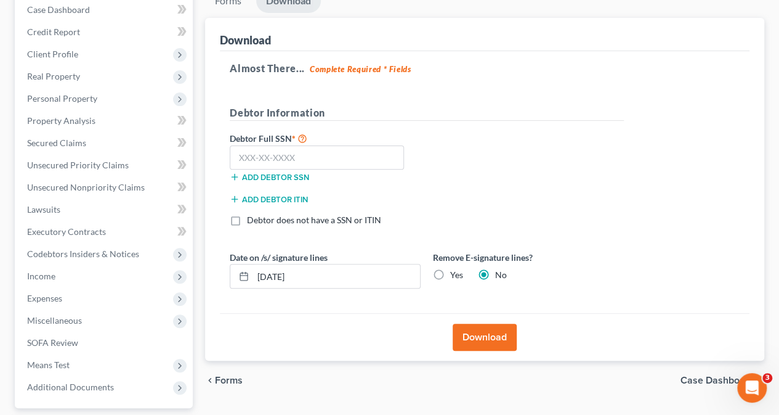
scroll to position [142, 0]
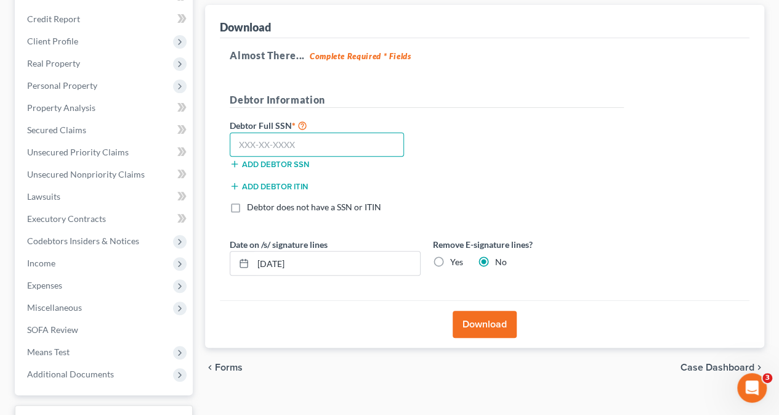
click at [309, 144] on input "text" at bounding box center [317, 144] width 174 height 25
click at [487, 321] on button "Download" at bounding box center [485, 323] width 64 height 27
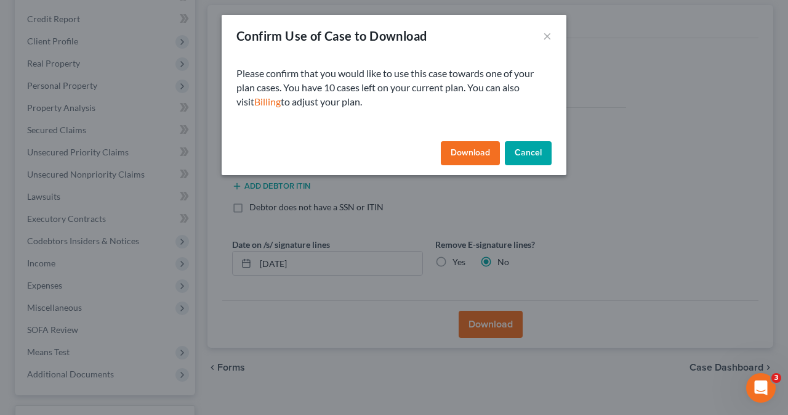
click at [482, 156] on button "Download" at bounding box center [470, 153] width 59 height 25
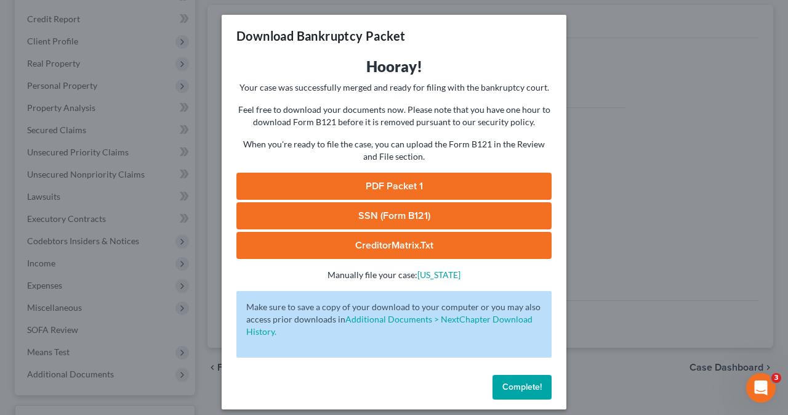
click at [355, 184] on link "PDF Packet 1" at bounding box center [394, 185] width 315 height 27
click at [378, 215] on link "SSN (Form B121)" at bounding box center [394, 215] width 315 height 27
click at [377, 243] on link "CreditorMatrix.txt" at bounding box center [394, 245] width 315 height 27
click at [654, 22] on div "Download Bankruptcy Packet Hooray! Your case was successfully merged and ready …" at bounding box center [394, 207] width 788 height 415
